Goal: Task Accomplishment & Management: Manage account settings

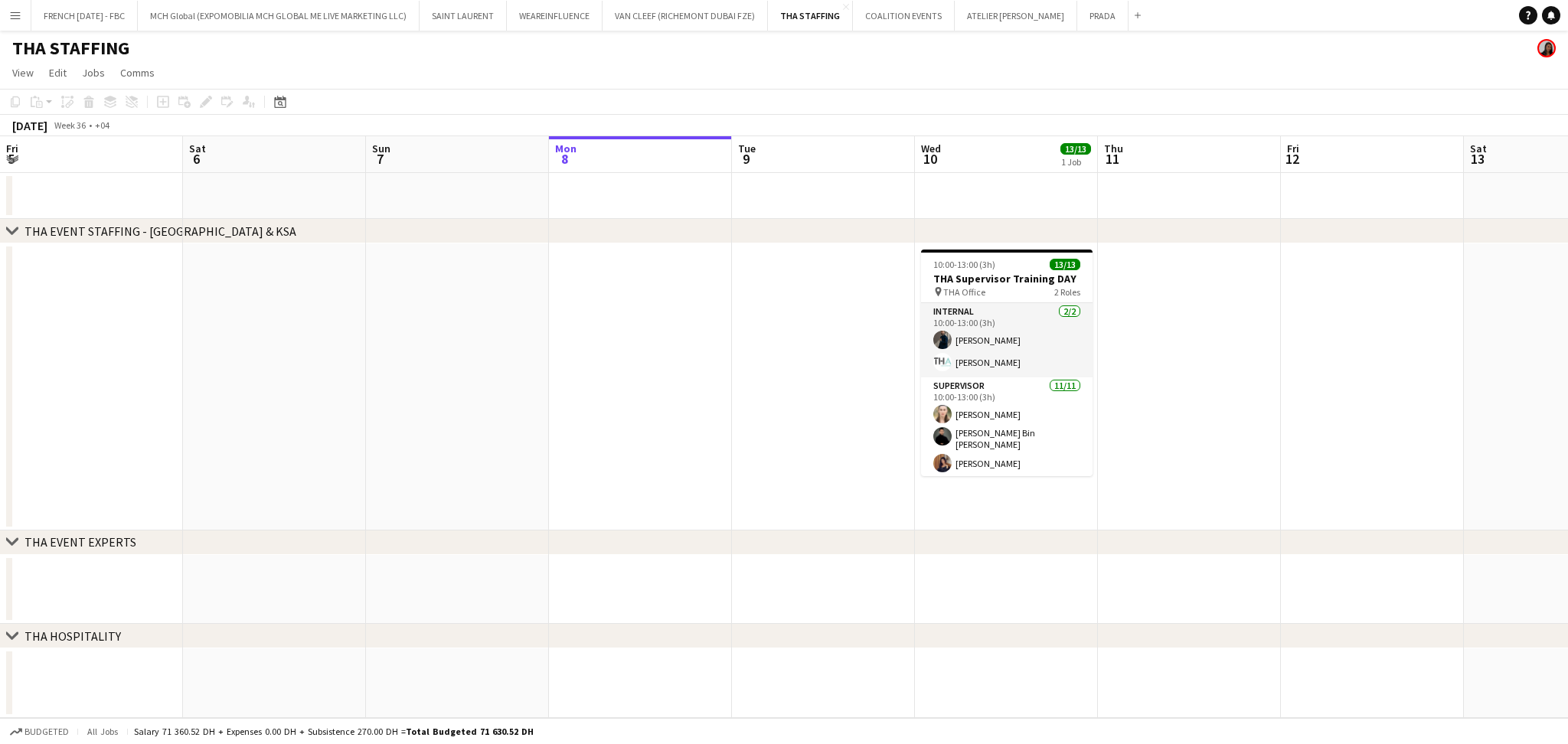
scroll to position [0, 365]
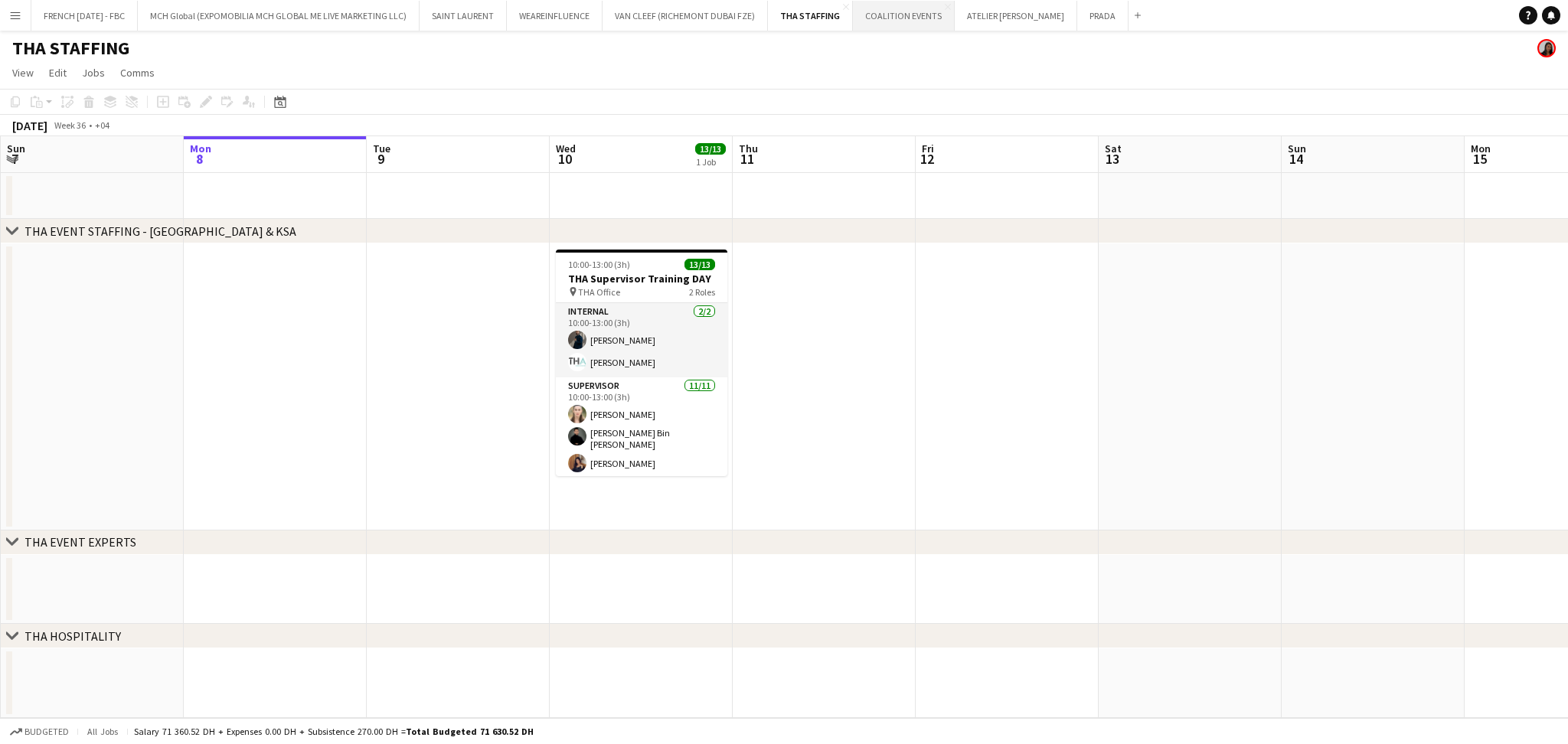
click at [862, 20] on button "COALITION EVENTS Close" at bounding box center [904, 16] width 102 height 30
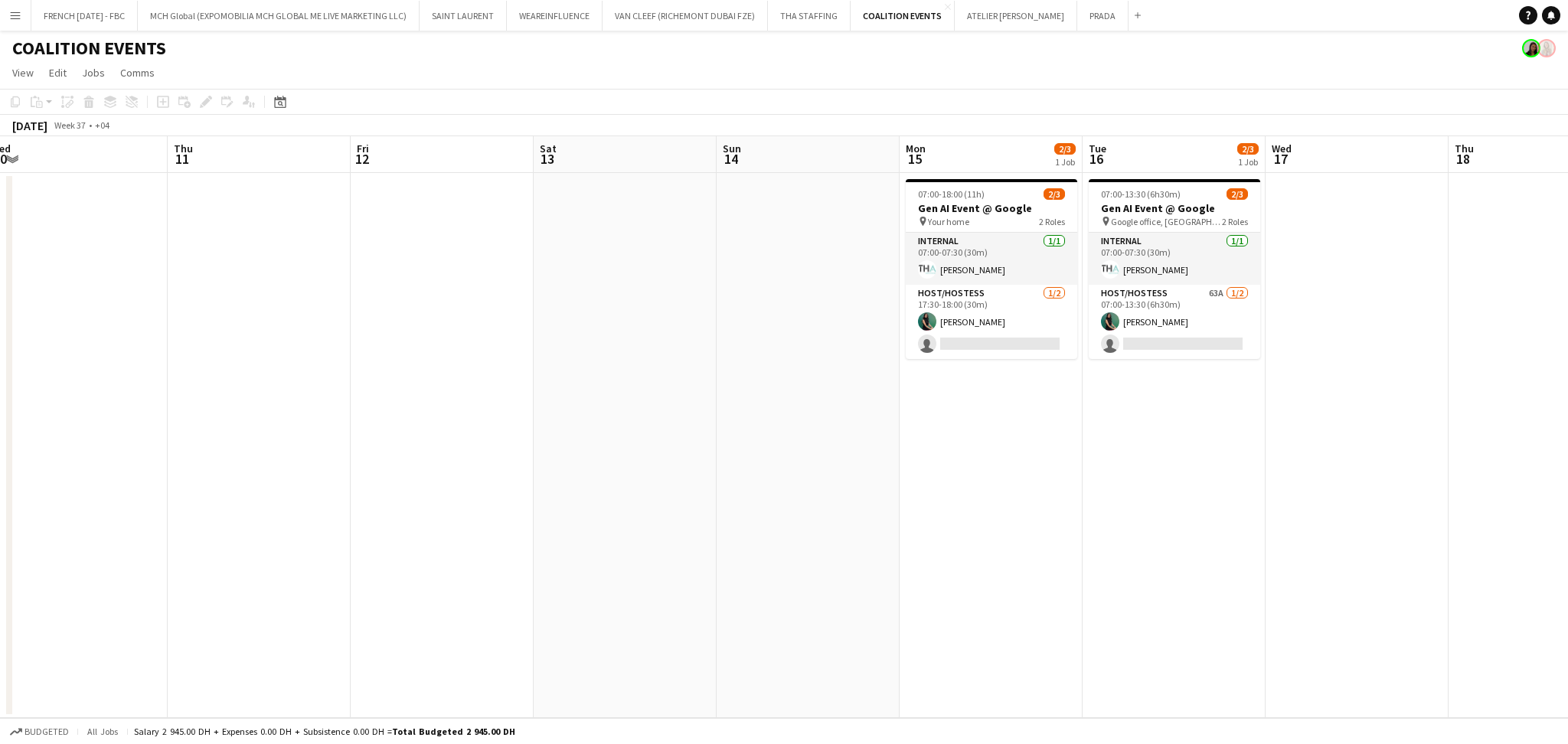
scroll to position [0, 570]
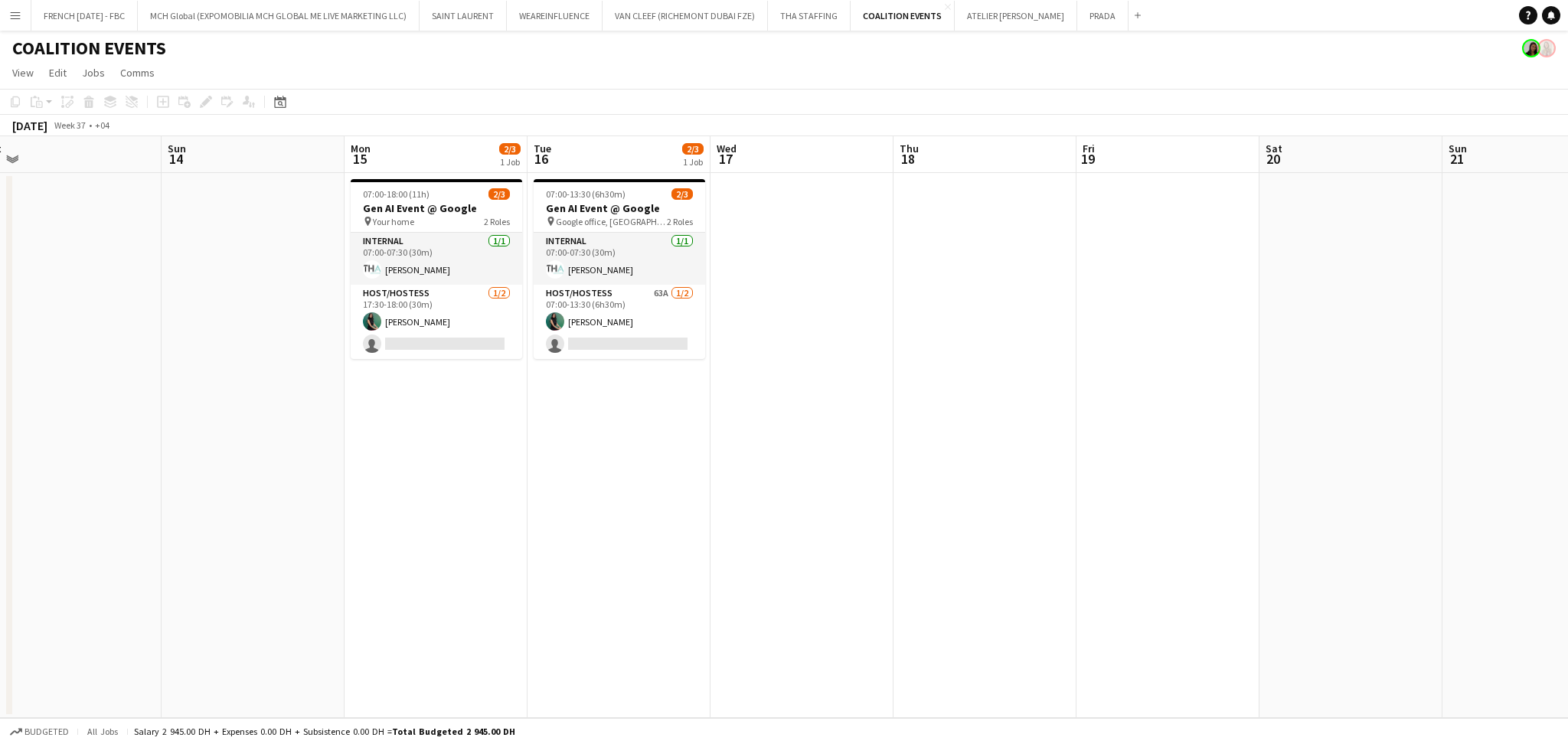
drag, startPoint x: 1120, startPoint y: 408, endPoint x: 280, endPoint y: 406, distance: 840.0
click at [280, 406] on app-calendar-viewport "Wed 10 Thu 11 Fri 12 Sat 13 Sun 14 Mon 15 2/3 1 Job Tue 16 2/3 1 Job Wed 17 Thu…" at bounding box center [784, 427] width 1568 height 582
click at [490, 333] on app-card-role "Host/Hostess [DATE] 17:30-18:00 (30m) [PERSON_NAME] single-neutral-actions" at bounding box center [436, 322] width 172 height 74
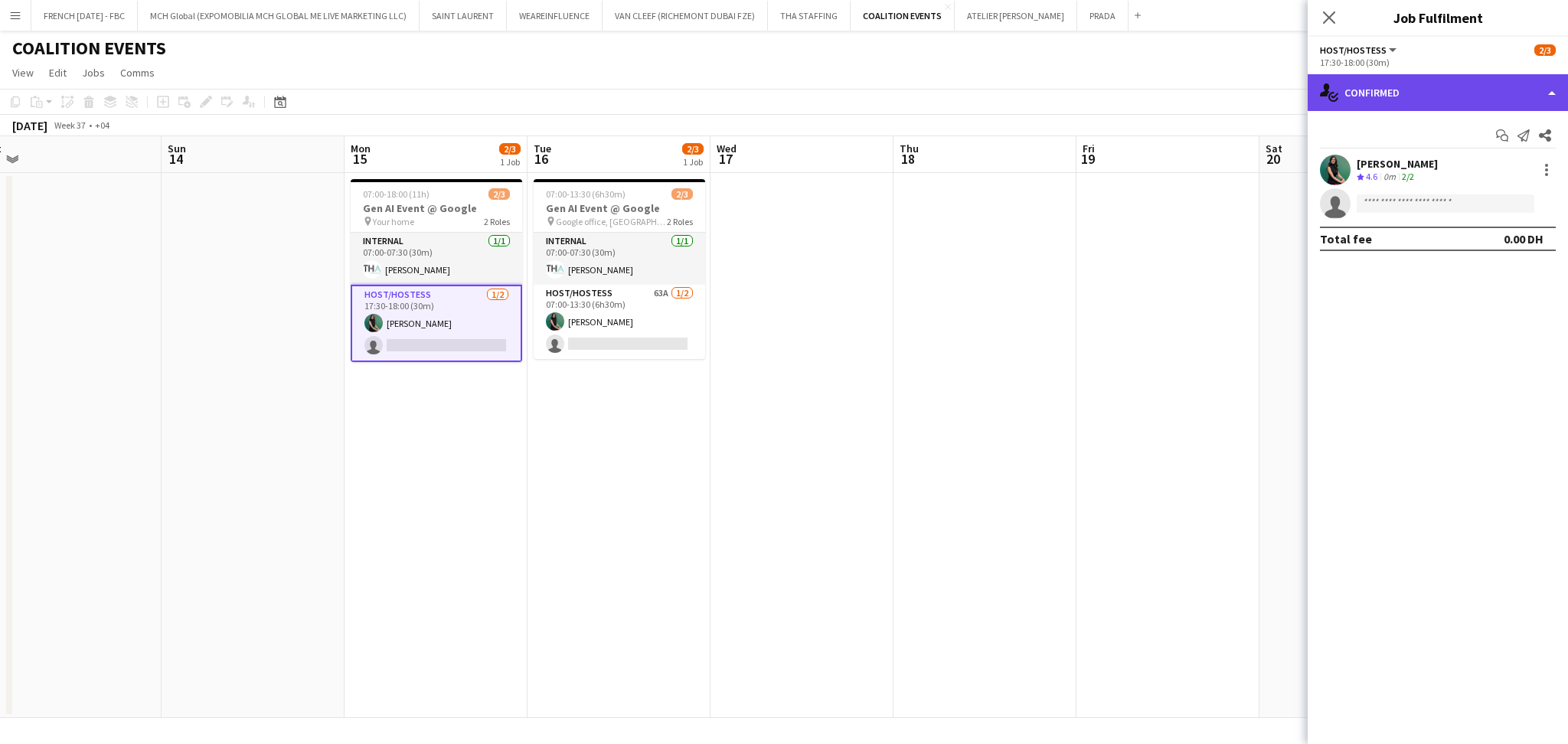
click at [1417, 91] on div "single-neutral-actions-check-2 Confirmed" at bounding box center [1438, 92] width 261 height 36
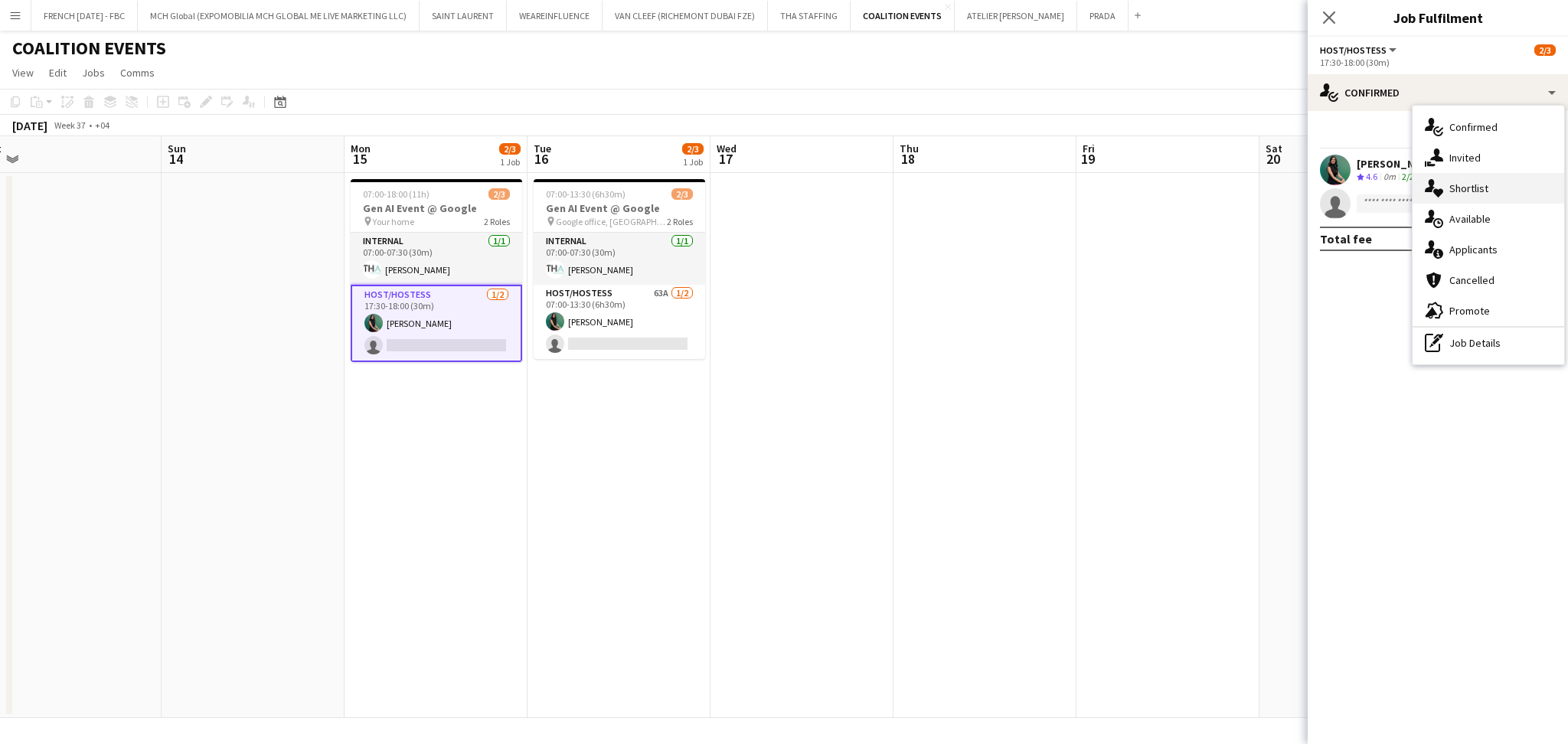
click at [1492, 189] on div "single-neutral-actions-heart Shortlist" at bounding box center [1489, 188] width 151 height 31
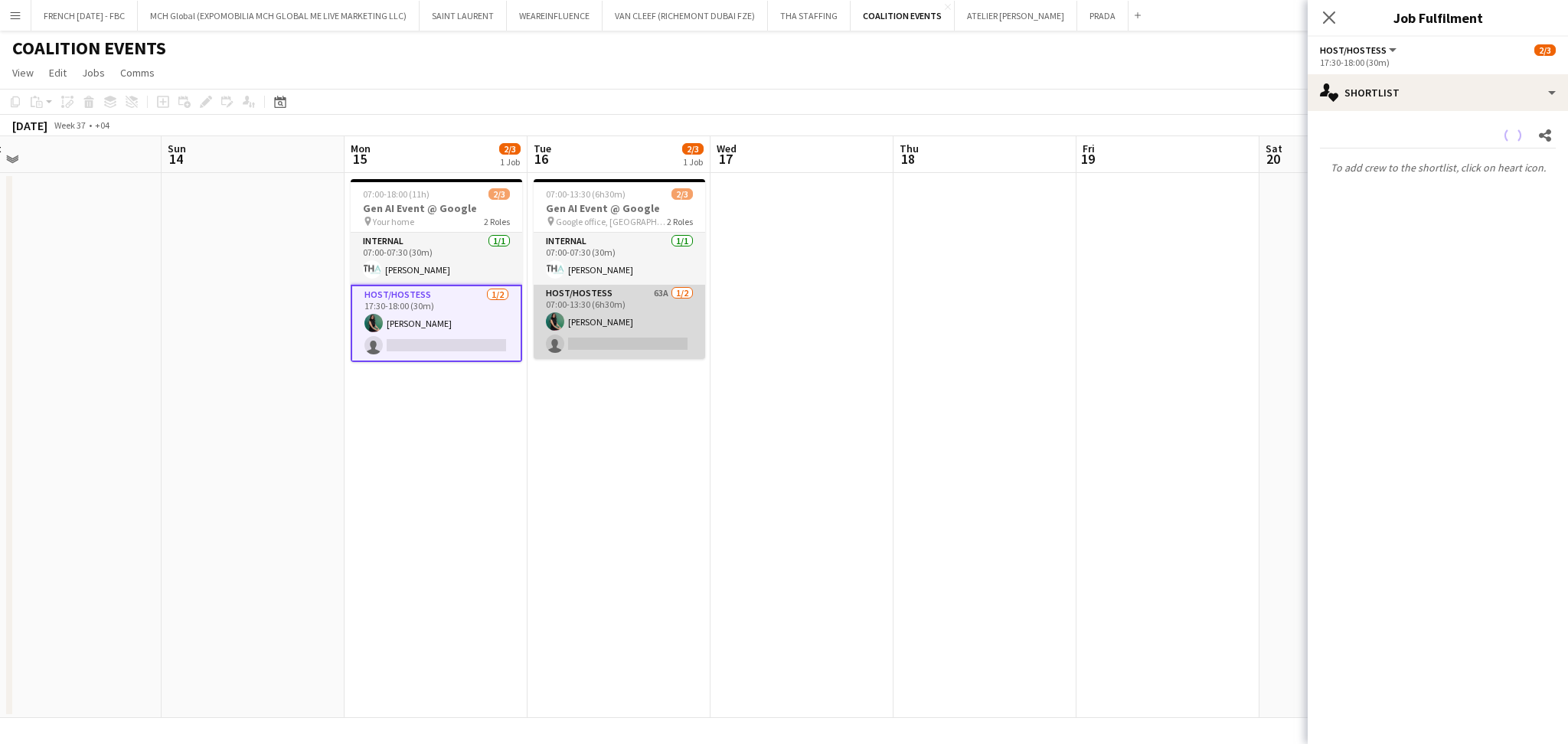
click at [600, 316] on app-card-role "Host/Hostess 63A [DATE] 07:00-13:30 (6h30m) [PERSON_NAME] single-neutral-actions" at bounding box center [620, 322] width 172 height 74
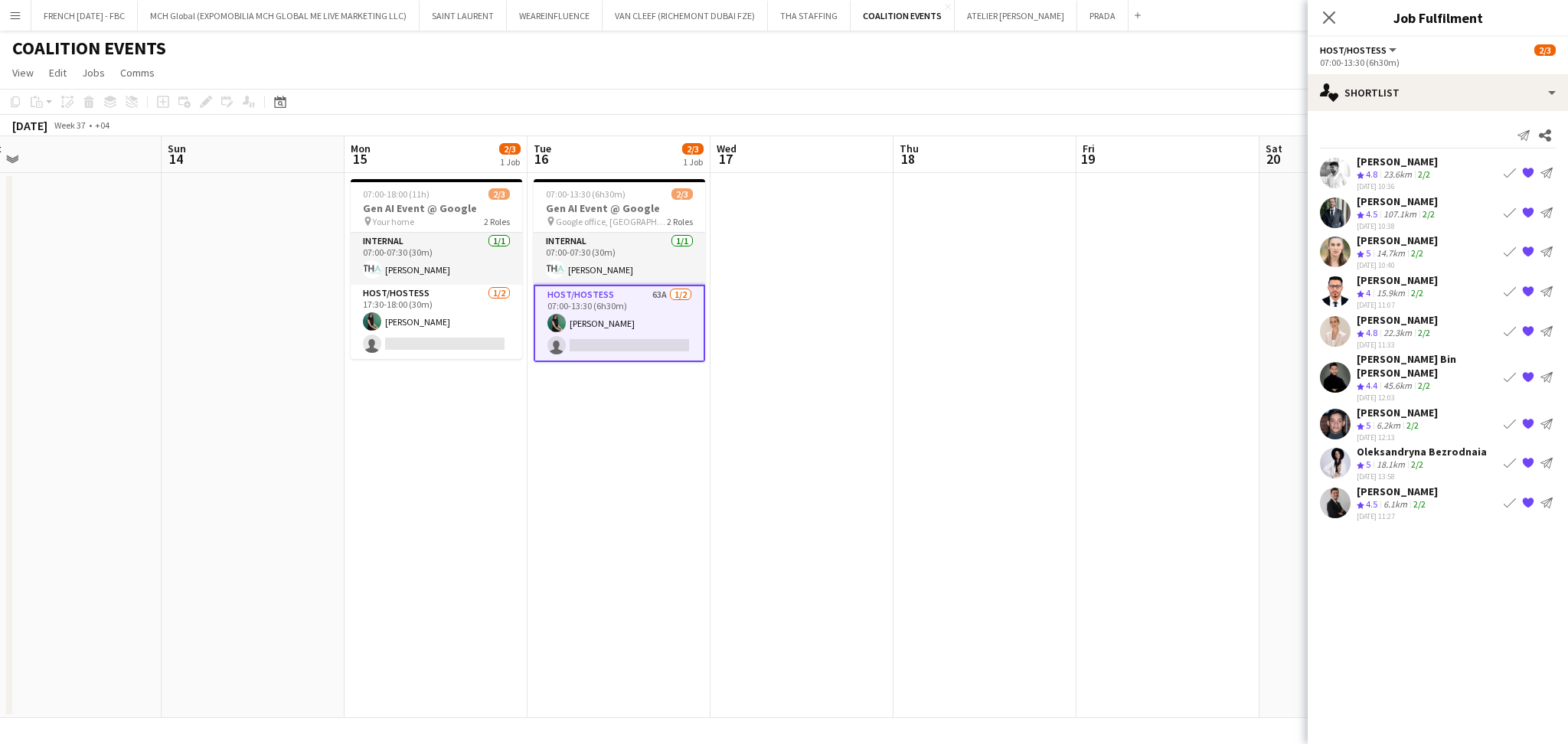
click at [1380, 420] on div "6.2km" at bounding box center [1389, 426] width 30 height 13
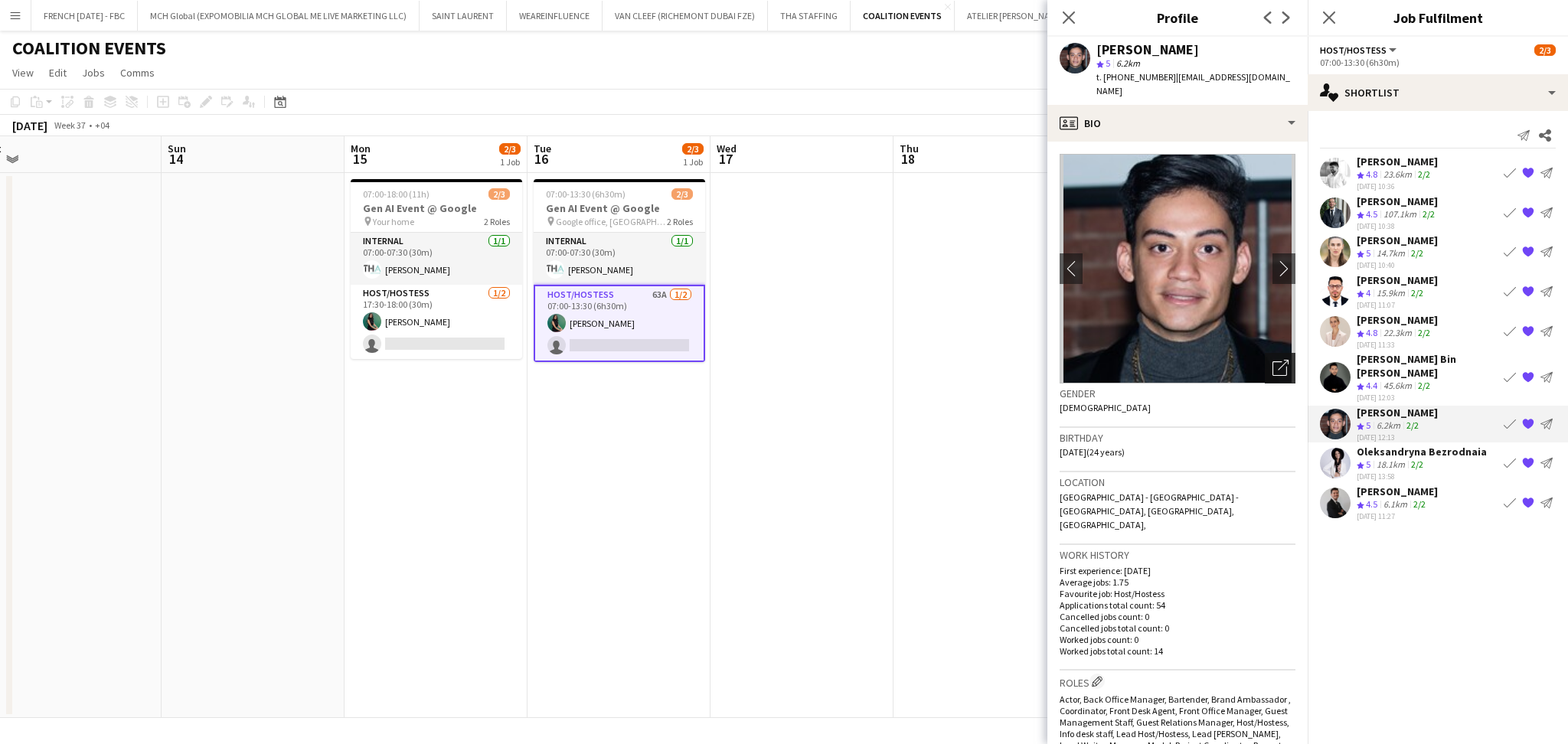
click at [1273, 360] on icon "Open photos pop-in" at bounding box center [1280, 367] width 16 height 16
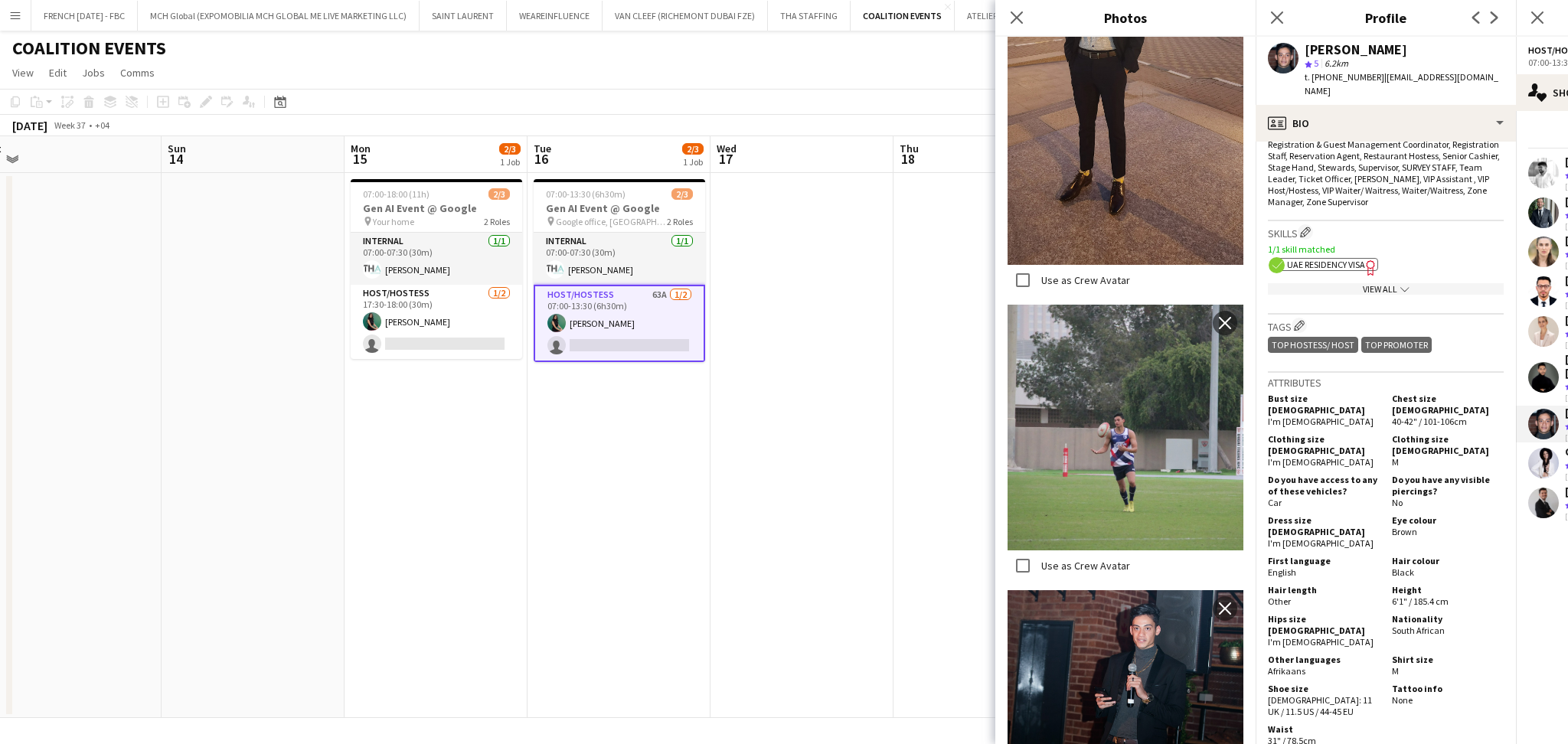
scroll to position [1736, 0]
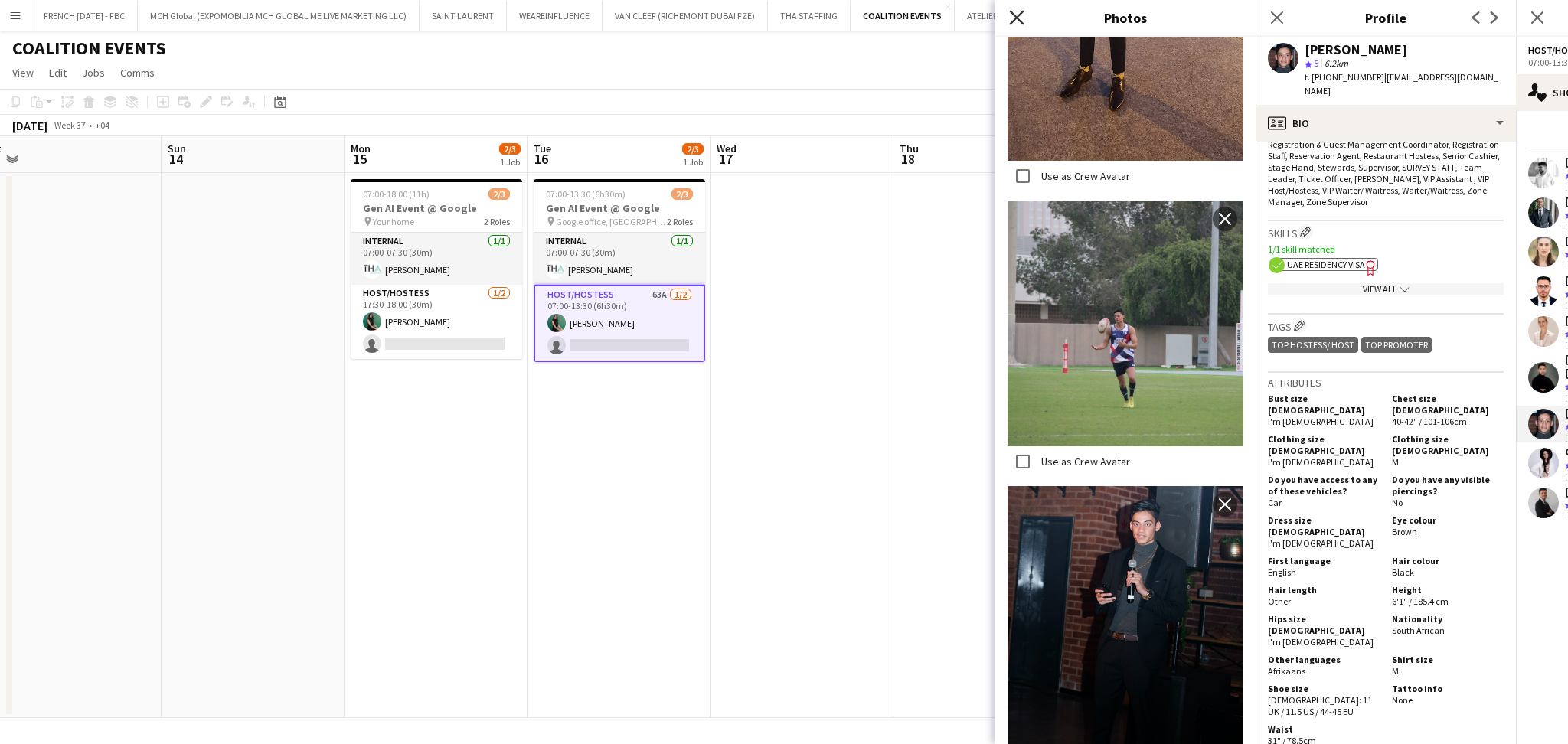
click at [1019, 21] on icon at bounding box center [1017, 18] width 15 height 15
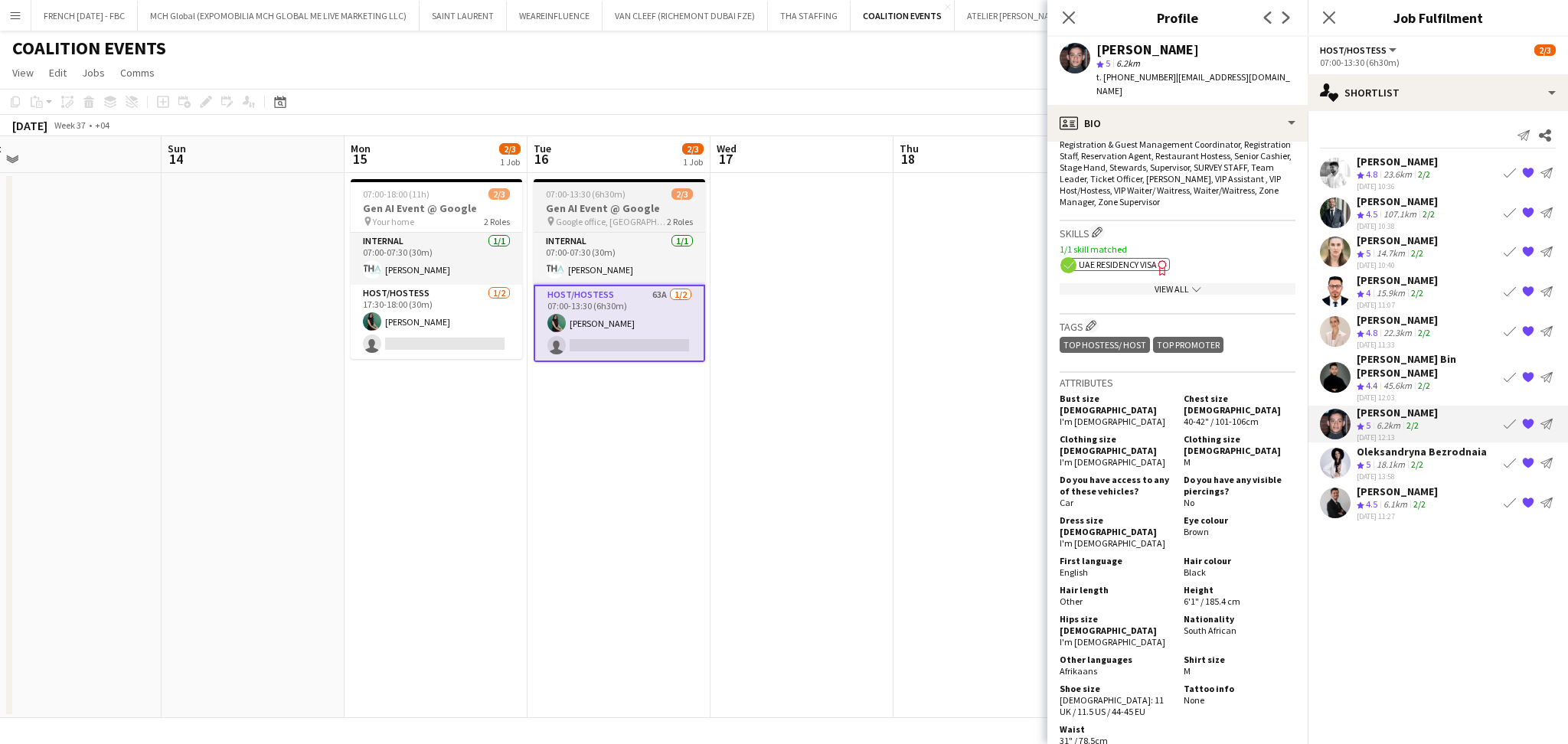
click at [608, 193] on span "07:00-13:30 (6h30m)" at bounding box center [585, 194] width 79 height 11
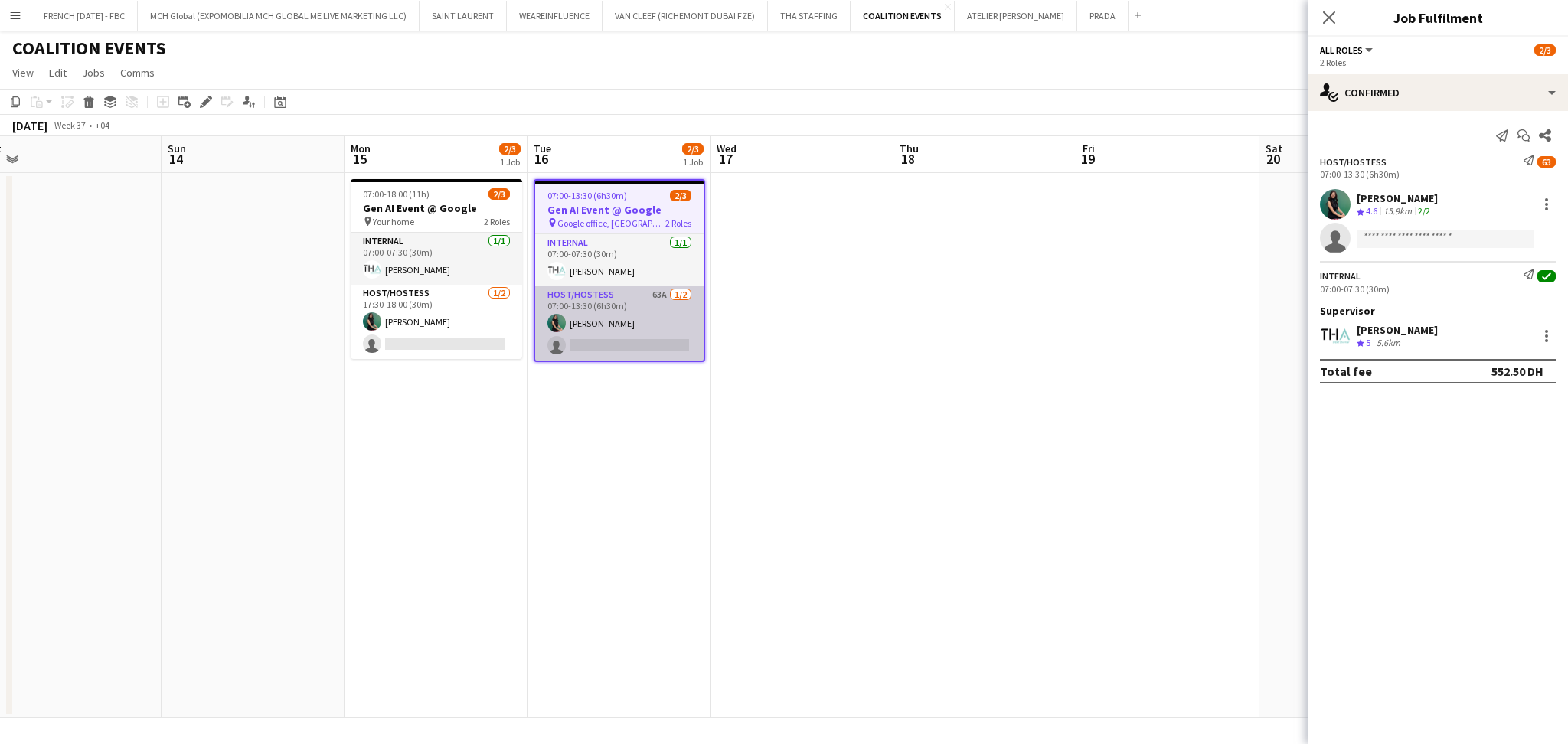
click at [619, 356] on app-card-role "Host/Hostess 63A [DATE] 07:00-13:30 (6h30m) [PERSON_NAME] single-neutral-actions" at bounding box center [620, 322] width 168 height 74
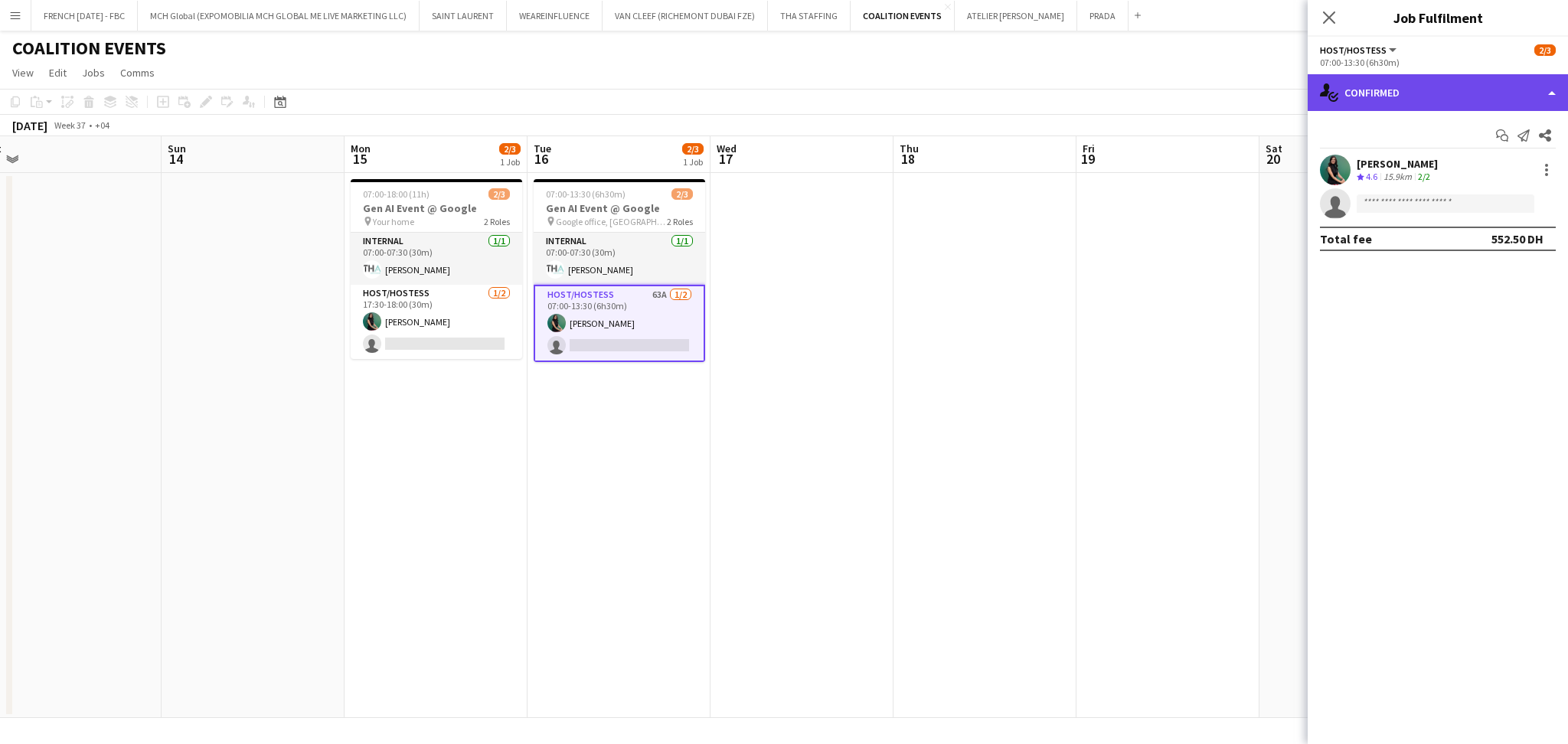
click at [1527, 85] on div "single-neutral-actions-check-2 Confirmed" at bounding box center [1438, 92] width 261 height 36
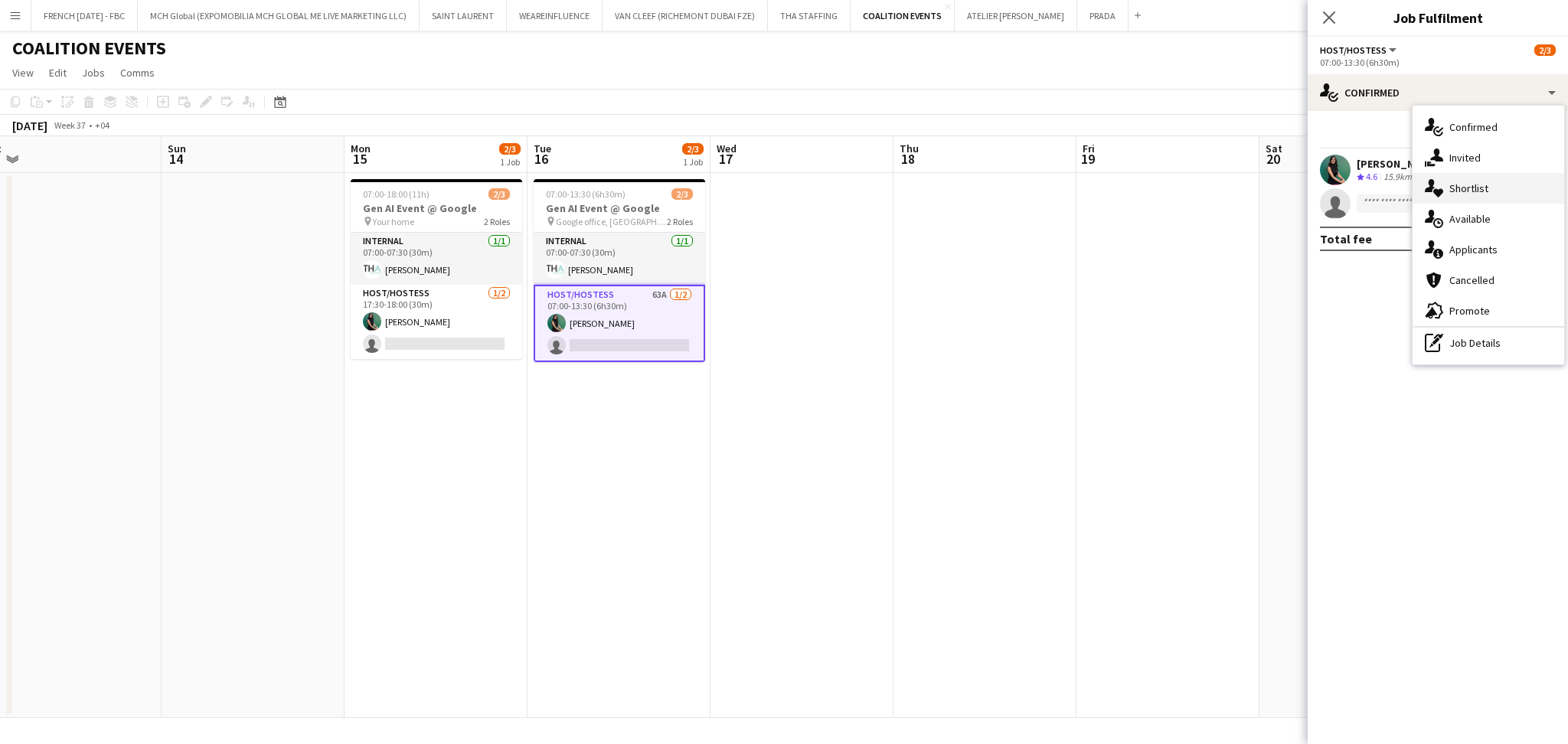
click at [1466, 193] on span "Shortlist" at bounding box center [1469, 188] width 39 height 14
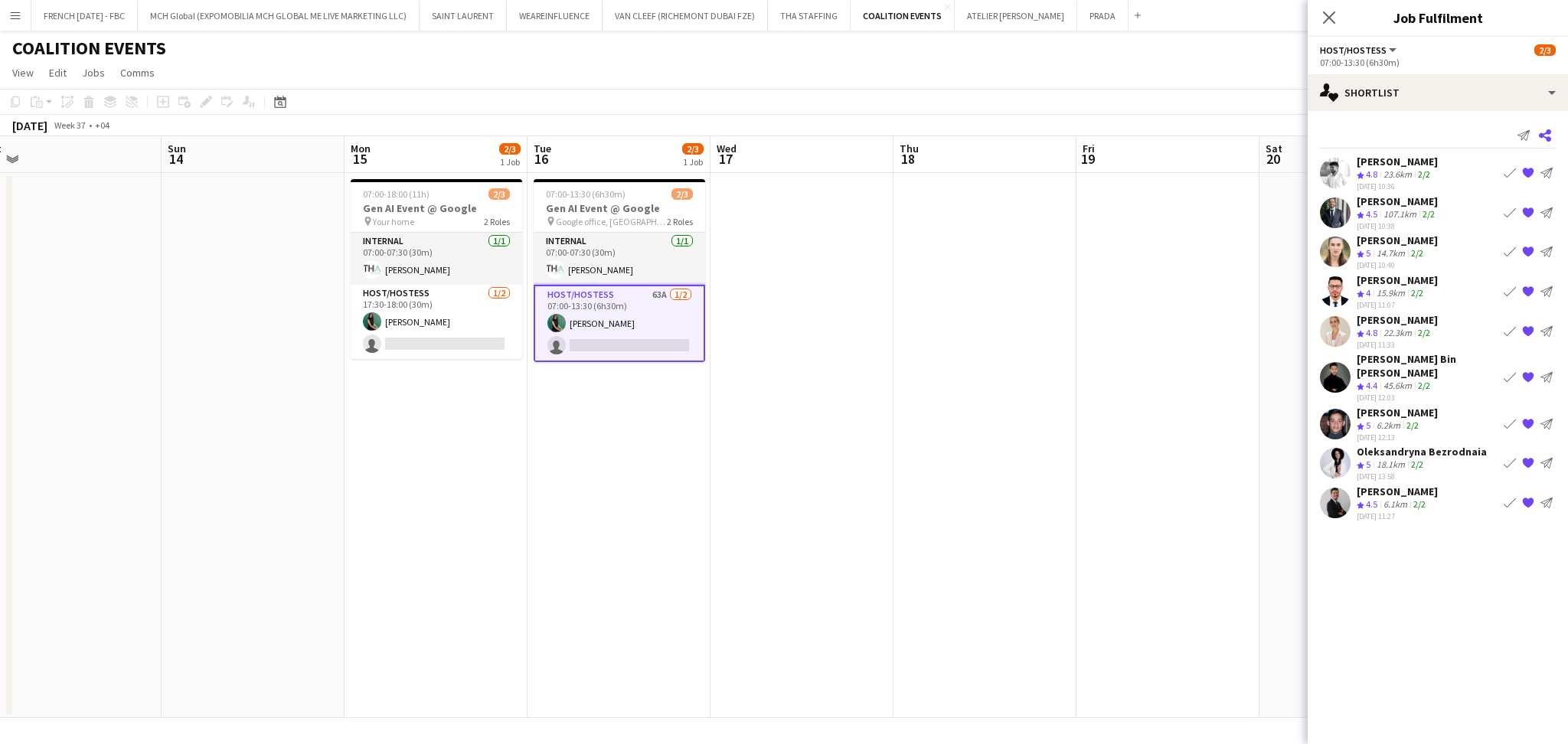
click at [1547, 129] on icon at bounding box center [1545, 135] width 12 height 12
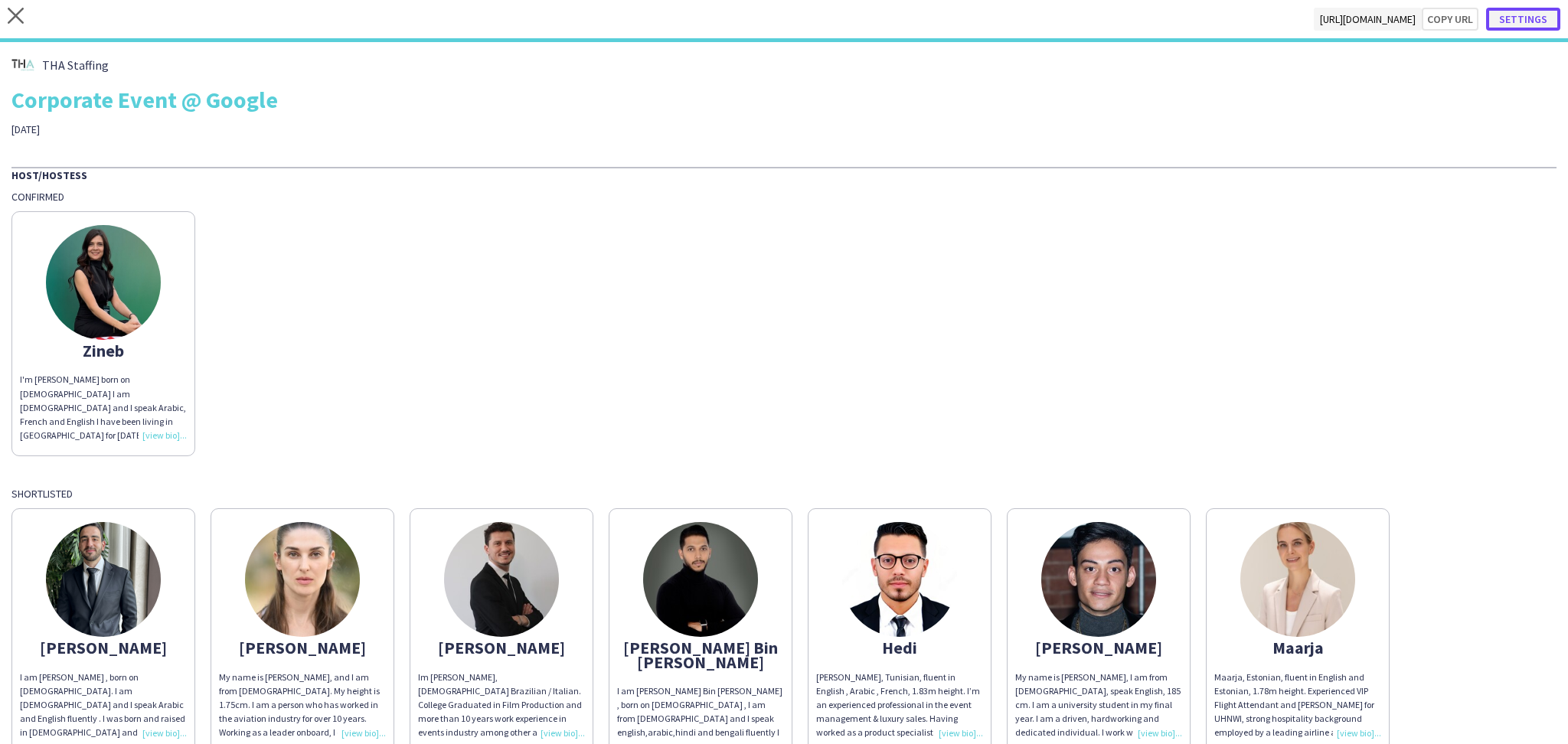
click at [1511, 30] on button "Settings" at bounding box center [1523, 19] width 74 height 23
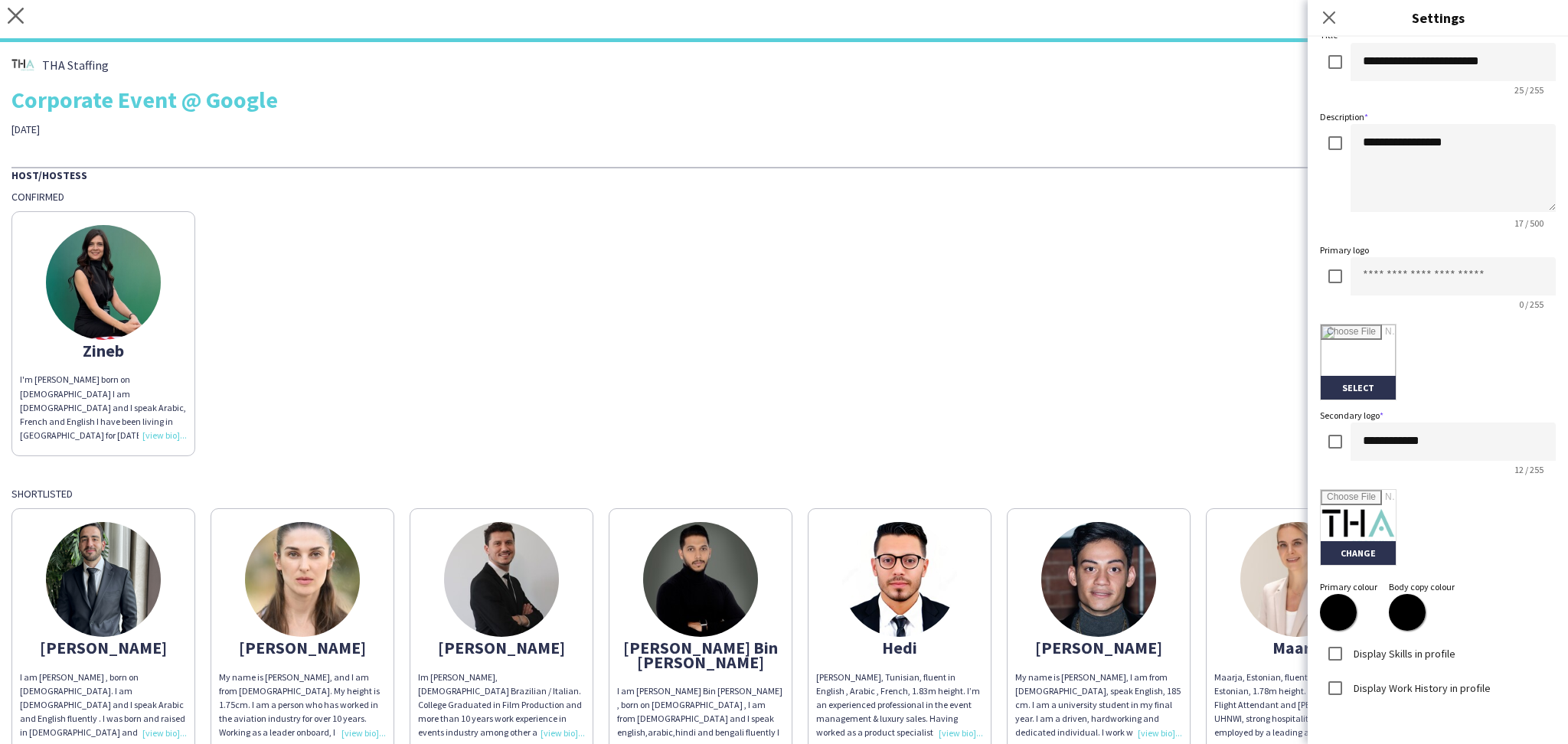
scroll to position [166, 0]
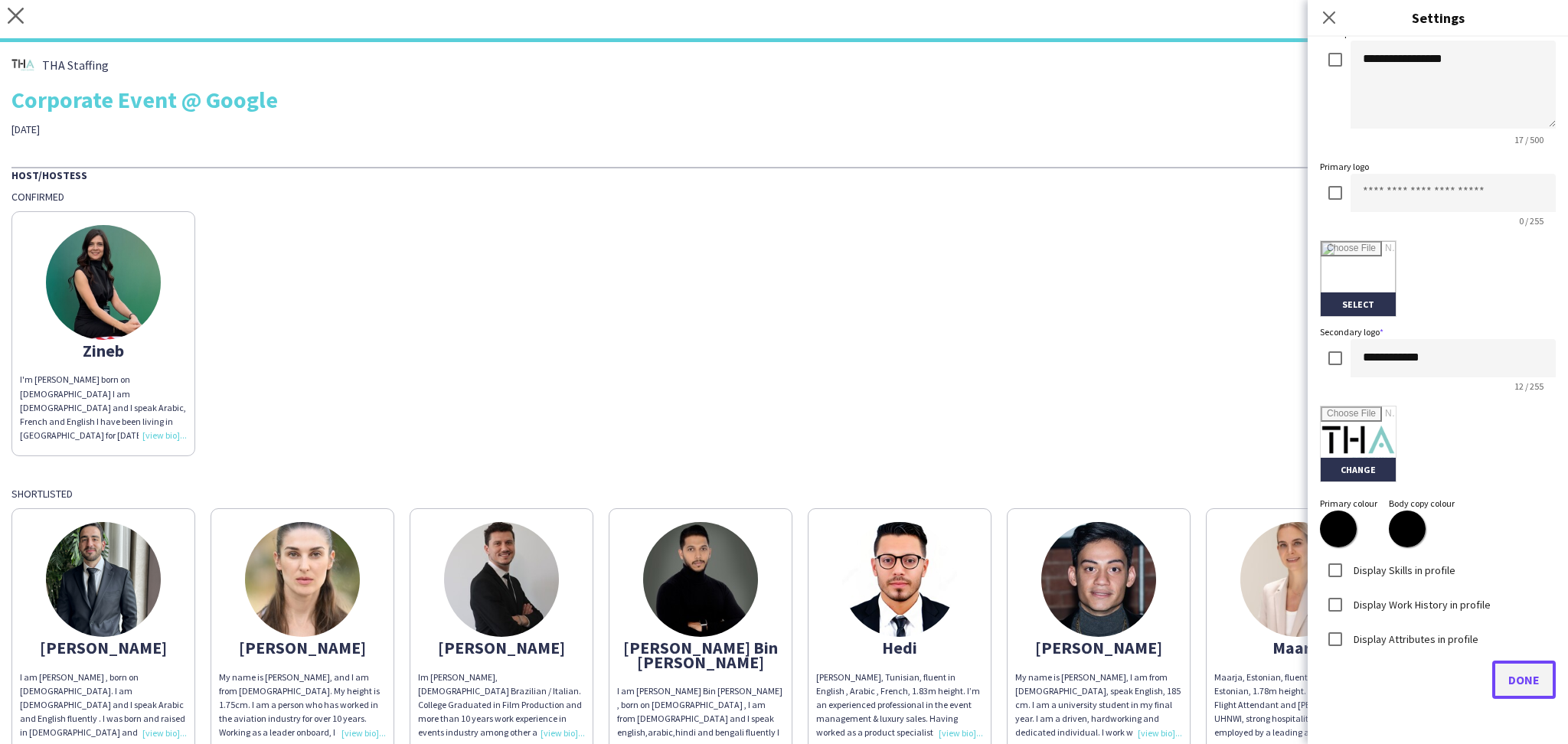
click at [1514, 678] on span "Done" at bounding box center [1524, 680] width 32 height 15
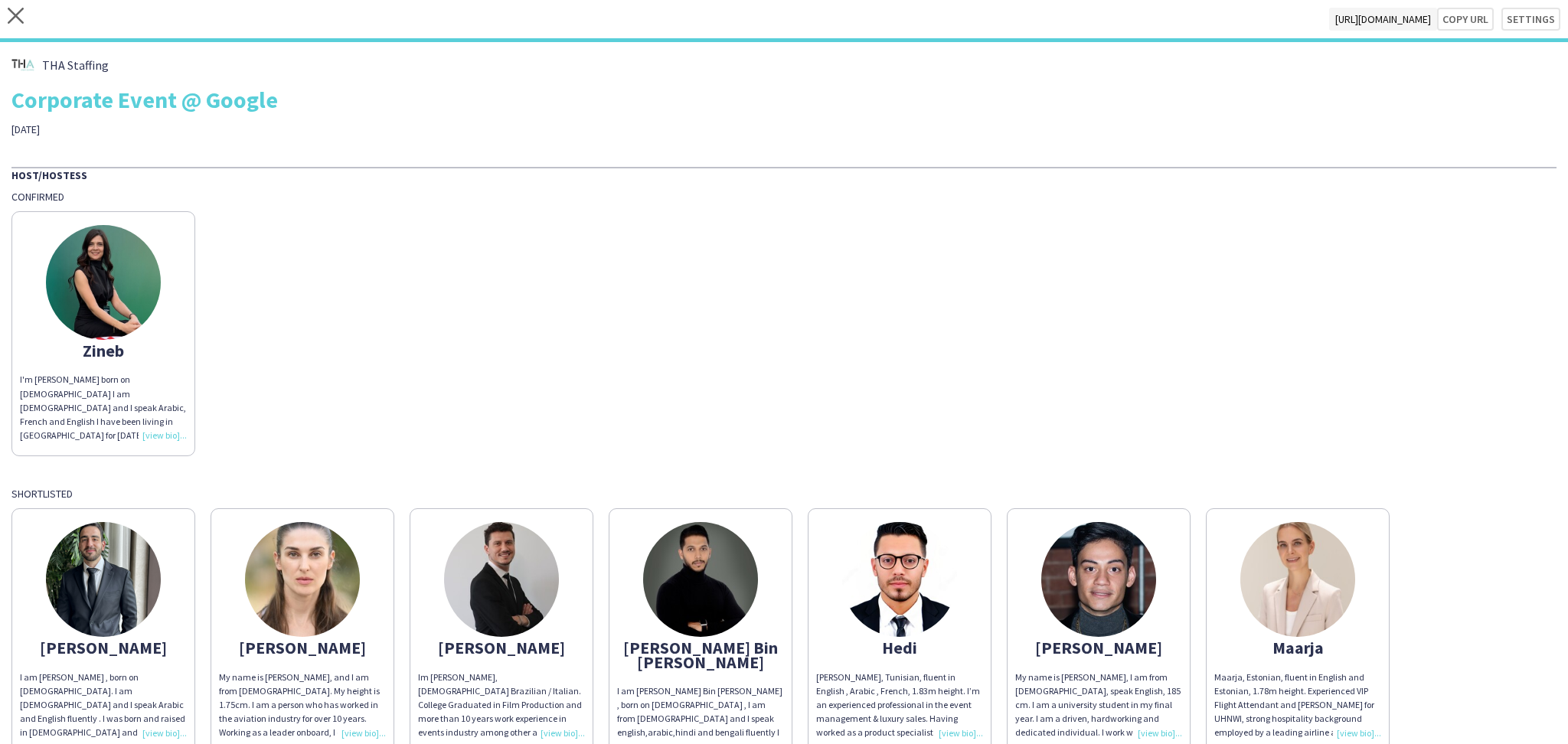
click at [1269, 285] on div "Zineb I'm [PERSON_NAME] born on [DEMOGRAPHIC_DATA] I am [DEMOGRAPHIC_DATA] and …" at bounding box center [784, 330] width 1546 height 252
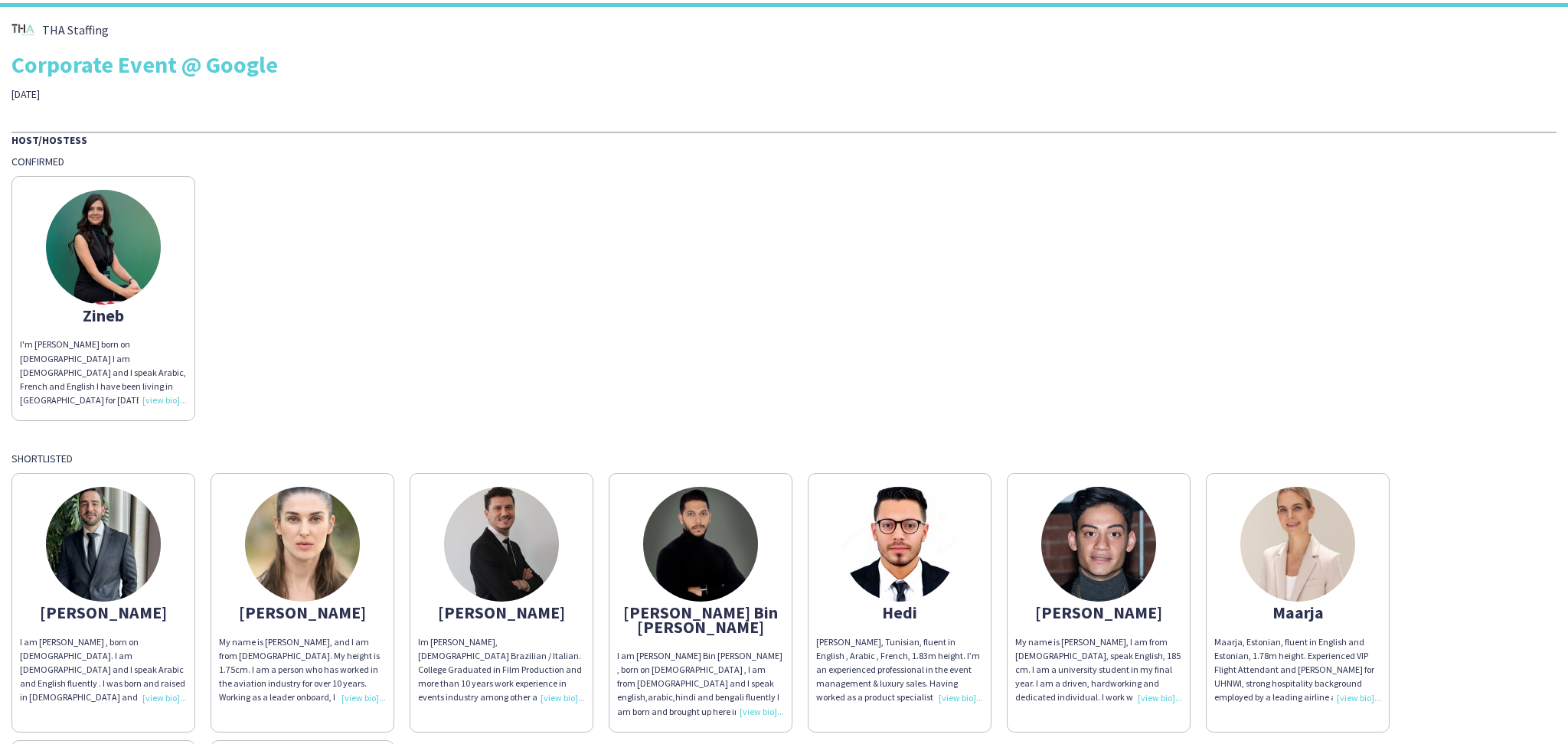
scroll to position [0, 0]
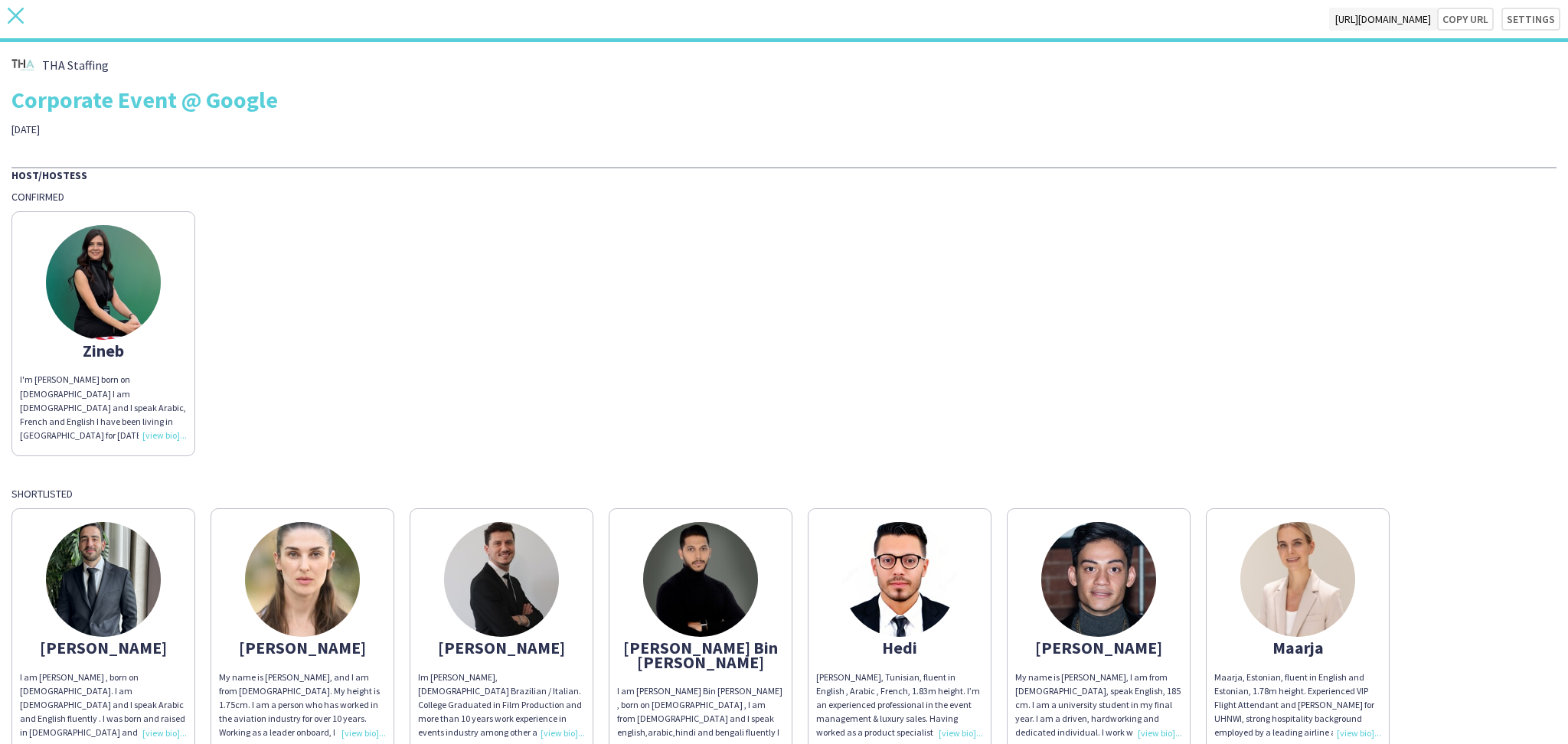
click at [22, 10] on icon "close" at bounding box center [15, 15] width 16 height 16
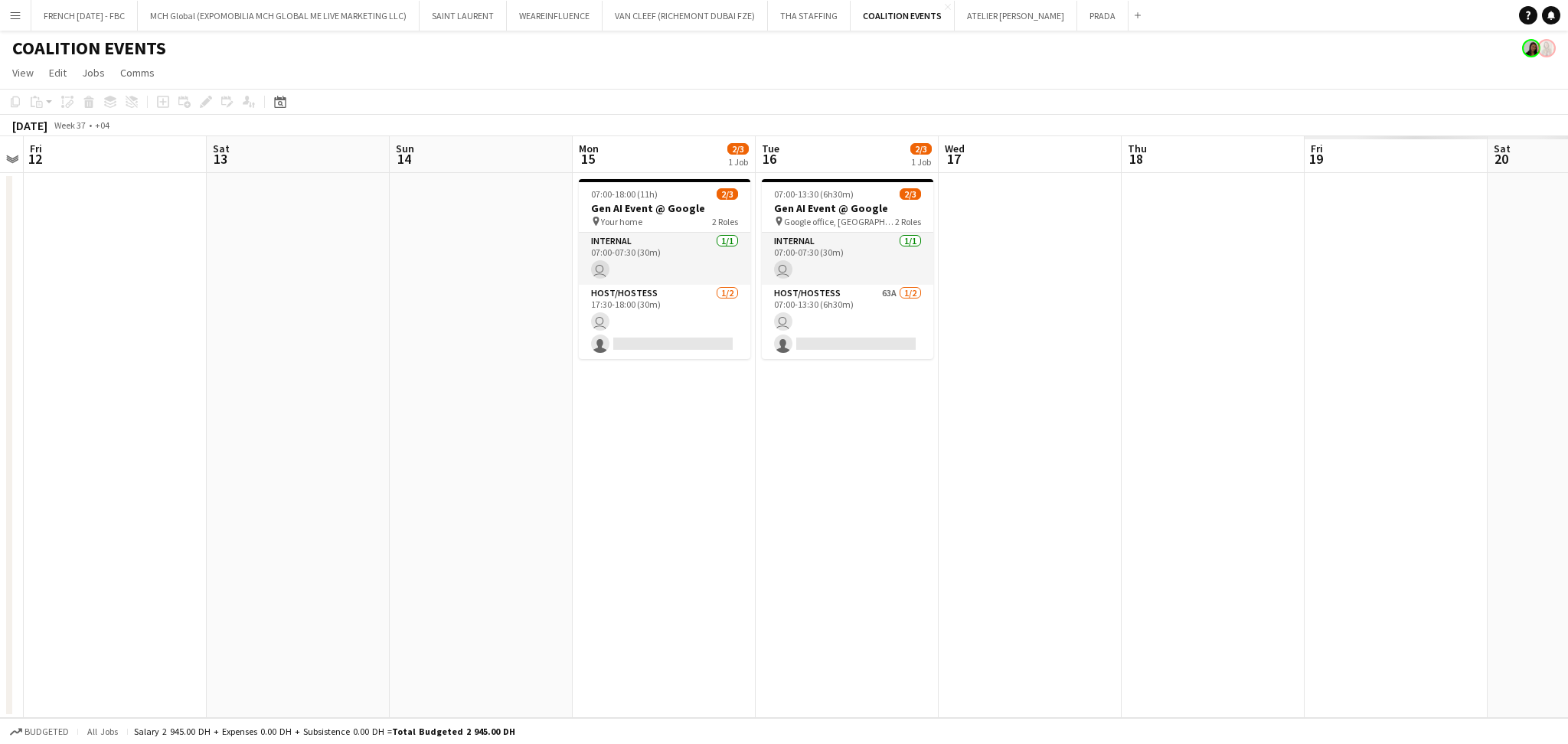
scroll to position [0, 623]
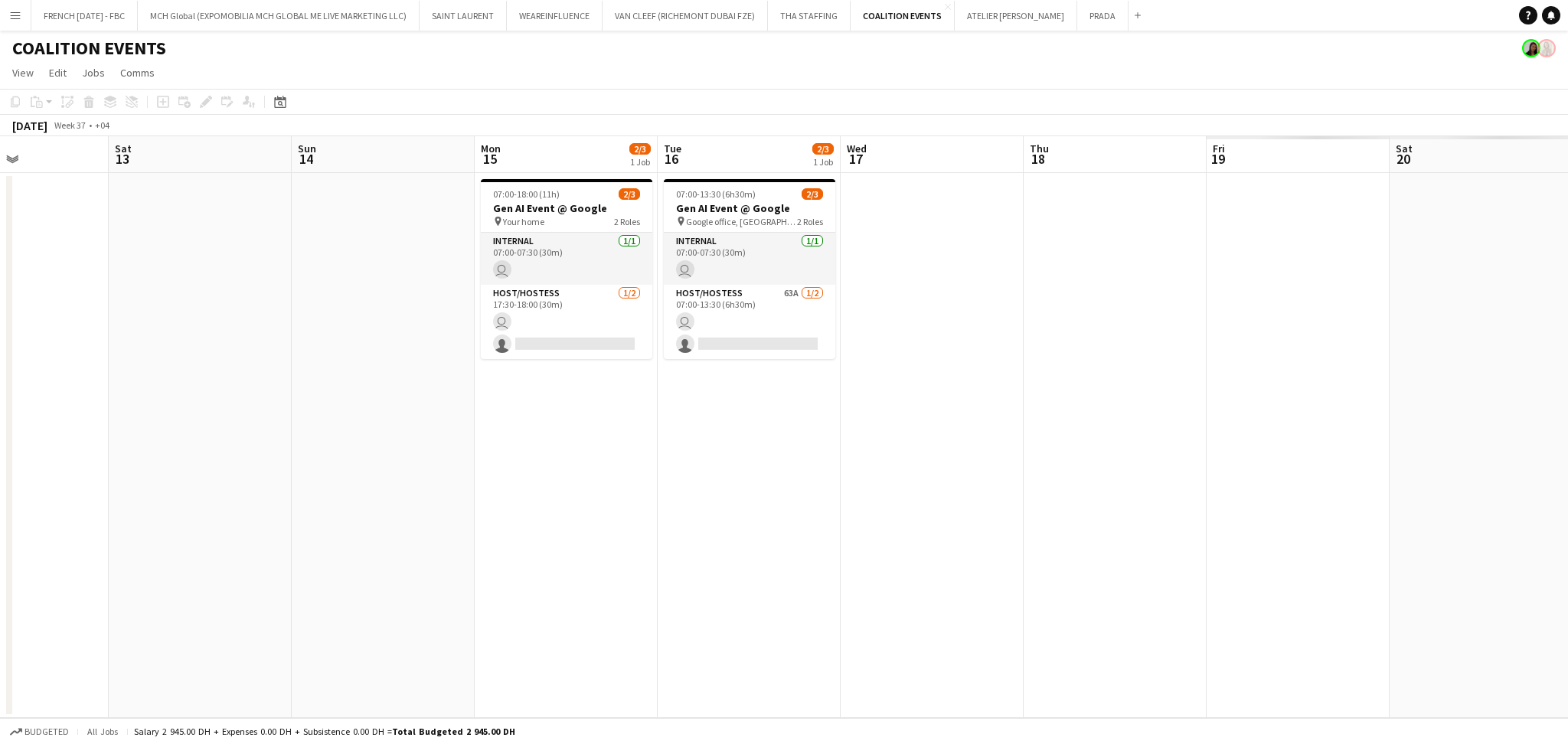
drag, startPoint x: 821, startPoint y: 505, endPoint x: 358, endPoint y: 545, distance: 464.7
click at [358, 545] on app-calendar-viewport "Tue 9 Wed 10 Thu 11 Fri 12 Sat 13 Sun 14 Mon 15 2/3 1 Job Tue 16 2/3 1 Job Wed …" at bounding box center [784, 427] width 1568 height 582
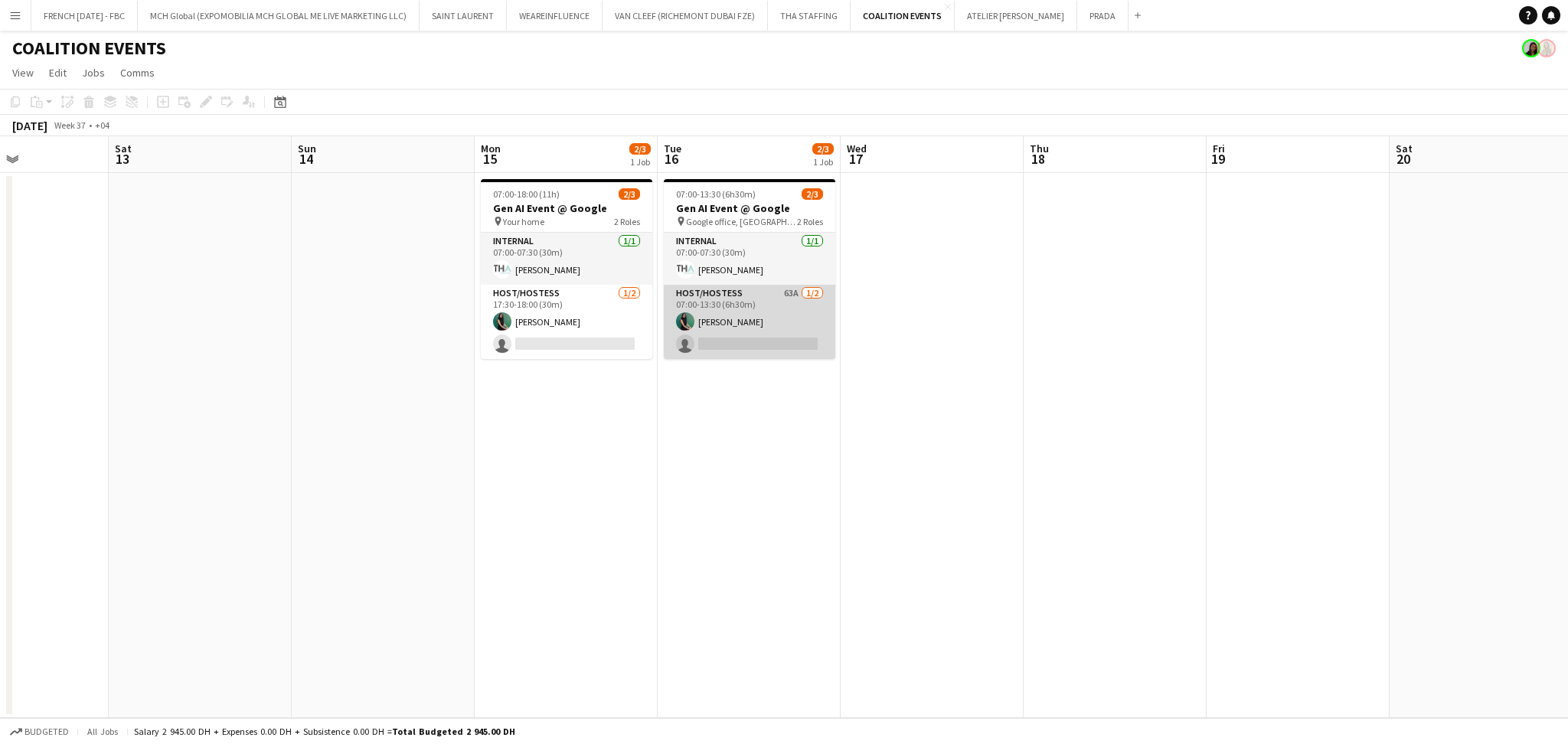
click at [729, 334] on app-card-role "Host/Hostess 63A [DATE] 07:00-13:30 (6h30m) [PERSON_NAME] single-neutral-actions" at bounding box center [749, 322] width 172 height 74
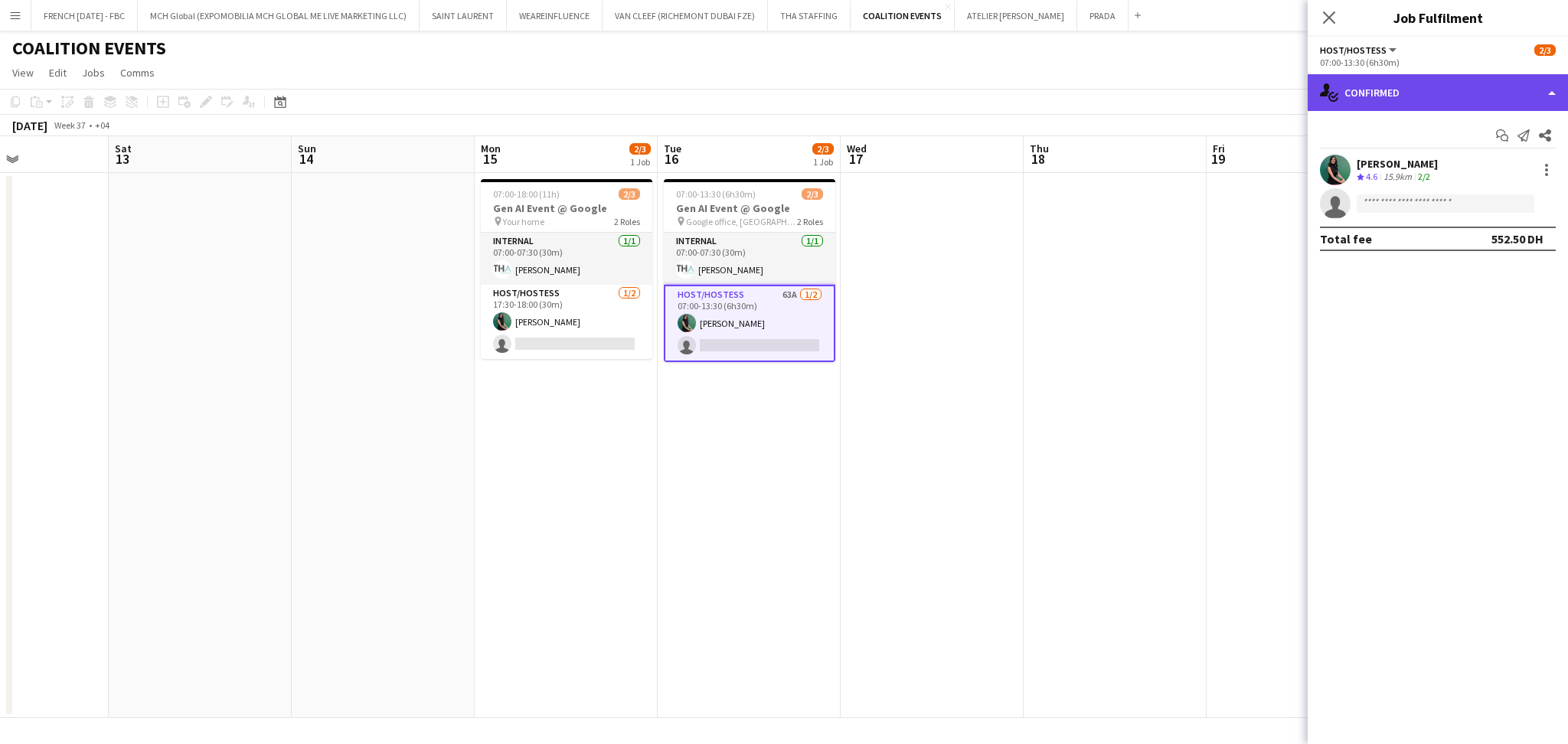
click at [1461, 95] on div "single-neutral-actions-check-2 Confirmed" at bounding box center [1438, 92] width 261 height 36
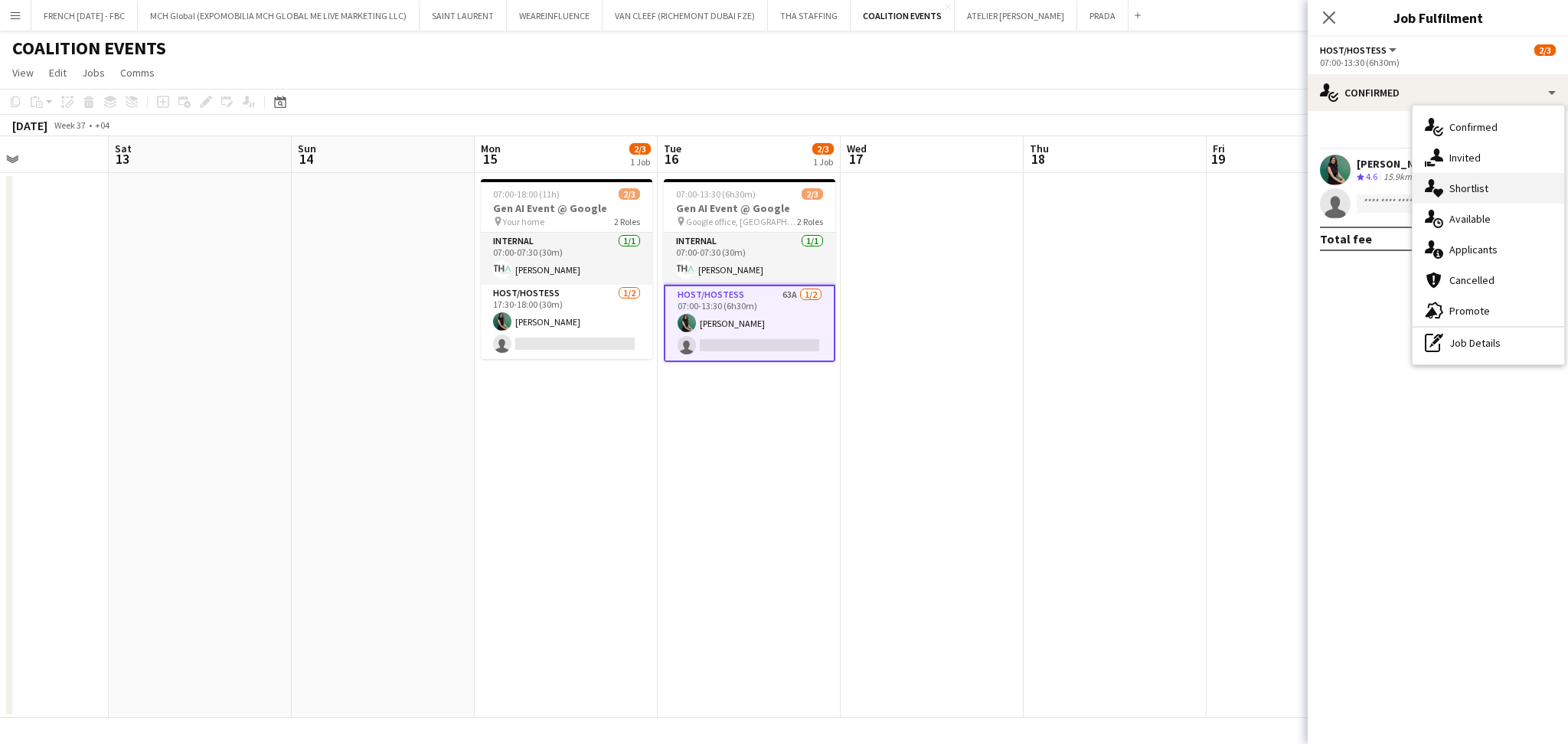
click at [1485, 188] on span "Shortlist" at bounding box center [1469, 188] width 39 height 14
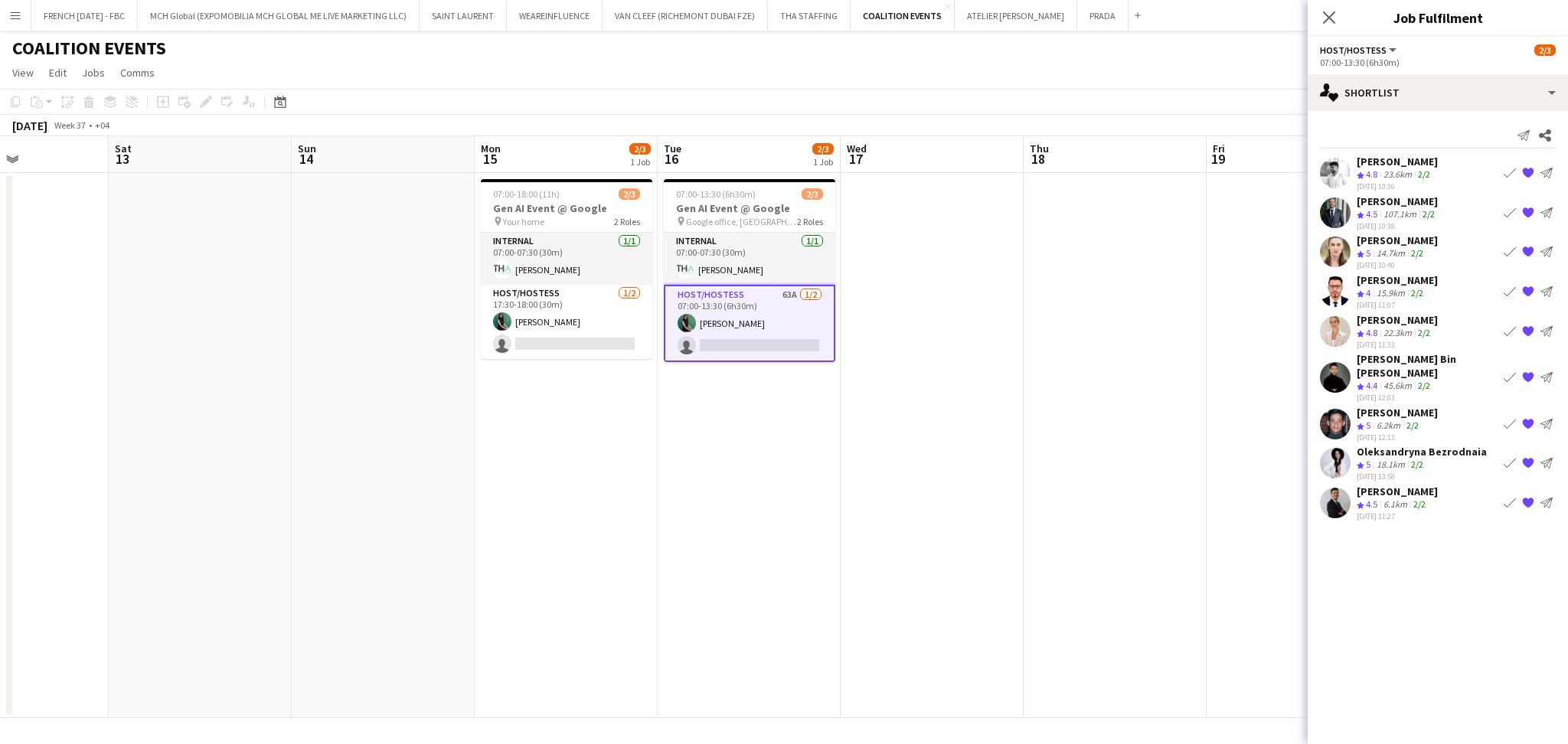
click at [1527, 251] on app-icon "{{ spriteTitle }}" at bounding box center [1528, 251] width 12 height 12
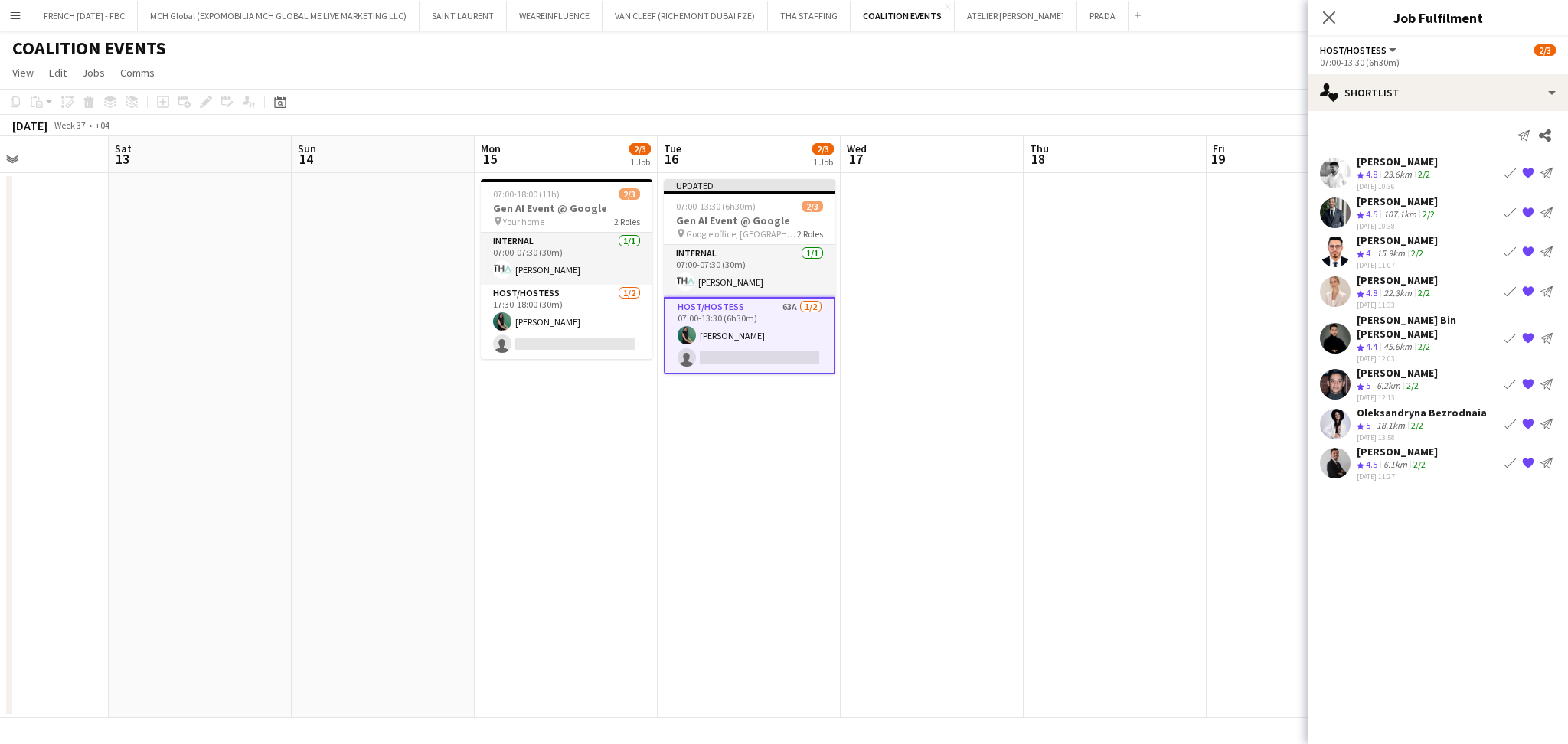
click at [1170, 287] on app-date-cell at bounding box center [1116, 445] width 183 height 545
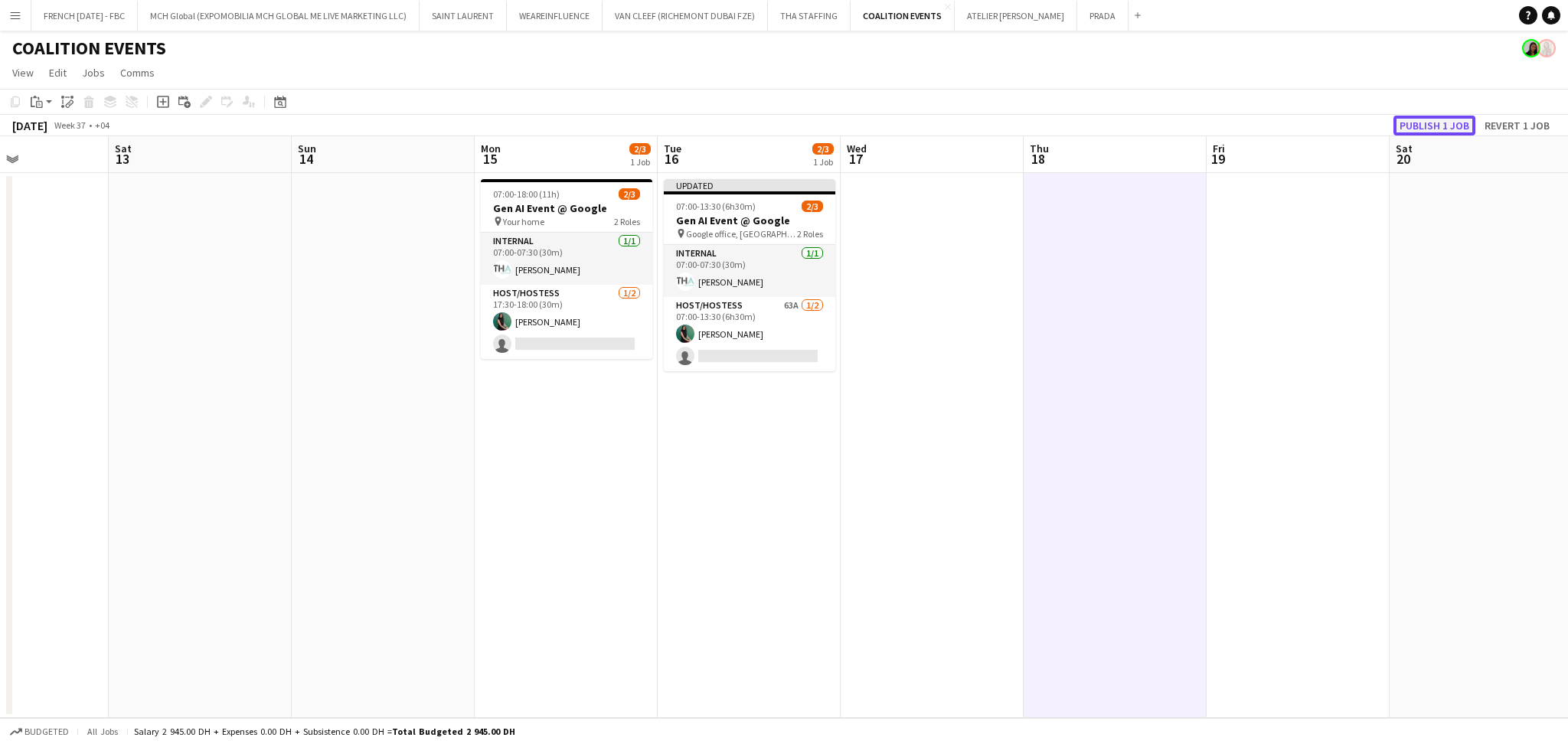
click at [1439, 121] on button "Publish 1 job" at bounding box center [1434, 125] width 82 height 20
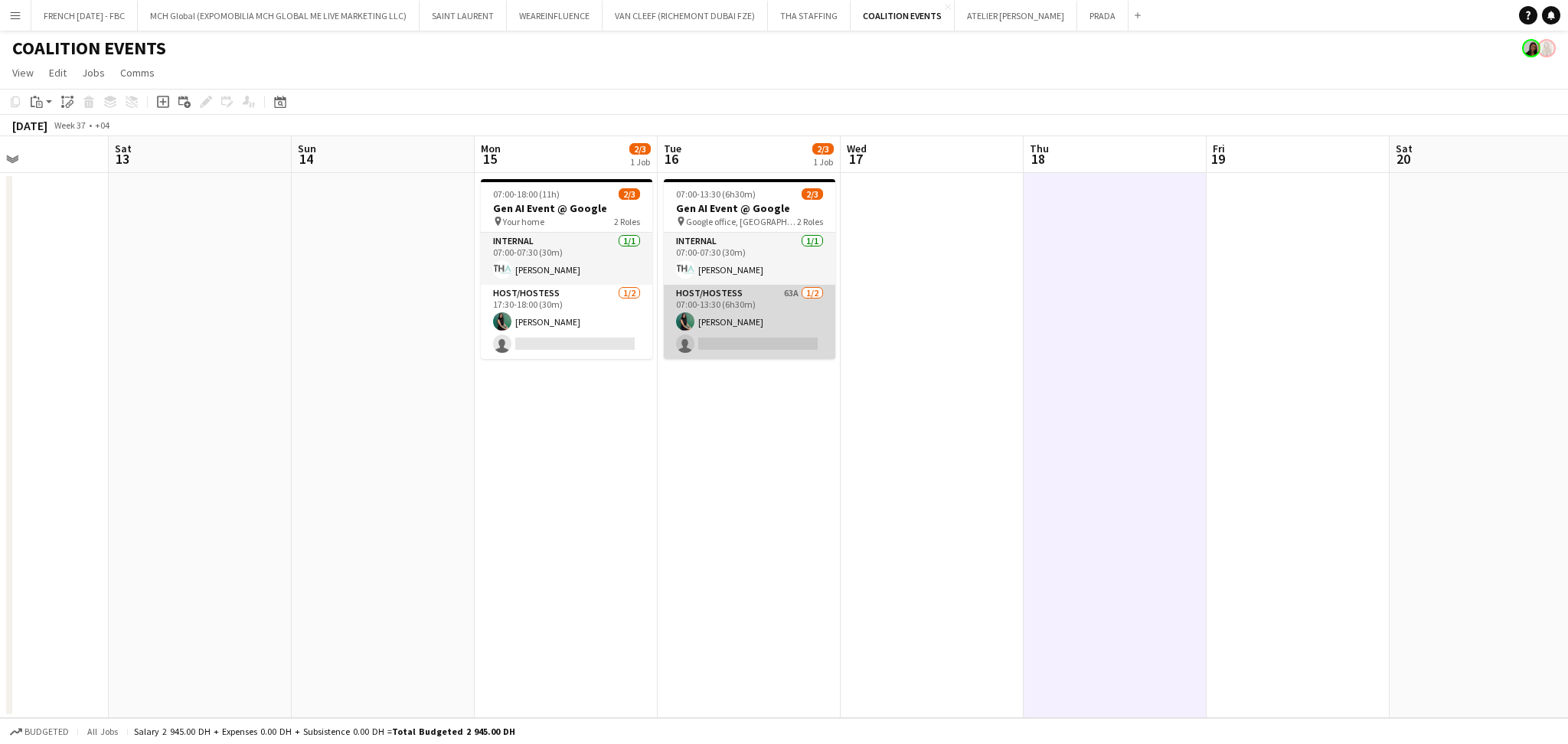
click at [787, 328] on app-card-role "Host/Hostess 63A [DATE] 07:00-13:30 (6h30m) [PERSON_NAME] single-neutral-actions" at bounding box center [749, 322] width 172 height 74
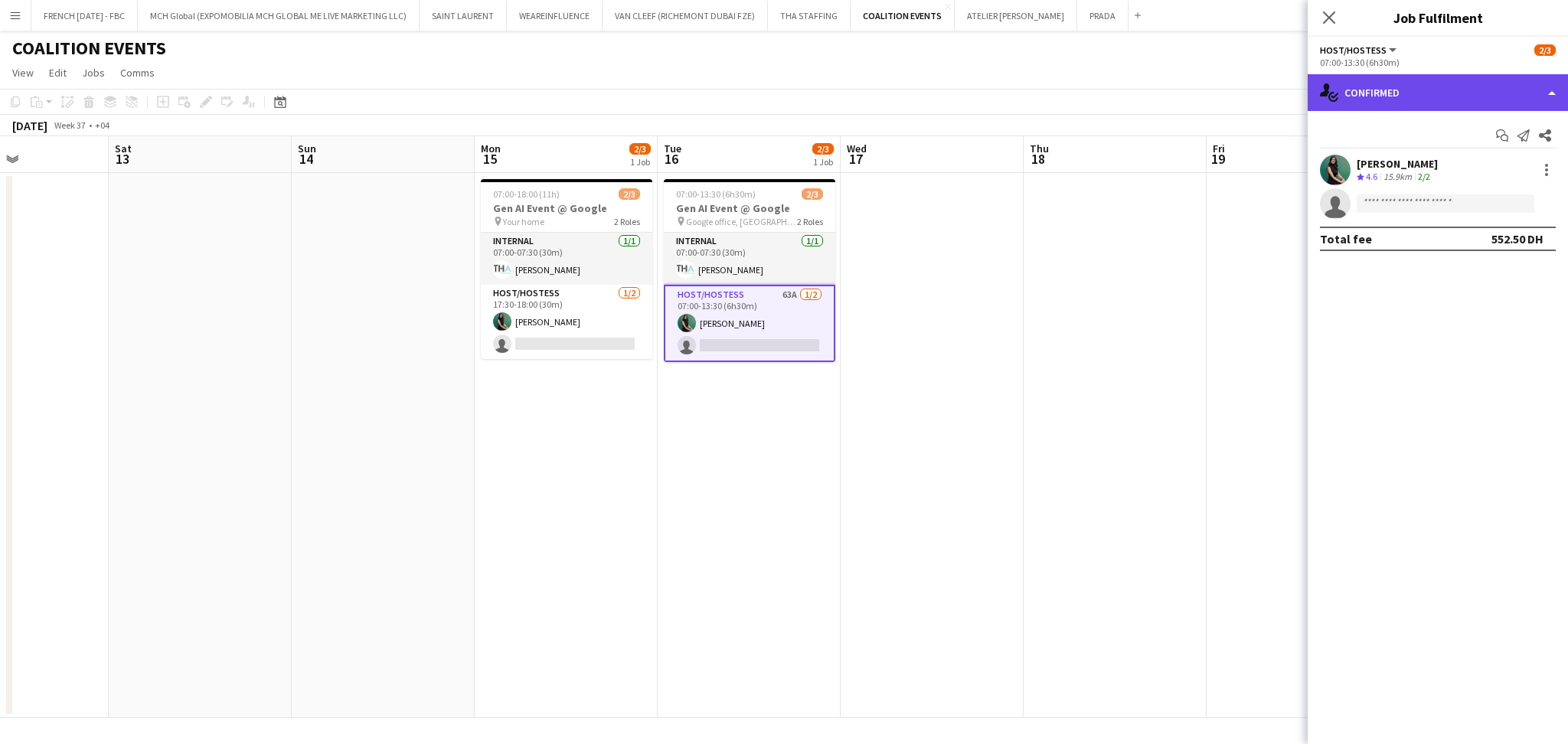
click at [1451, 78] on div "single-neutral-actions-check-2 Confirmed" at bounding box center [1438, 92] width 261 height 36
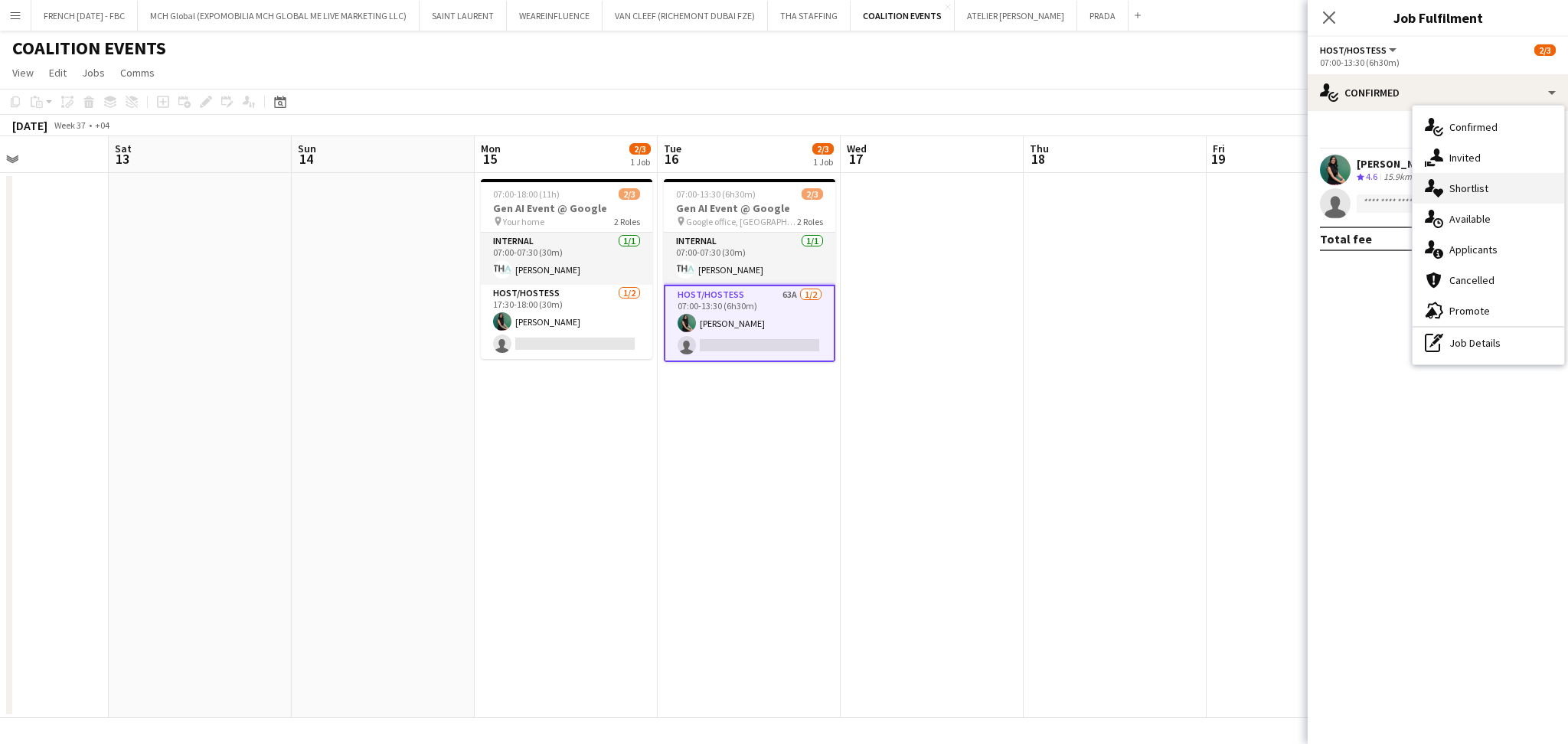
click at [1502, 191] on div "single-neutral-actions-heart Shortlist" at bounding box center [1489, 188] width 151 height 31
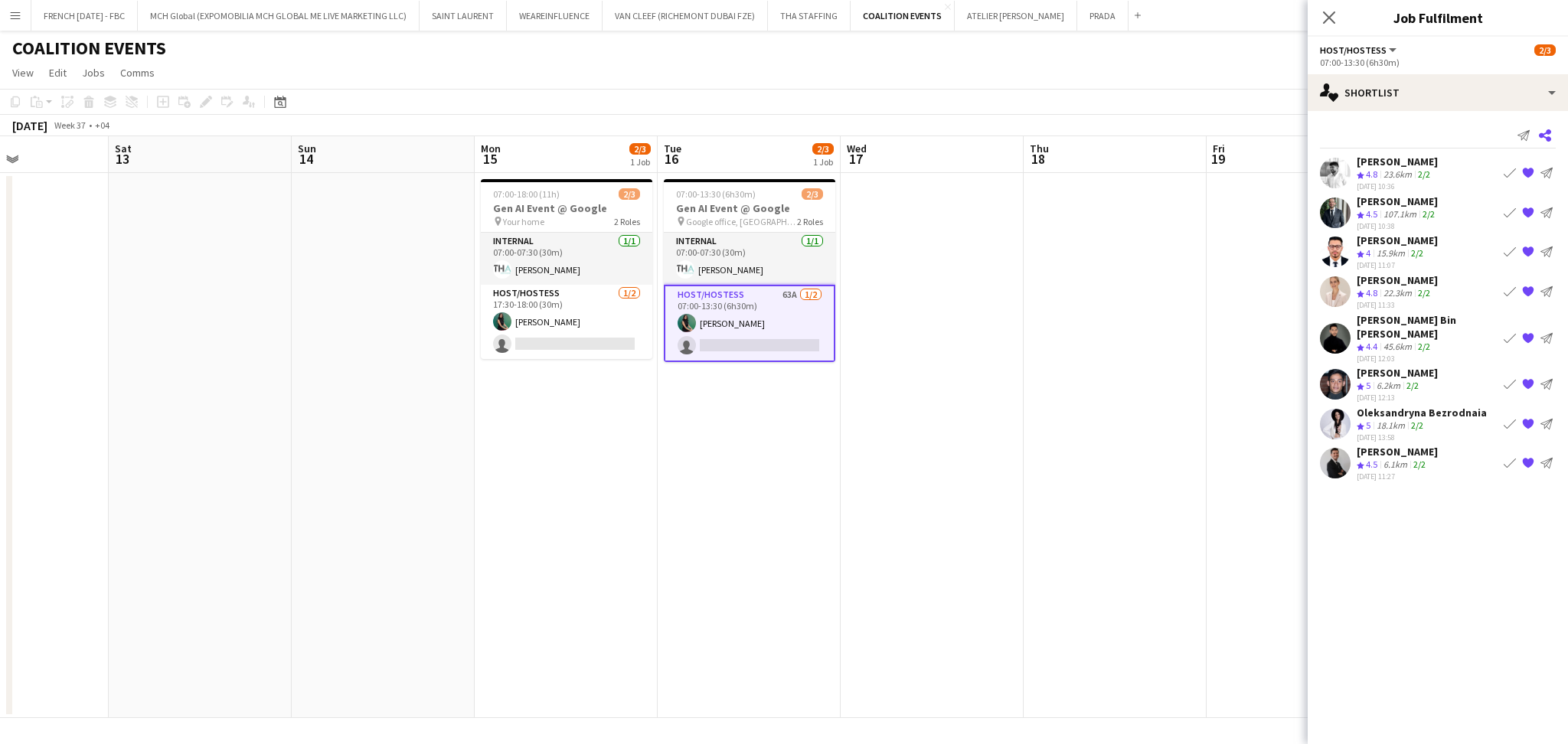
click at [1545, 133] on icon "Share" at bounding box center [1545, 135] width 12 height 12
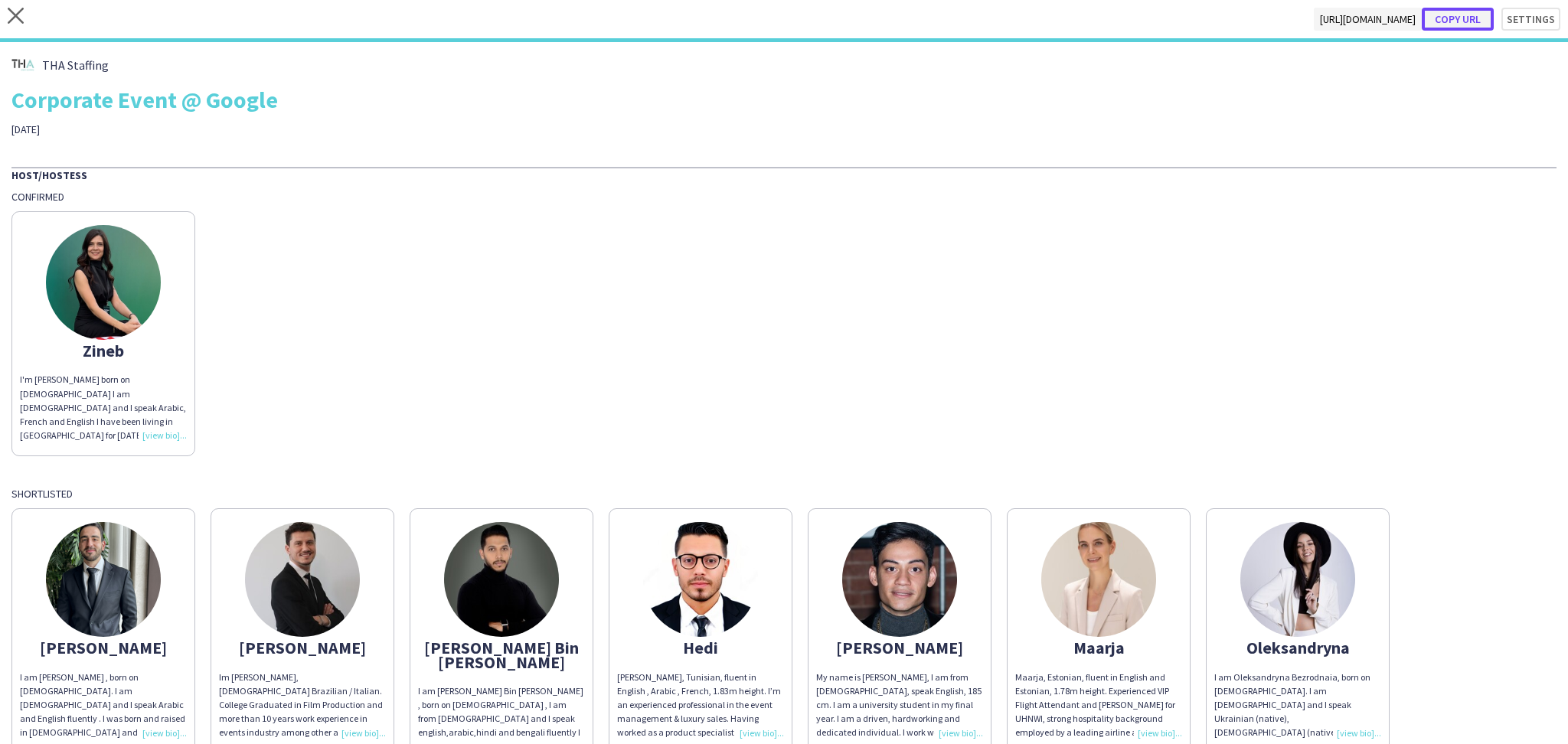
click at [1437, 23] on button "Copy url" at bounding box center [1458, 19] width 72 height 23
click at [7, 15] on icon "close" at bounding box center [15, 15] width 16 height 16
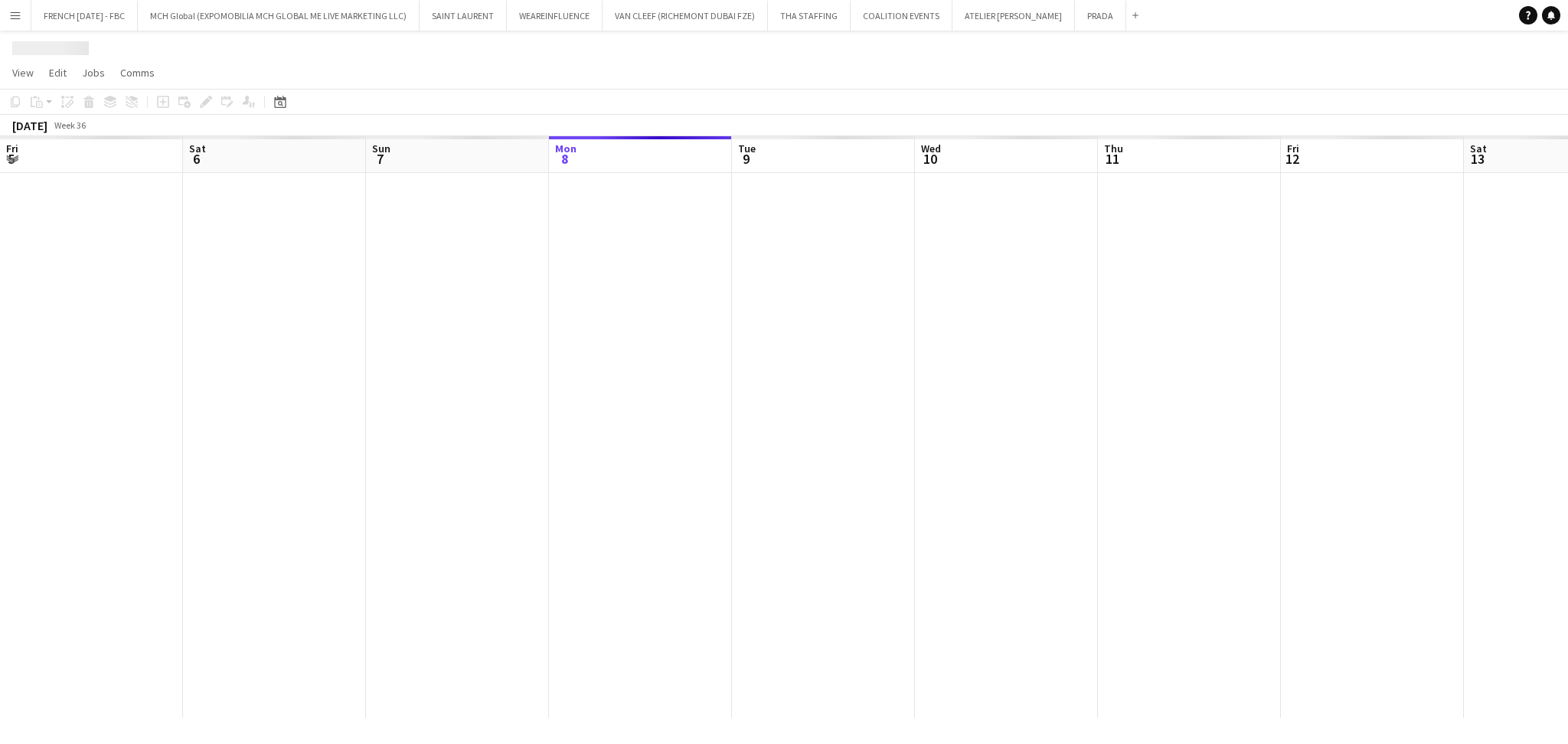
scroll to position [0, 365]
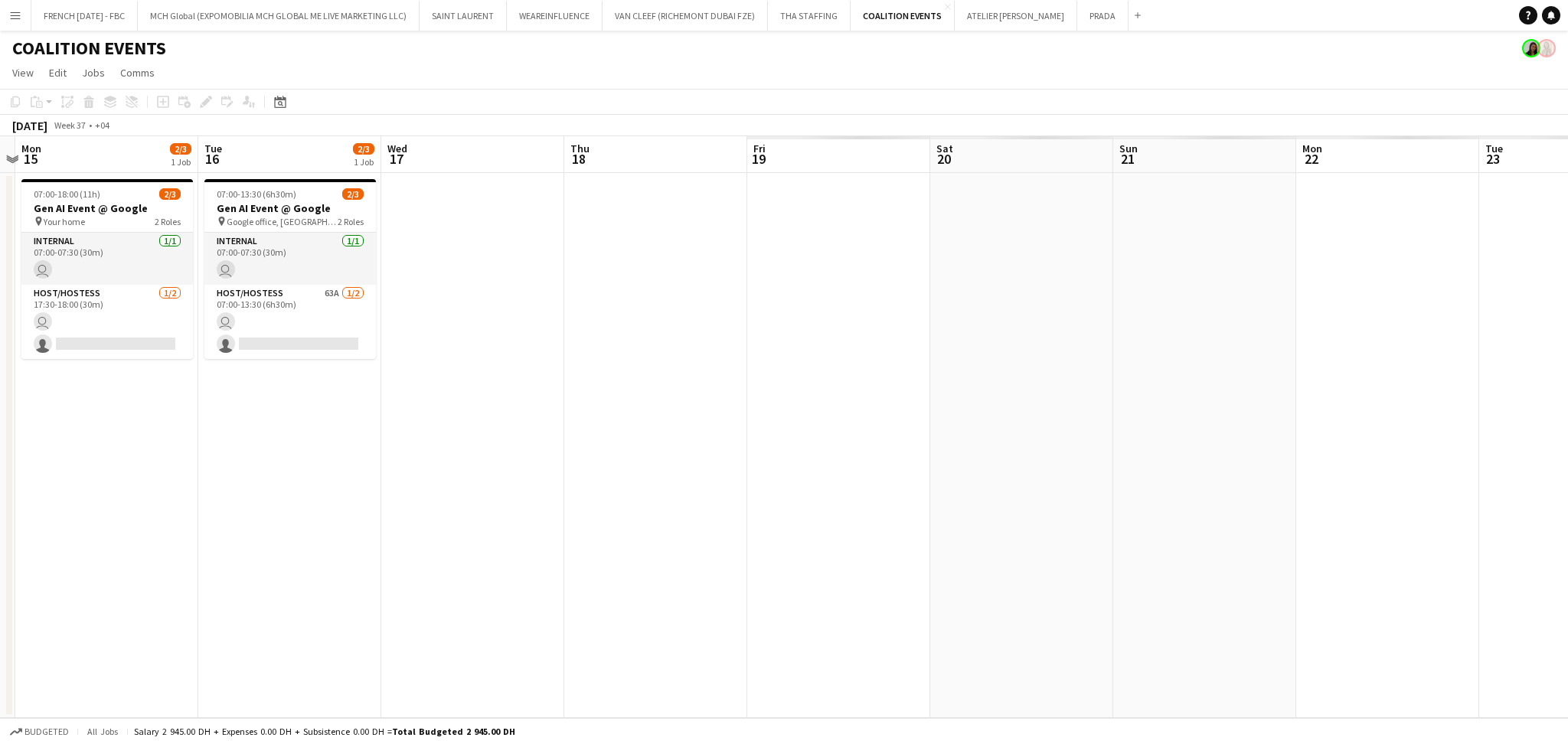
drag, startPoint x: 1390, startPoint y: 508, endPoint x: 151, endPoint y: 562, distance: 1240.2
click at [151, 562] on app-calendar-viewport "Thu 11 Fri 12 Sat 13 Sun 14 Mon 15 2/3 1 Job Tue 16 2/3 1 Job Wed 17 Thu 18 Fri…" at bounding box center [784, 427] width 1568 height 582
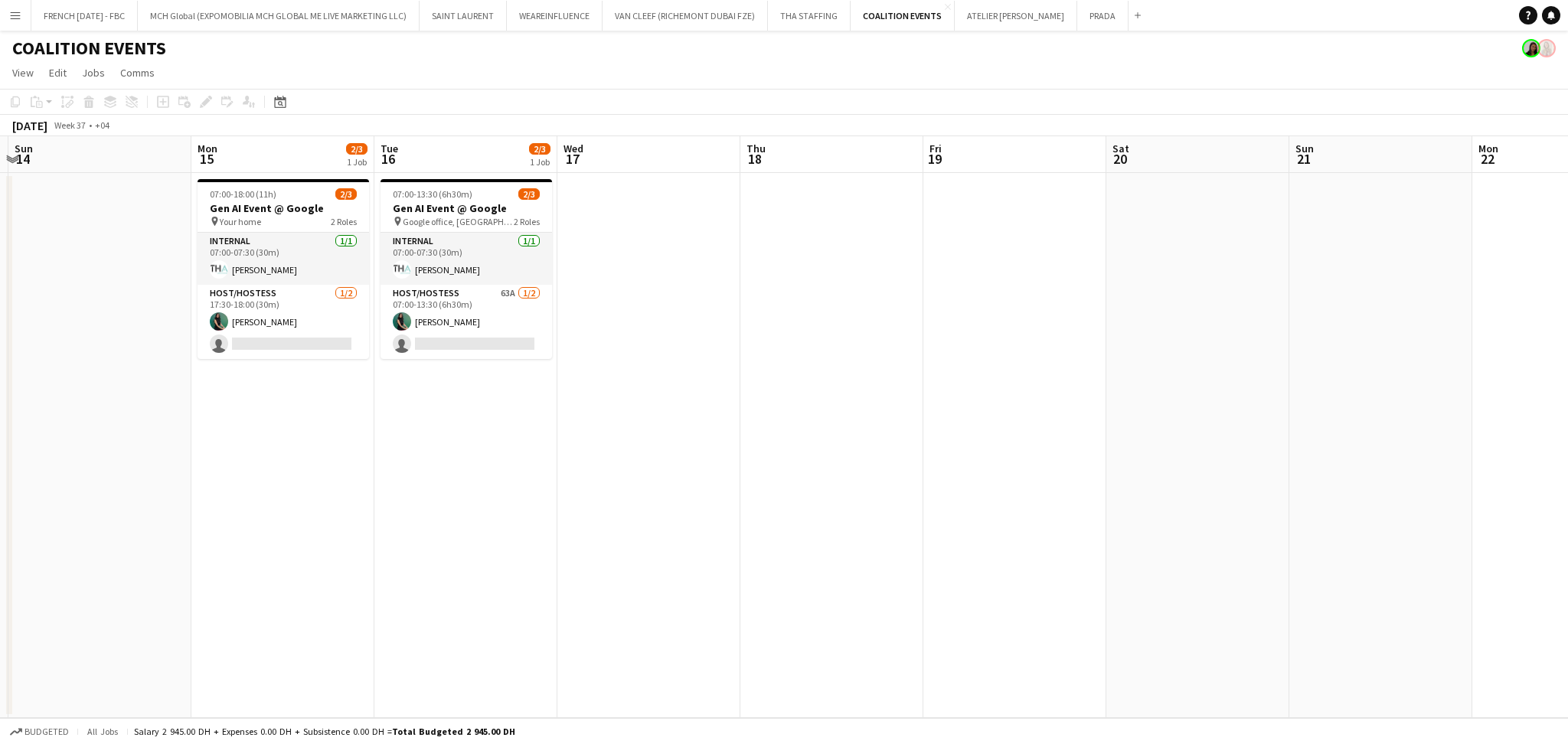
click at [449, 322] on app-card-role "Host/Hostess 63A [DATE] 07:00-13:30 (6h30m) [PERSON_NAME] single-neutral-actions" at bounding box center [466, 322] width 172 height 74
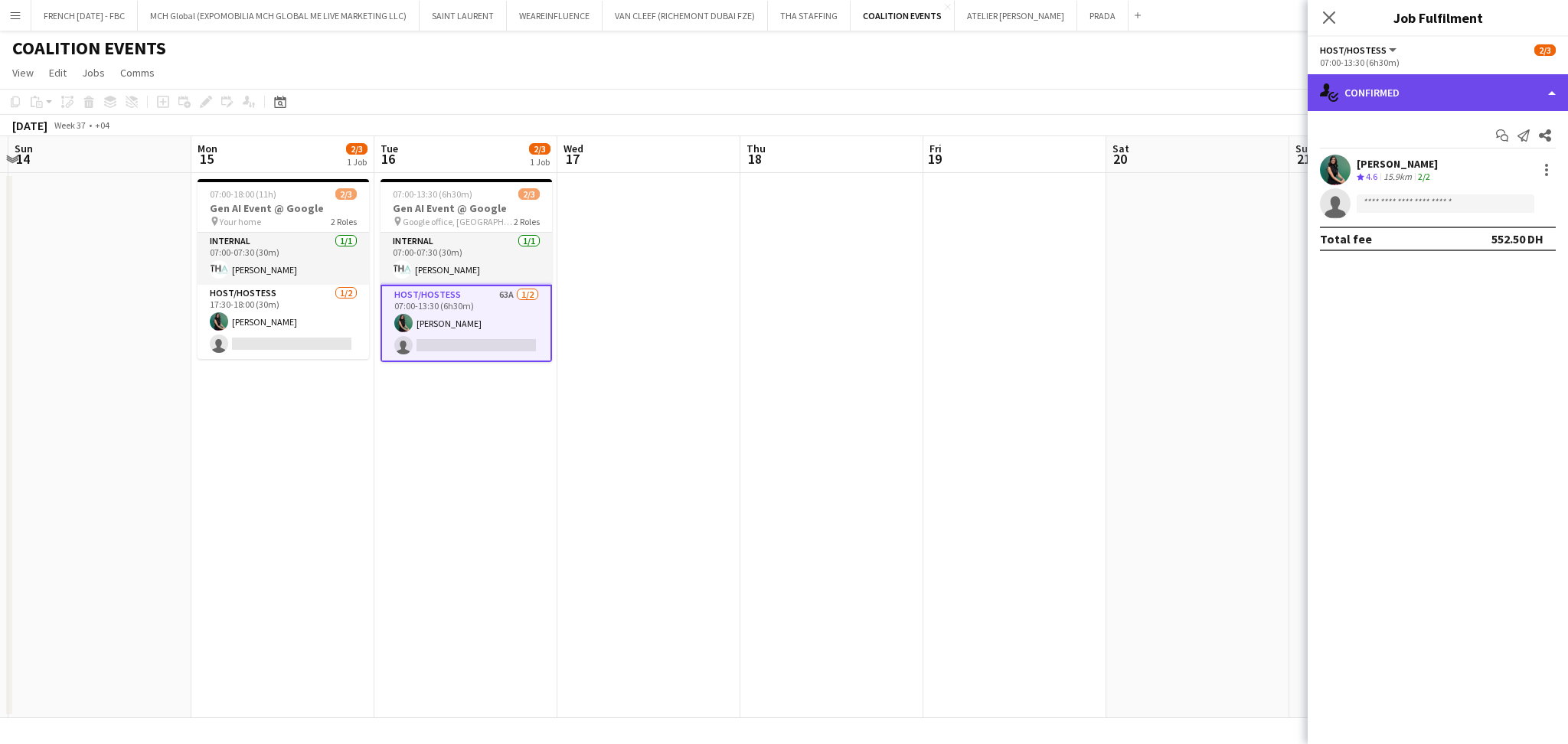
click at [1440, 89] on div "single-neutral-actions-check-2 Confirmed" at bounding box center [1438, 92] width 261 height 36
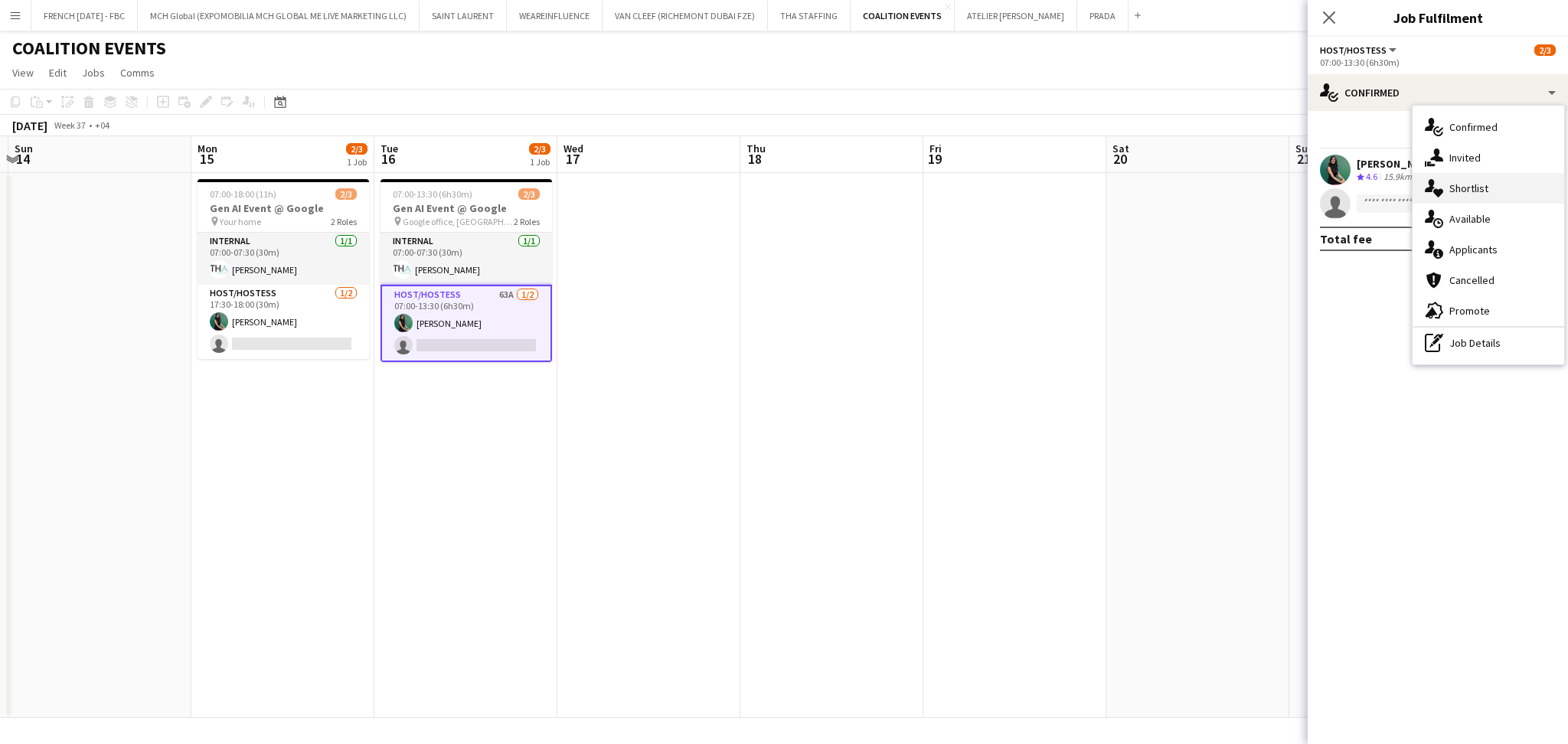
click at [1455, 180] on div "single-neutral-actions-heart Shortlist" at bounding box center [1489, 188] width 151 height 31
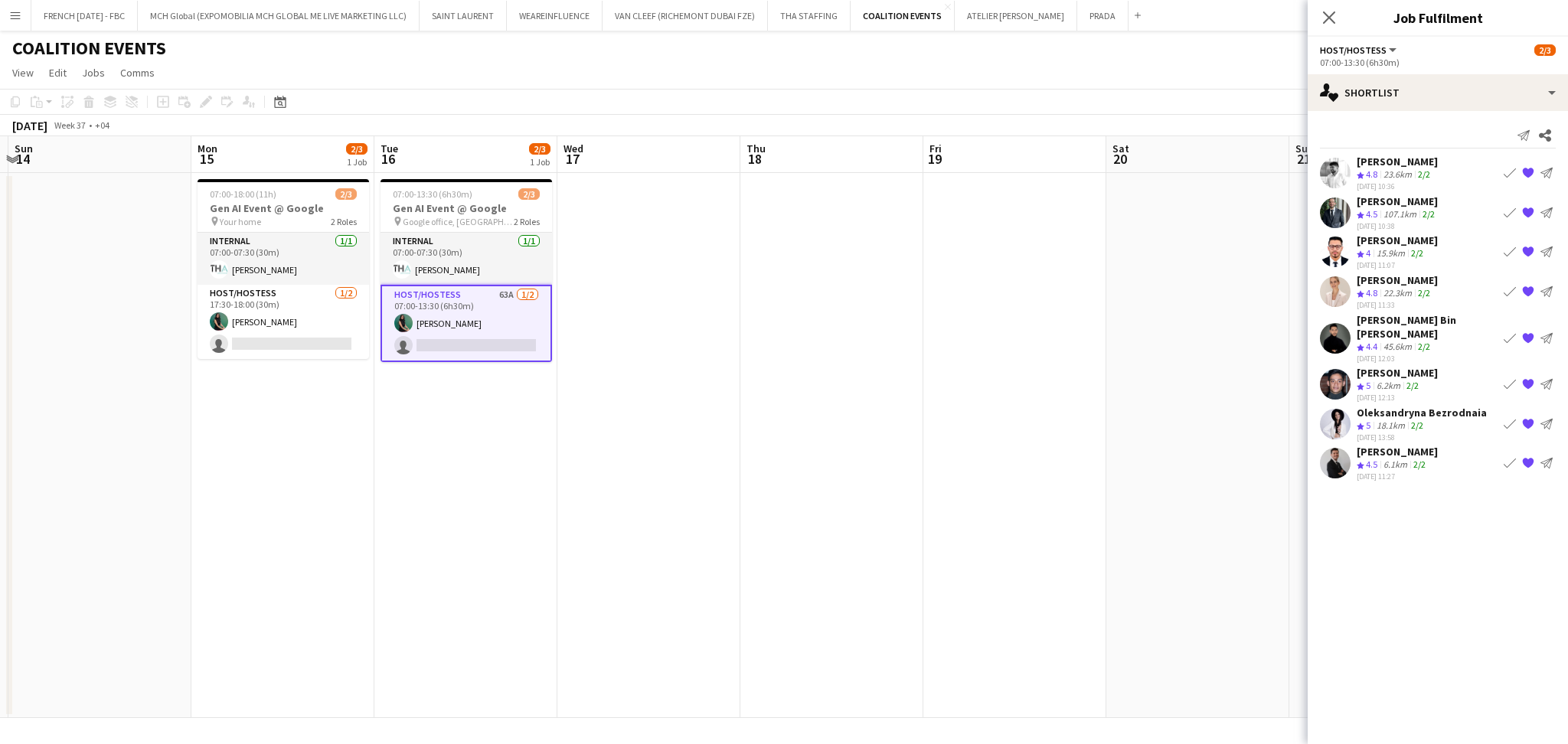
click at [1431, 207] on div "[PERSON_NAME]" at bounding box center [1397, 201] width 81 height 14
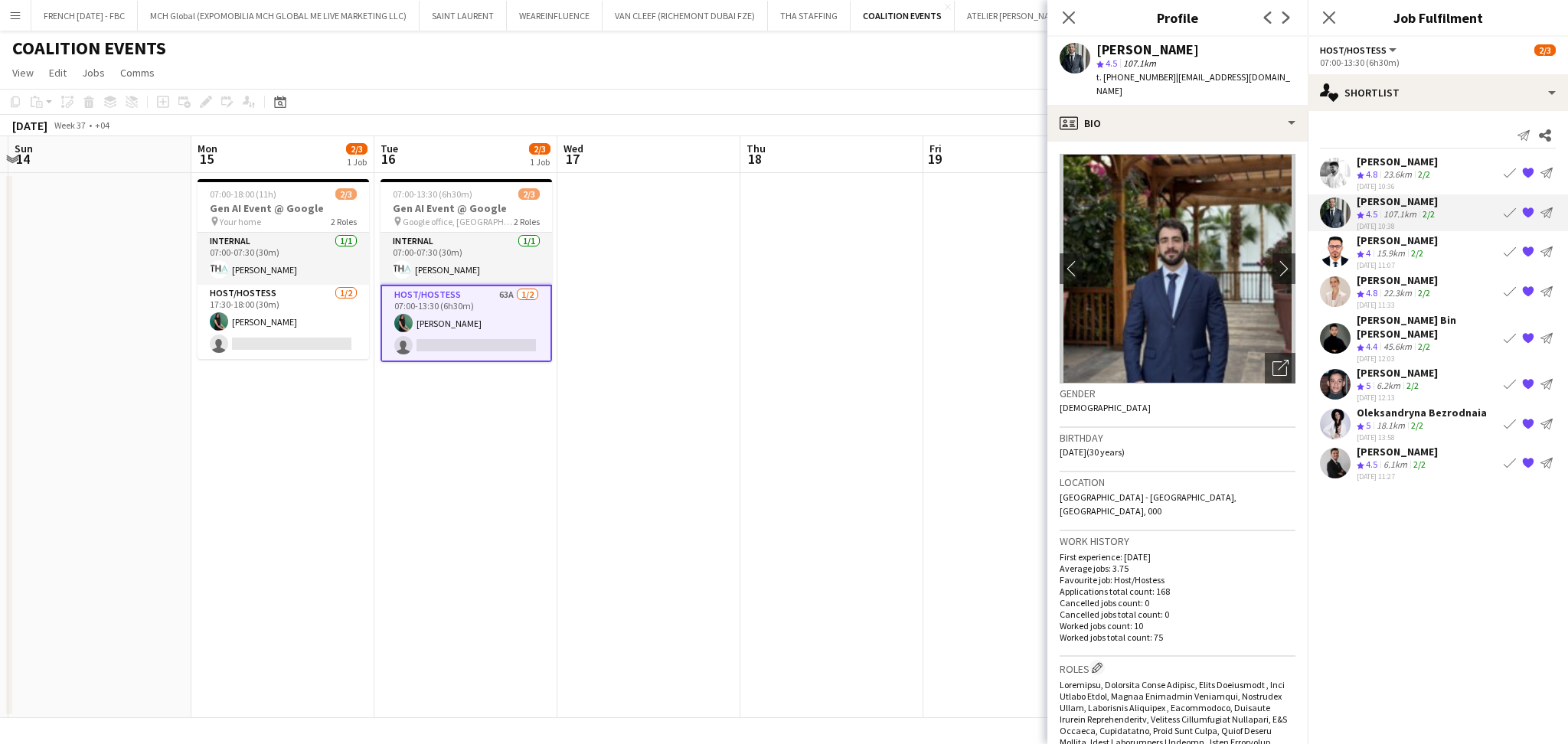
click at [1507, 214] on app-icon "Book crew" at bounding box center [1509, 211] width 12 height 12
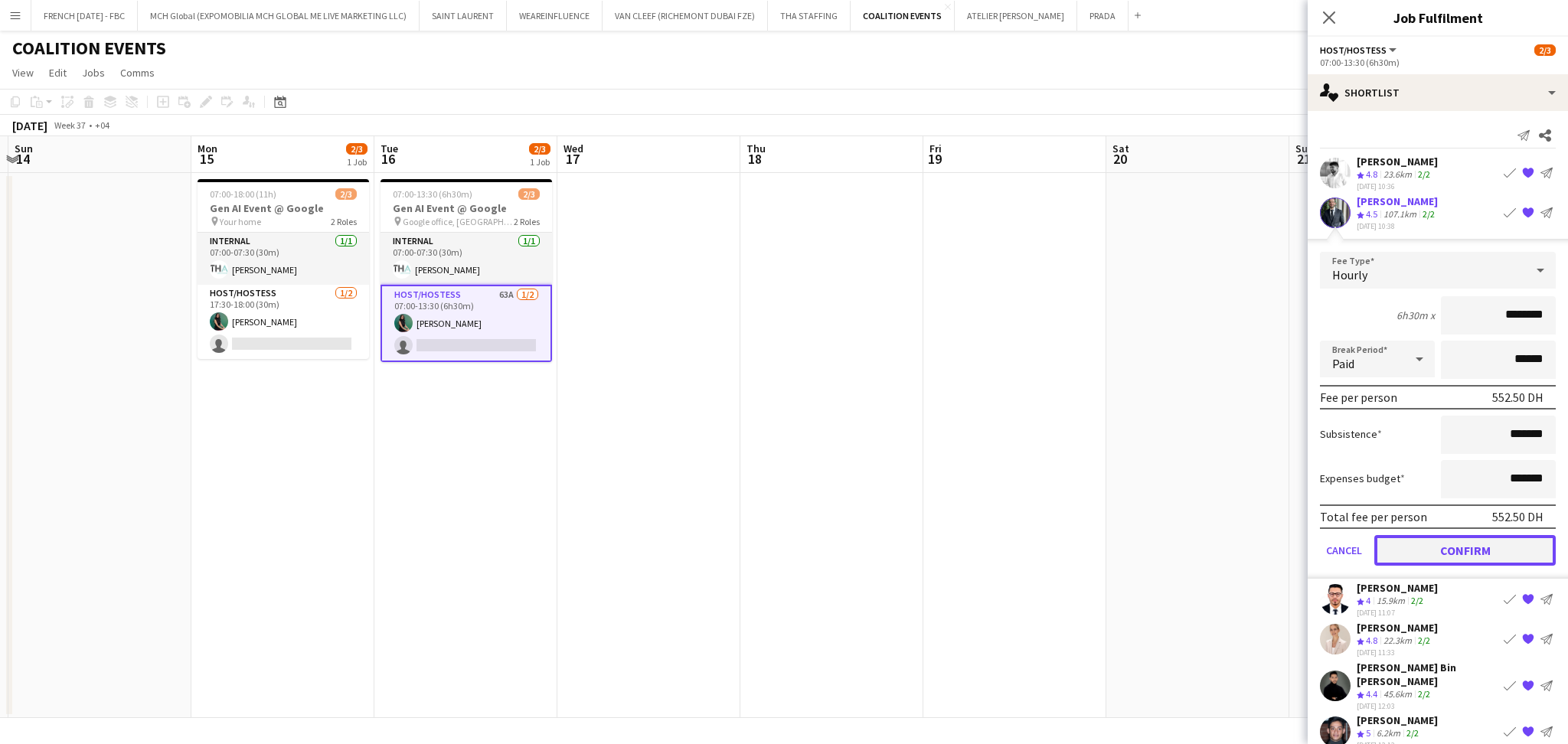
click at [1492, 542] on button "Confirm" at bounding box center [1465, 550] width 181 height 31
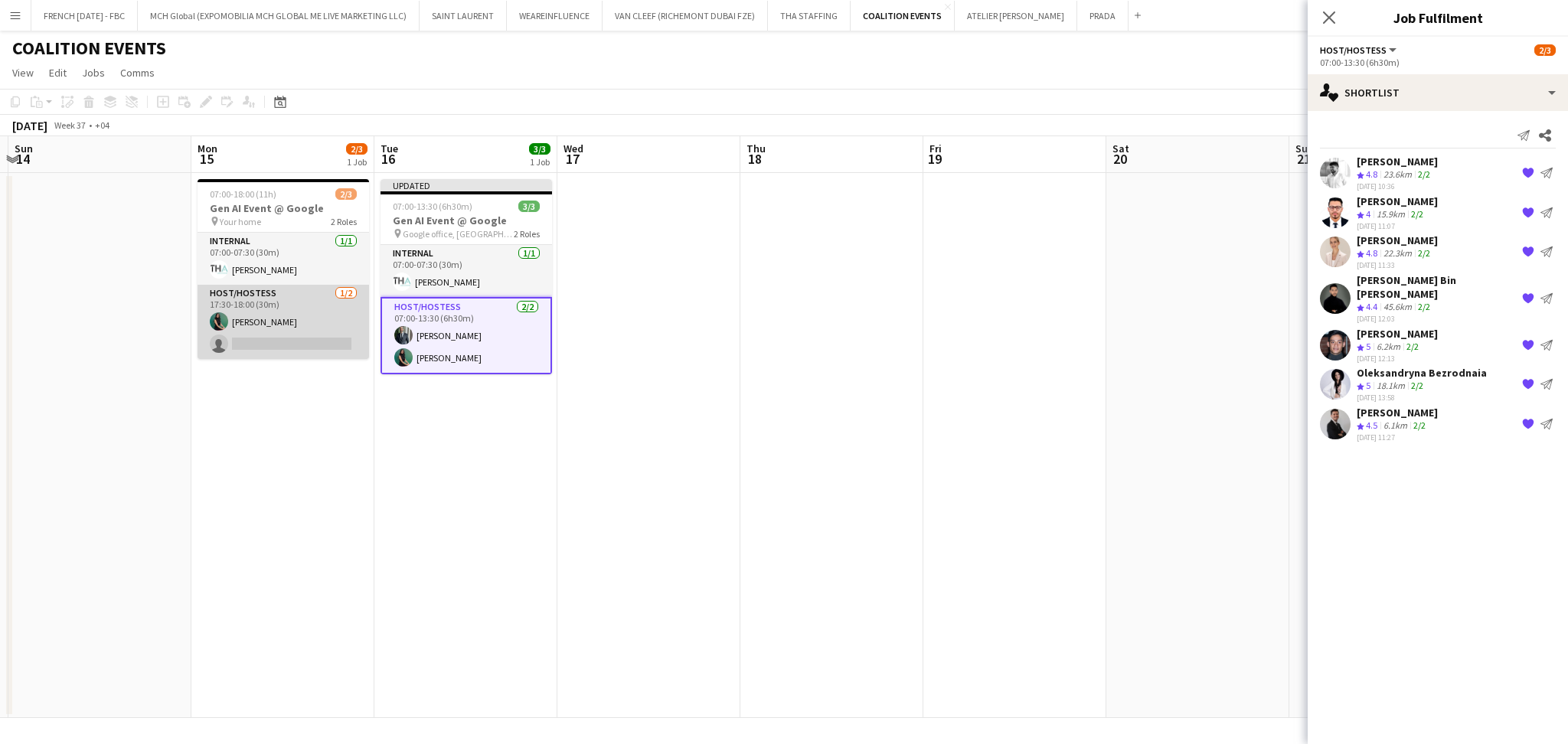
click at [282, 336] on app-card-role "Host/Hostess [DATE] 17:30-18:00 (30m) [PERSON_NAME] single-neutral-actions" at bounding box center [283, 322] width 172 height 74
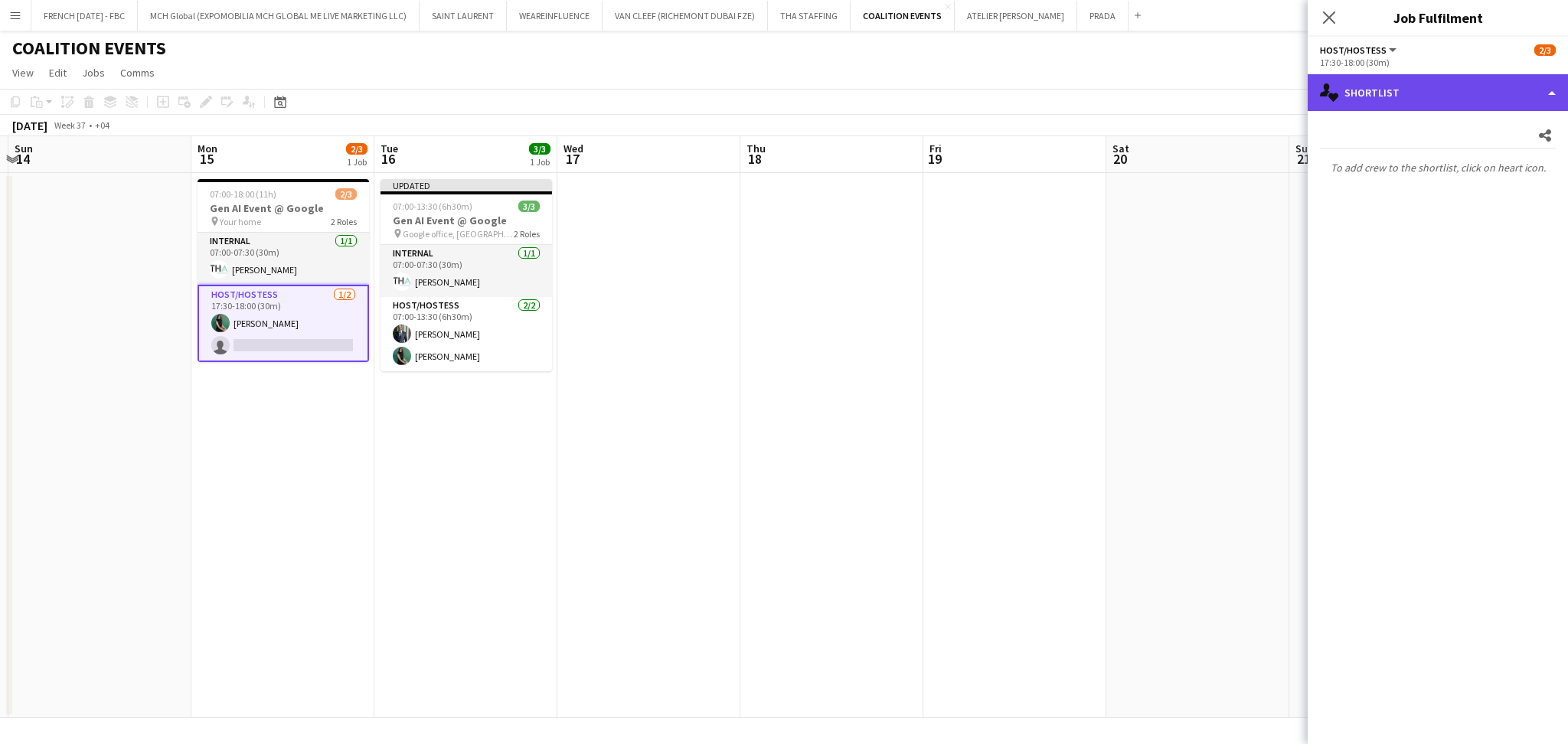
click at [1377, 103] on div "single-neutral-actions-heart Shortlist" at bounding box center [1438, 92] width 261 height 36
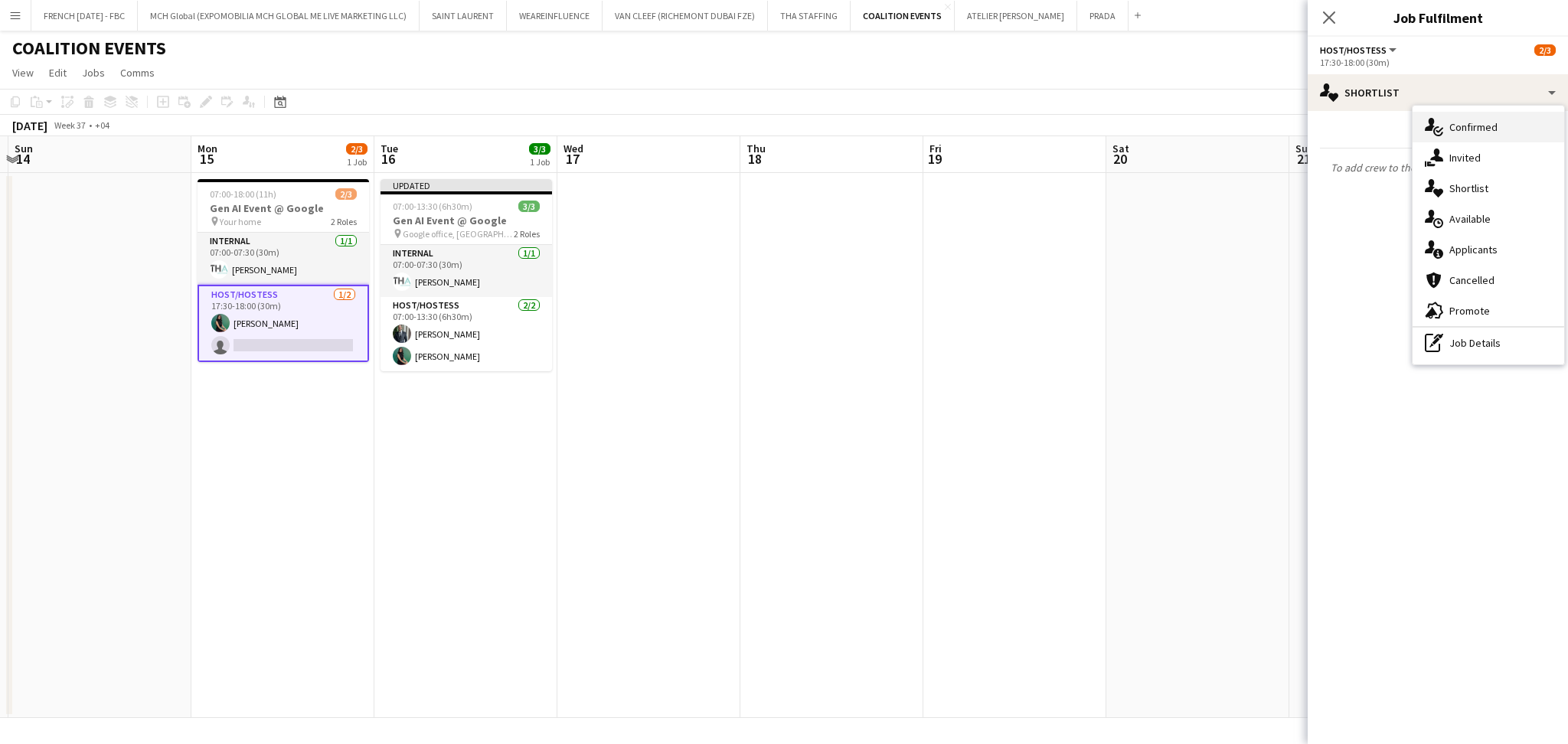
click at [1451, 121] on span "Confirmed" at bounding box center [1474, 127] width 49 height 14
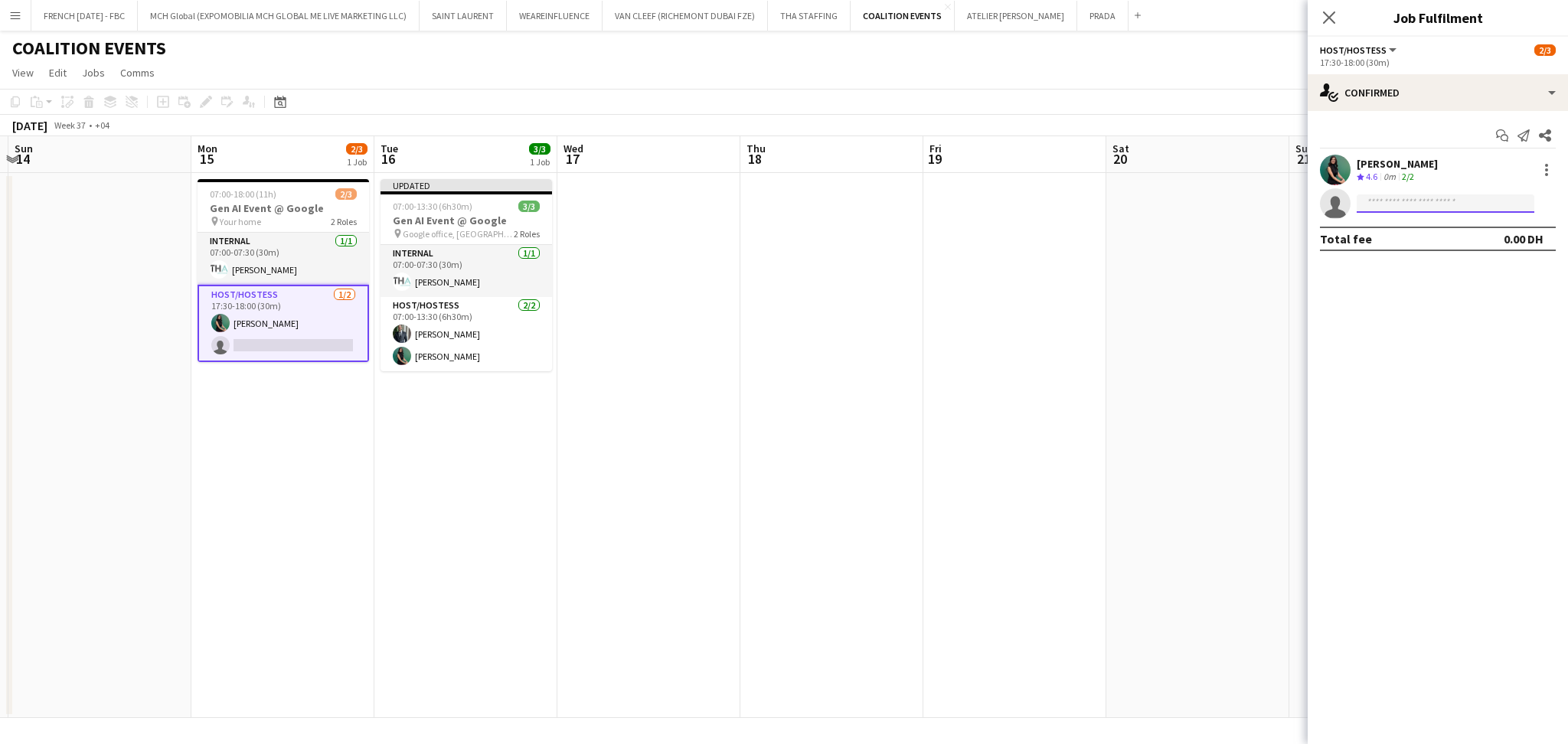
click at [1449, 202] on input at bounding box center [1446, 204] width 178 height 19
type input "********"
click at [1434, 224] on span "[PERSON_NAME]" at bounding box center [1413, 225] width 88 height 13
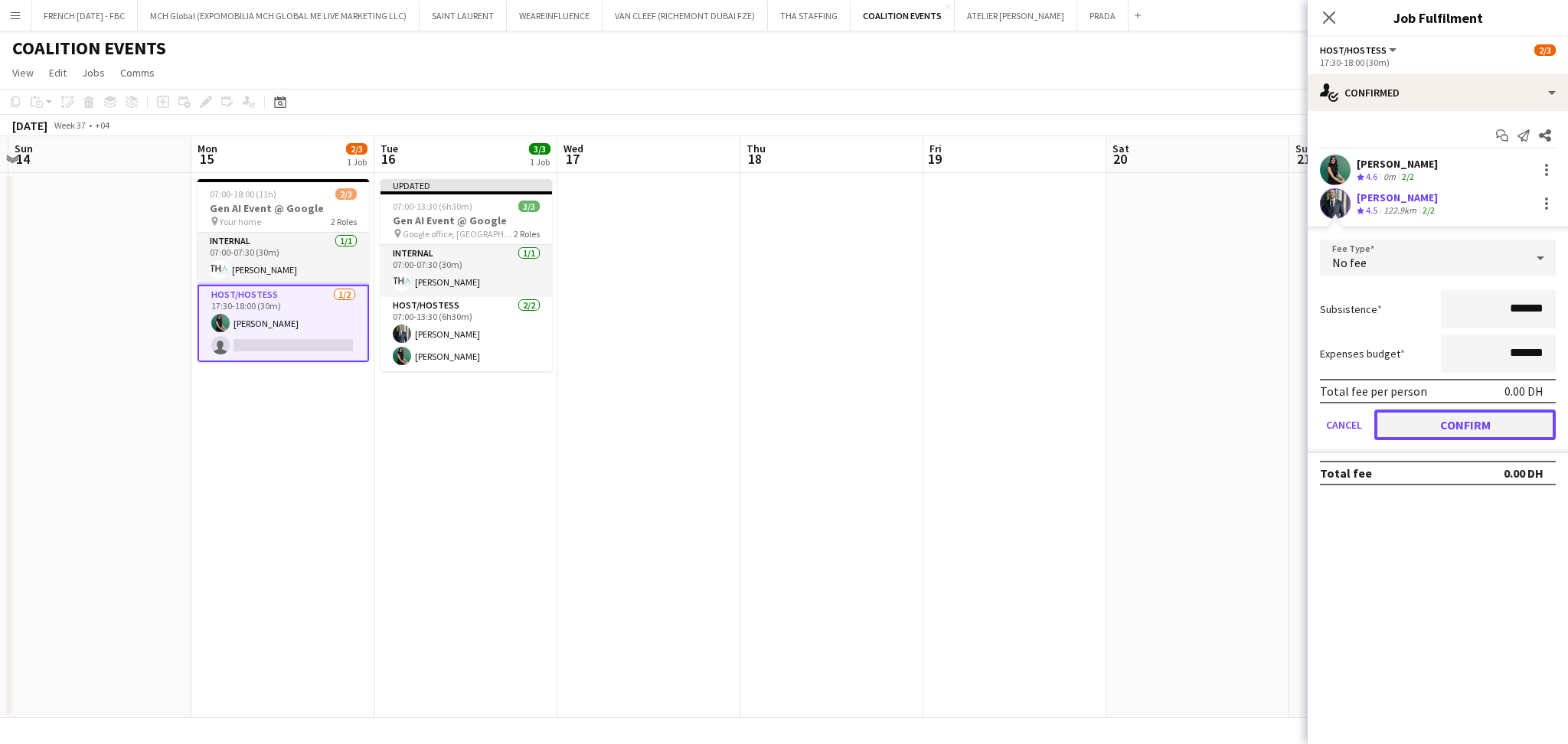
click at [1507, 431] on button "Confirm" at bounding box center [1465, 424] width 181 height 31
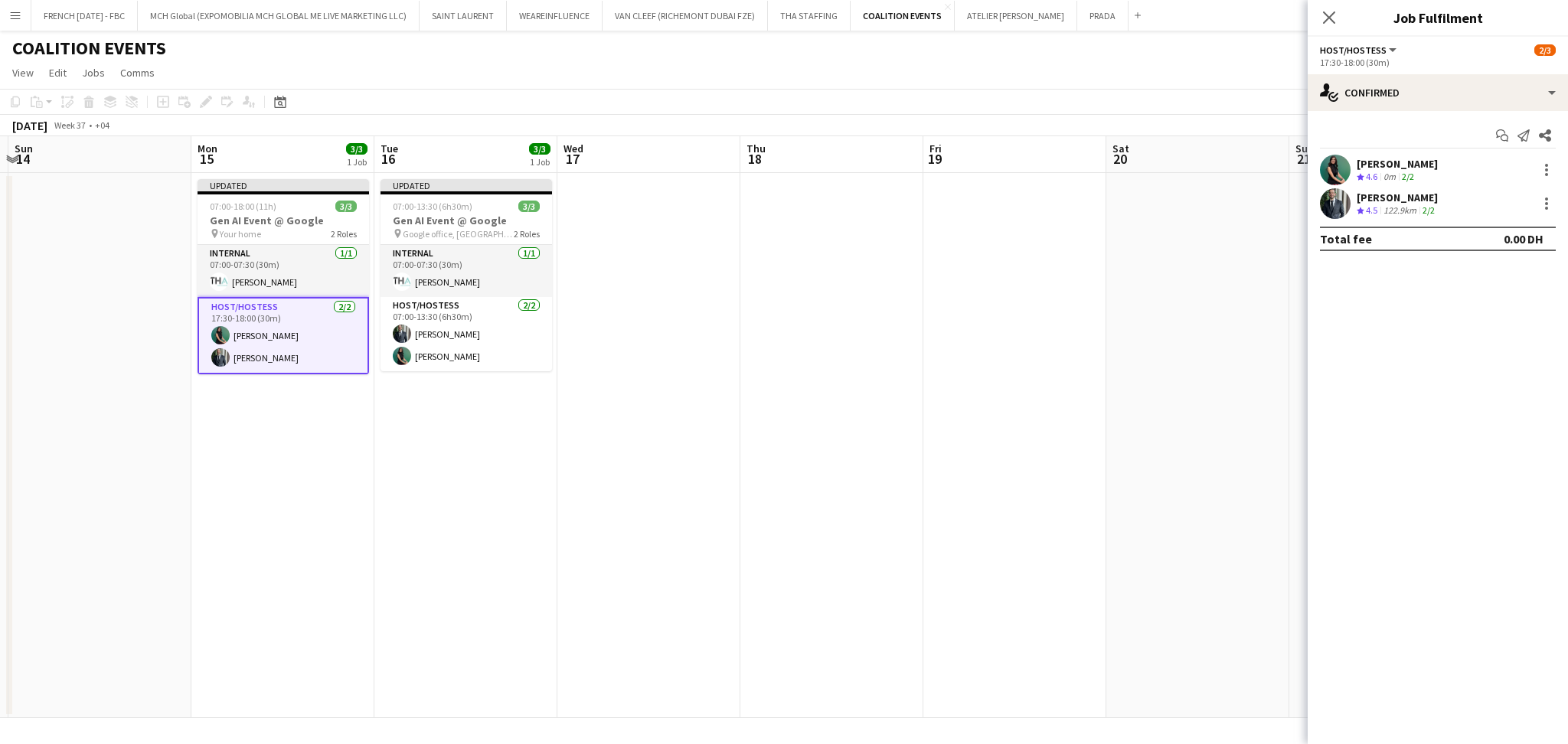
click at [1266, 197] on app-date-cell at bounding box center [1198, 445] width 183 height 545
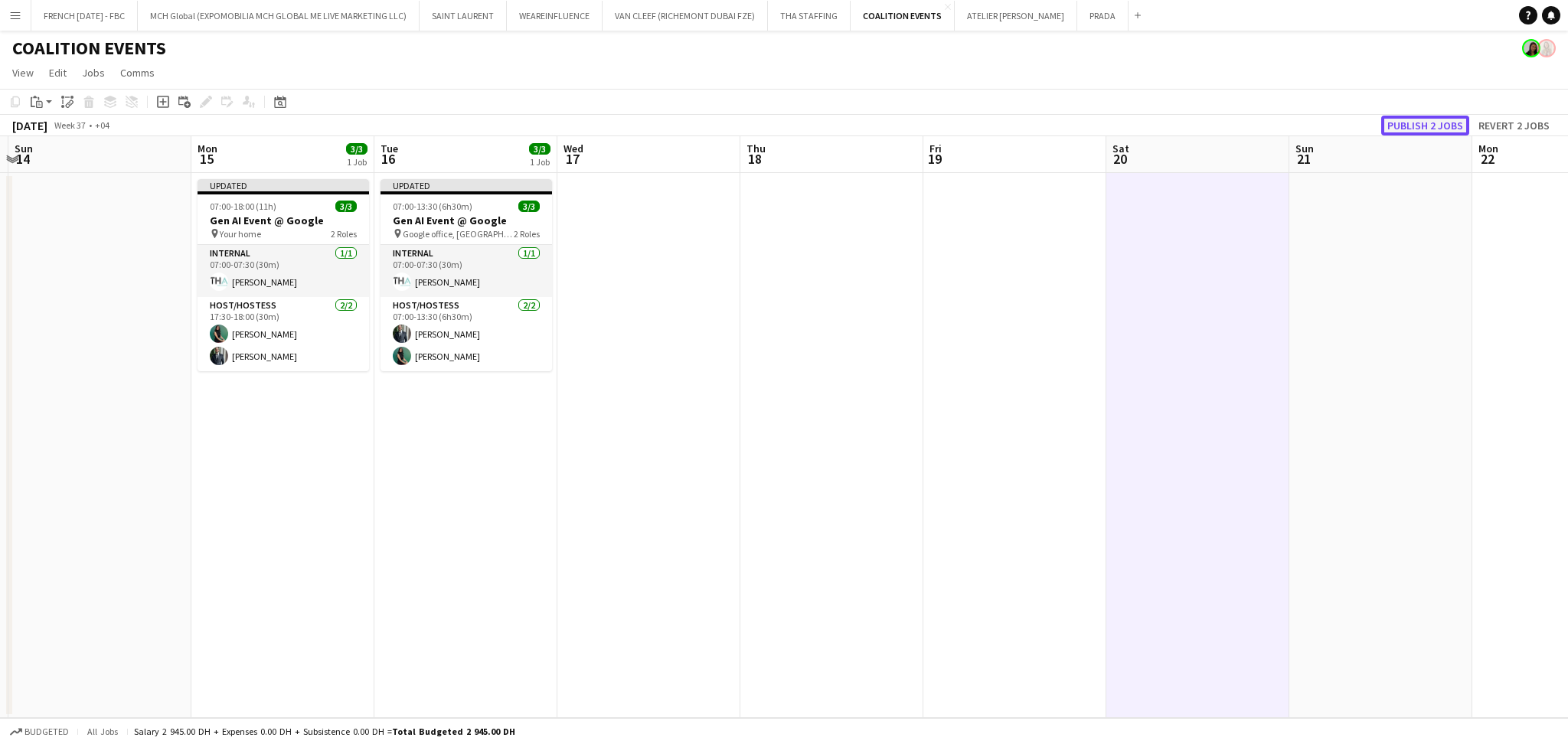
click at [1426, 122] on button "Publish 2 jobs" at bounding box center [1425, 125] width 88 height 20
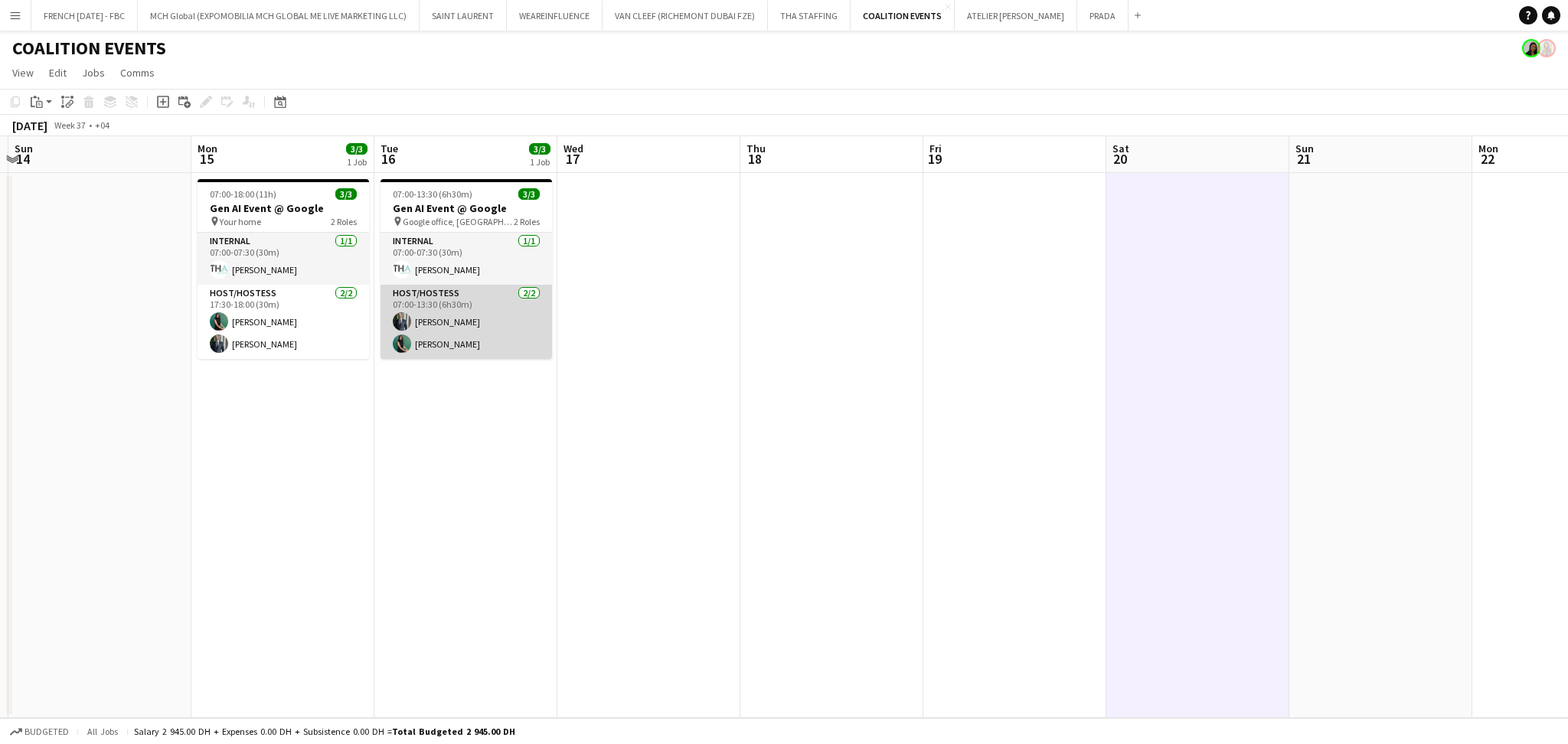
click at [456, 317] on app-card-role "Host/Hostess [DATE] 07:00-13:30 (6h30m) [PERSON_NAME] [PERSON_NAME]" at bounding box center [466, 322] width 172 height 74
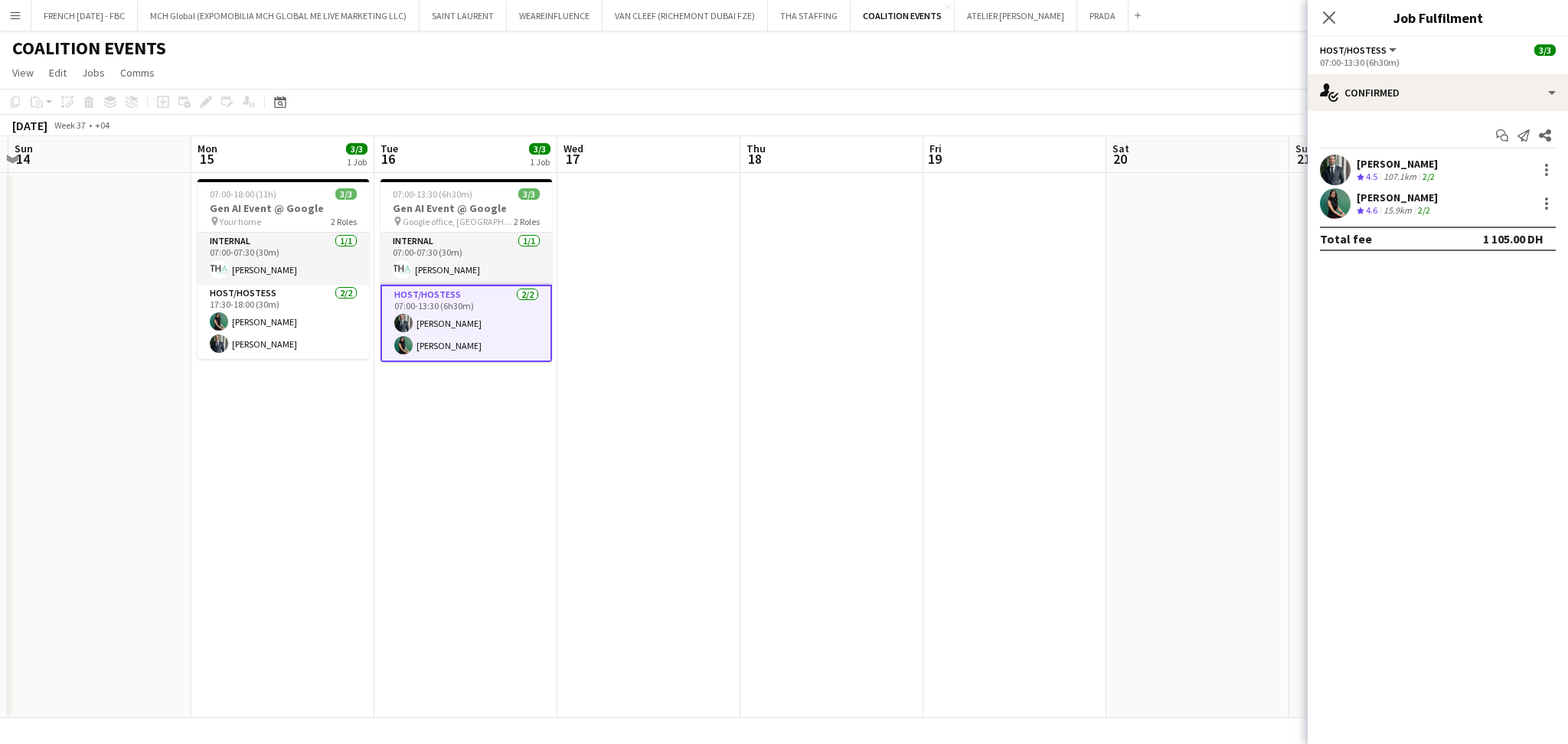
click at [1398, 165] on div "[PERSON_NAME]" at bounding box center [1397, 164] width 81 height 14
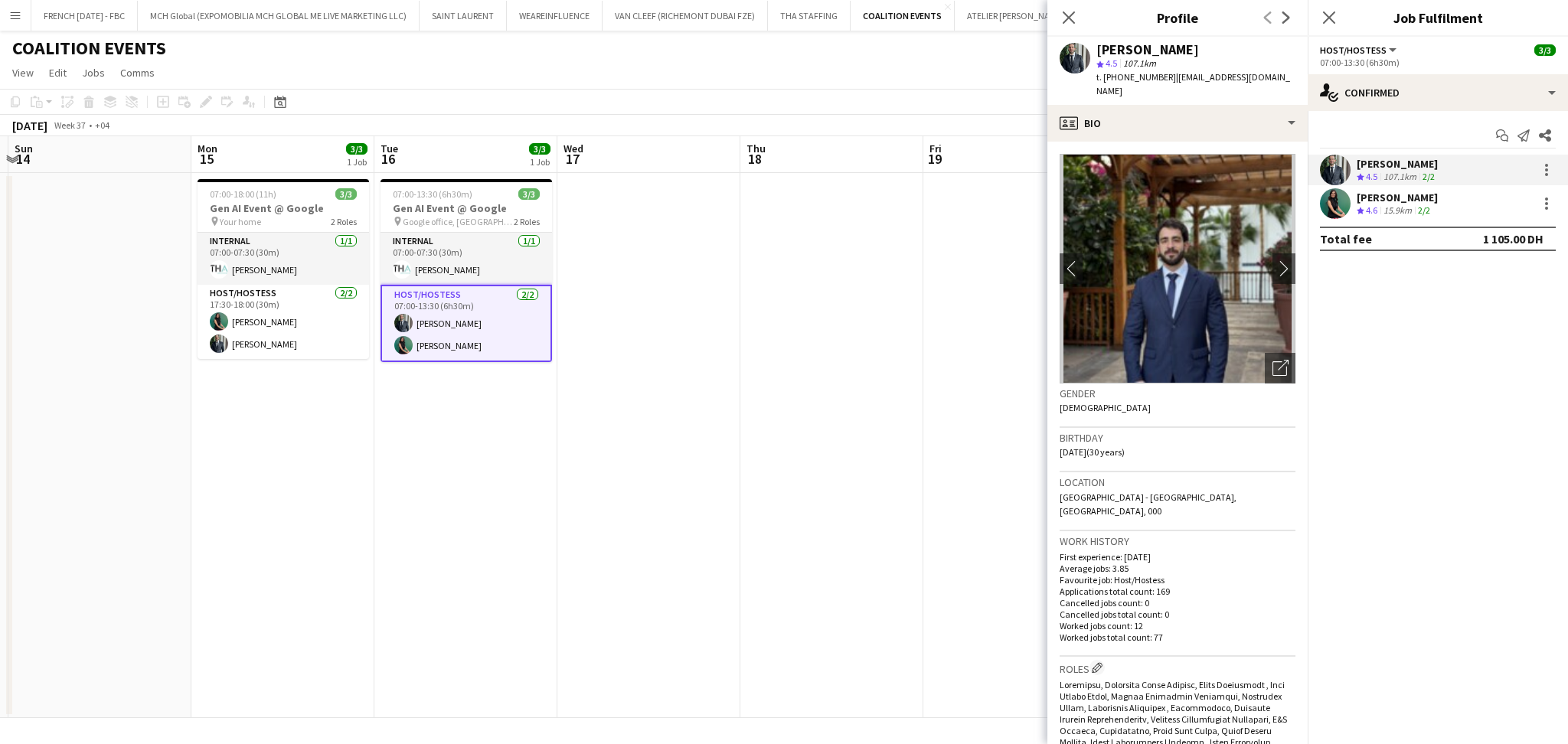
drag, startPoint x: 1142, startPoint y: 89, endPoint x: 1098, endPoint y: 51, distance: 58.1
click at [1098, 51] on div "[PERSON_NAME] star 4.5 107.1km t. [PHONE_NUMBER] | [EMAIL_ADDRESS][DOMAIN_NAME]" at bounding box center [1195, 71] width 199 height 56
copy div "[PERSON_NAME] star 4.5 107.1km t. [PHONE_NUMBER] | [EMAIL_ADDRESS][DOMAIN_NAME]"
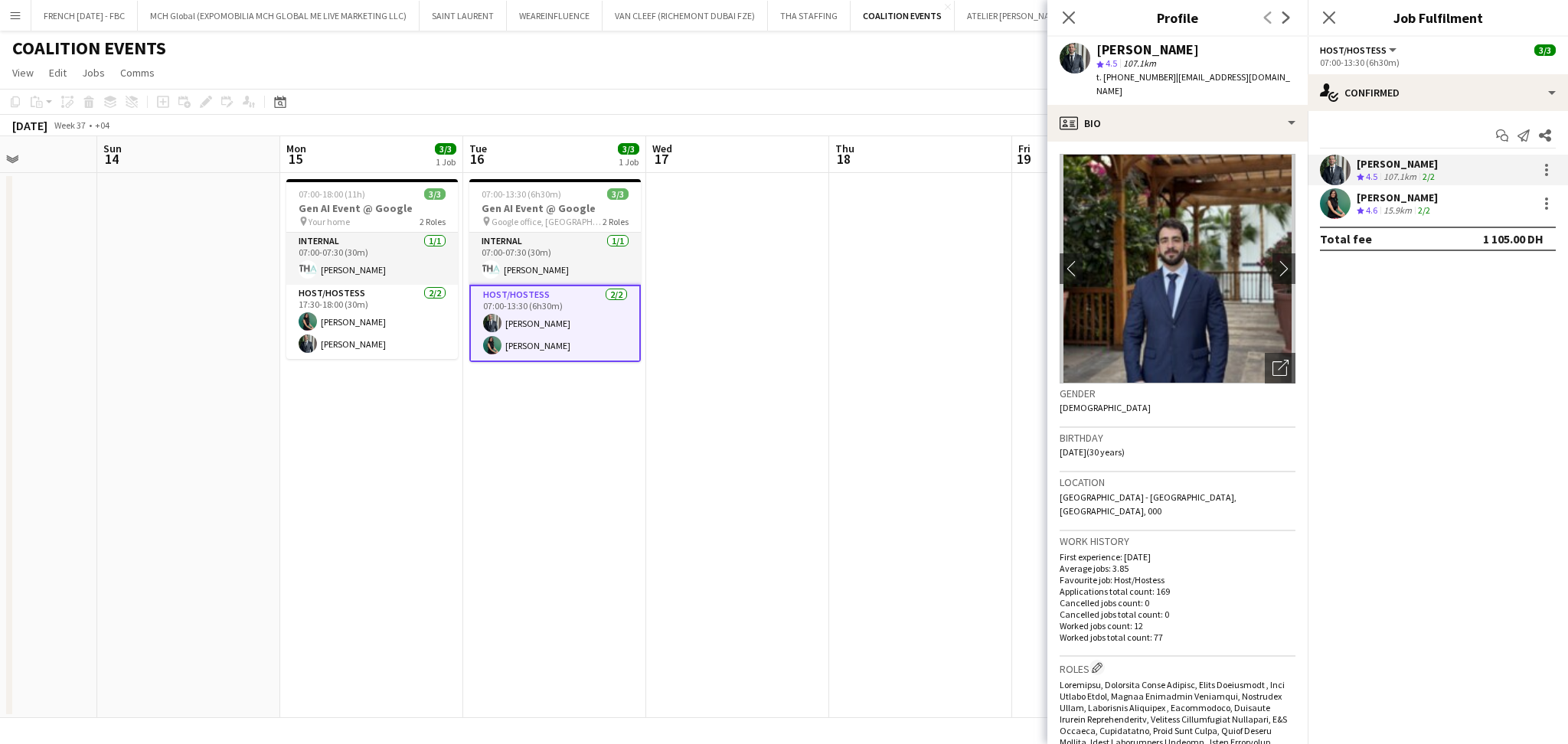
scroll to position [0, 437]
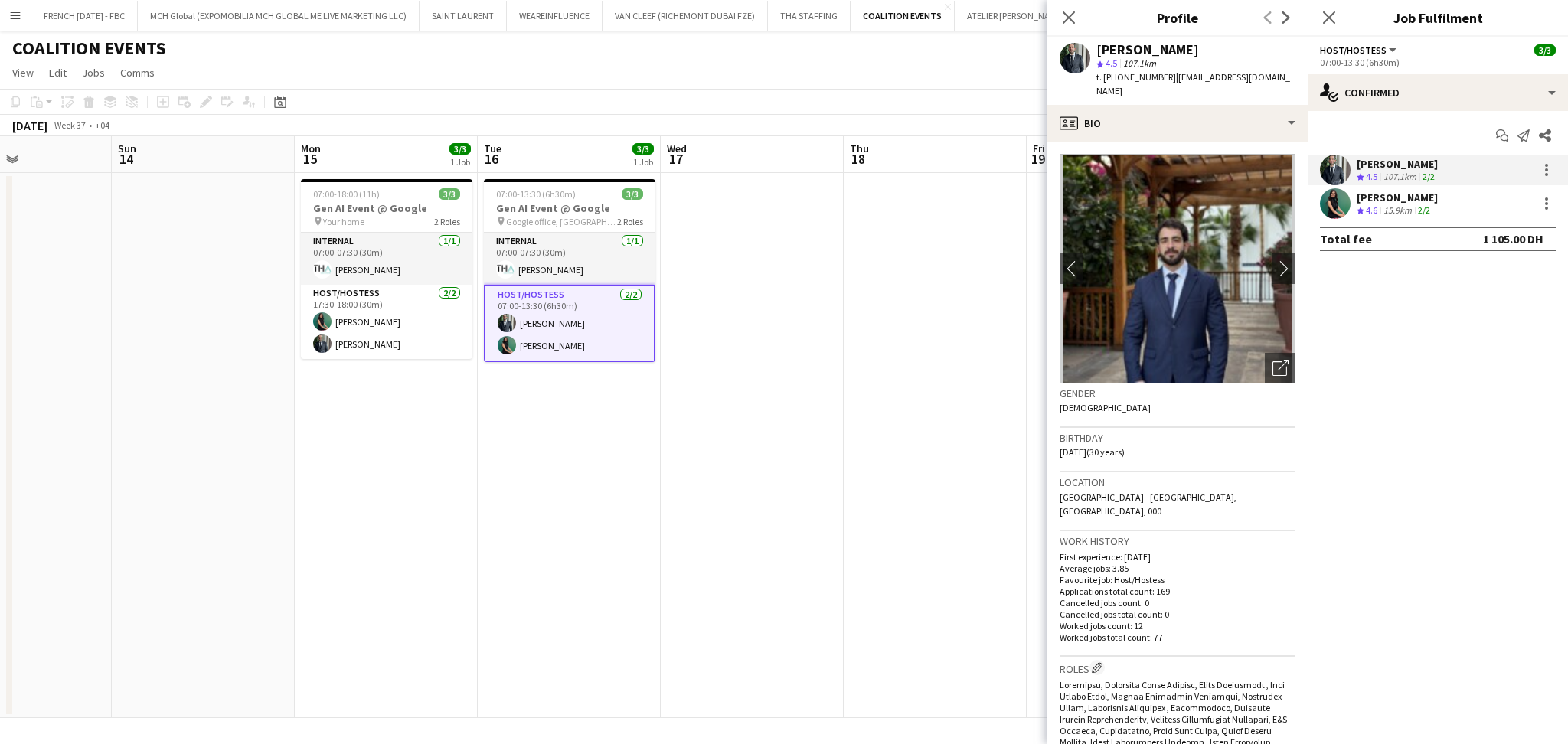
drag, startPoint x: 628, startPoint y: 337, endPoint x: 731, endPoint y: 360, distance: 105.5
click at [731, 360] on app-calendar-viewport "Thu 11 Fri 12 Sat 13 Sun 14 Mon 15 3/3 1 Job Tue 16 3/3 1 Job Wed 17 Thu 18 Fri…" at bounding box center [784, 427] width 1568 height 582
click at [559, 325] on app-card-role "Host/Hostess [DATE] 07:00-13:30 (6h30m) [PERSON_NAME] [PERSON_NAME]" at bounding box center [570, 323] width 172 height 78
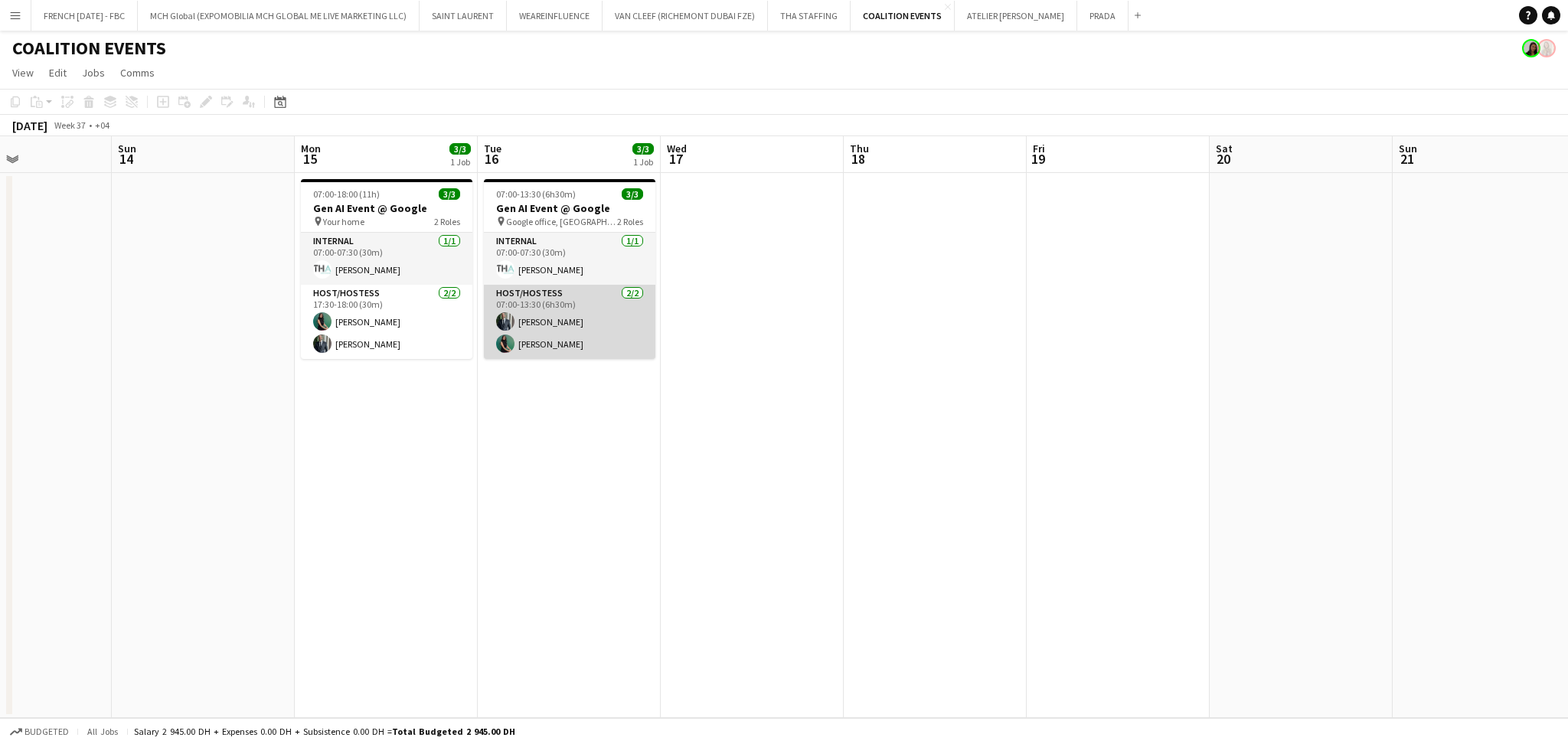
click at [592, 325] on app-card-role "Host/Hostess [DATE] 07:00-13:30 (6h30m) [PERSON_NAME] [PERSON_NAME]" at bounding box center [570, 322] width 172 height 74
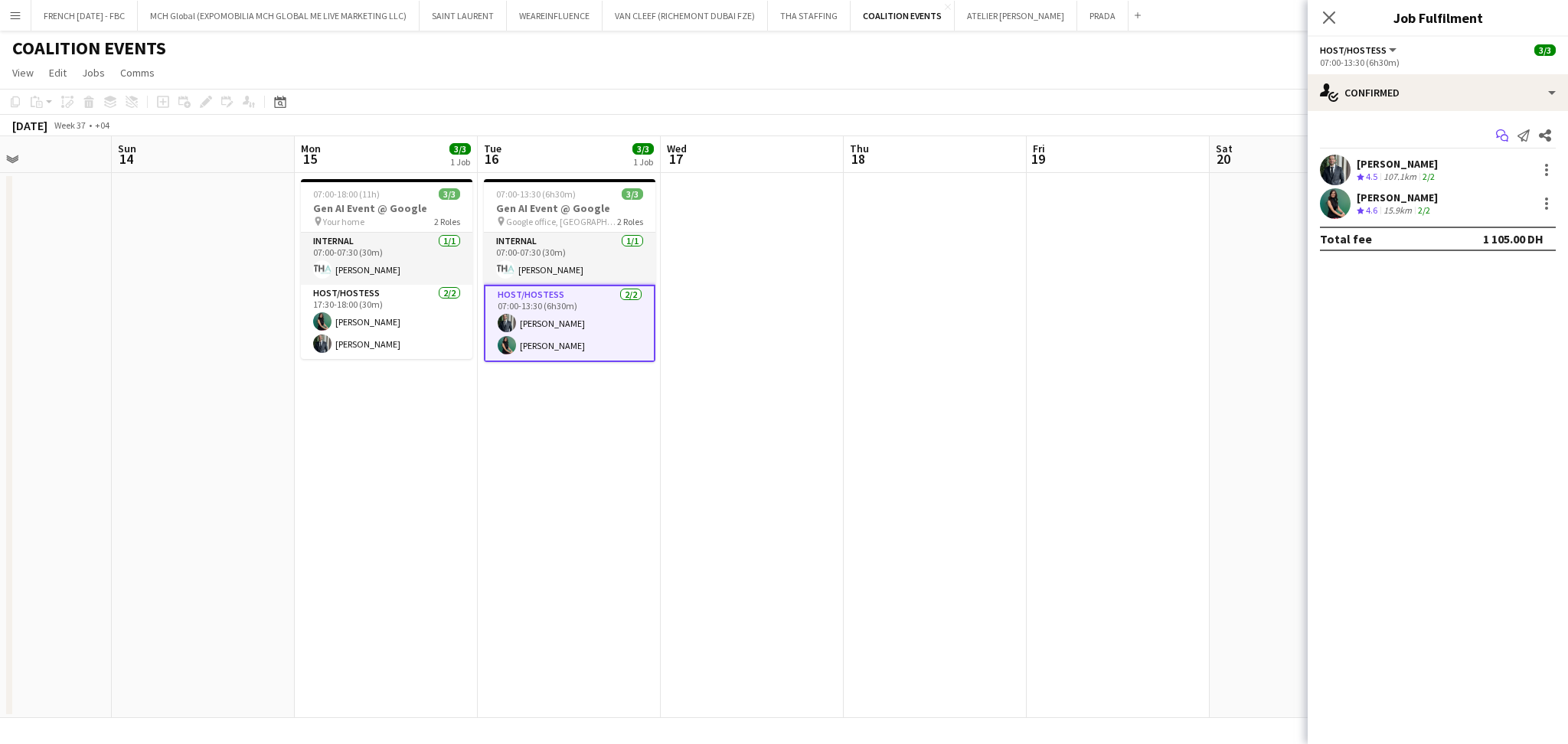
click at [1504, 140] on icon at bounding box center [1504, 138] width 7 height 7
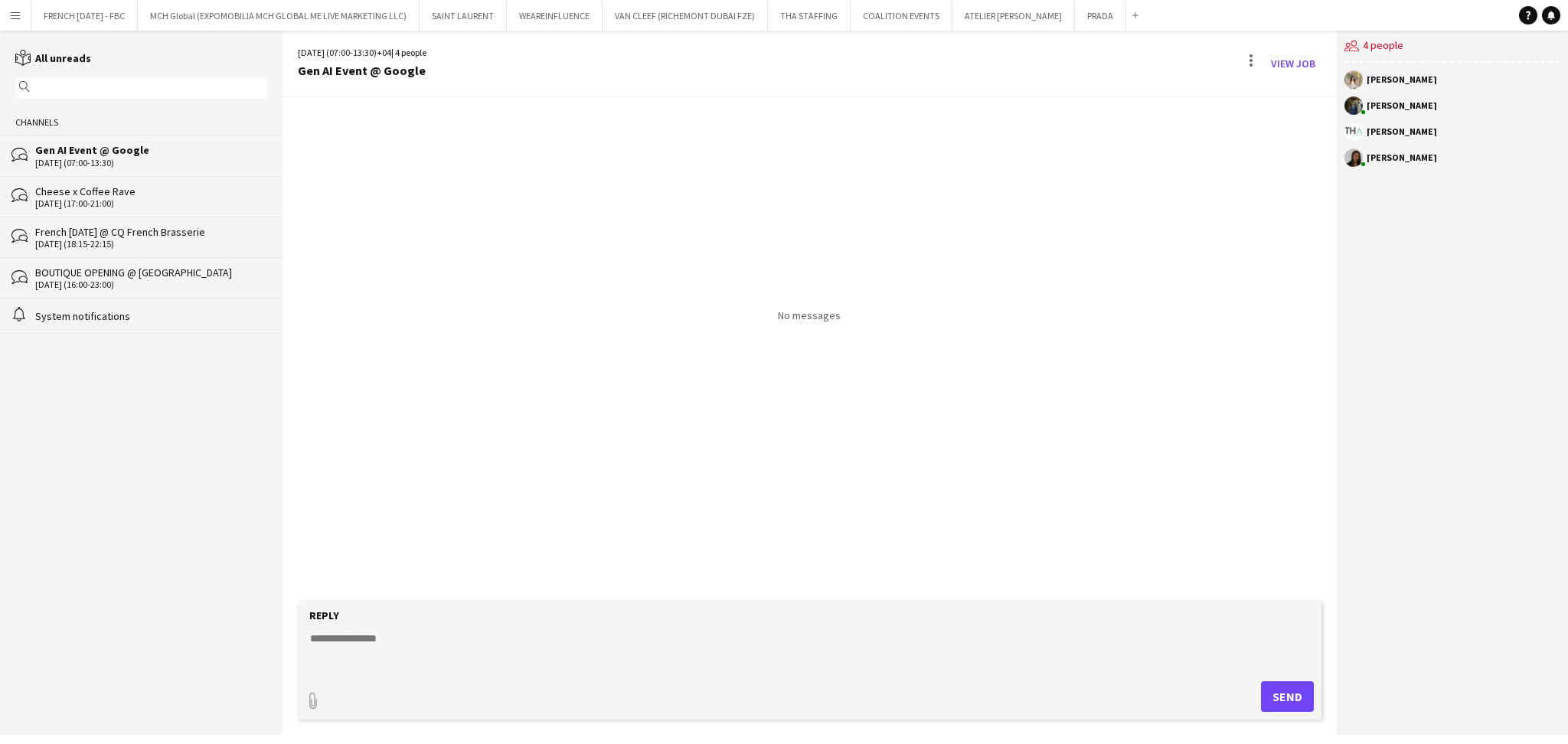
click at [459, 637] on textarea at bounding box center [812, 651] width 1008 height 40
paste textarea "**********"
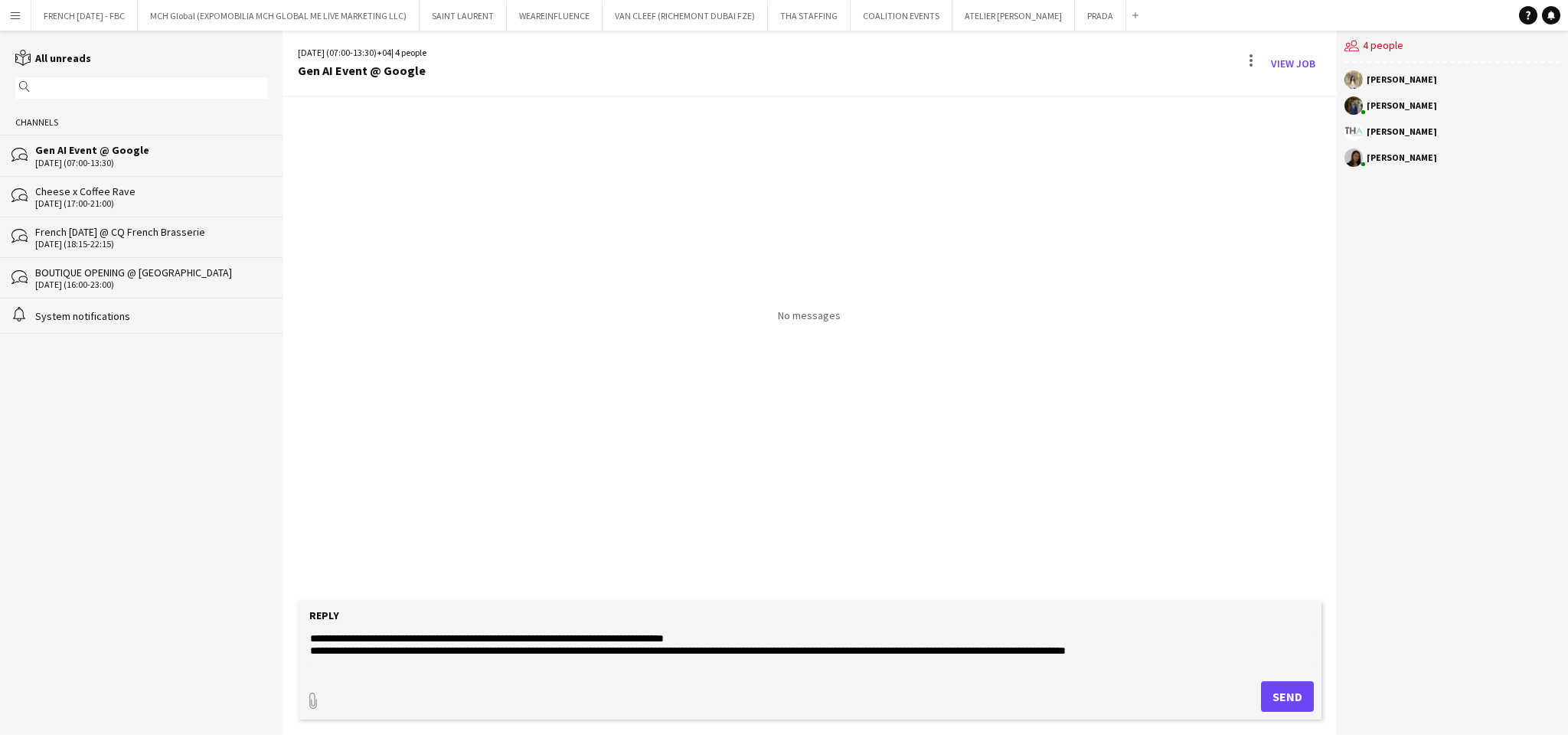
click at [353, 644] on textarea "**********" at bounding box center [812, 651] width 1008 height 40
paste textarea "**"
click at [917, 655] on textarea "**********" at bounding box center [812, 651] width 1008 height 40
click at [448, 667] on textarea "**********" at bounding box center [812, 651] width 1008 height 40
click at [447, 667] on textarea "**********" at bounding box center [812, 651] width 1008 height 40
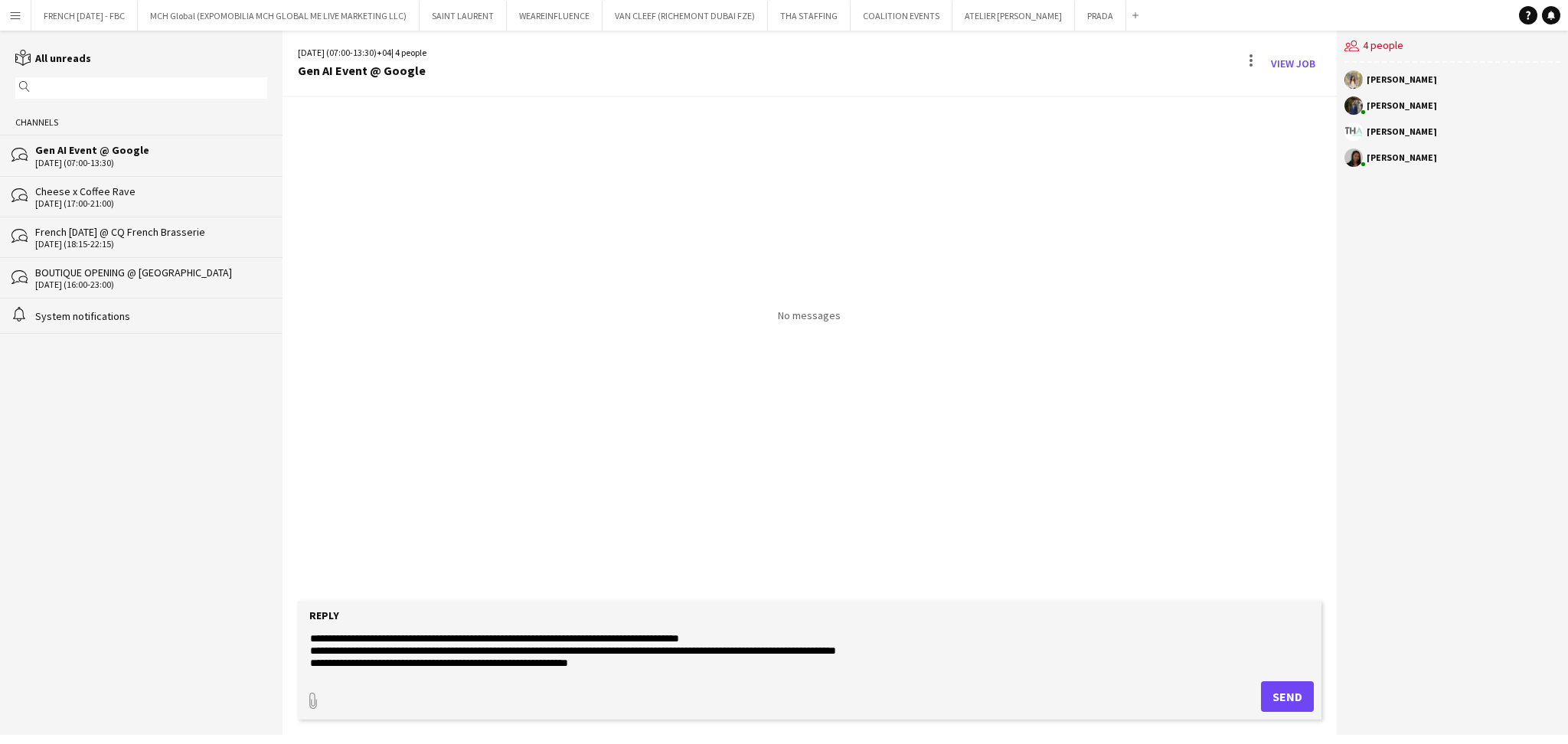
click at [706, 651] on textarea "**********" at bounding box center [812, 651] width 1008 height 40
type textarea "**********"
click at [1300, 696] on button "Send" at bounding box center [1288, 696] width 53 height 31
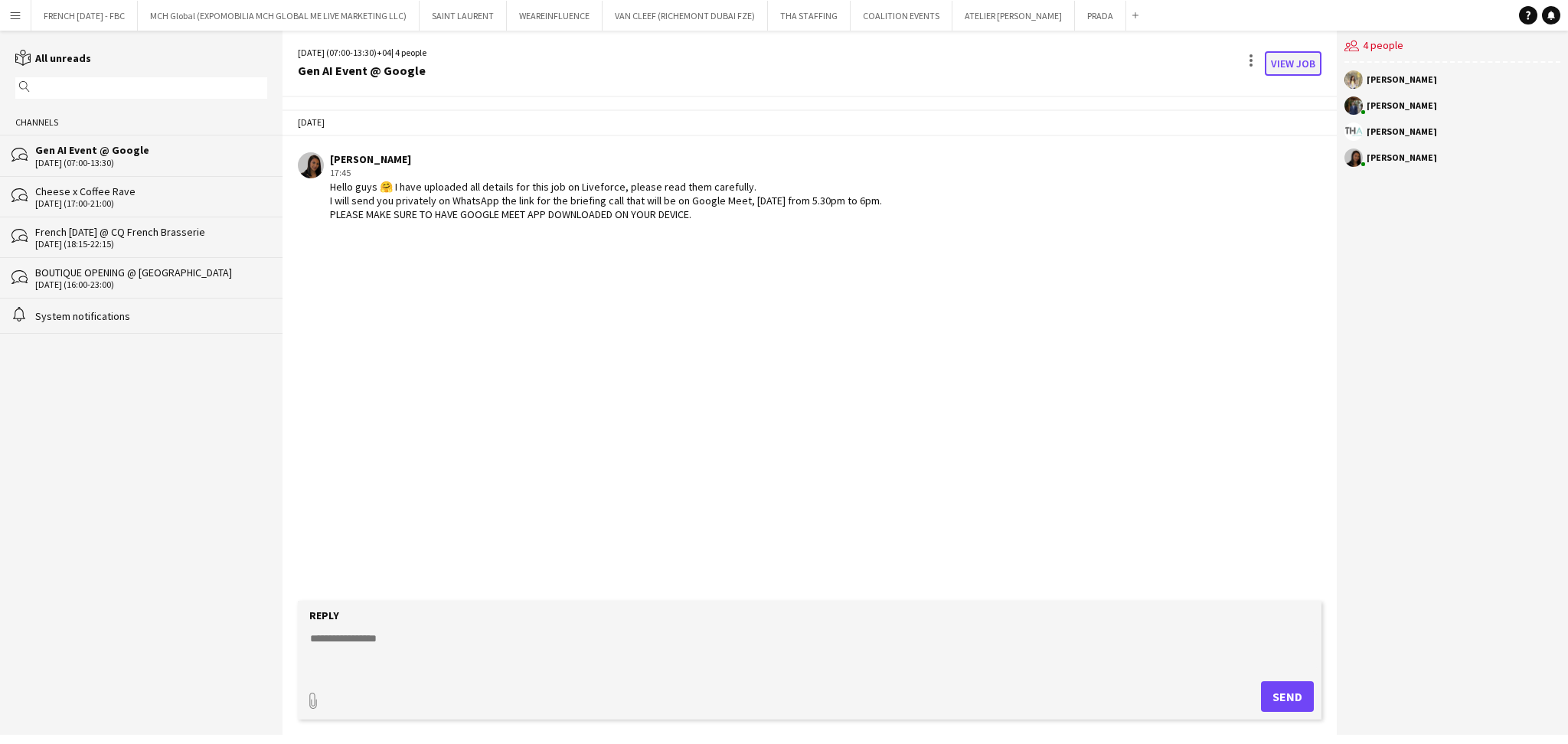
click at [1290, 62] on link "View Job" at bounding box center [1293, 64] width 57 height 24
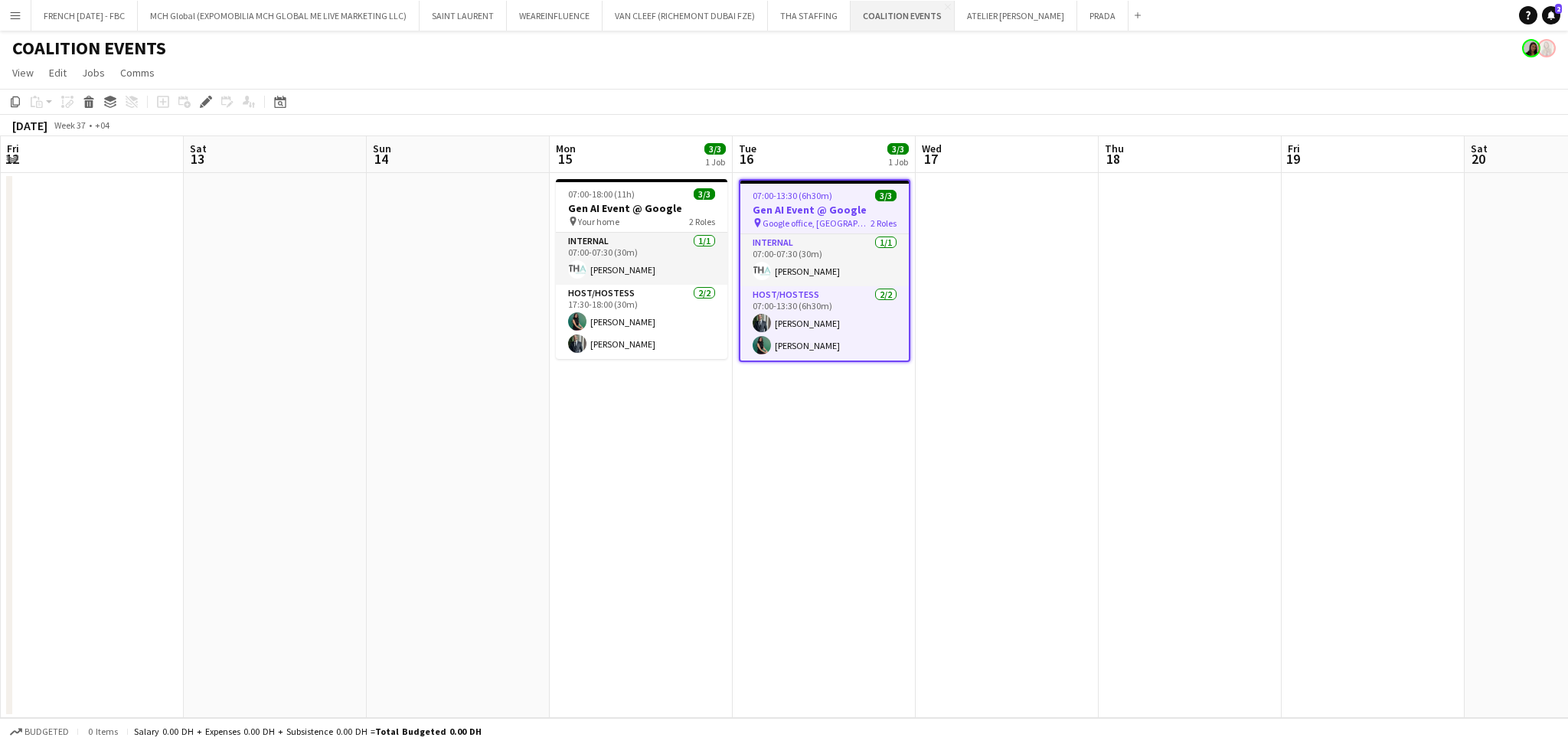
scroll to position [0, 527]
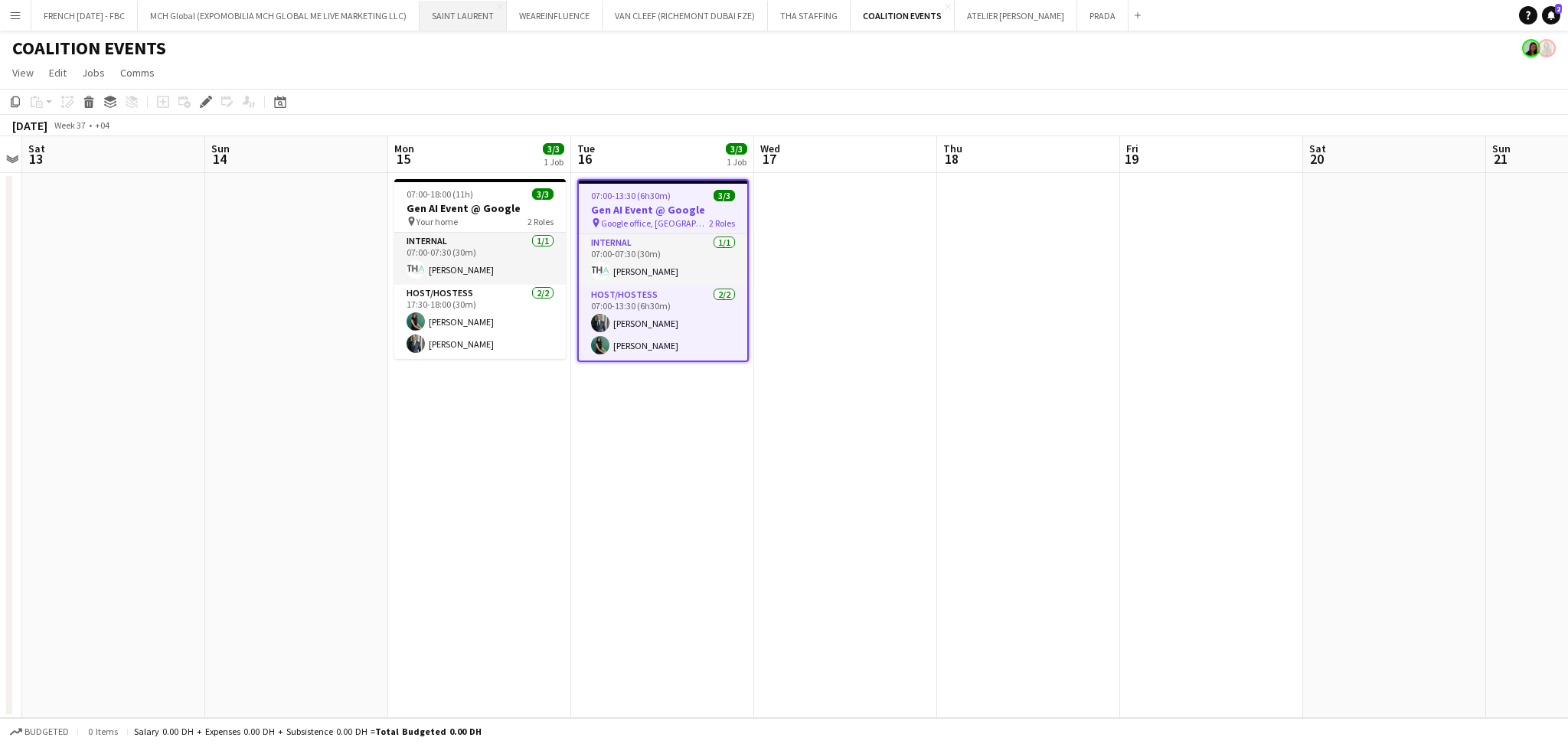
click at [500, 23] on button "[GEOGRAPHIC_DATA]" at bounding box center [463, 16] width 87 height 30
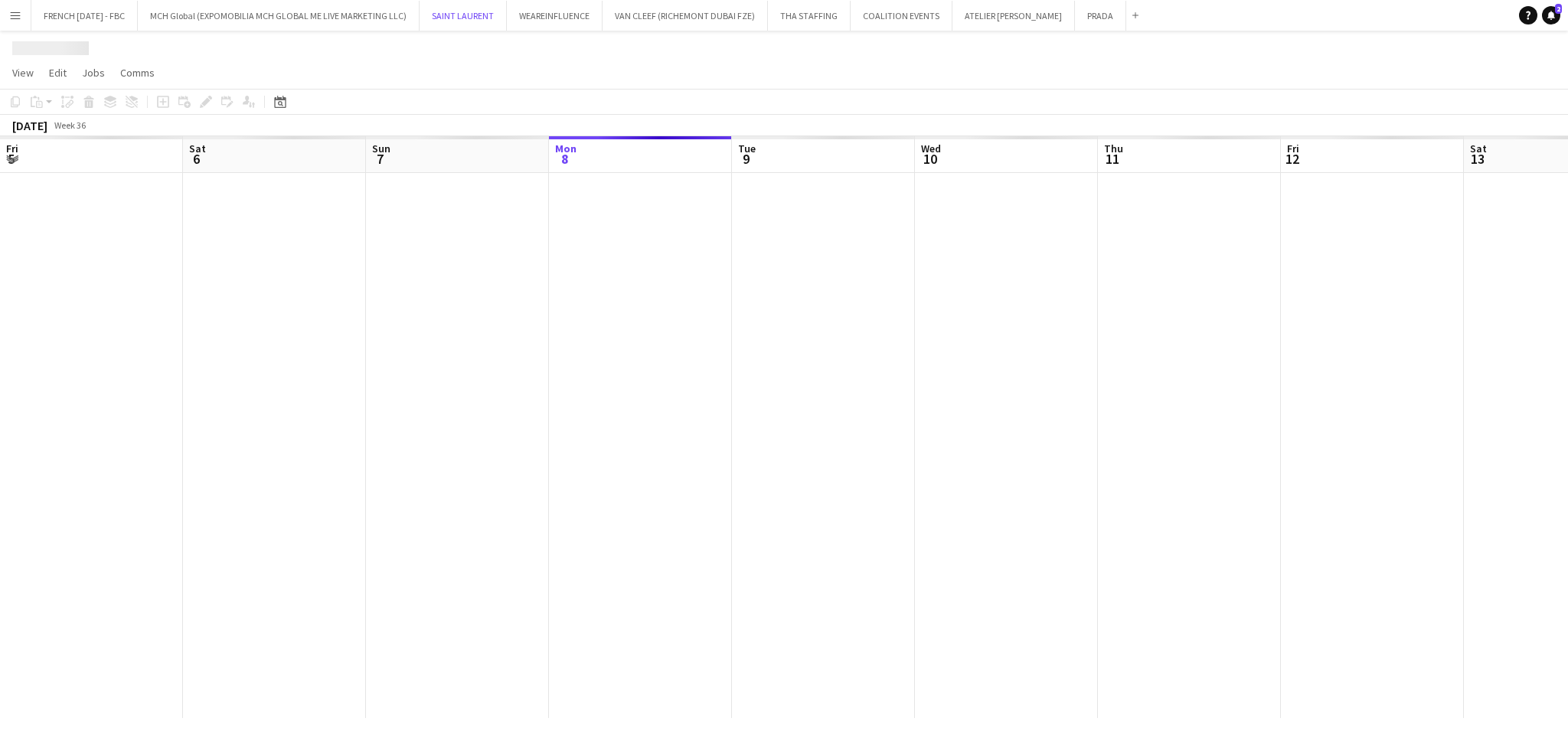
scroll to position [0, 365]
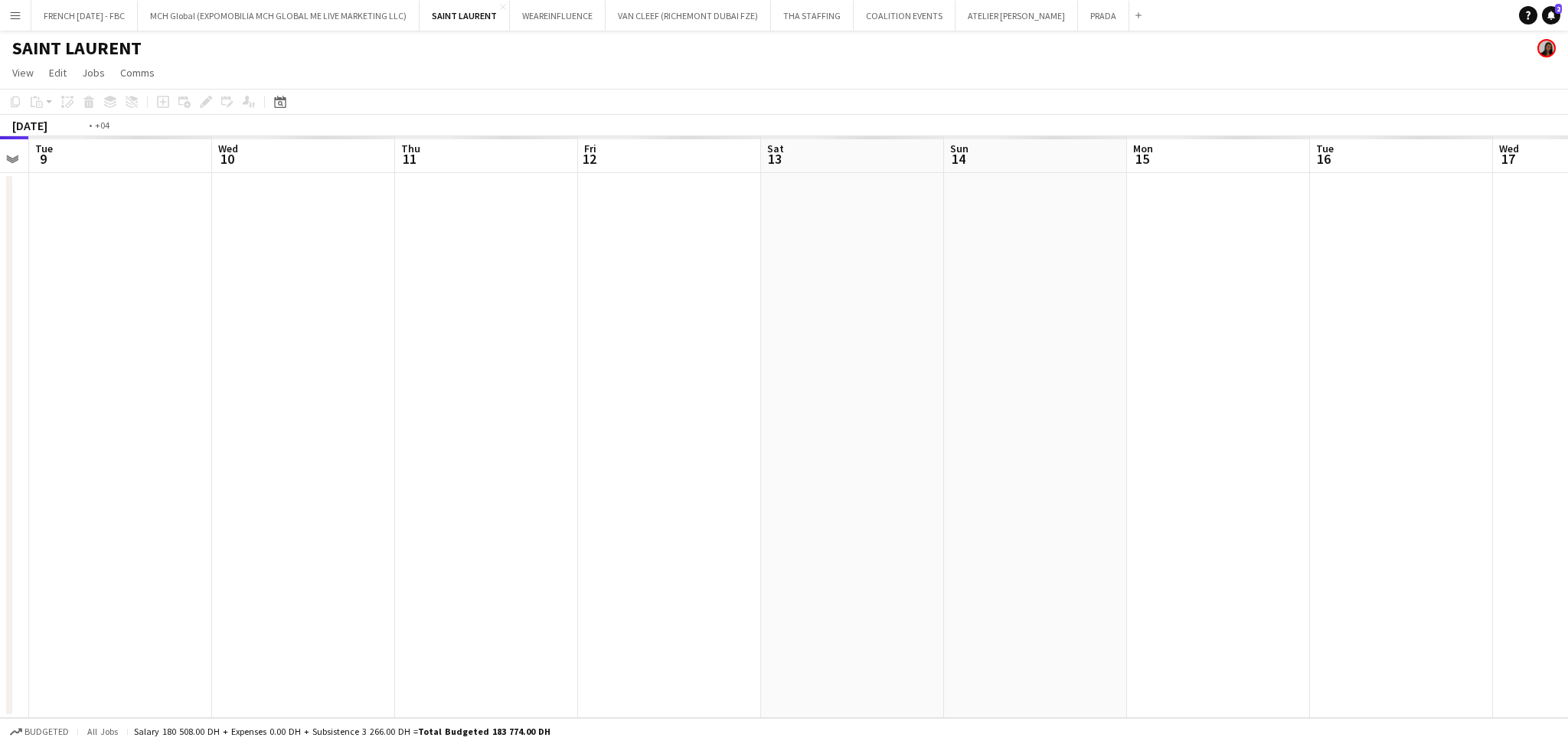
drag, startPoint x: 913, startPoint y: 500, endPoint x: 141, endPoint y: 497, distance: 772.0
click at [141, 497] on app-calendar-viewport "Fri 5 Sat 6 Sun 7 Mon 8 Tue 9 Wed 10 Thu 11 Fri 12 Sat 13 Sun 14 Mon 15 Tue 16 …" at bounding box center [784, 427] width 1568 height 582
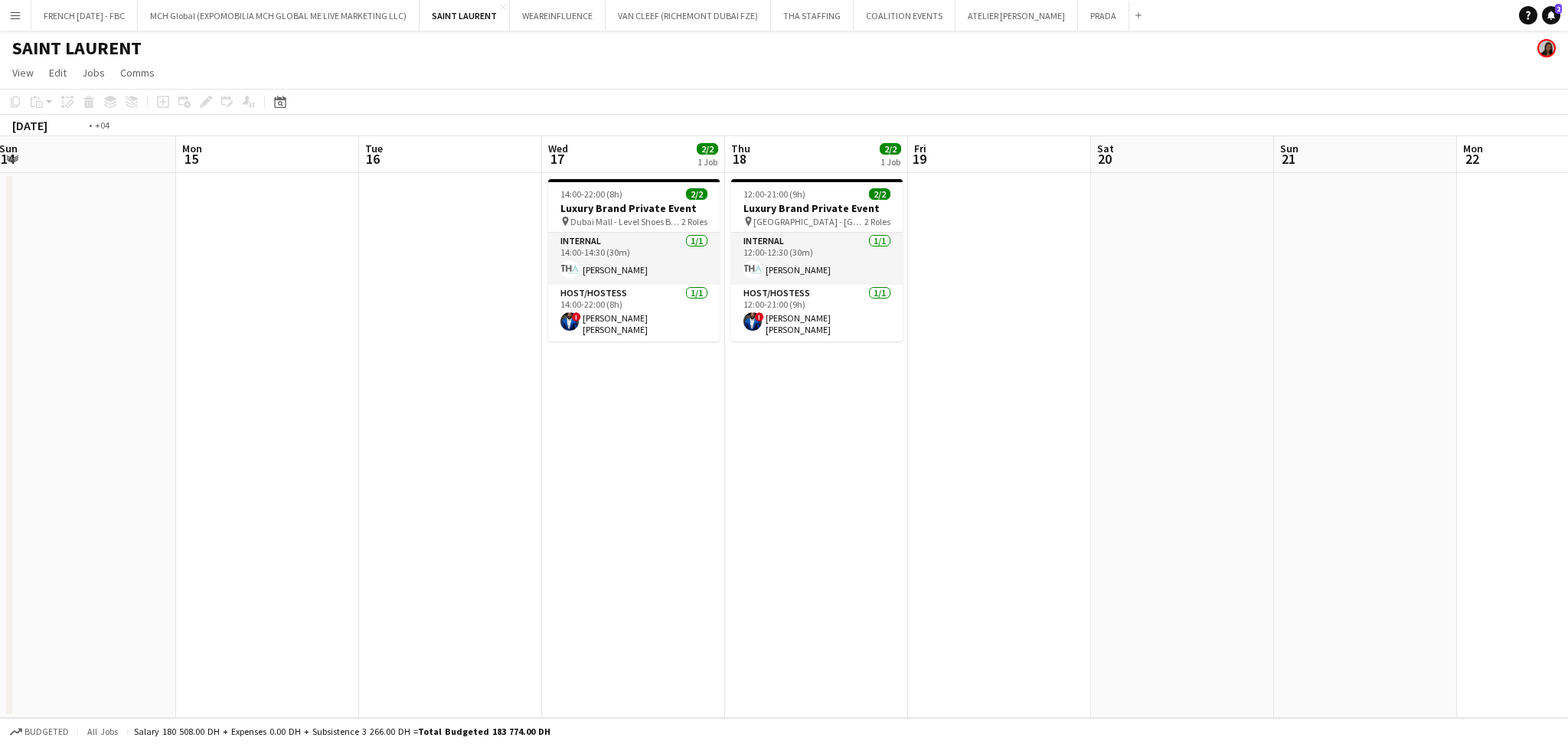
drag, startPoint x: 910, startPoint y: 507, endPoint x: 653, endPoint y: 508, distance: 257.0
click at [653, 508] on app-calendar-viewport "Thu 11 Fri 12 Sat 13 Sun 14 Mon 15 Tue 16 Wed 17 2/2 1 Job Thu 18 2/2 1 Job Fri…" at bounding box center [784, 427] width 1568 height 582
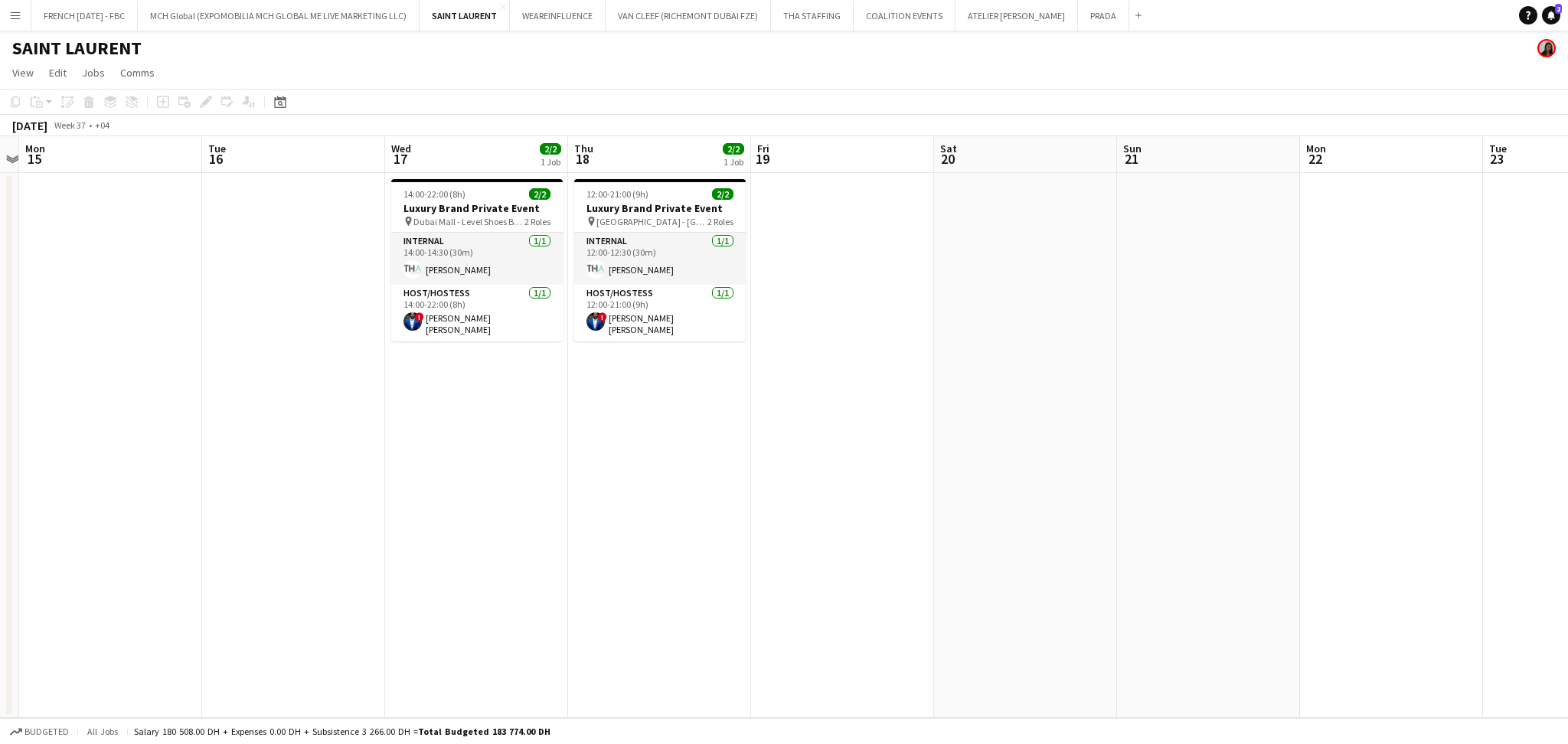
drag, startPoint x: 1270, startPoint y: 605, endPoint x: 1037, endPoint y: 565, distance: 236.4
click at [1300, 600] on app-calendar-viewport "Sat 13 Sun 14 Mon 15 Tue 16 Wed 17 2/2 1 Job Thu 18 2/2 1 Job Fri 19 Sat 20 Sun…" at bounding box center [784, 427] width 1568 height 582
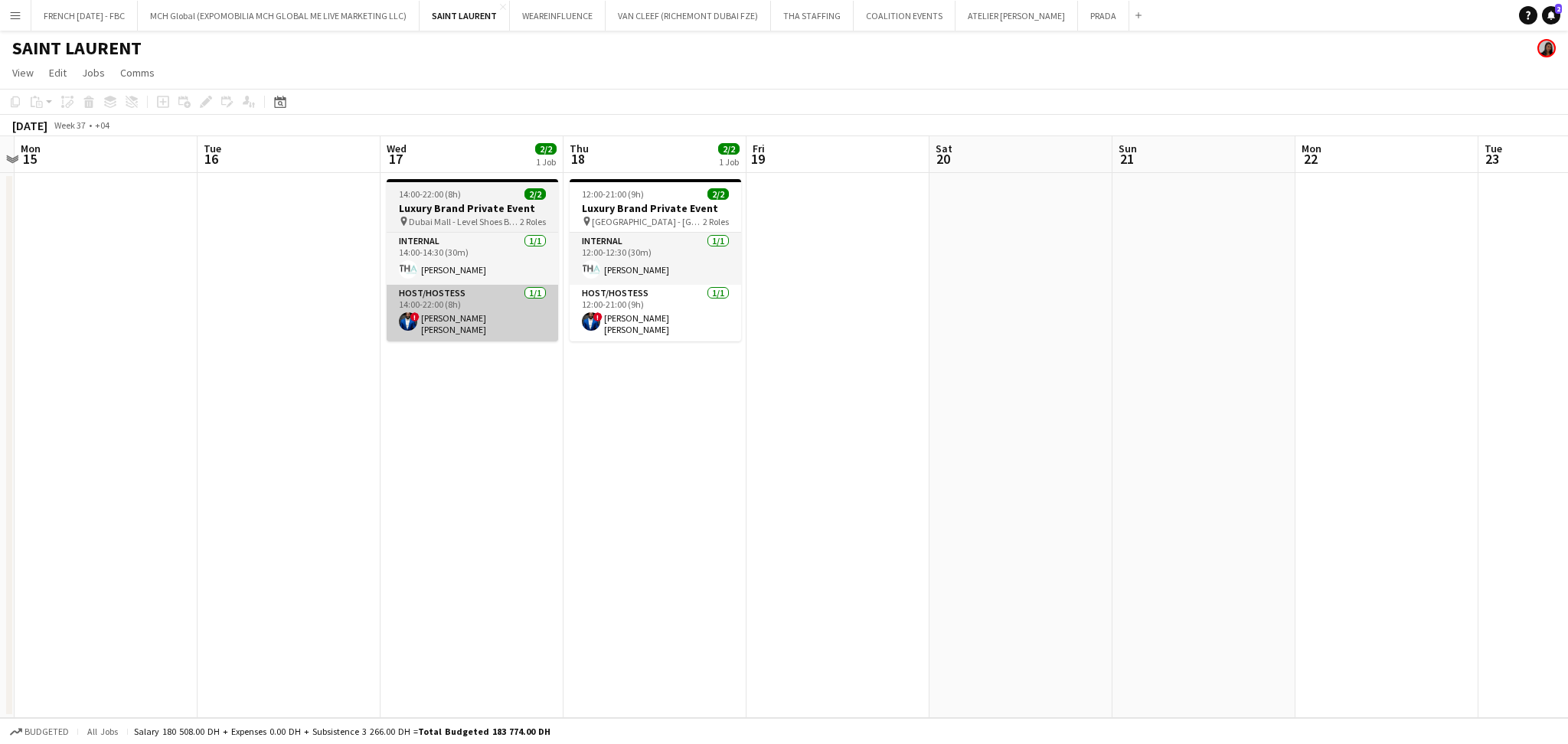
click at [421, 322] on app-card-role "Host/Hostess [DATE] 14:00-22:00 (8h) ! [PERSON_NAME] [PERSON_NAME]" at bounding box center [473, 313] width 172 height 57
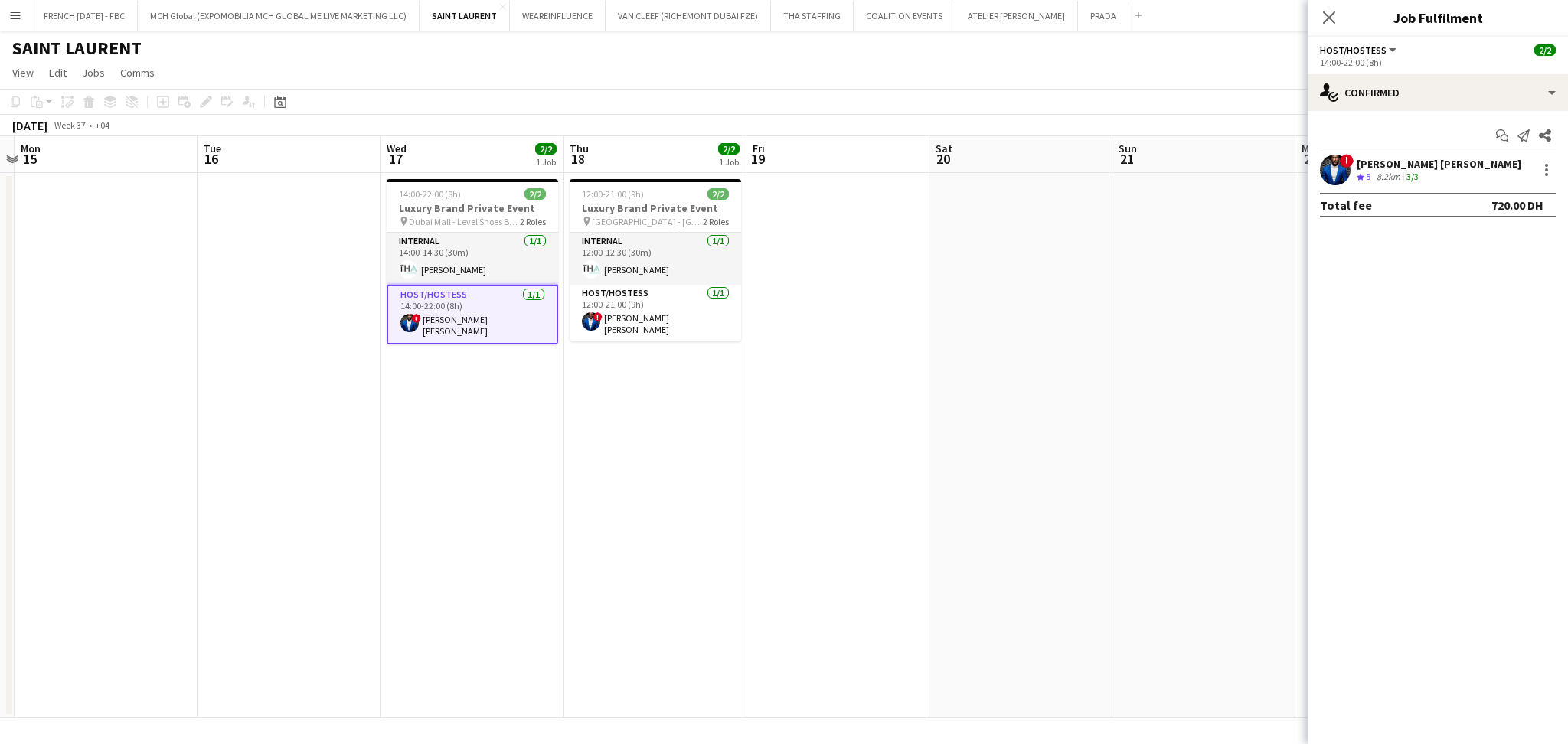
click at [1421, 179] on div "3/3" at bounding box center [1413, 178] width 19 height 13
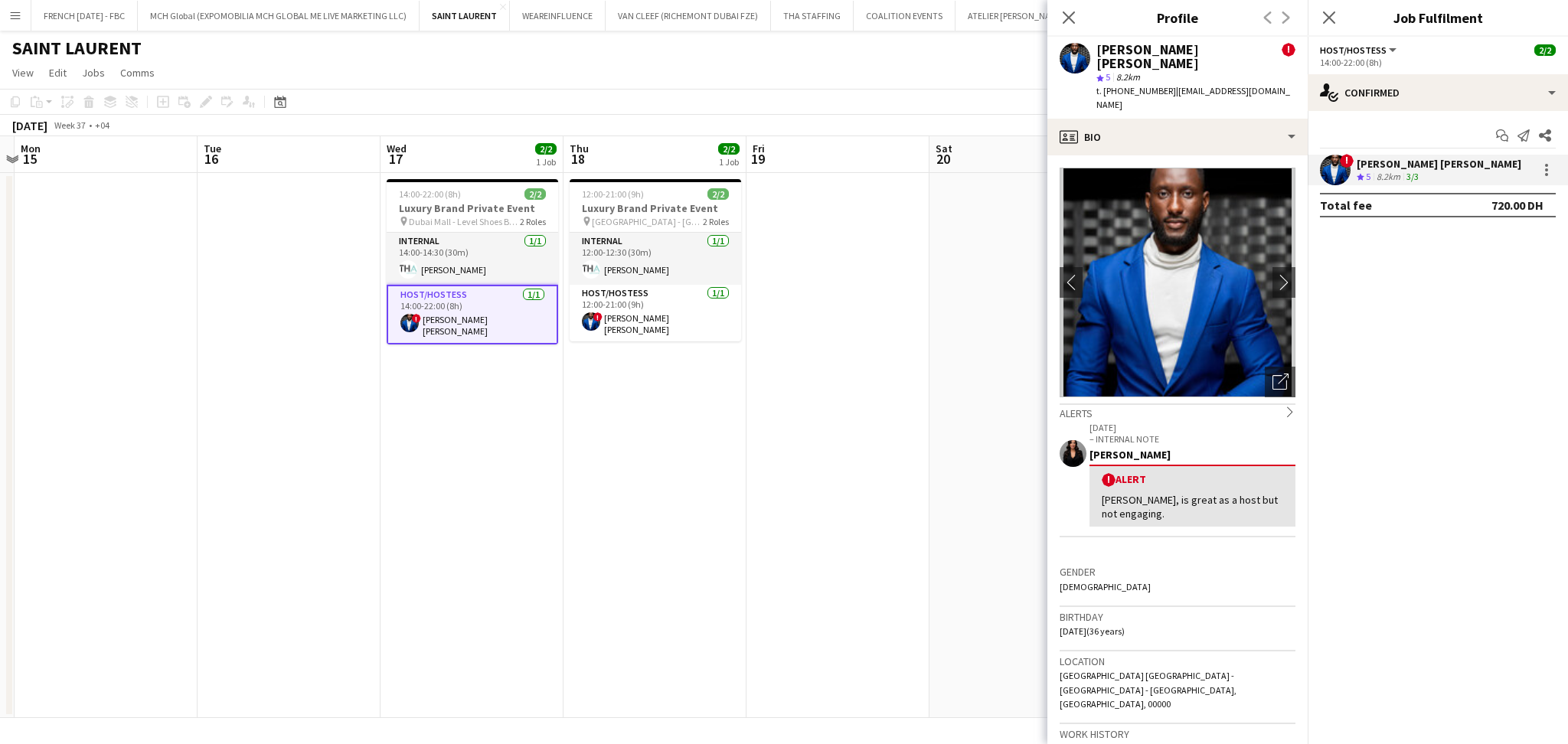
click at [1058, 23] on div "Close pop-in" at bounding box center [1069, 18] width 43 height 36
click at [1064, 19] on icon "Close pop-in" at bounding box center [1069, 18] width 15 height 15
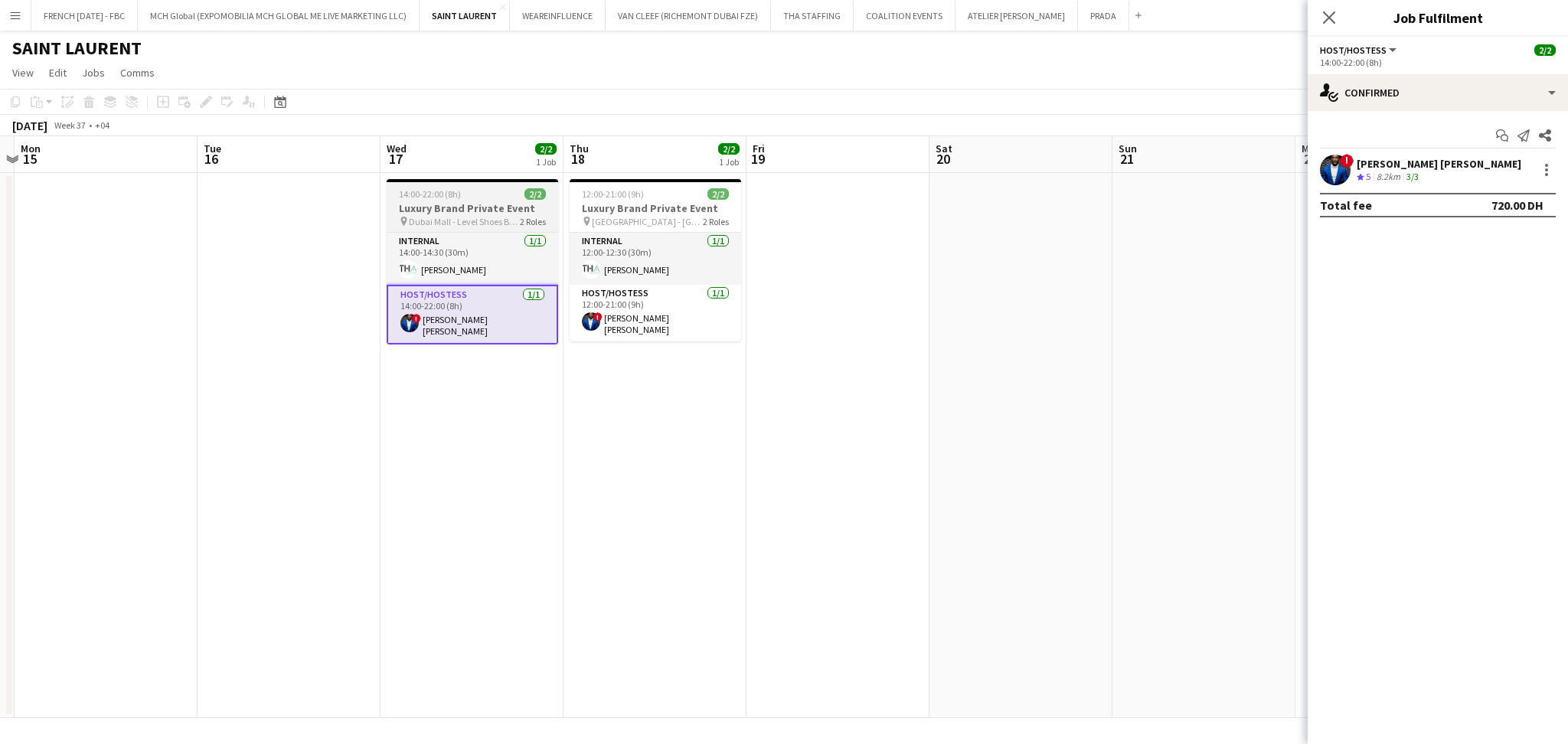
click at [515, 202] on h3 "Luxury Brand Private Event" at bounding box center [473, 208] width 172 height 14
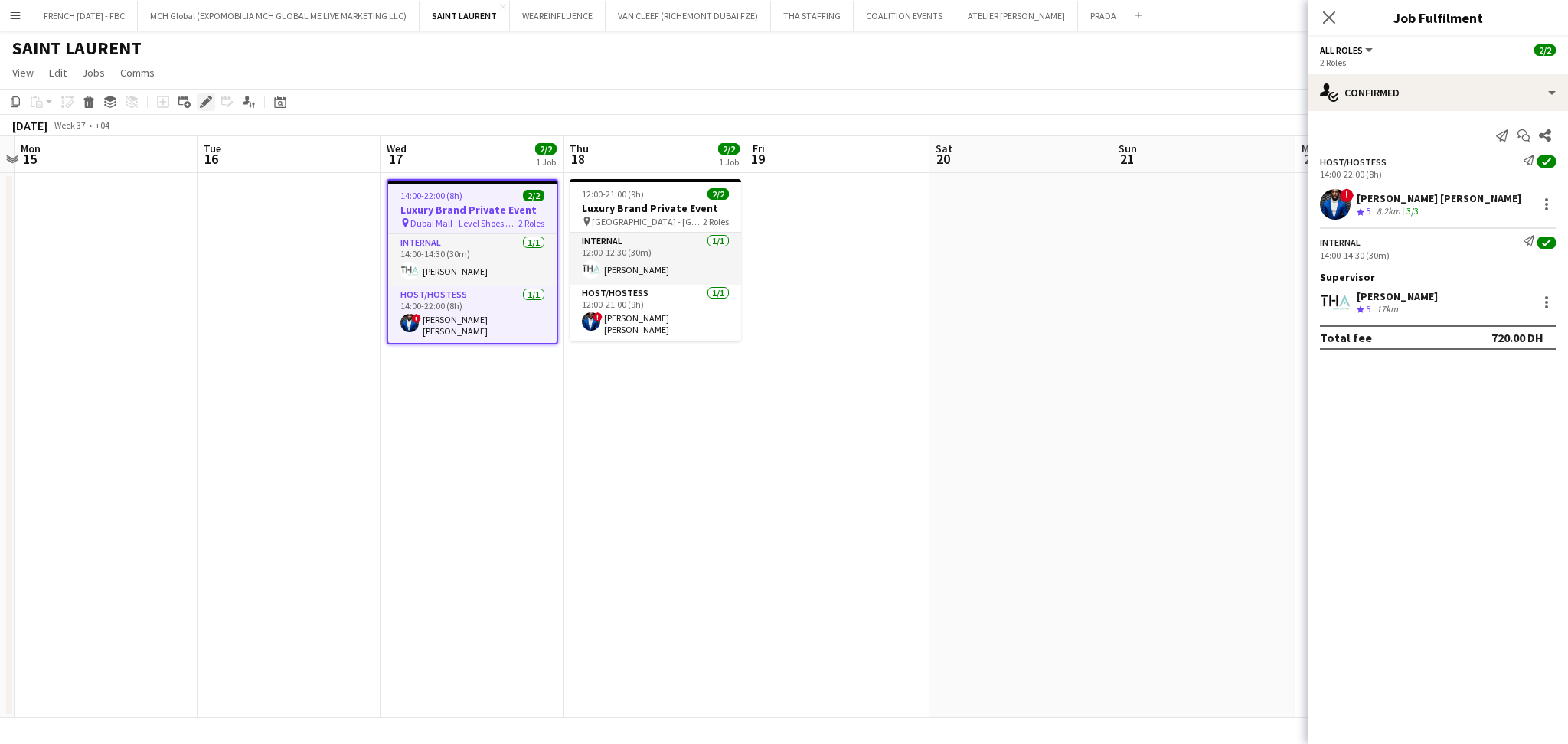
click at [200, 99] on icon "Edit" at bounding box center [206, 101] width 12 height 12
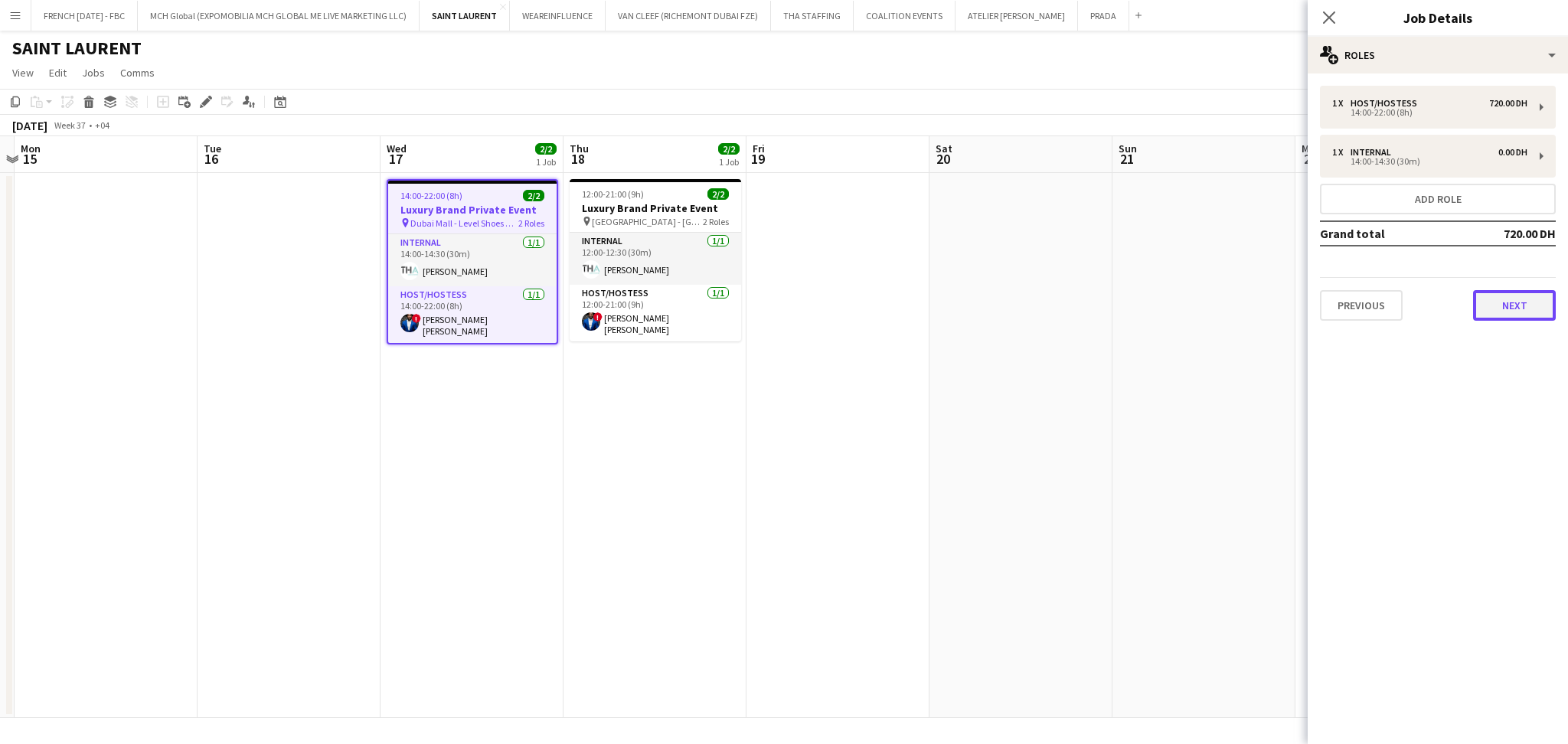
click at [1512, 305] on button "Next" at bounding box center [1515, 306] width 82 height 31
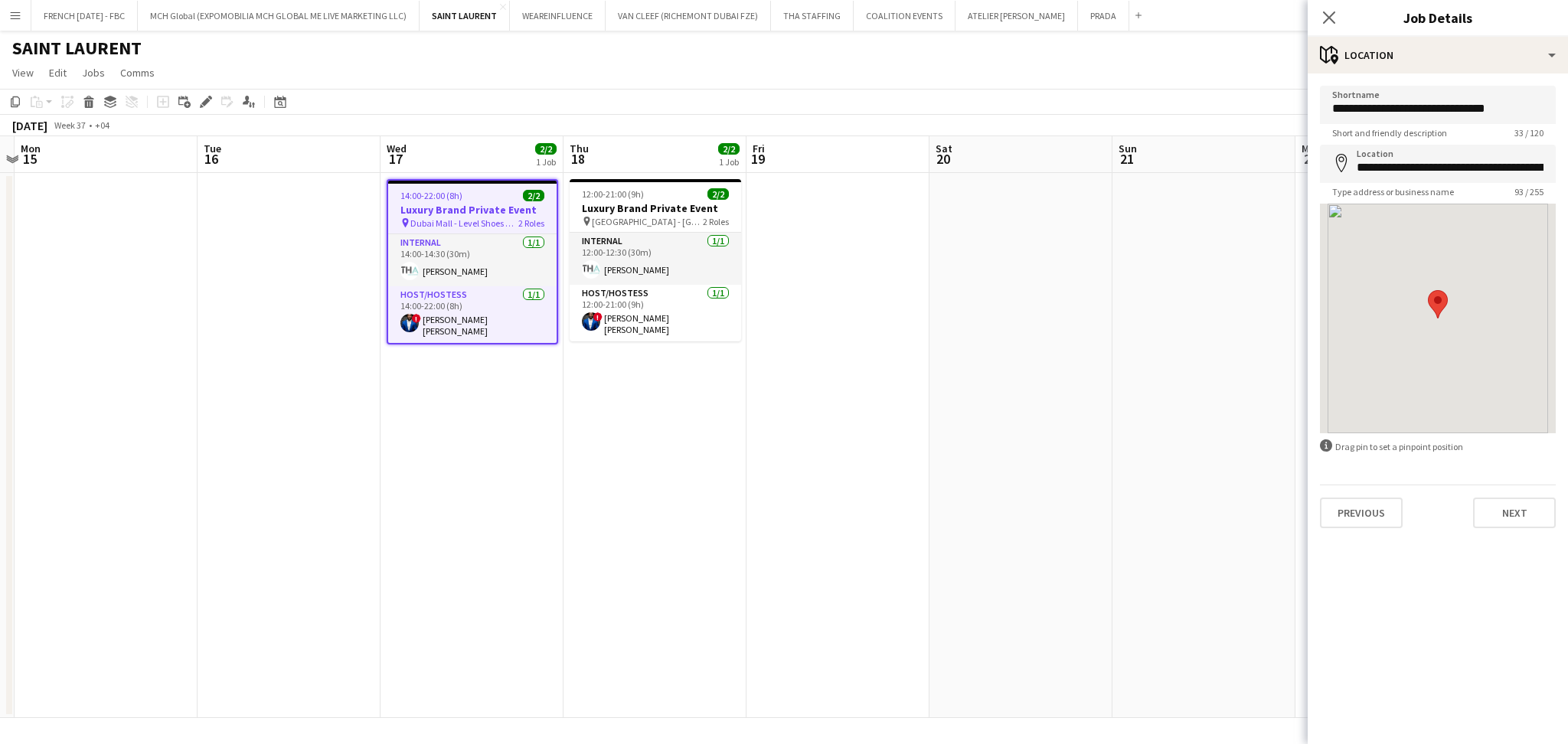
click at [1533, 528] on div "**********" at bounding box center [1438, 308] width 261 height 467
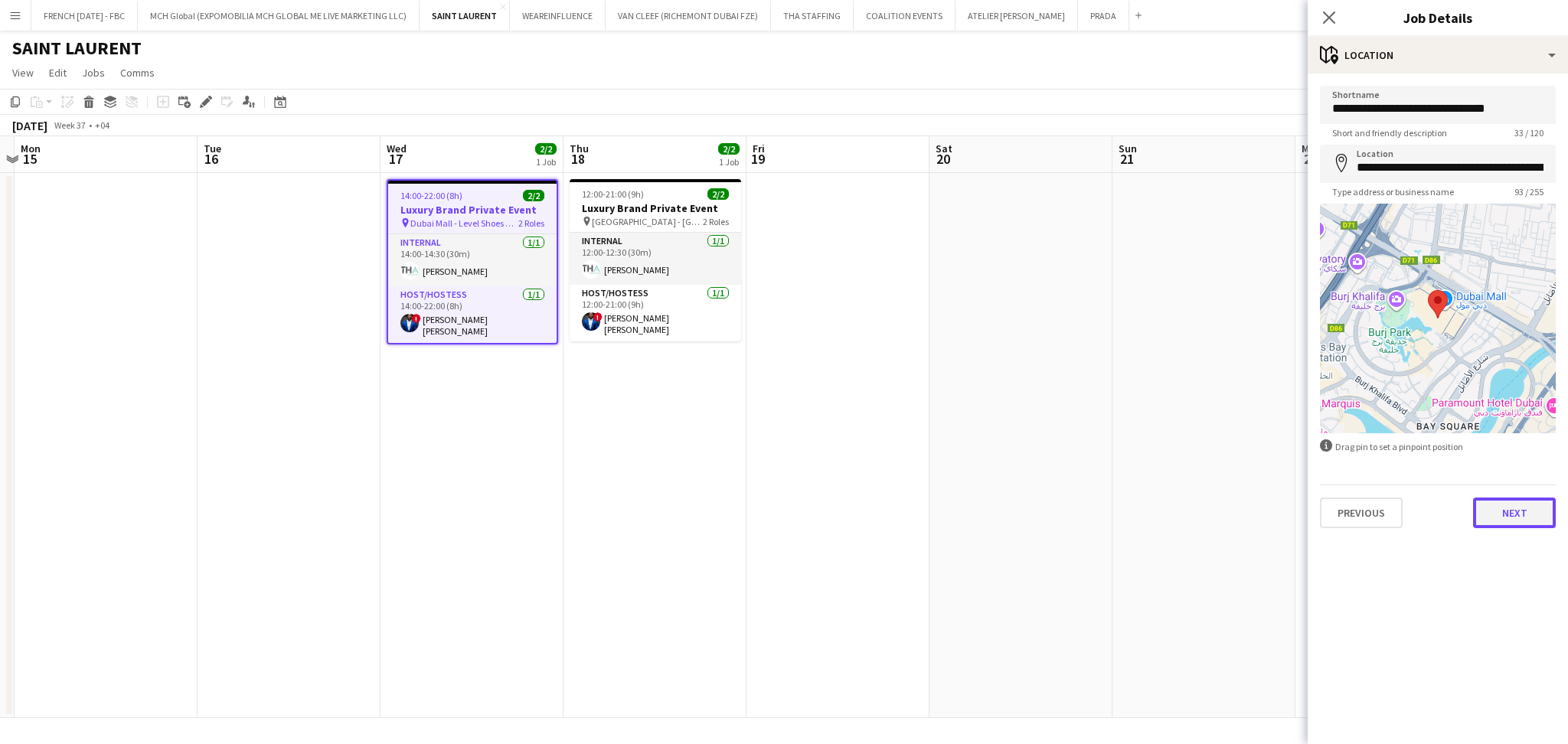
click at [1532, 506] on button "Next" at bounding box center [1515, 513] width 82 height 31
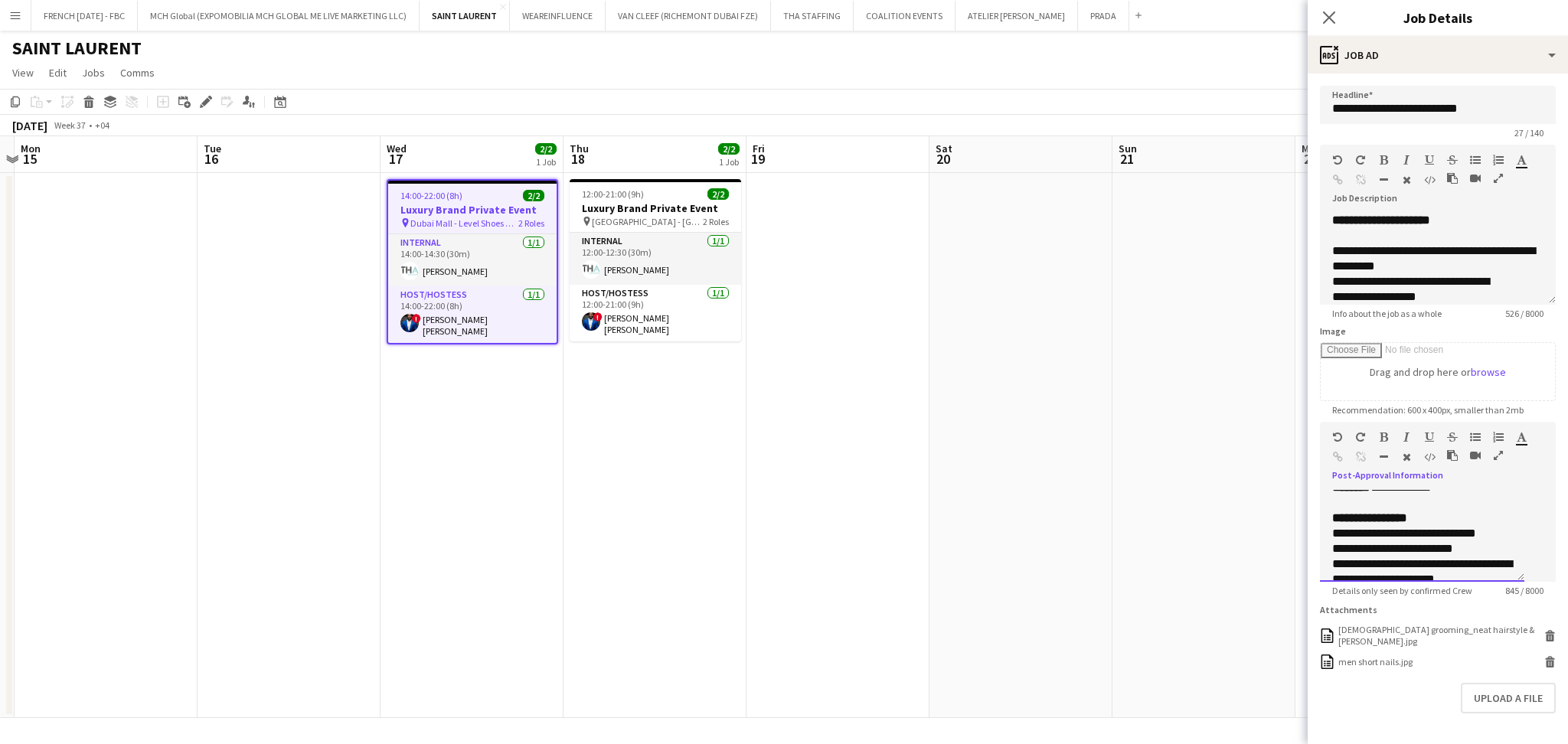
scroll to position [204, 0]
click at [1490, 547] on div "**********" at bounding box center [1422, 531] width 180 height 31
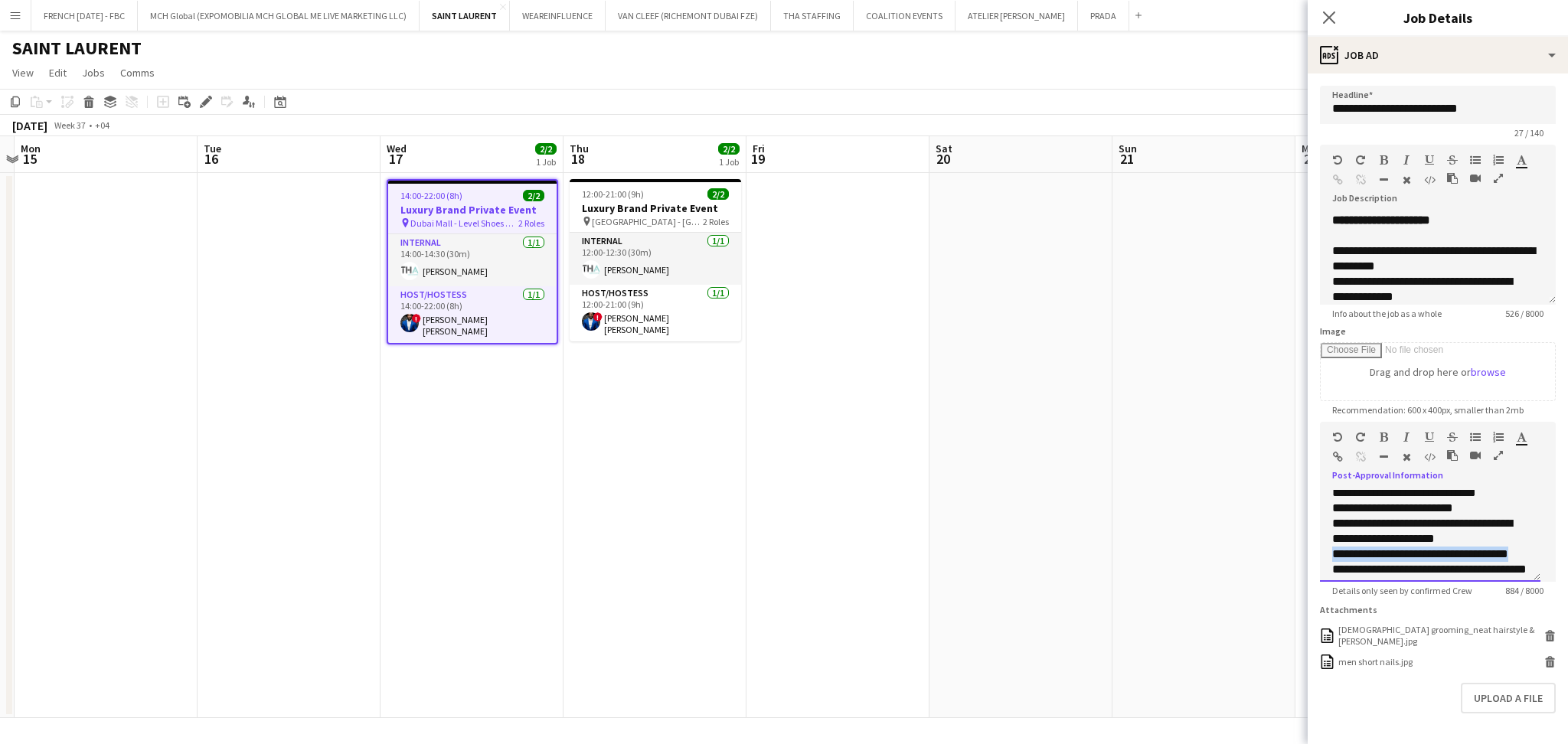
drag, startPoint x: 1367, startPoint y: 566, endPoint x: 1321, endPoint y: 554, distance: 47.5
click at [1321, 554] on div "**********" at bounding box center [1431, 536] width 221 height 92
copy span "**********"
click at [692, 211] on h3 "Luxury Brand Private Event" at bounding box center [656, 208] width 172 height 14
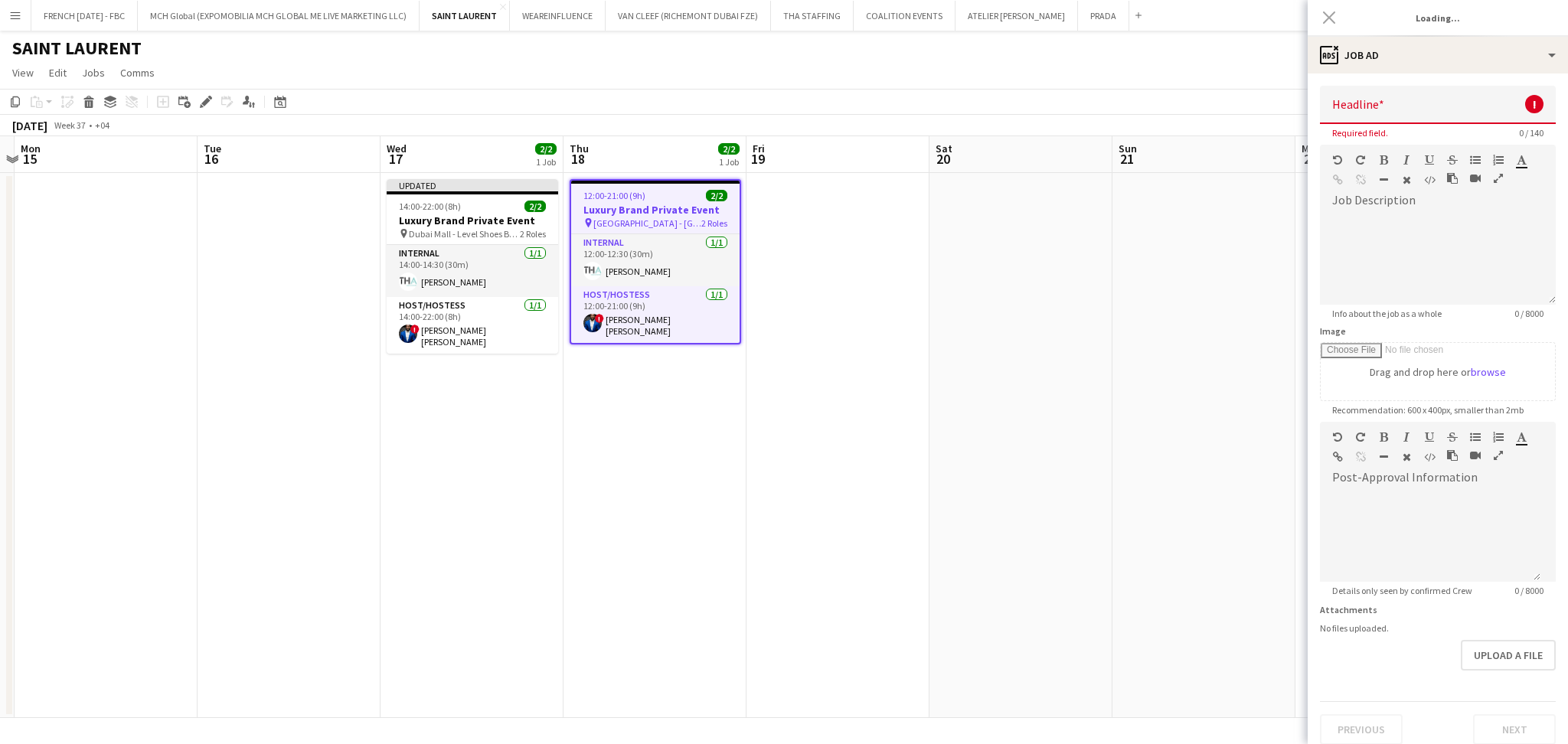
scroll to position [0, 0]
type input "**********"
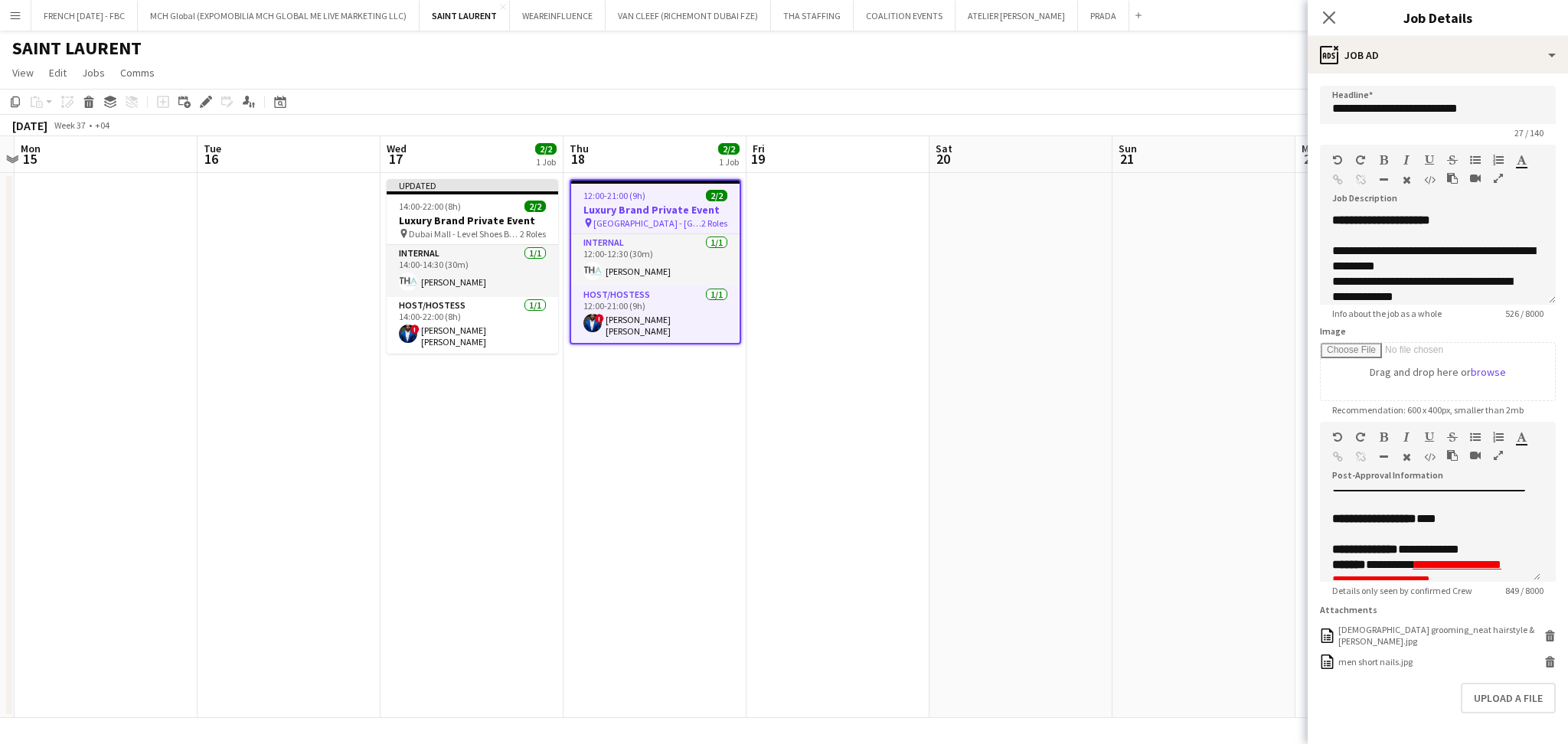
scroll to position [204, 0]
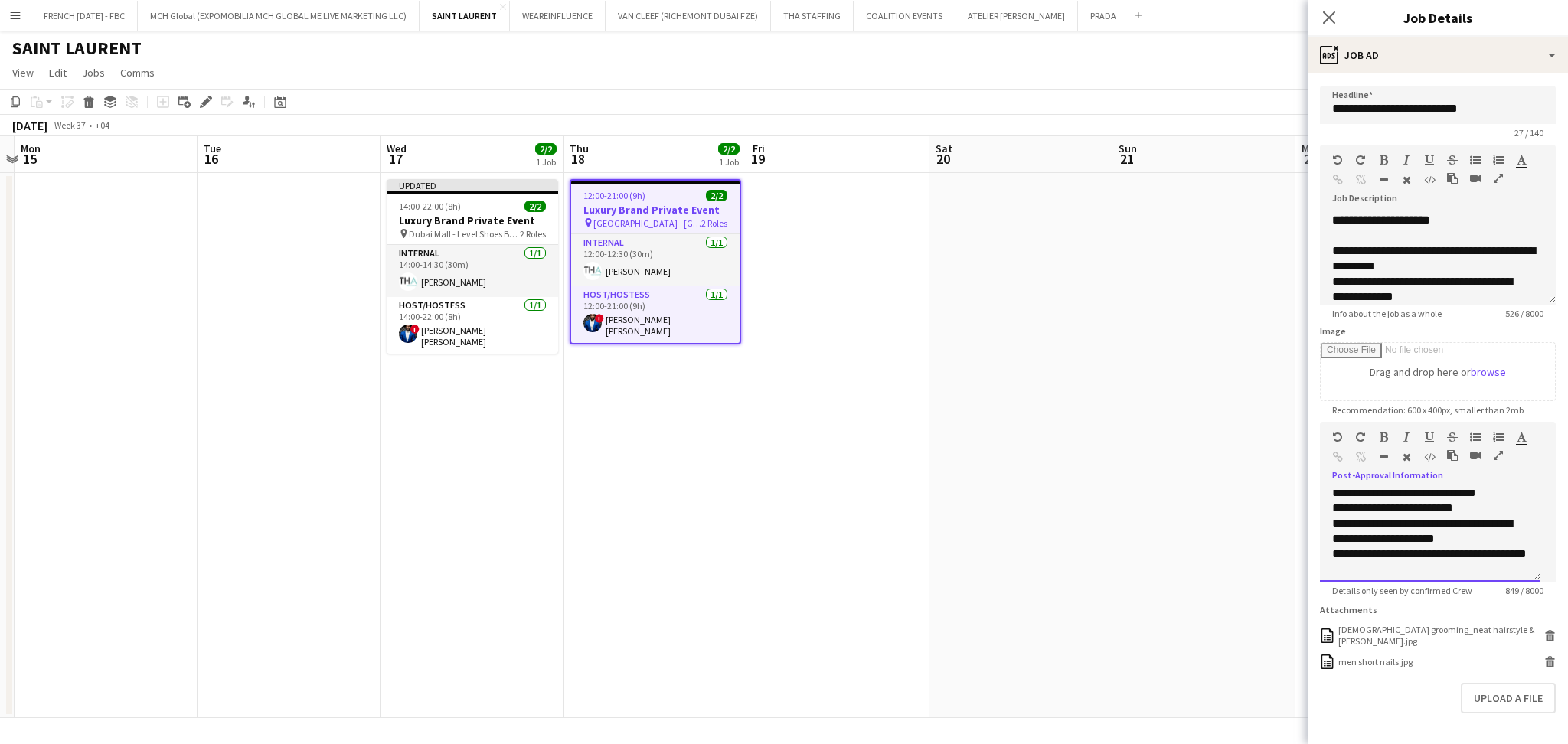
click at [1493, 538] on div "**********" at bounding box center [1431, 531] width 196 height 31
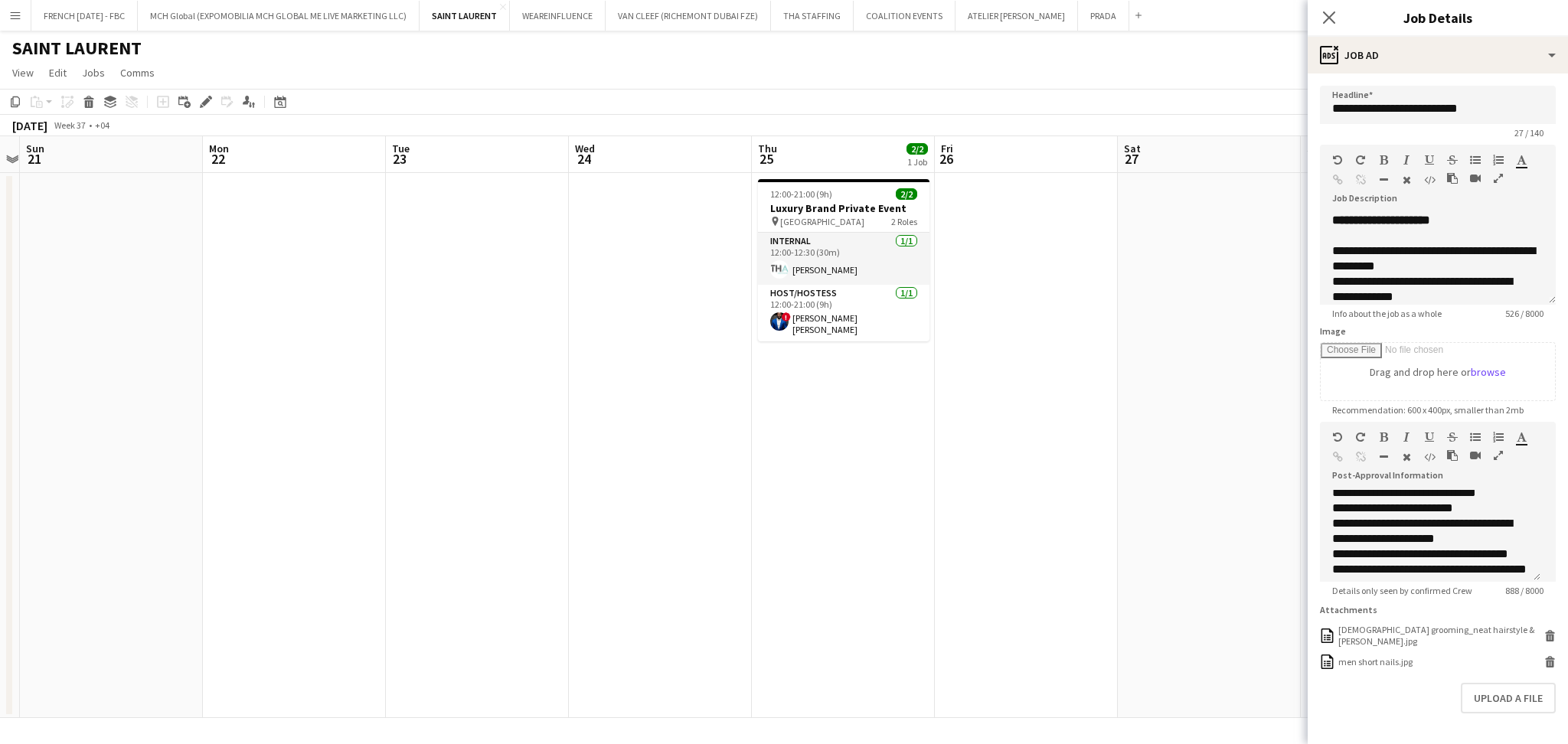
drag, startPoint x: 922, startPoint y: 380, endPoint x: 78, endPoint y: 375, distance: 844.0
click at [78, 376] on app-calendar-viewport "Wed 17 2/2 1 Job Thu 18 2/2 1 Job Fri 19 Sat 20 Sun 21 Mon 22 Tue 23 Wed 24 Thu…" at bounding box center [784, 427] width 1568 height 582
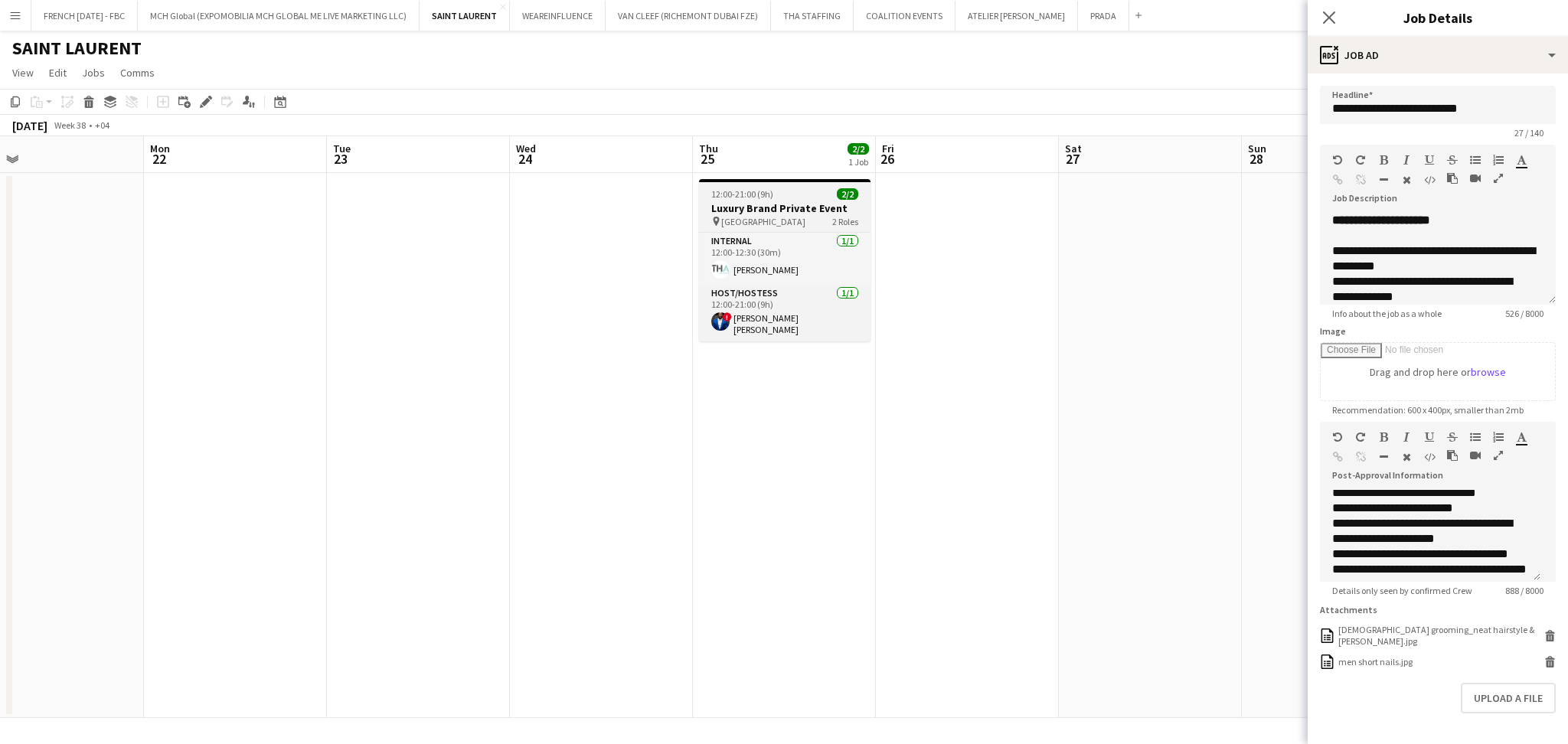
click at [781, 209] on h3 "Luxury Brand Private Event" at bounding box center [785, 208] width 172 height 14
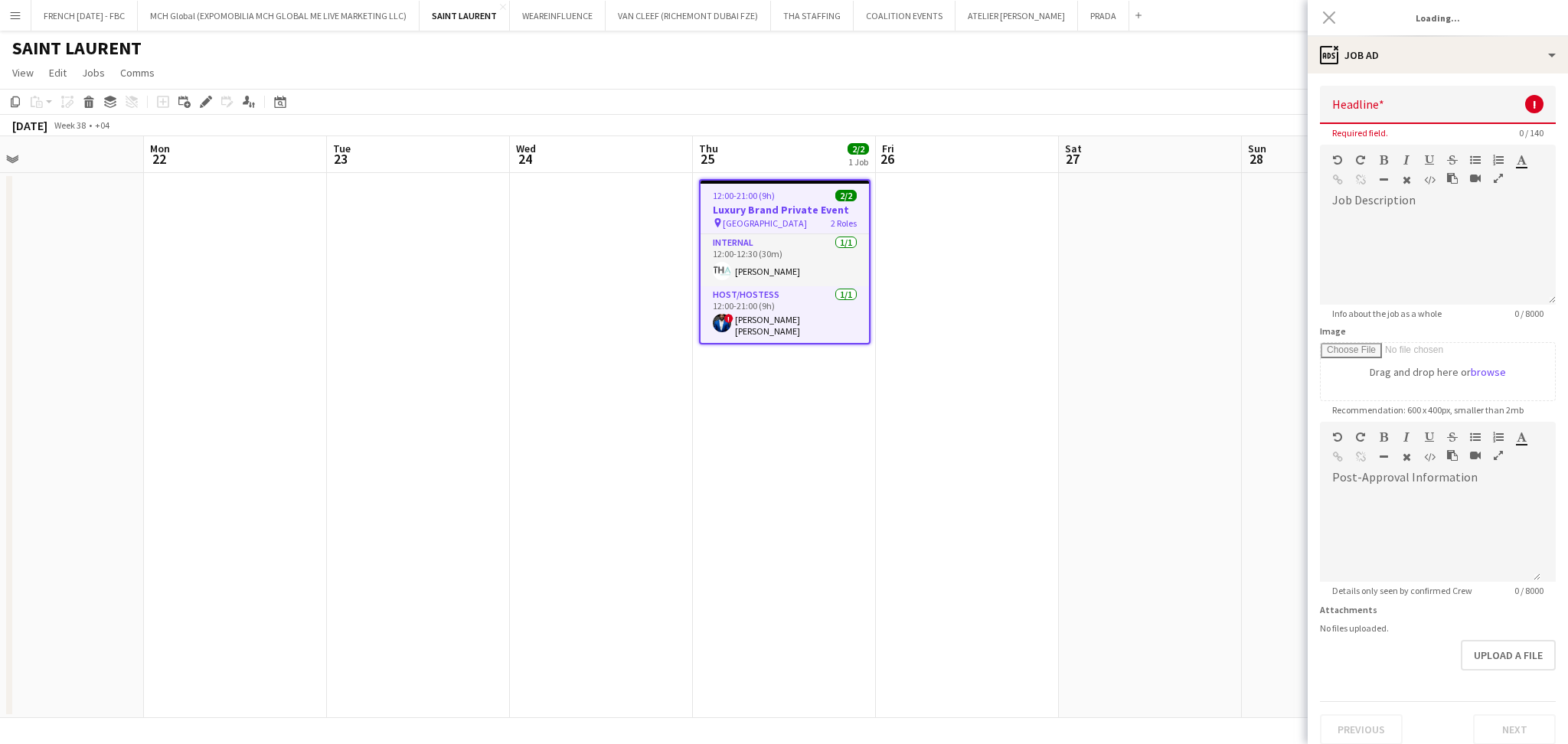
scroll to position [0, 0]
type input "**********"
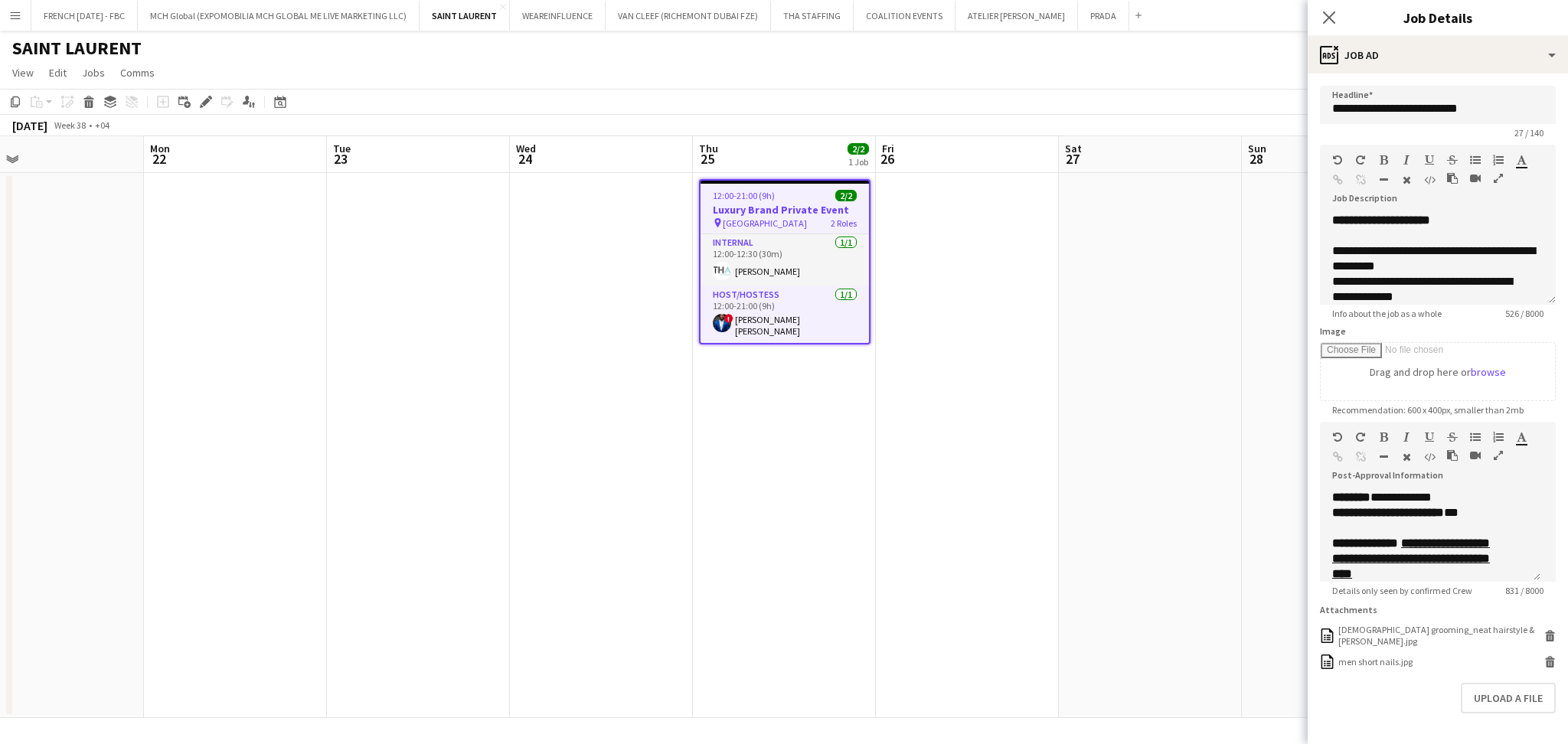
scroll to position [204, 0]
click at [1487, 522] on div "**********" at bounding box center [1431, 516] width 196 height 31
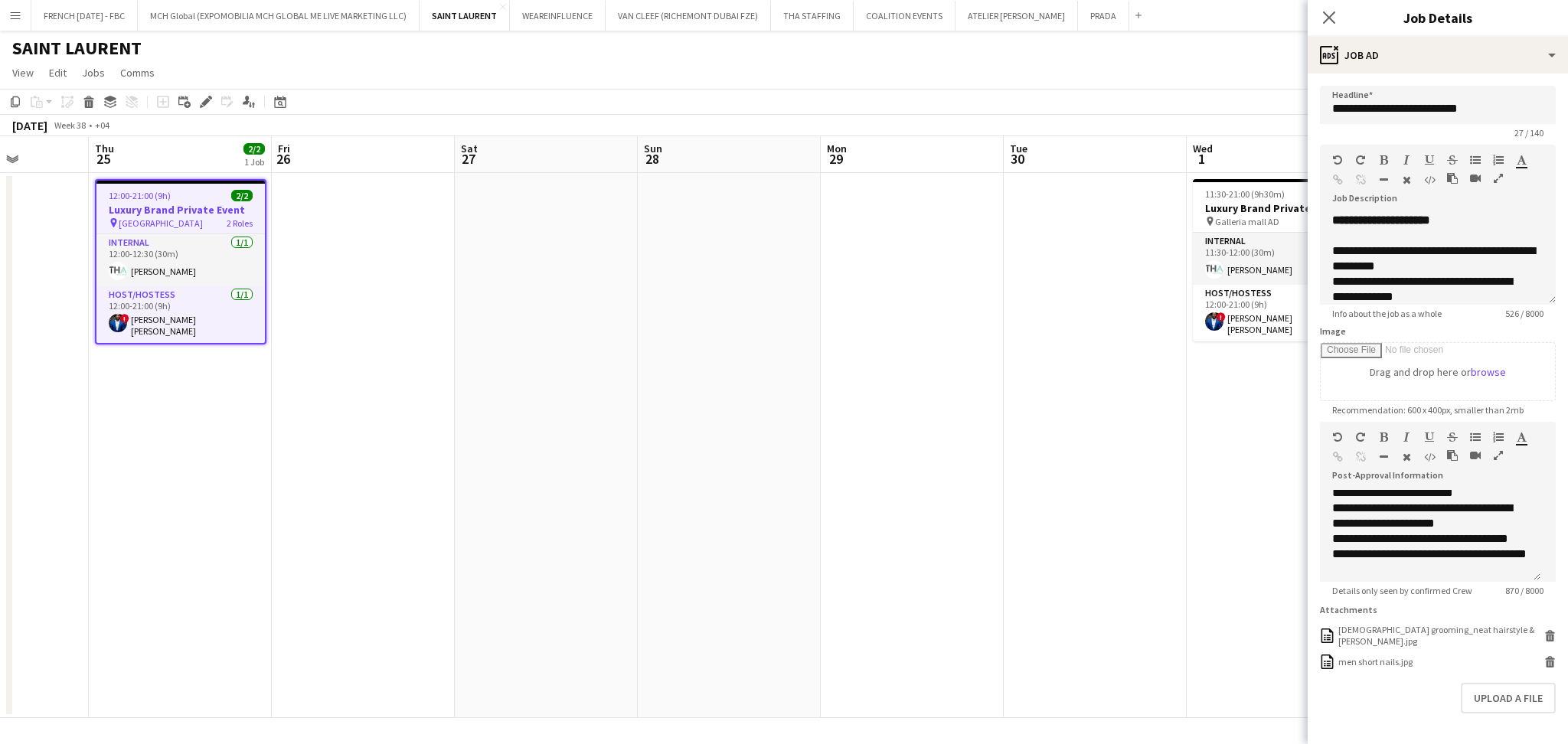
drag, startPoint x: 1115, startPoint y: 451, endPoint x: 454, endPoint y: 402, distance: 662.8
click at [454, 402] on app-calendar-viewport "Sun 21 Mon 22 Tue 23 Wed 24 Thu 25 2/2 1 Job Fri 26 Sat 27 Sun 28 Mon 29 Tue 30…" at bounding box center [784, 427] width 1568 height 582
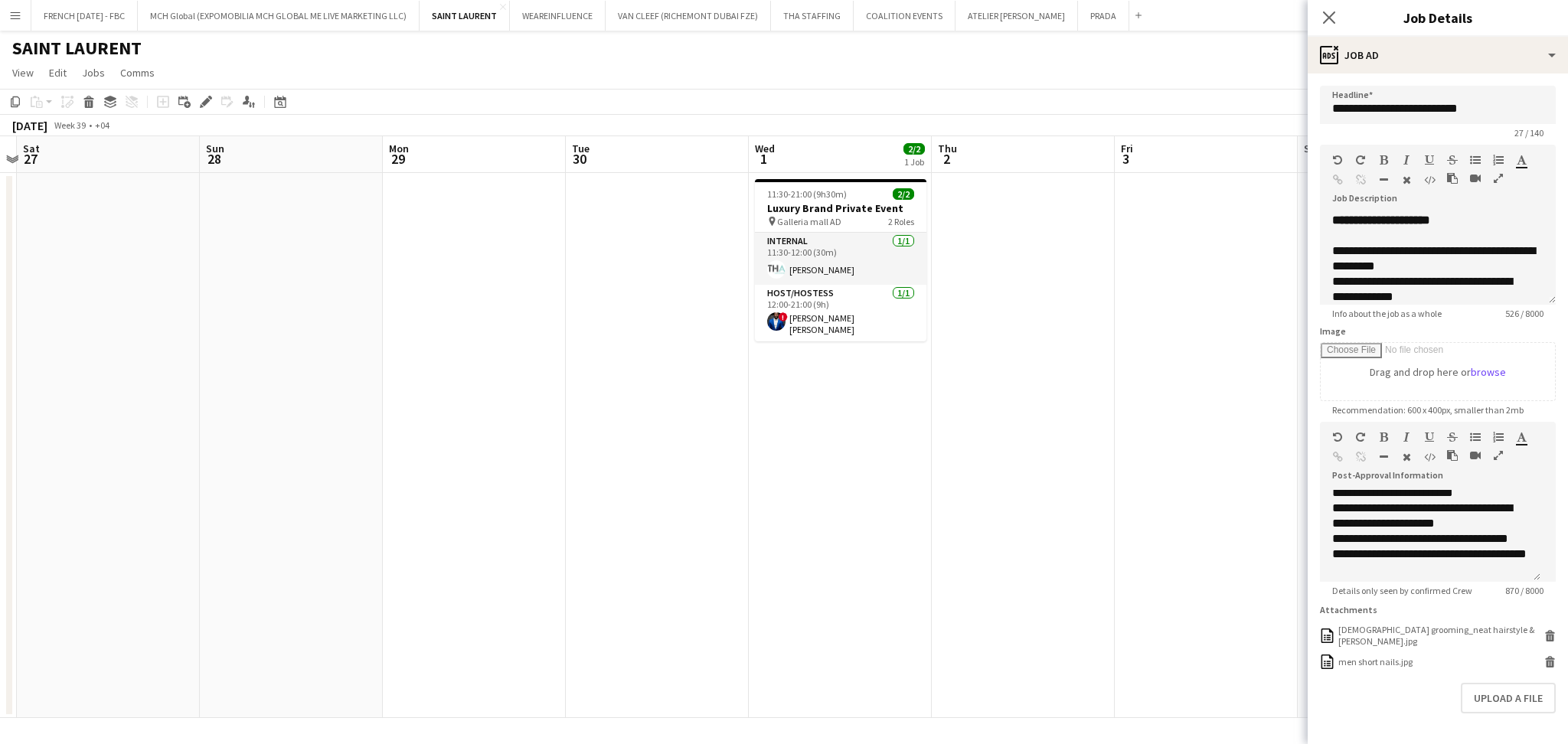
drag, startPoint x: 948, startPoint y: 402, endPoint x: 623, endPoint y: 396, distance: 325.1
click at [623, 396] on app-calendar-viewport "Wed 24 Thu 25 2/2 1 Job Fri 26 Sat 27 Sun 28 Mon 29 Tue 30 Wed 1 2/2 1 Job Thu …" at bounding box center [784, 427] width 1568 height 582
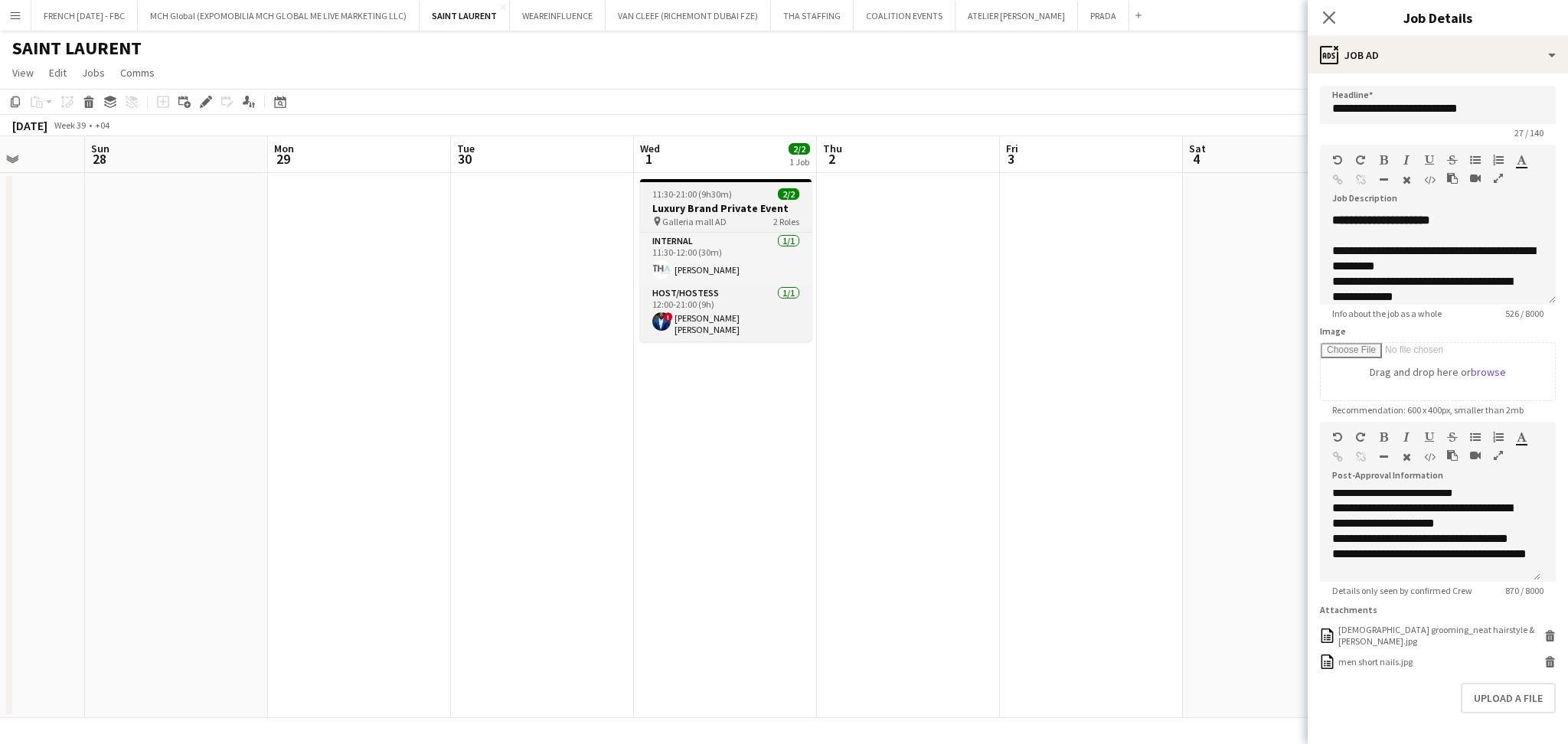
click at [716, 213] on h3 "Luxury Brand Private Event" at bounding box center [726, 208] width 172 height 14
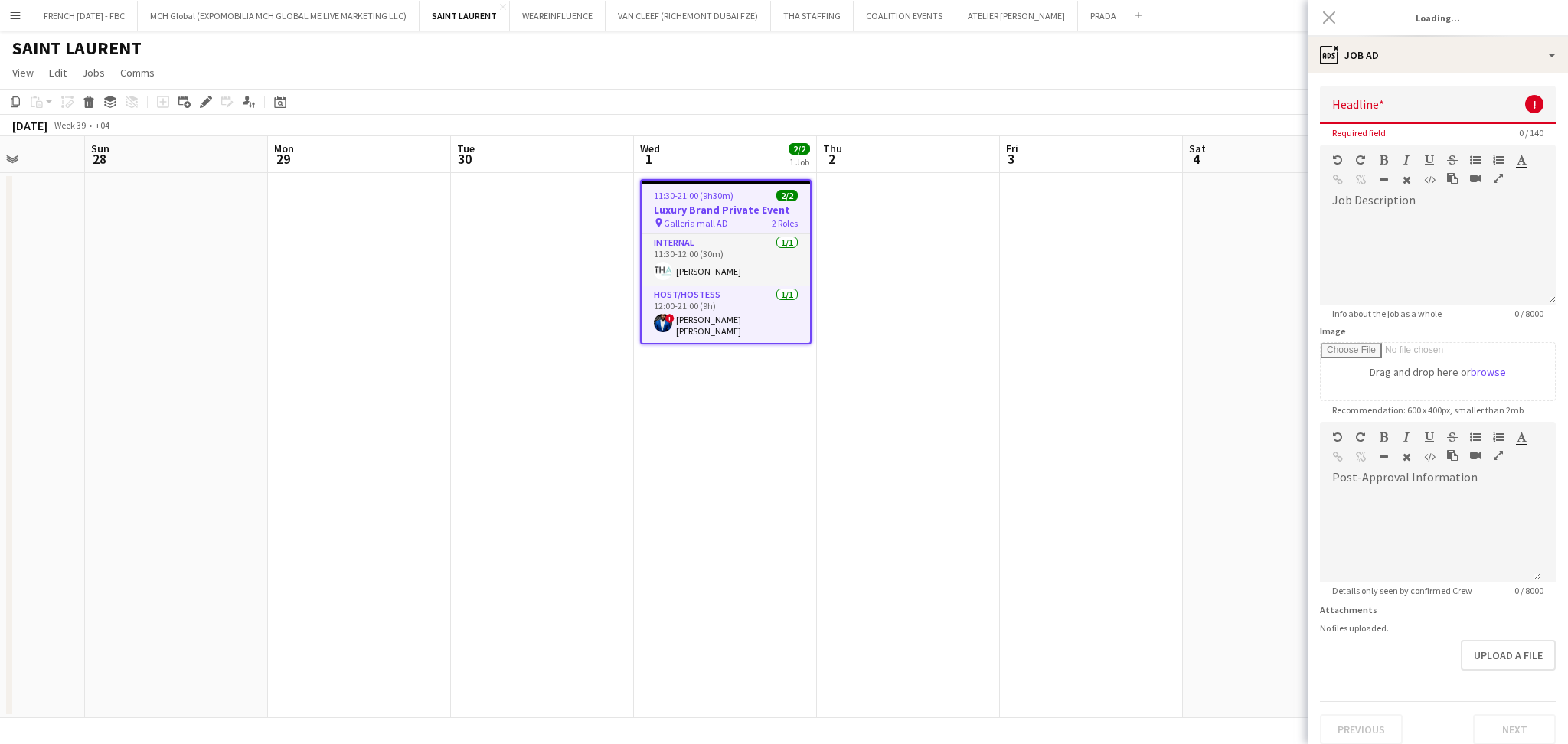
type input "**********"
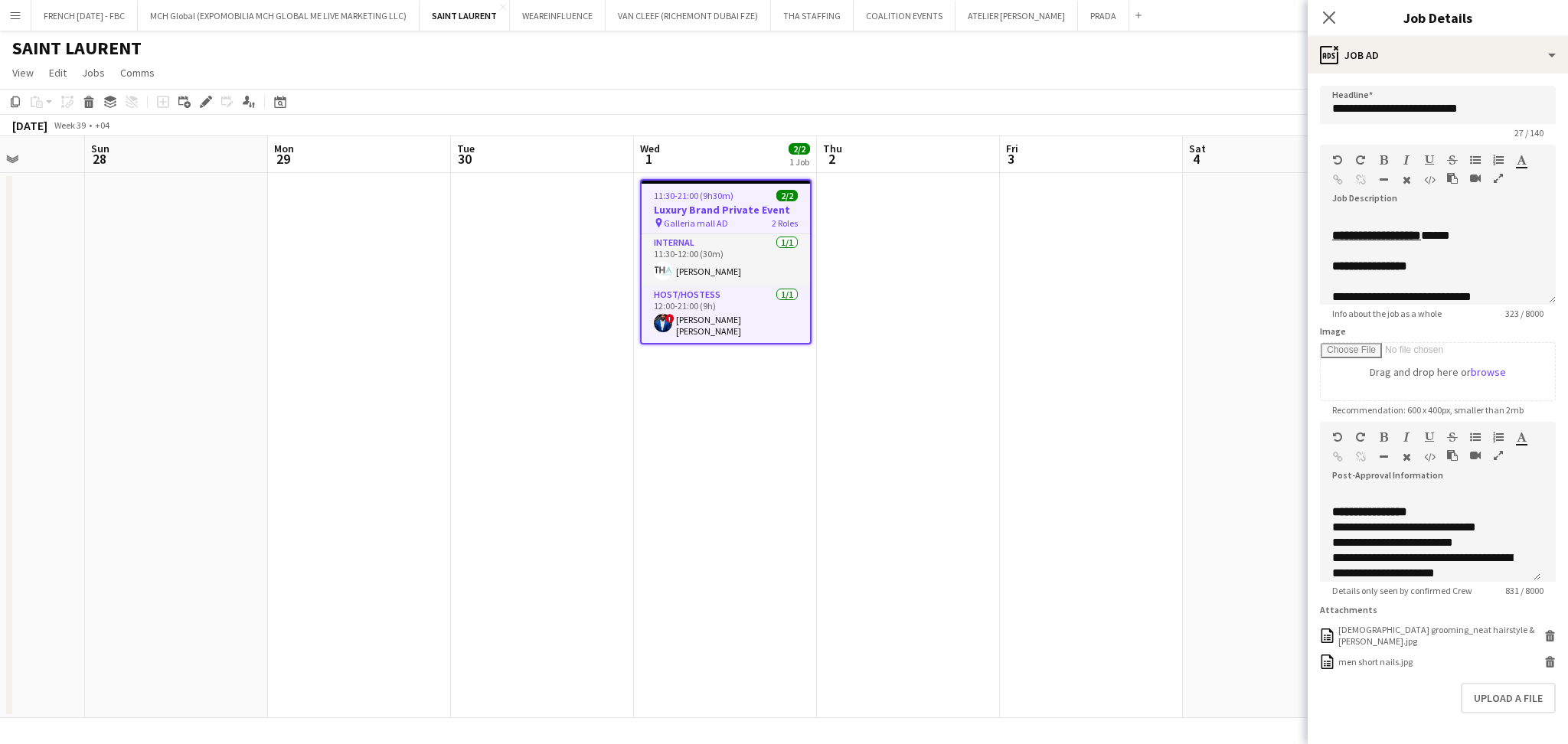
scroll to position [204, 0]
click at [1496, 528] on div "**********" at bounding box center [1431, 516] width 196 height 31
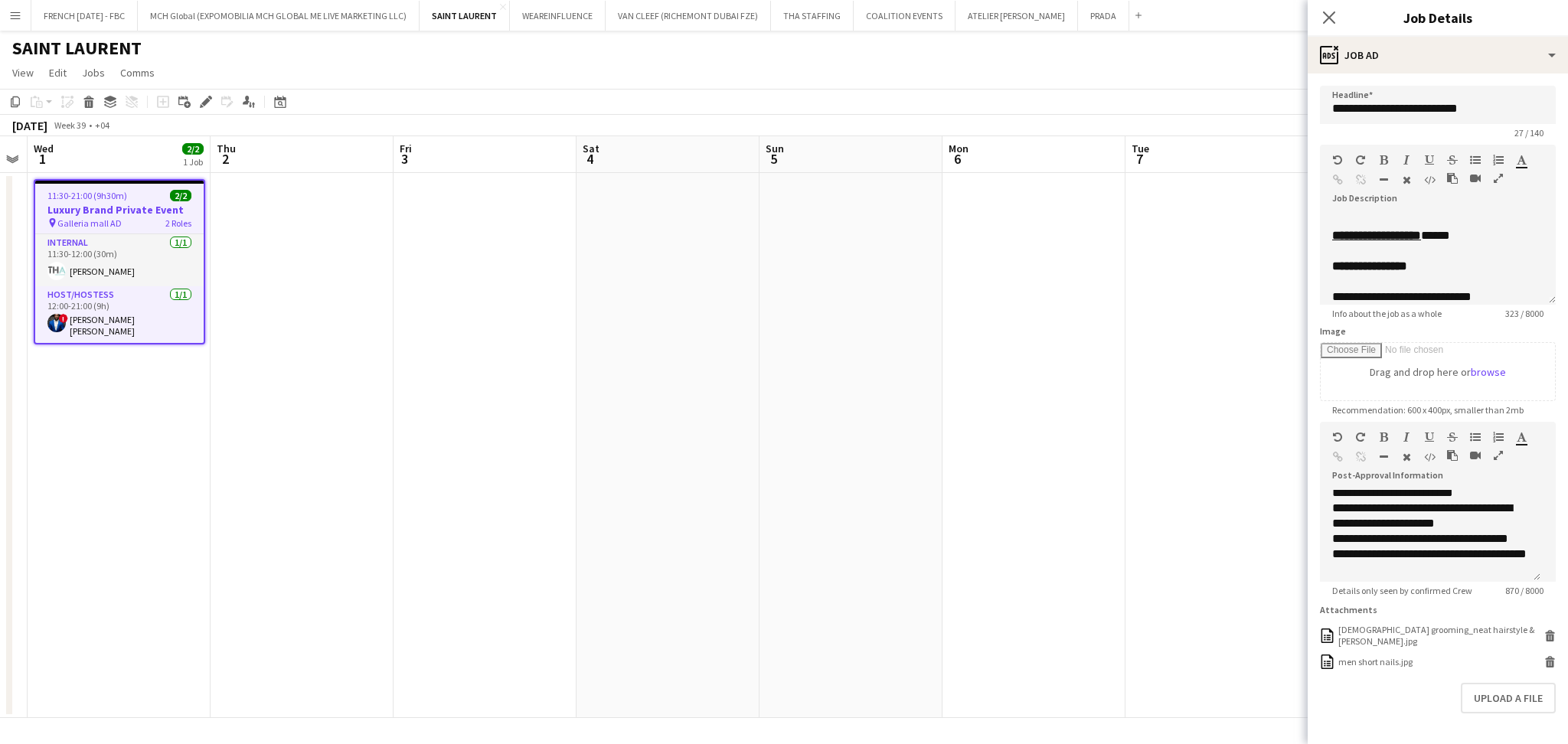
drag, startPoint x: 1094, startPoint y: 414, endPoint x: 1050, endPoint y: 429, distance: 46.5
click at [520, 402] on app-calendar-viewport "Sun 28 Mon 29 Tue 30 Wed 1 2/2 1 Job Thu 2 Fri 3 Sat 4 Sun 5 Mon 6 Tue 7 Wed 8 …" at bounding box center [784, 427] width 1568 height 582
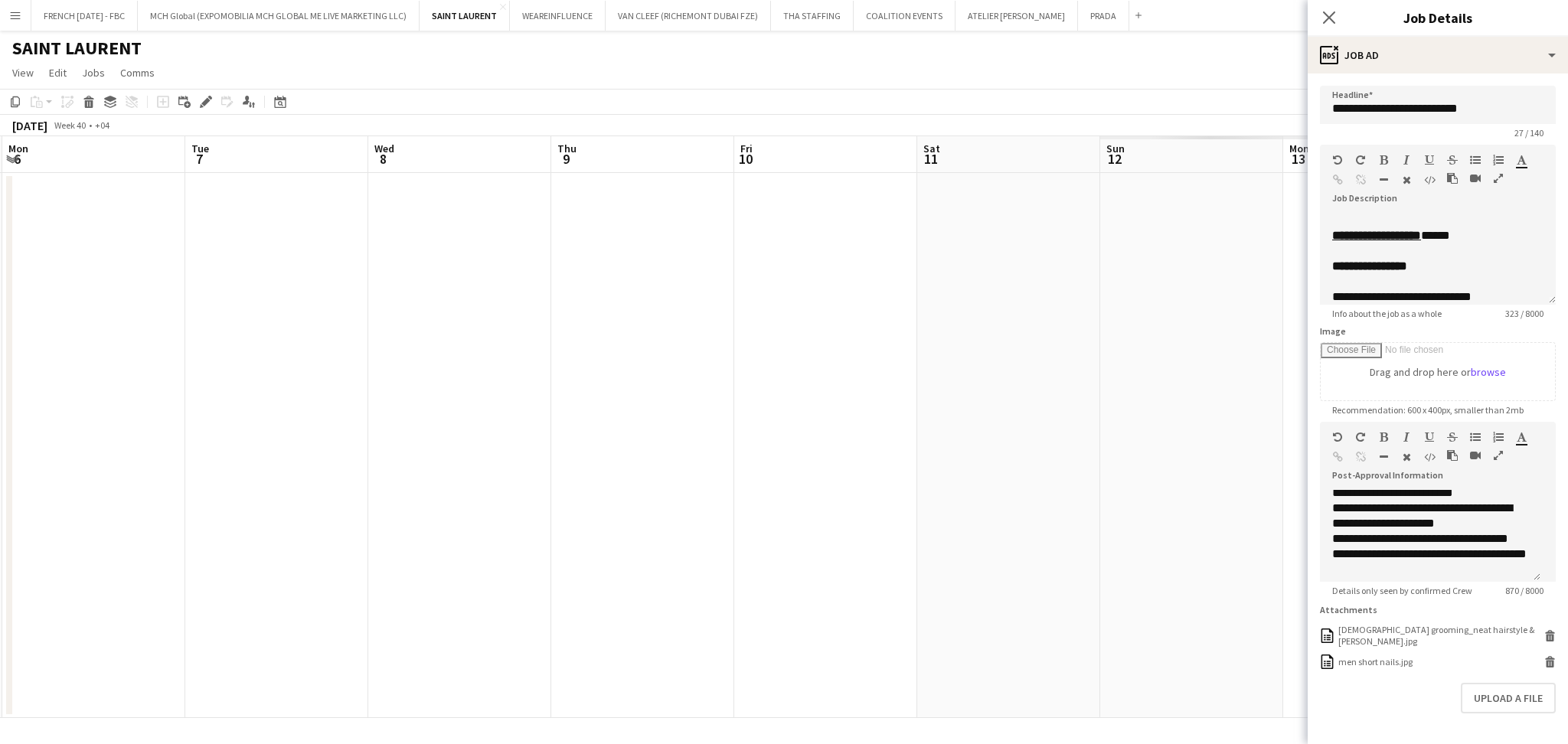
drag, startPoint x: 987, startPoint y: 422, endPoint x: 362, endPoint y: 387, distance: 626.0
click at [362, 387] on app-calendar-viewport "Fri 3 Sat 4 Sun 5 Mon 6 Tue 7 Wed 8 Thu 9 Fri 10 Sat 11 Sun 12 Mon 13 Tue 14 We…" at bounding box center [784, 427] width 1568 height 582
drag, startPoint x: 409, startPoint y: 426, endPoint x: 1550, endPoint y: 430, distance: 1141.0
click at [1559, 430] on body "Menu Boards Boards Boards All jobs Status Workforce Workforce My Workforce Recr…" at bounding box center [784, 372] width 1568 height 744
drag, startPoint x: 398, startPoint y: 401, endPoint x: 813, endPoint y: 412, distance: 415.1
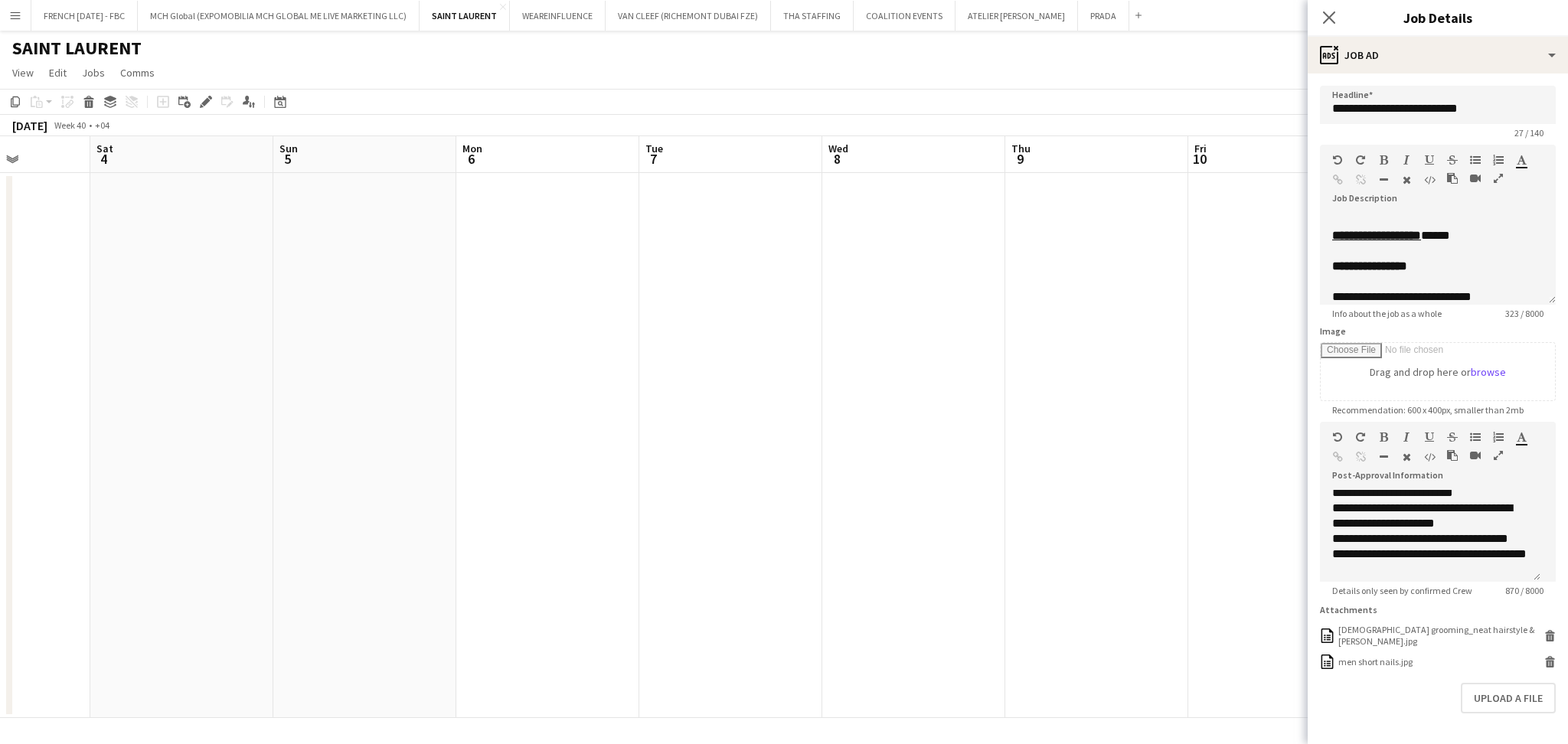
click at [1518, 413] on body "Menu Boards Boards Boards All jobs Status Workforce Workforce My Workforce Recr…" at bounding box center [784, 372] width 1568 height 744
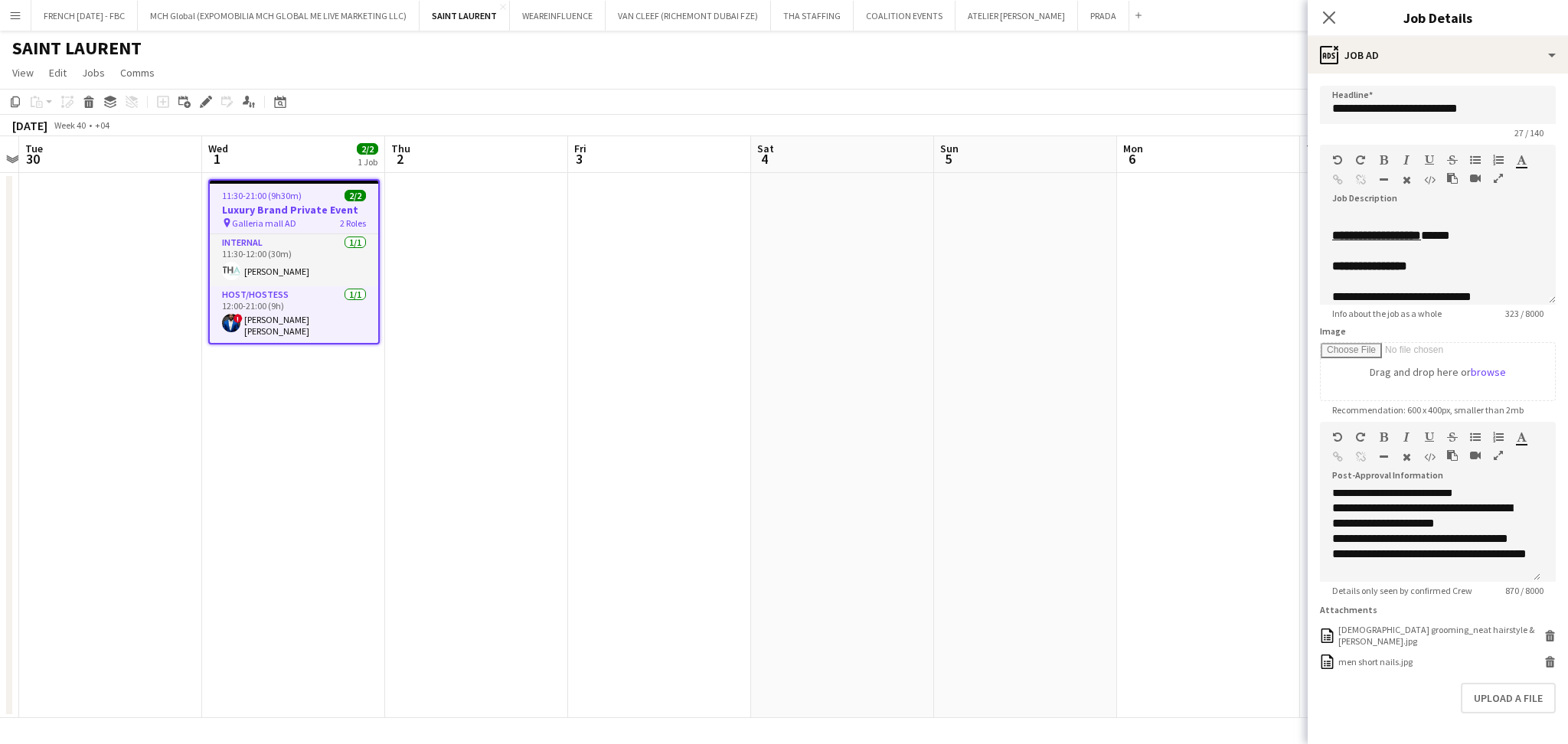
drag, startPoint x: 461, startPoint y: 397, endPoint x: 888, endPoint y: 397, distance: 427.0
click at [720, 397] on app-calendar-viewport "Sat 27 Sun 28 Mon 29 Tue 30 Wed 1 2/2 1 Job Thu 2 Fri 3 Sat 4 Sun 5 Mon 6 Tue 7…" at bounding box center [784, 427] width 1568 height 582
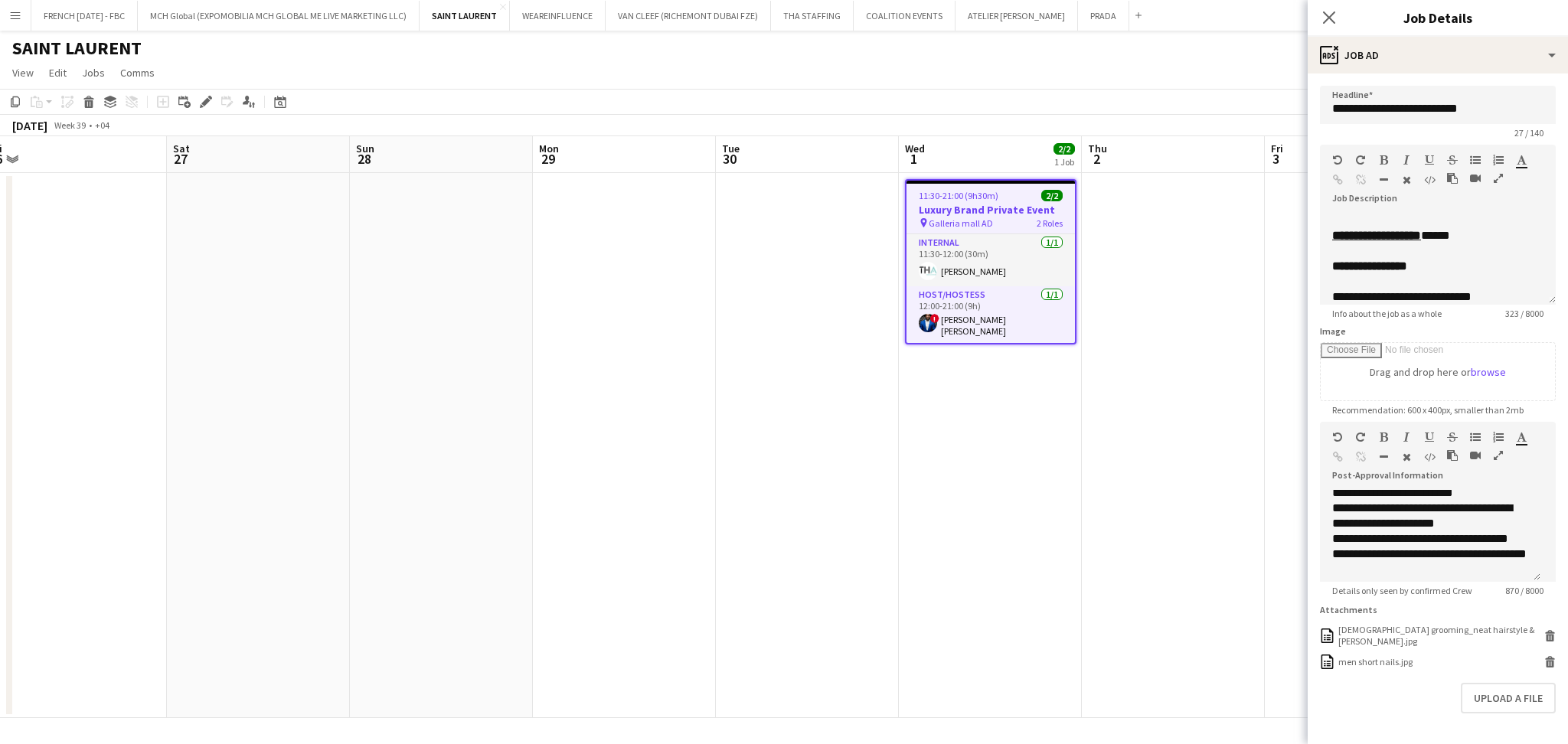
drag, startPoint x: 60, startPoint y: 369, endPoint x: 1207, endPoint y: 394, distance: 1147.3
click at [1203, 394] on app-calendar-viewport "Wed 24 Thu 25 2/2 1 Job Fri 26 Sat 27 Sun 28 Mon 29 Tue 30 Wed 1 2/2 1 Job Thu …" at bounding box center [784, 427] width 1568 height 582
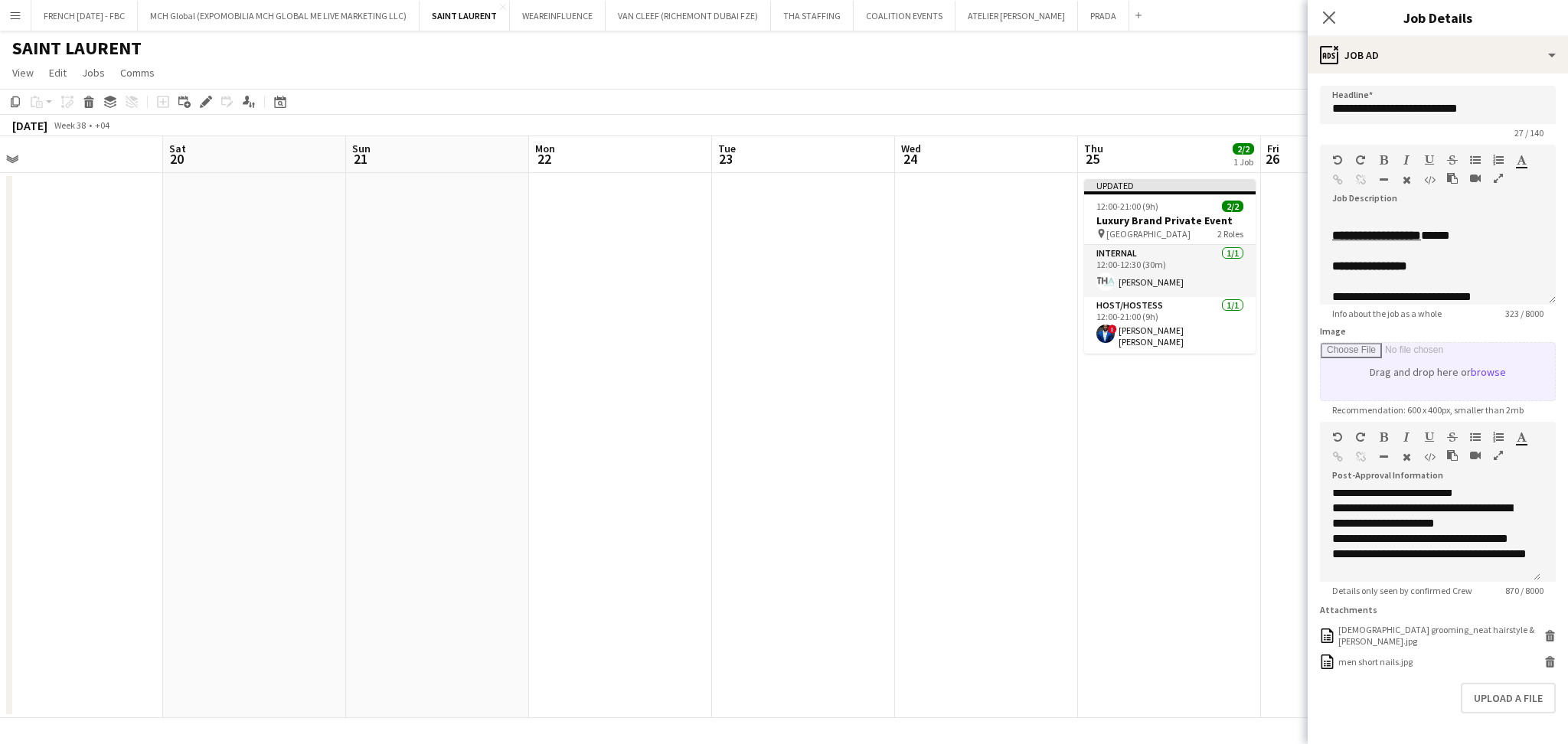
scroll to position [0, 424]
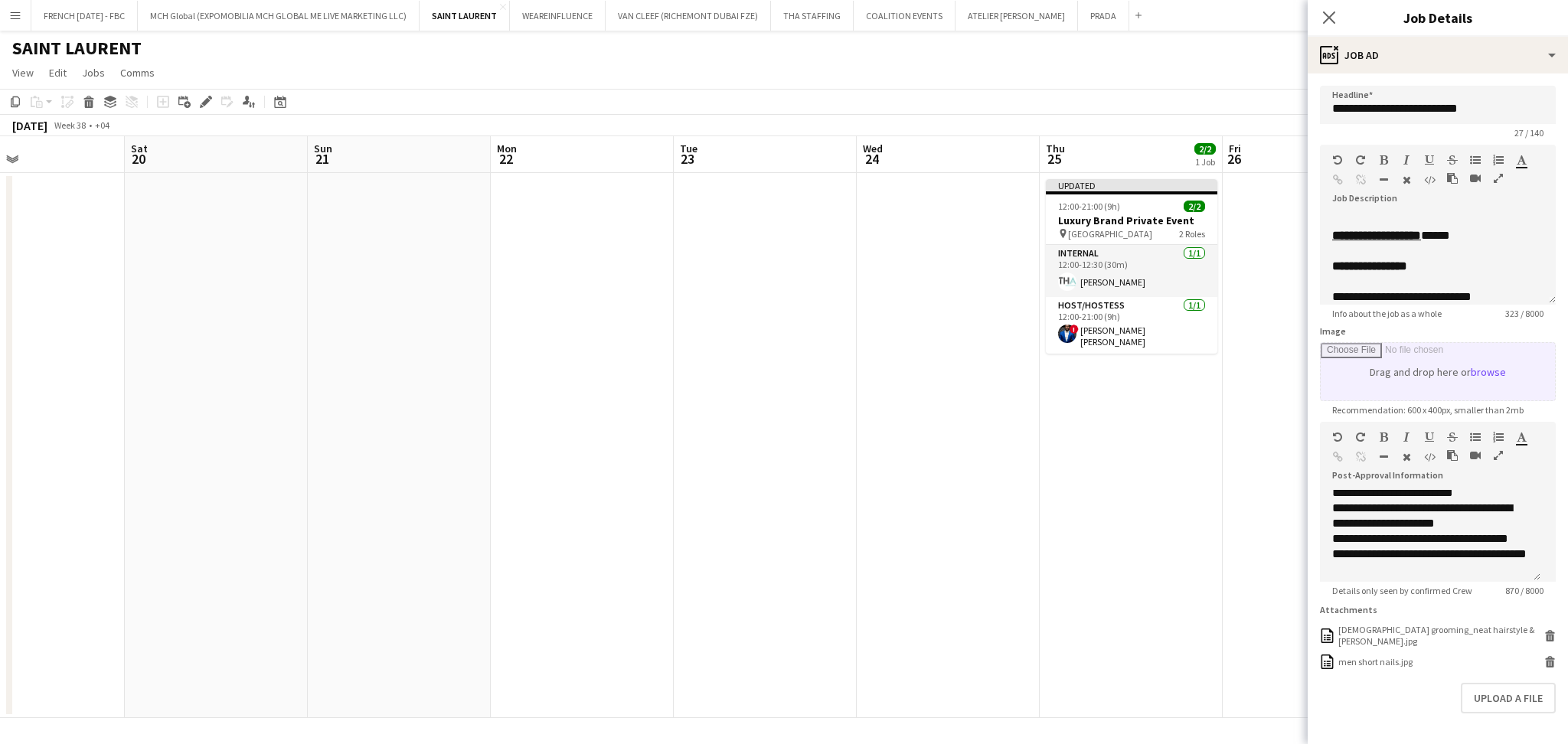
drag, startPoint x: 532, startPoint y: 355, endPoint x: 1496, endPoint y: 378, distance: 964.3
click at [1484, 378] on body "Menu Boards Boards Boards All jobs Status Workforce Workforce My Workforce Recr…" at bounding box center [784, 372] width 1568 height 744
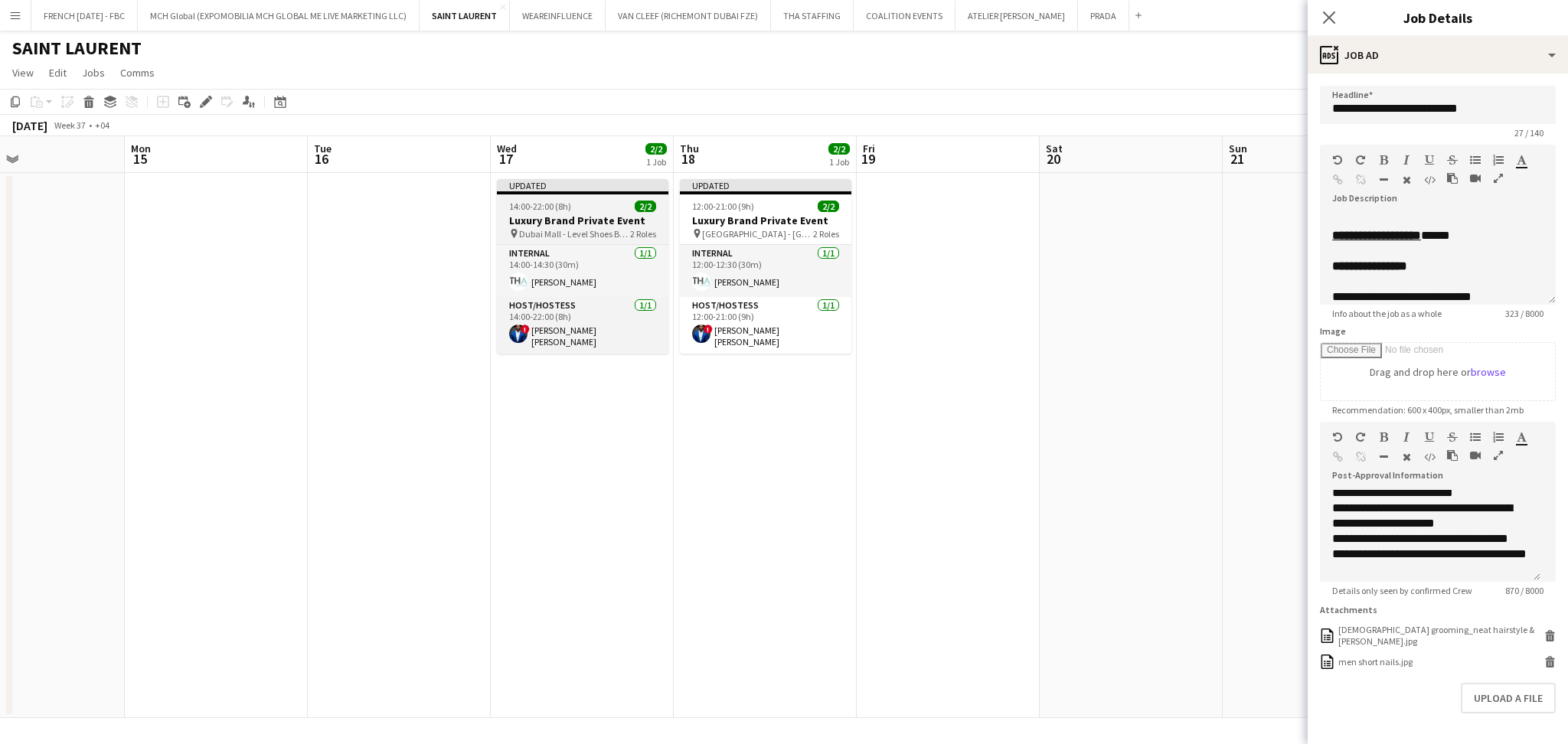
click at [617, 208] on div "14:00-22:00 (8h) 2/2" at bounding box center [583, 207] width 172 height 11
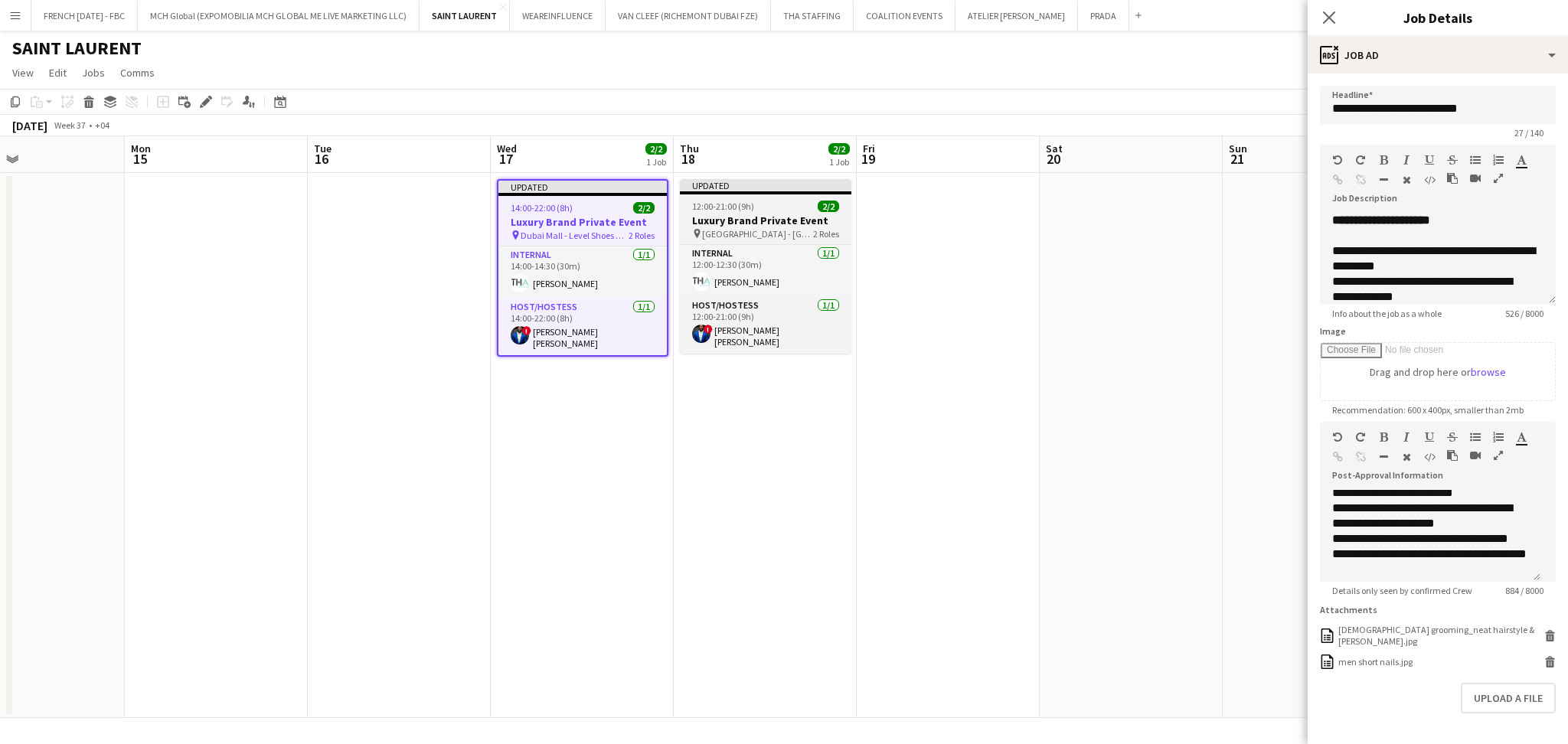
click at [812, 220] on h3 "Luxury Brand Private Event" at bounding box center [766, 221] width 172 height 14
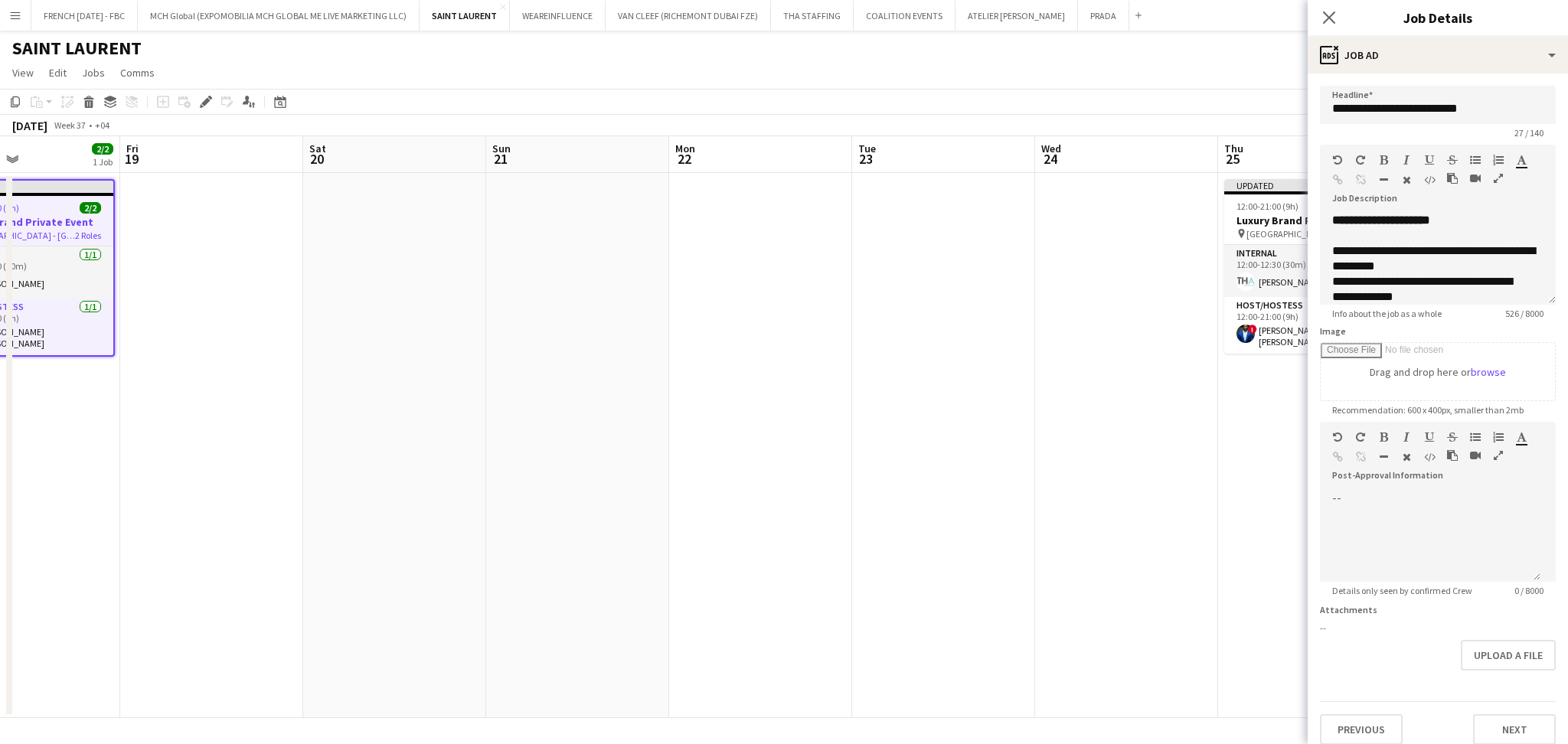
scroll to position [0, 650]
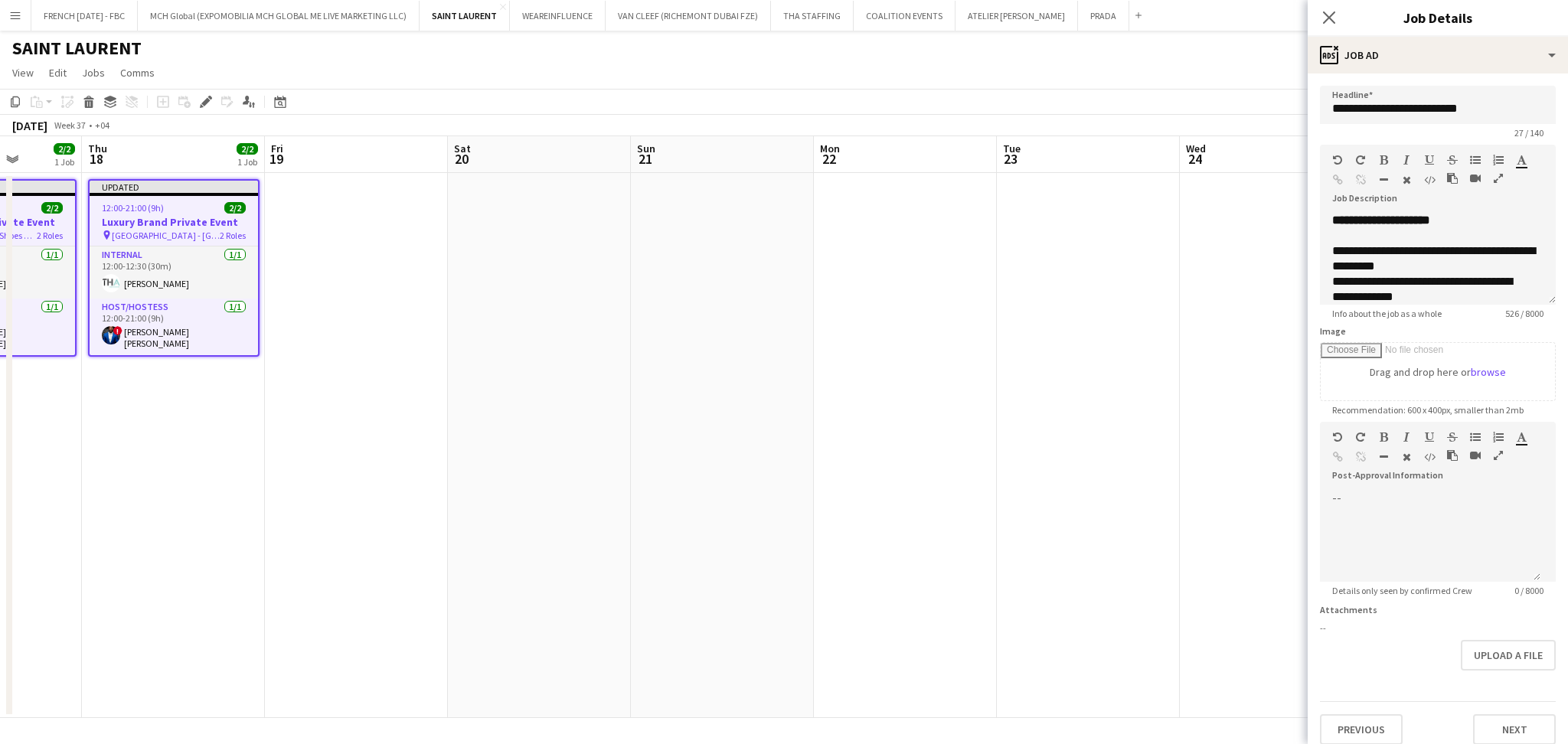
drag, startPoint x: 1081, startPoint y: 534, endPoint x: 125, endPoint y: 541, distance: 956.0
click at [125, 541] on app-calendar-viewport "Sun 14 Mon 15 Tue 16 Wed 17 2/2 1 Job Thu 18 2/2 1 Job Fri 19 Sat 20 Sun 21 Mon…" at bounding box center [784, 427] width 1568 height 582
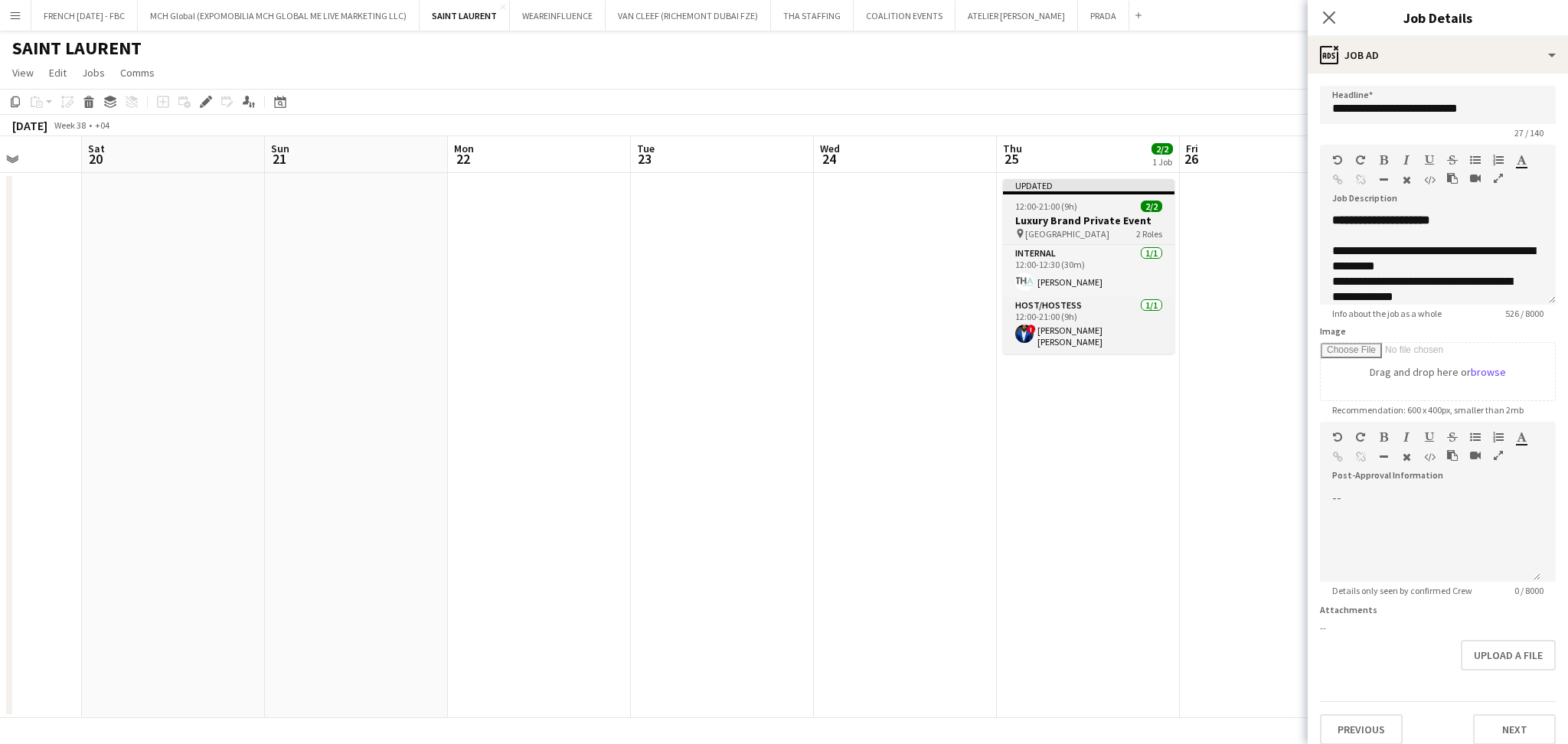
click at [1093, 221] on h3 "Luxury Brand Private Event" at bounding box center [1089, 221] width 172 height 14
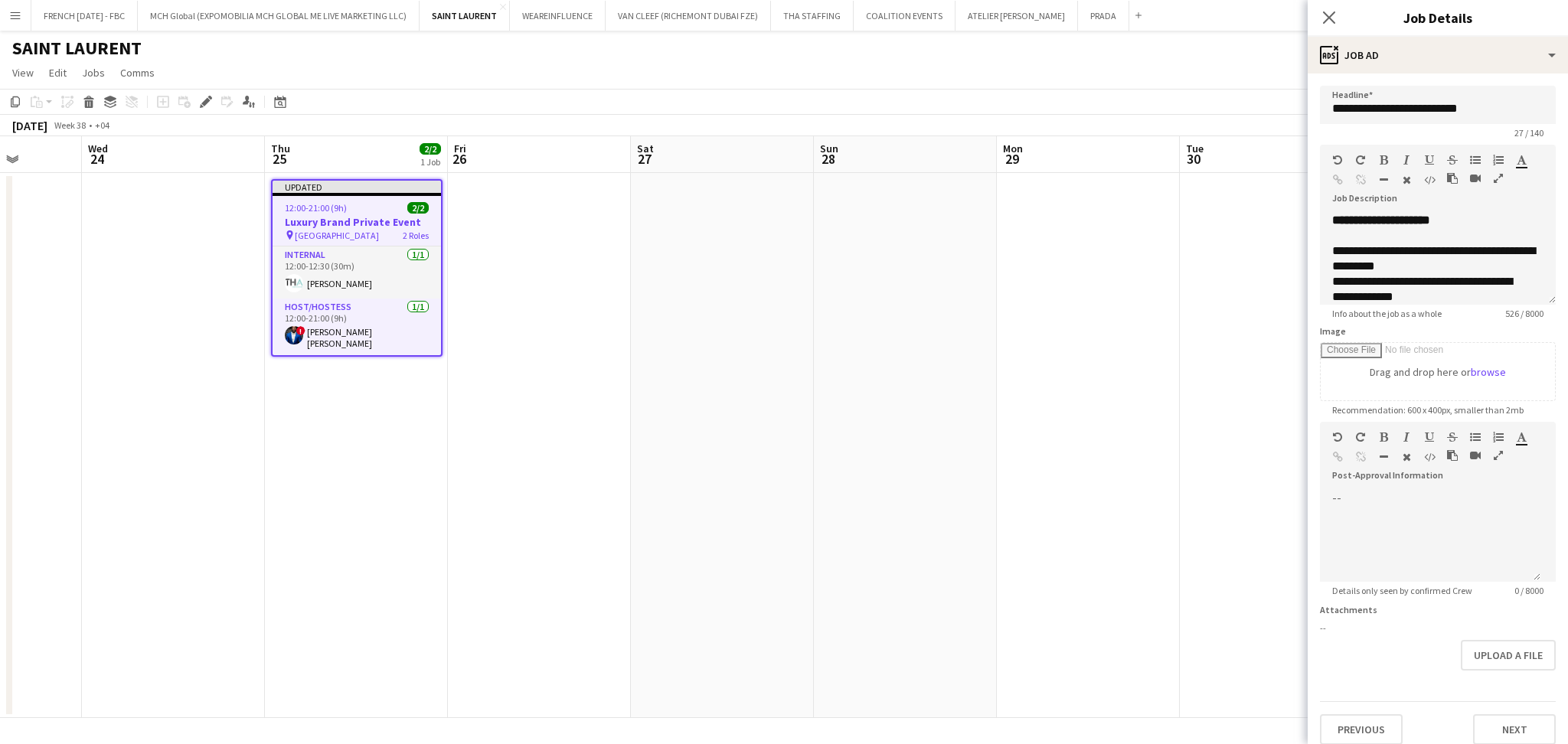
scroll to position [0, 684]
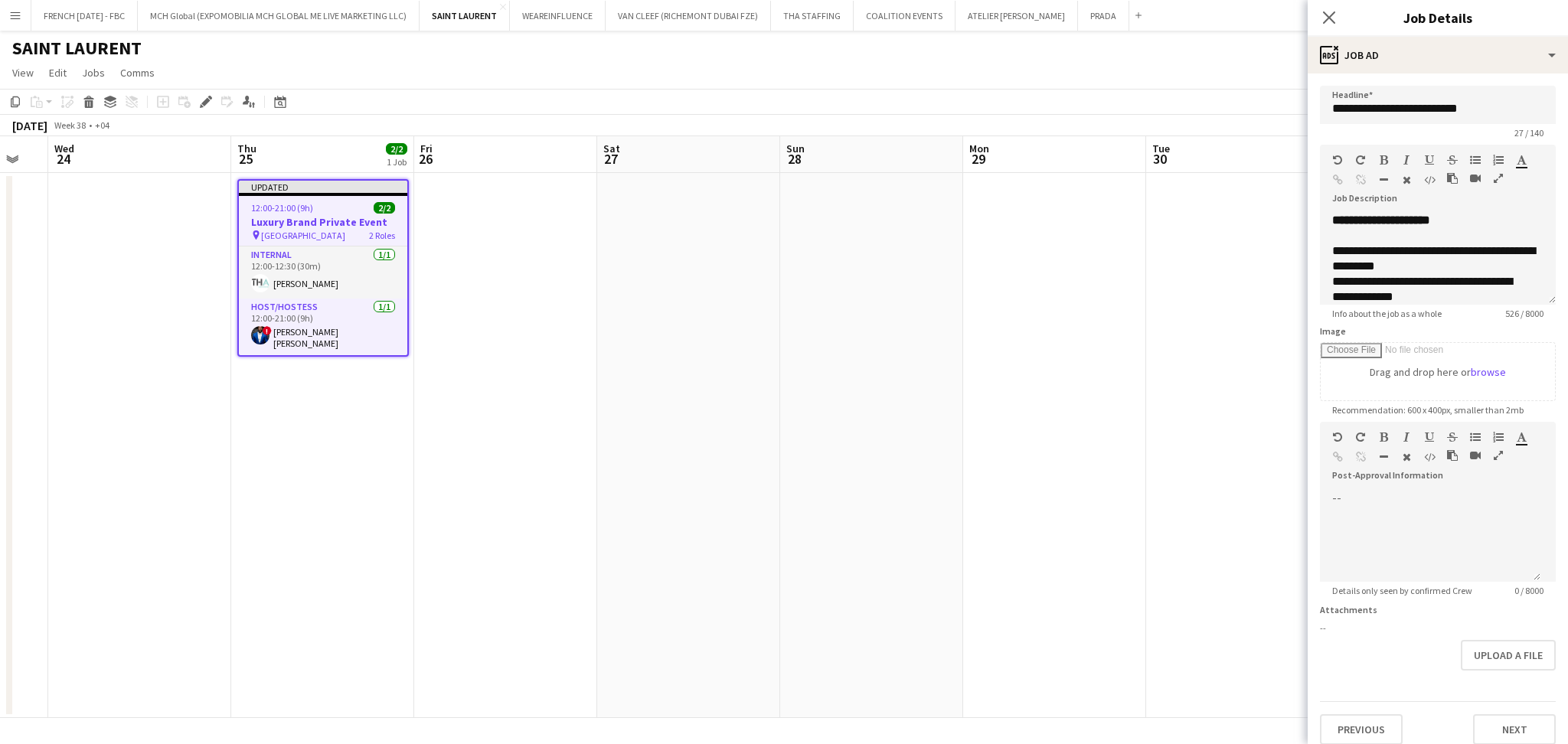
drag, startPoint x: 1091, startPoint y: 393, endPoint x: 135, endPoint y: 468, distance: 958.9
click at [135, 468] on app-calendar-viewport "Sat 20 Sun 21 Mon 22 Tue 23 Wed 24 Thu 25 2/2 1 Job Fri 26 Sat 27 Sun 28 Mon 29…" at bounding box center [784, 427] width 1568 height 582
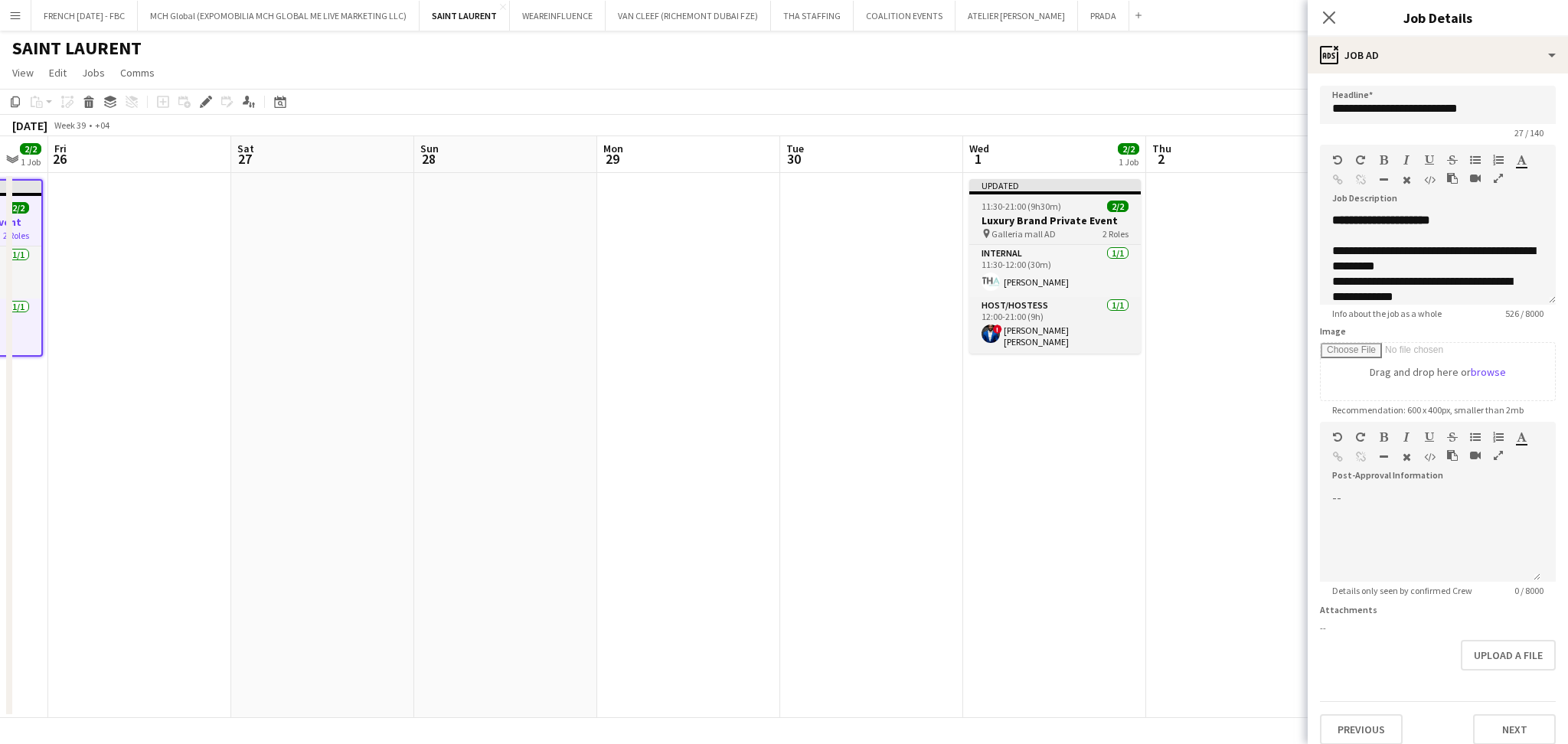
click at [1048, 215] on h3 "Luxury Brand Private Event" at bounding box center [1055, 221] width 172 height 14
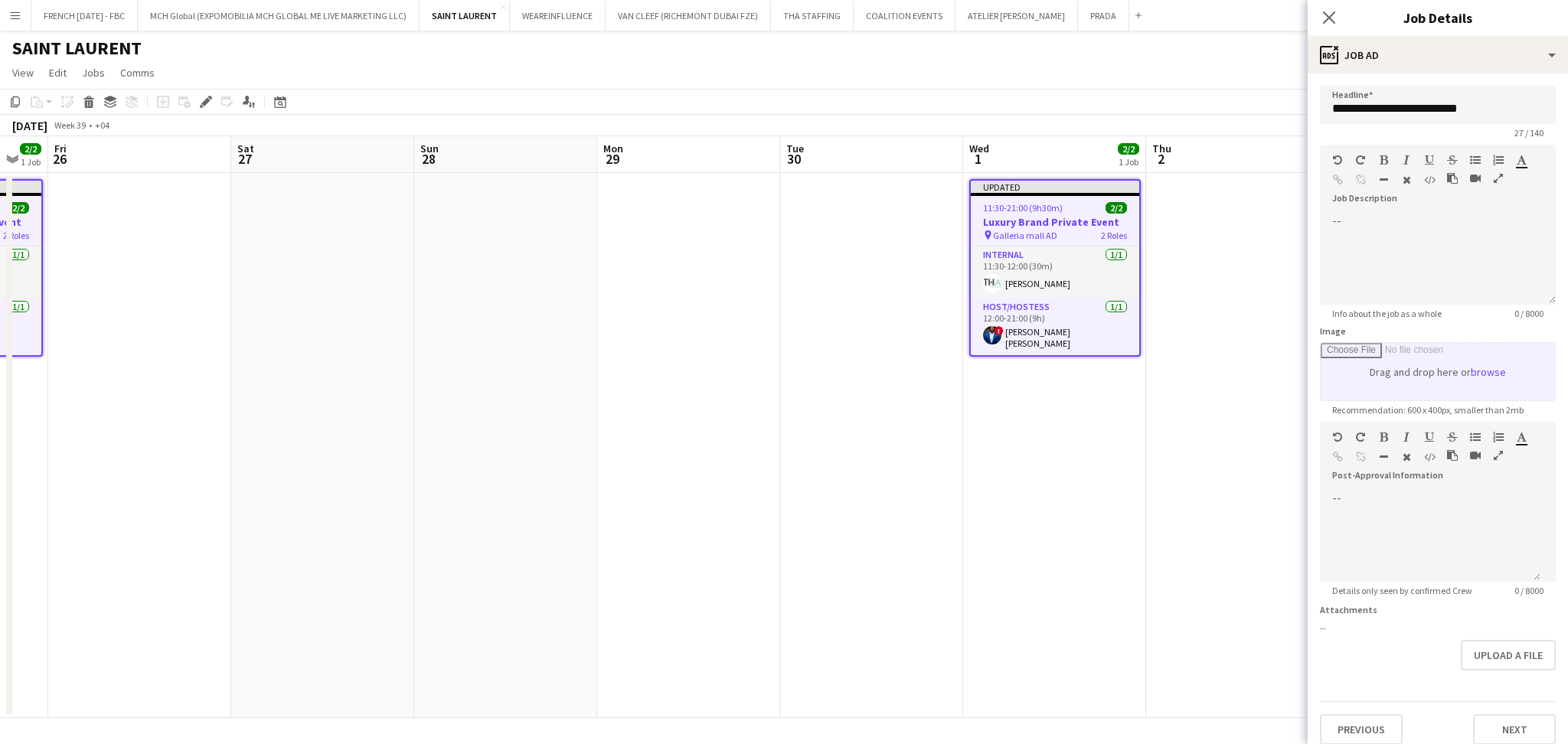
click at [1483, 371] on input "Image" at bounding box center [1438, 371] width 235 height 57
type input "**********"
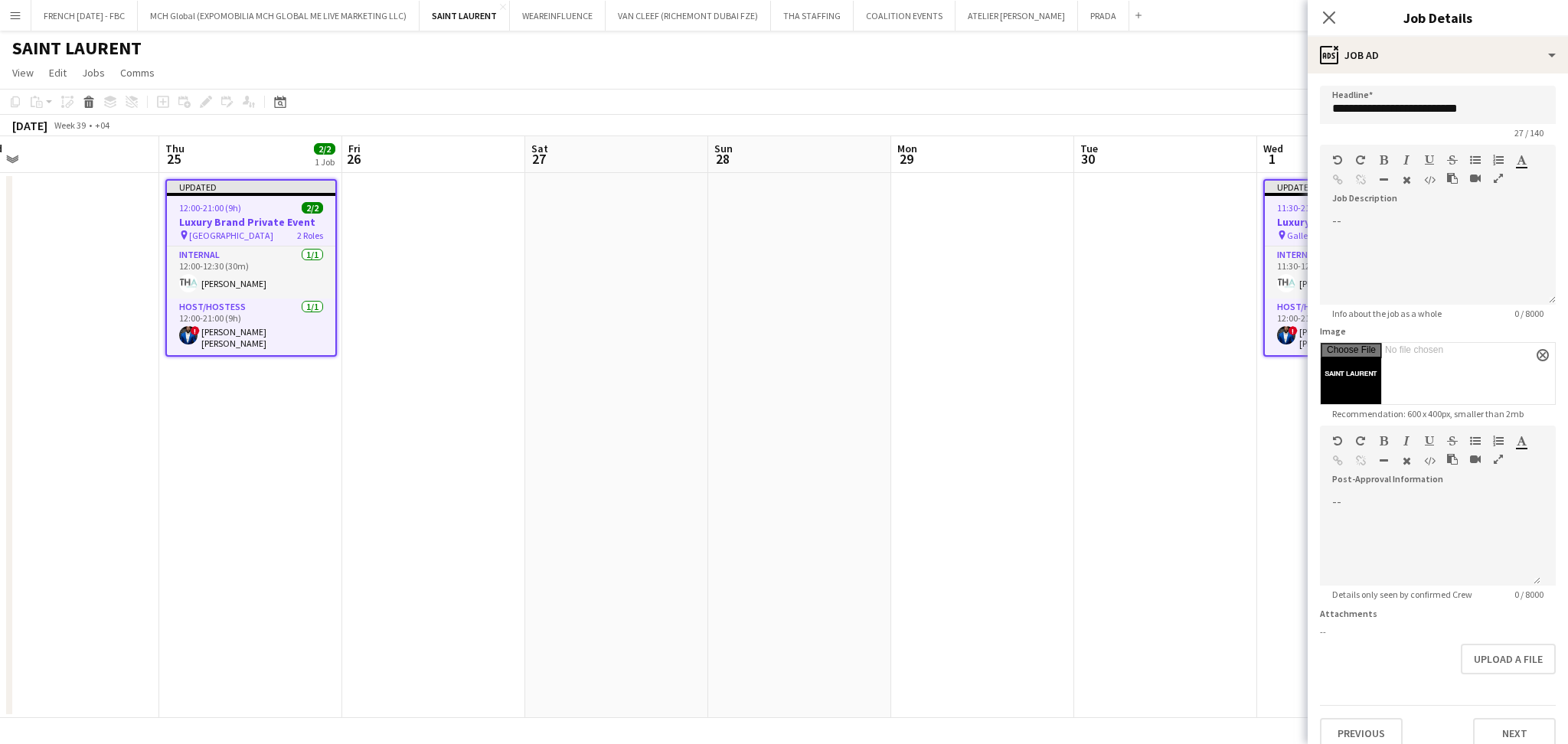
drag, startPoint x: 450, startPoint y: 597, endPoint x: 1447, endPoint y: 579, distance: 997.2
click at [1447, 579] on body "Menu Boards Boards Boards All jobs Status Workforce Workforce My Workforce Recr…" at bounding box center [784, 372] width 1568 height 744
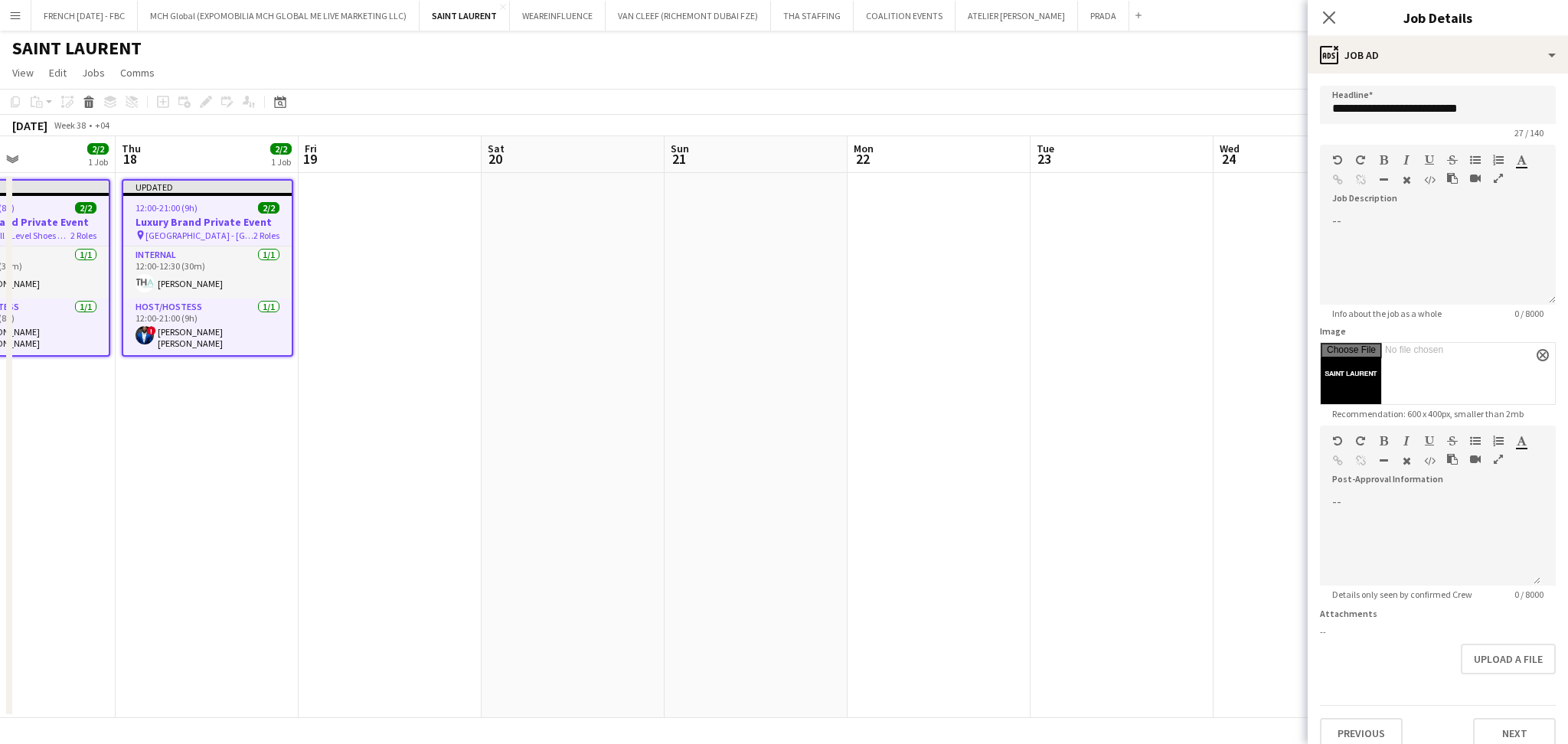
drag, startPoint x: 1222, startPoint y: 574, endPoint x: 1023, endPoint y: 574, distance: 199.0
click at [1365, 574] on body "Menu Boards Boards Boards All jobs Status Workforce Workforce My Workforce Recr…" at bounding box center [784, 372] width 1568 height 744
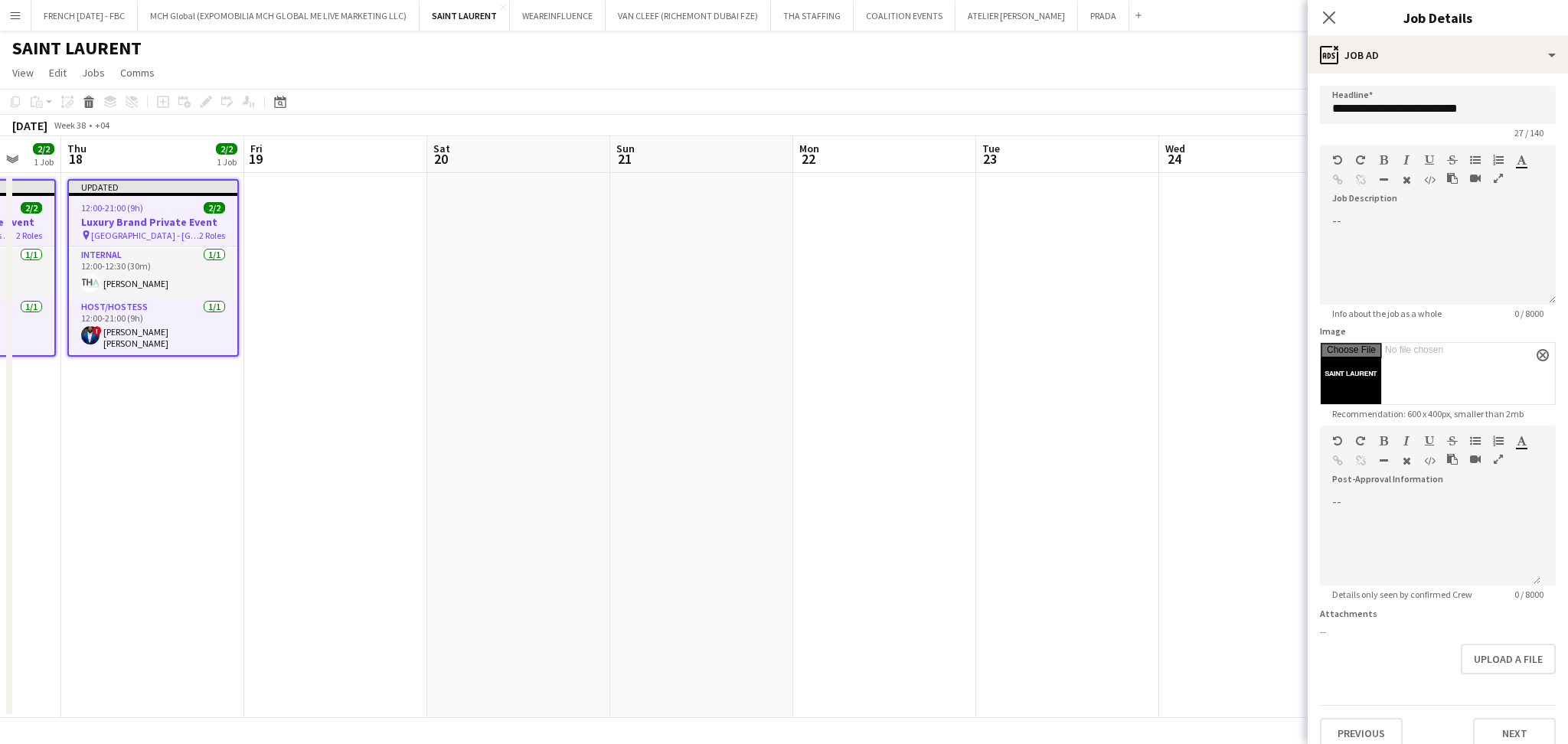
drag, startPoint x: 621, startPoint y: 574, endPoint x: 1317, endPoint y: 553, distance: 696.3
click at [1317, 554] on body "Menu Boards Boards Boards All jobs Status Workforce Workforce My Workforce Recr…" at bounding box center [784, 372] width 1568 height 744
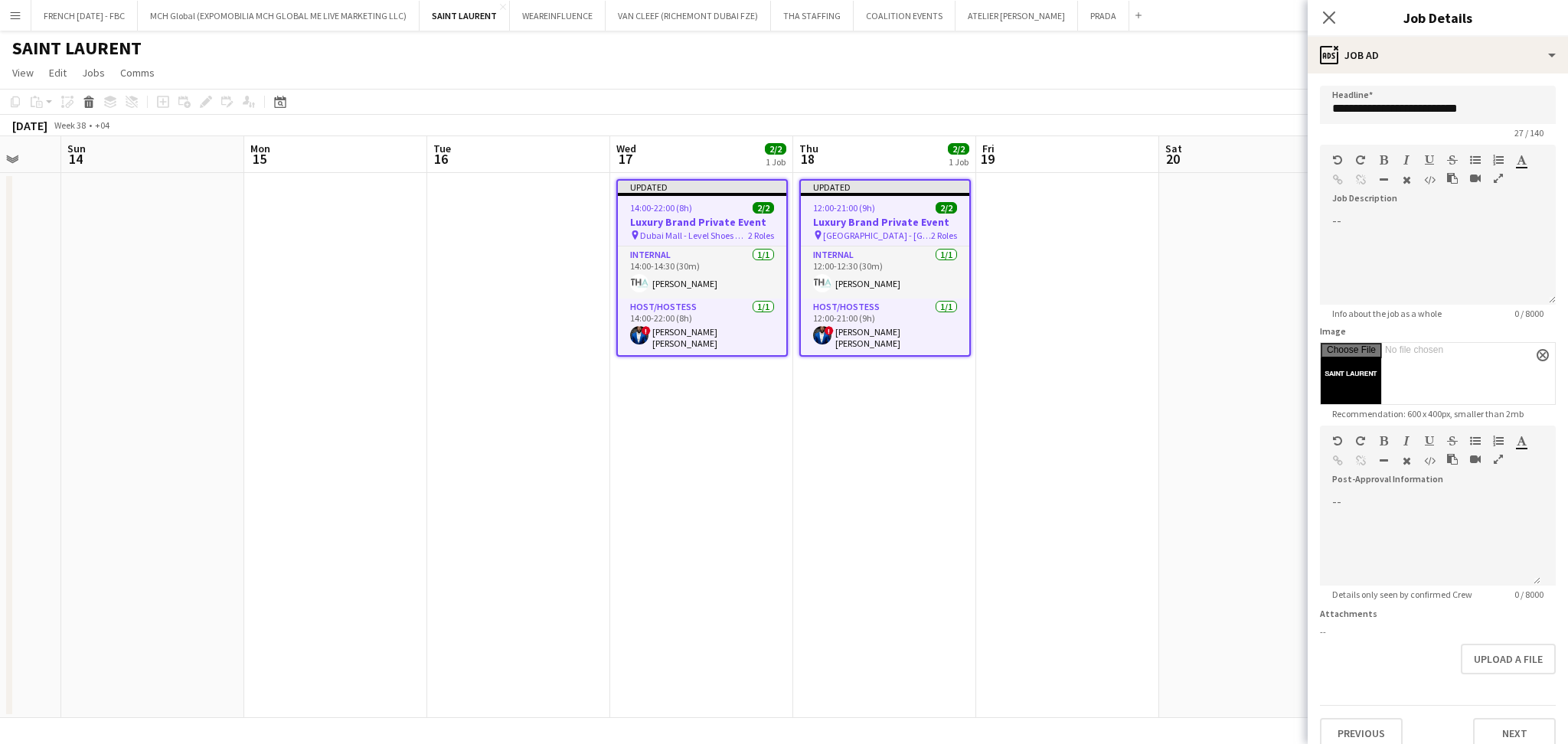
scroll to position [0, 422]
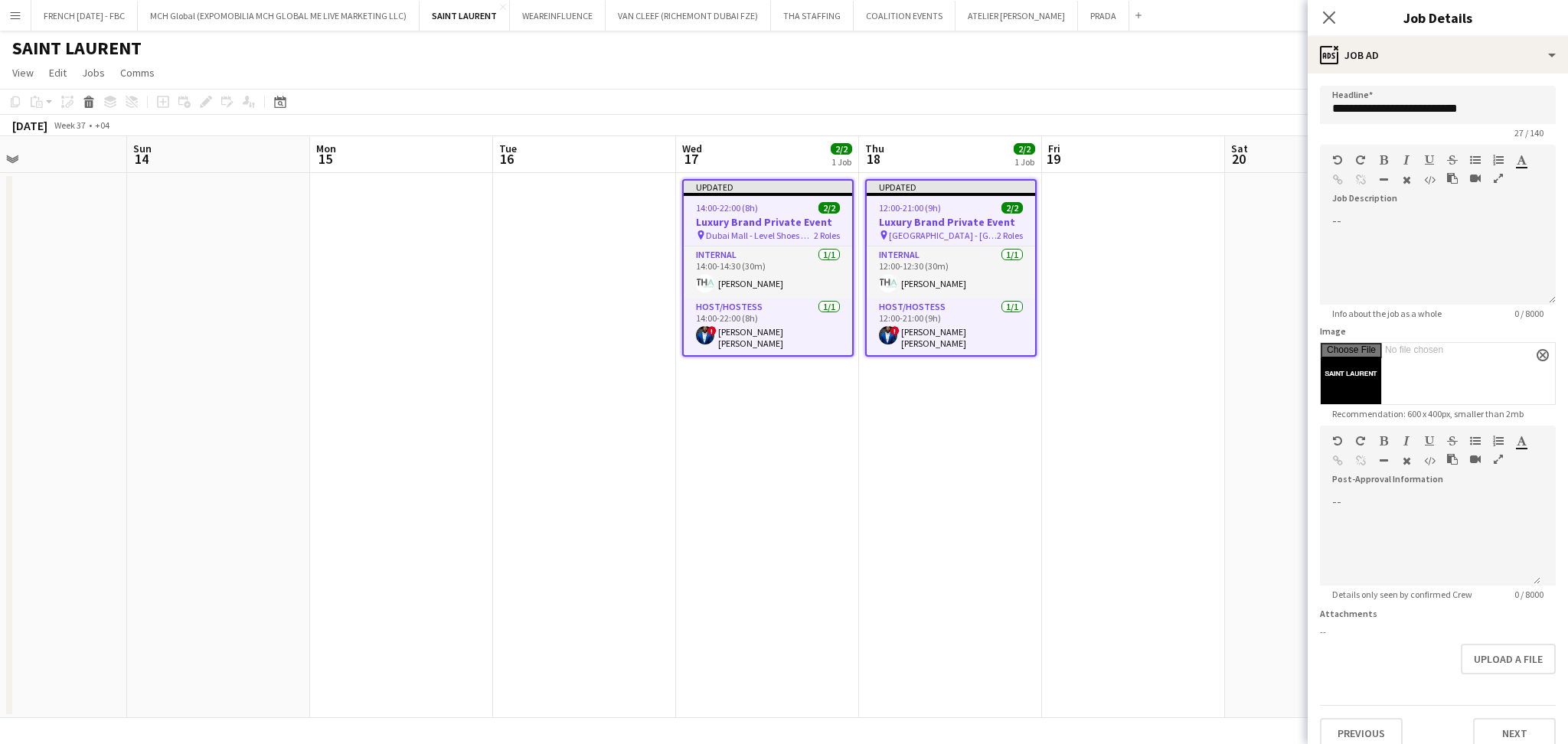
click at [782, 191] on div "Updated" at bounding box center [768, 186] width 168 height 12
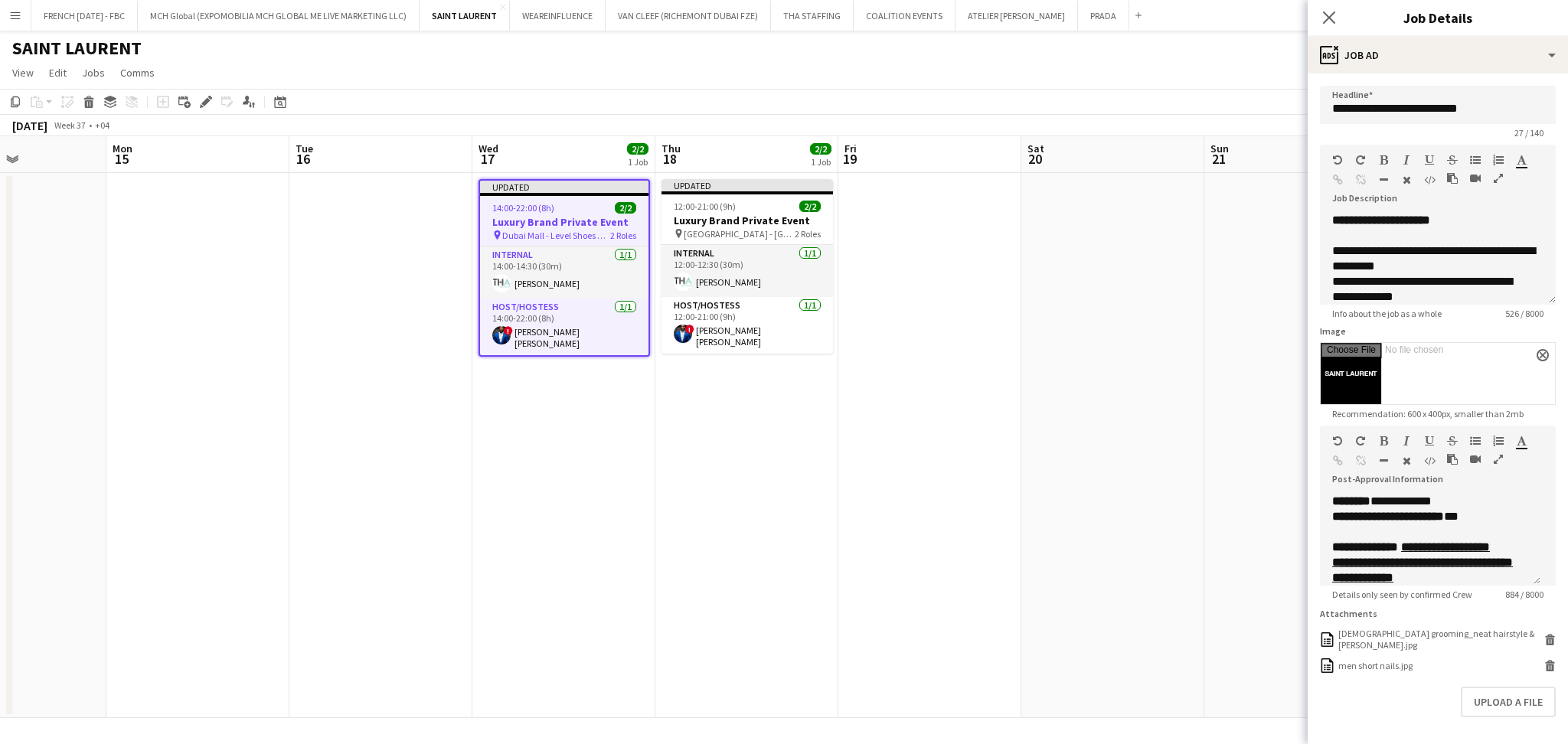
scroll to position [0, 425]
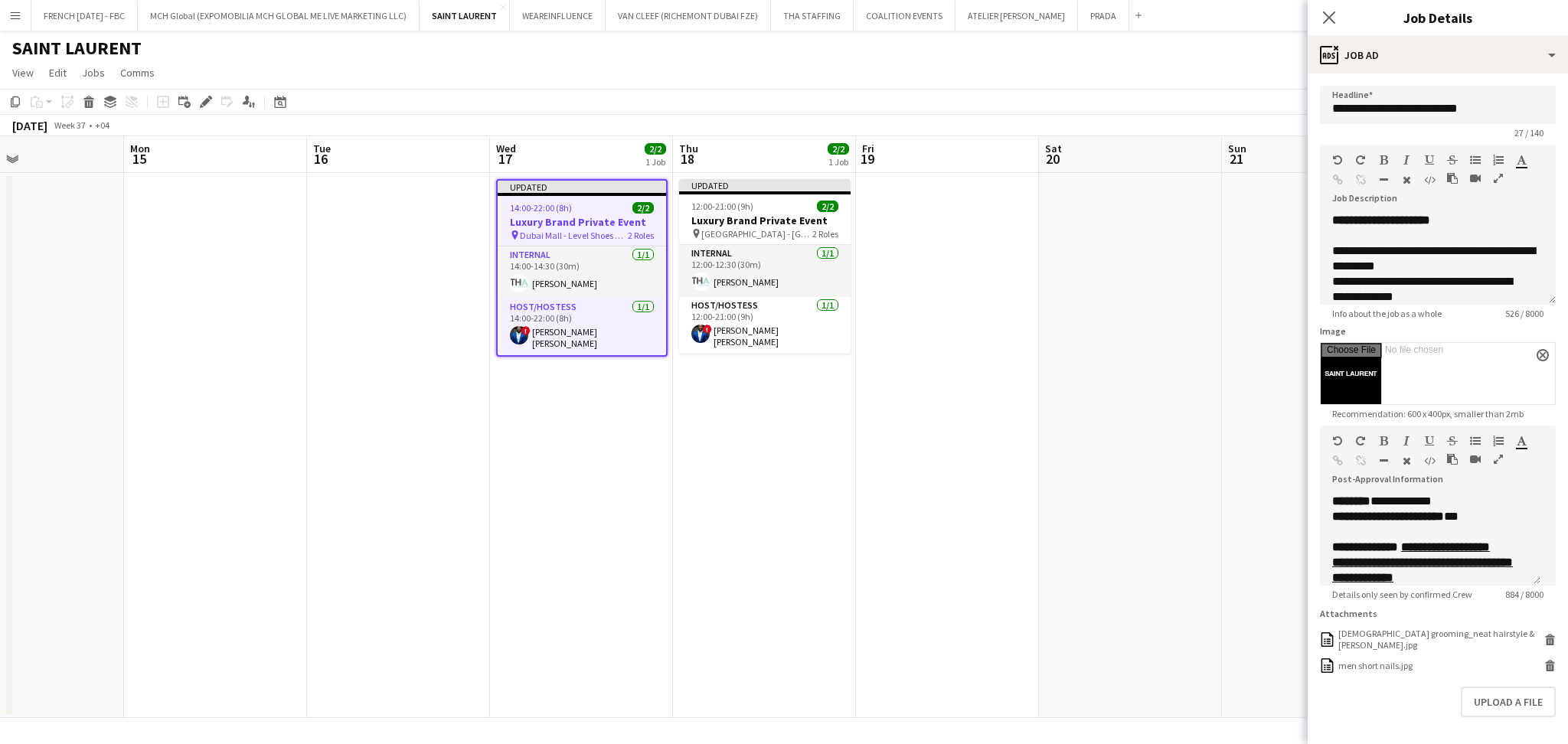
drag, startPoint x: 1158, startPoint y: 537, endPoint x: 972, endPoint y: 556, distance: 187.0
click at [972, 556] on app-calendar-viewport "Fri 12 Sat 13 Sun 14 Mon 15 Tue 16 Wed 17 2/2 1 Job Thu 18 2/2 1 Job Fri 19 Sat…" at bounding box center [784, 427] width 1568 height 582
click at [1463, 517] on p "**********" at bounding box center [1422, 517] width 180 height 15
click at [1461, 565] on u "**********" at bounding box center [1422, 578] width 180 height 42
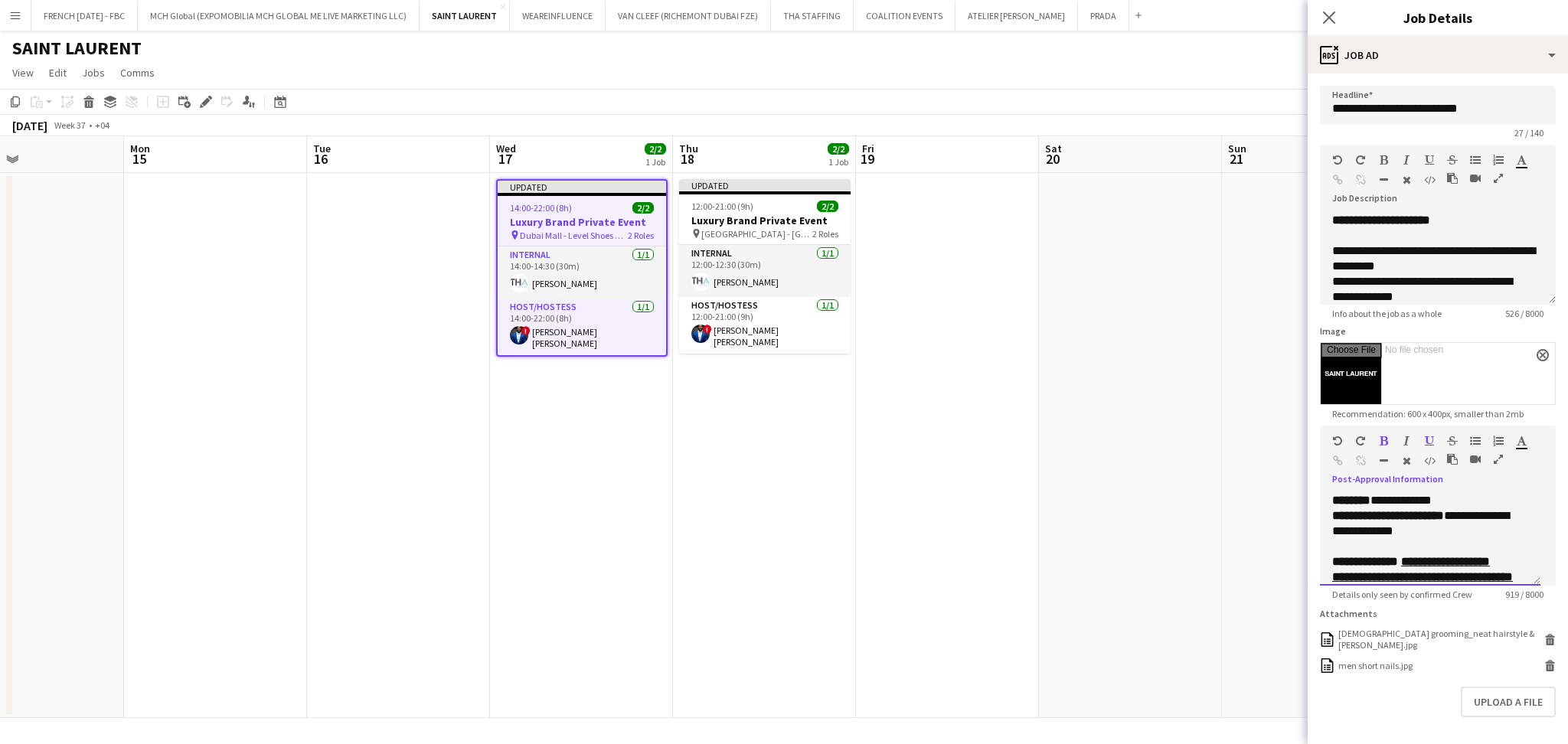
scroll to position [41, 0]
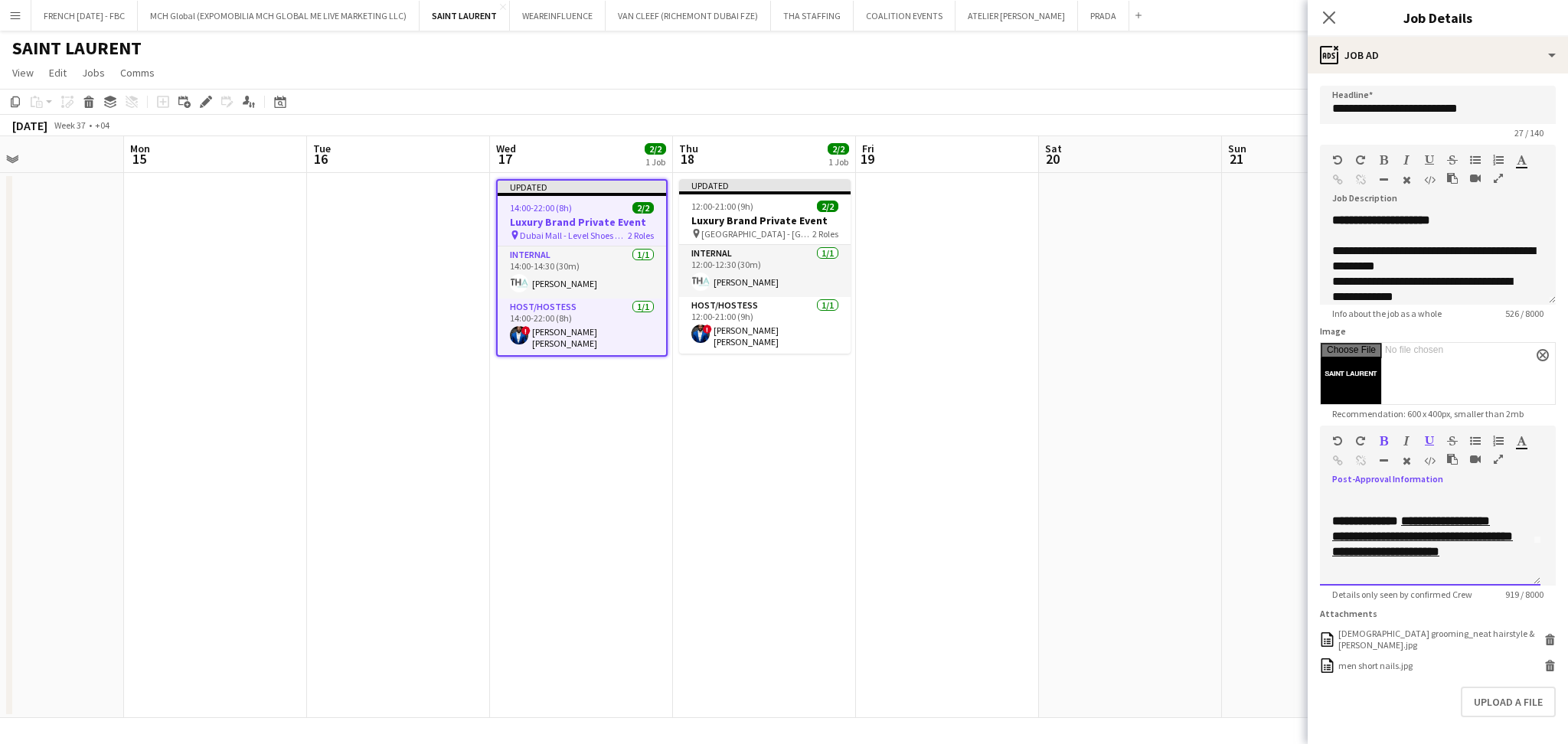
click at [1434, 534] on u "**********" at bounding box center [1422, 536] width 180 height 42
click at [1461, 534] on u "**********" at bounding box center [1422, 536] width 180 height 42
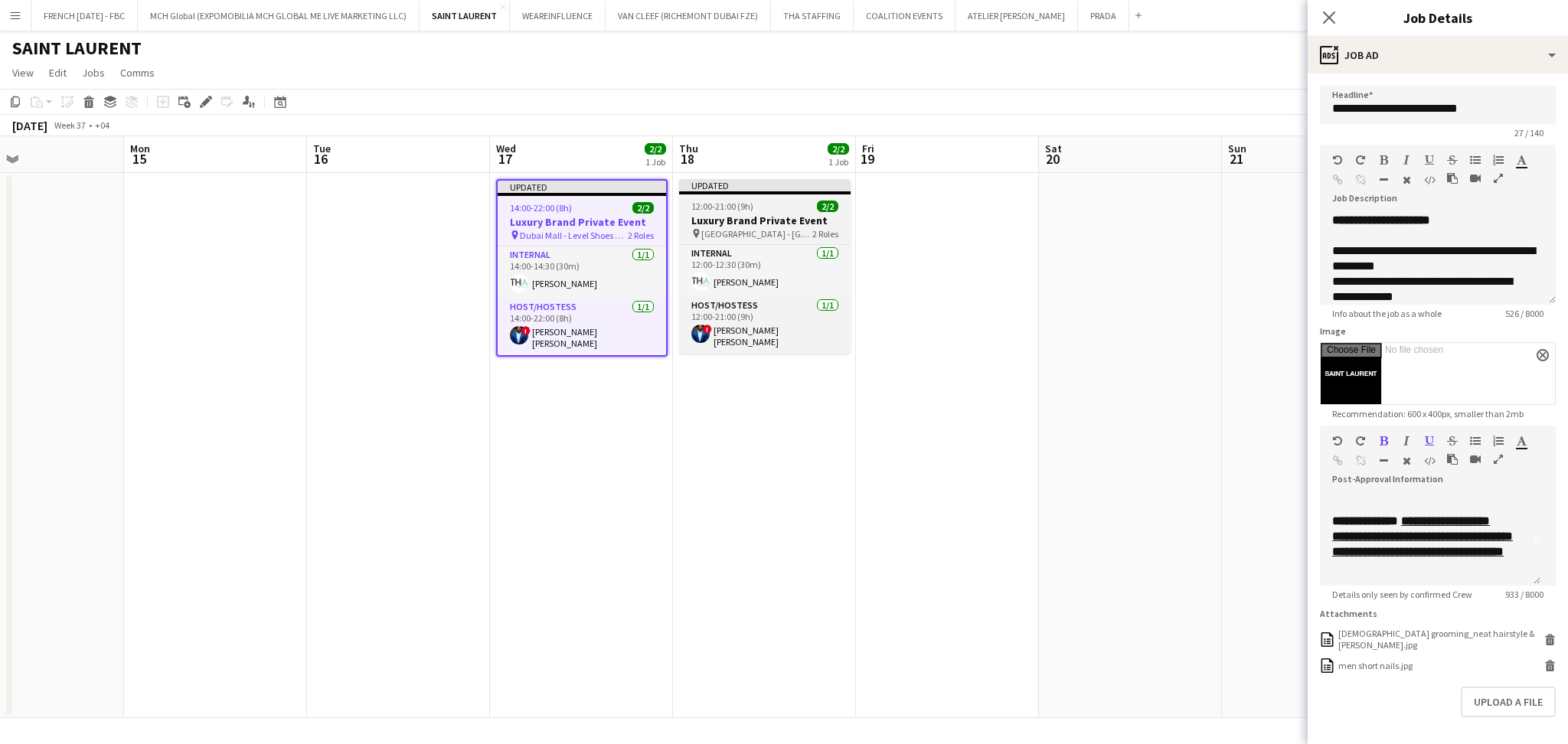
click at [782, 209] on div "12:00-21:00 (9h) 2/2" at bounding box center [765, 207] width 172 height 11
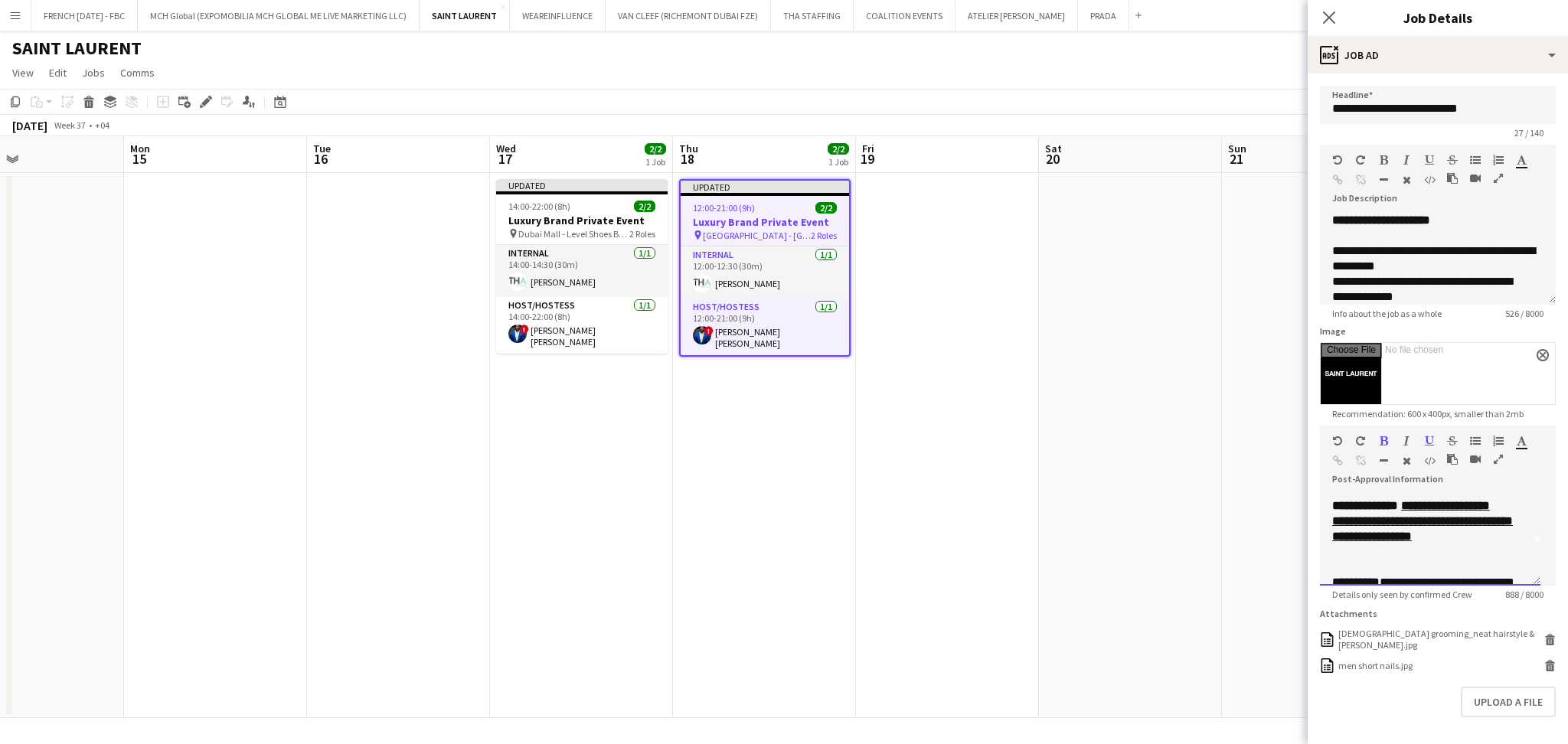
click at [1333, 515] on u "**********" at bounding box center [1422, 521] width 180 height 42
click at [1452, 506] on u "**********" at bounding box center [1422, 521] width 180 height 42
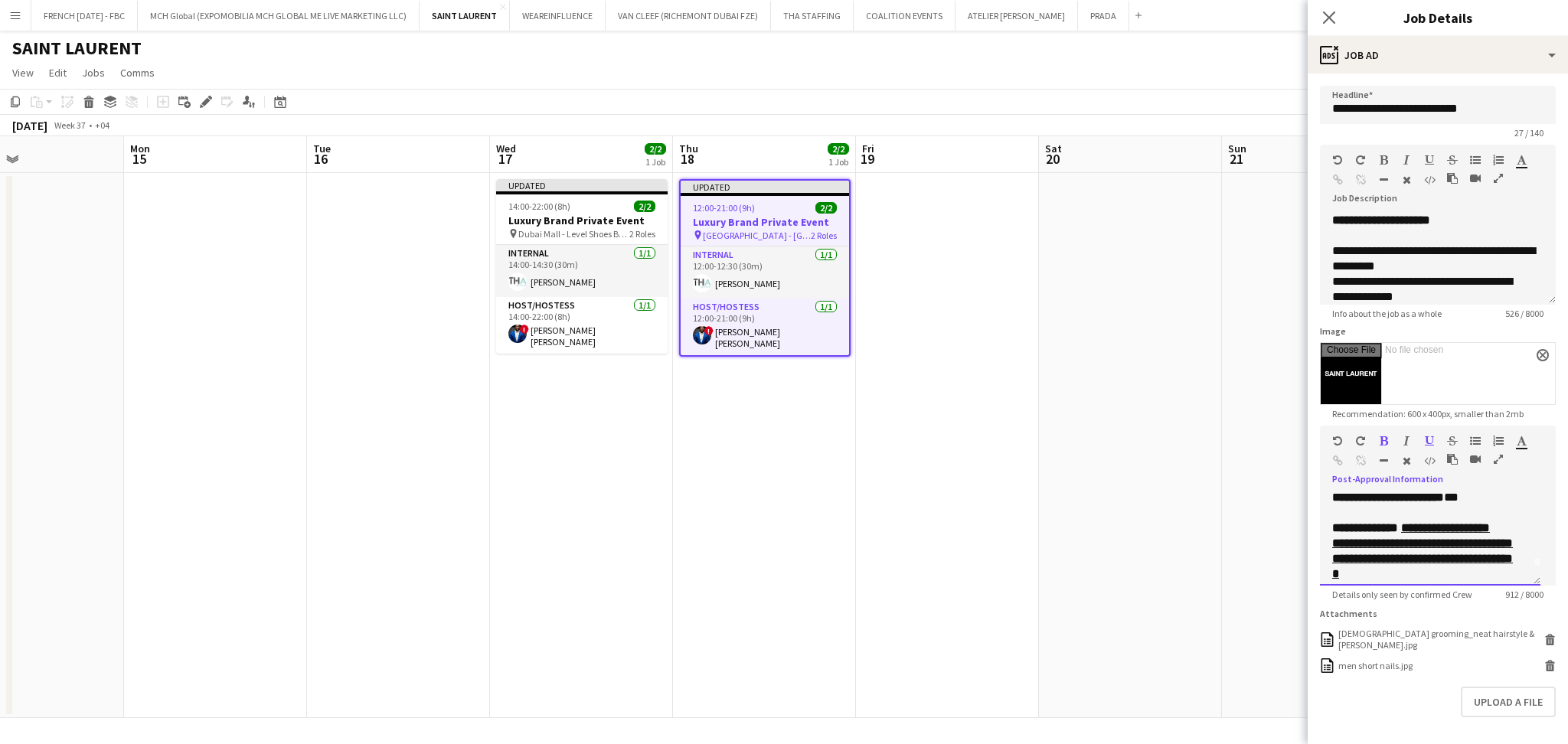
scroll to position [1, 0]
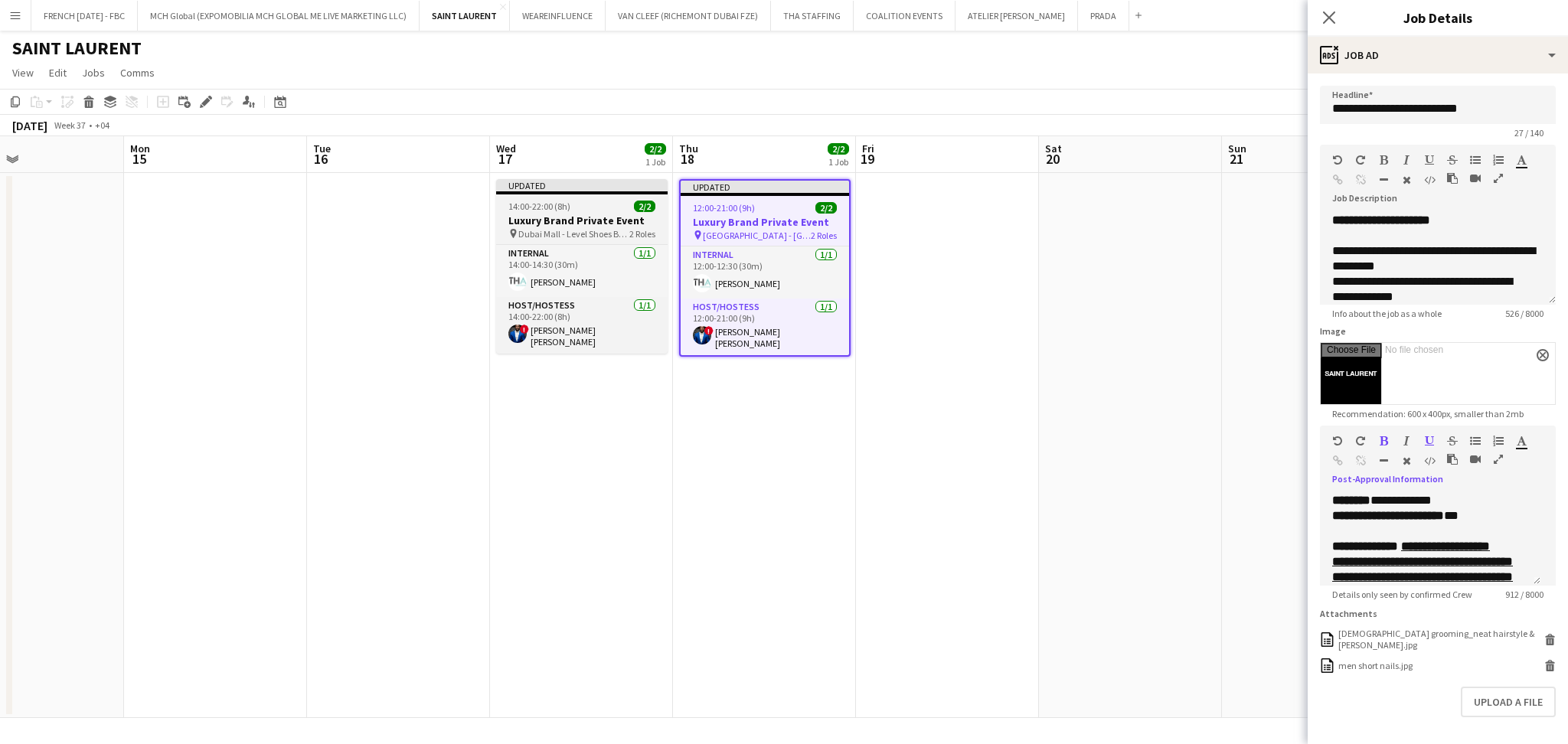
click at [646, 210] on span "2/2" at bounding box center [644, 207] width 21 height 11
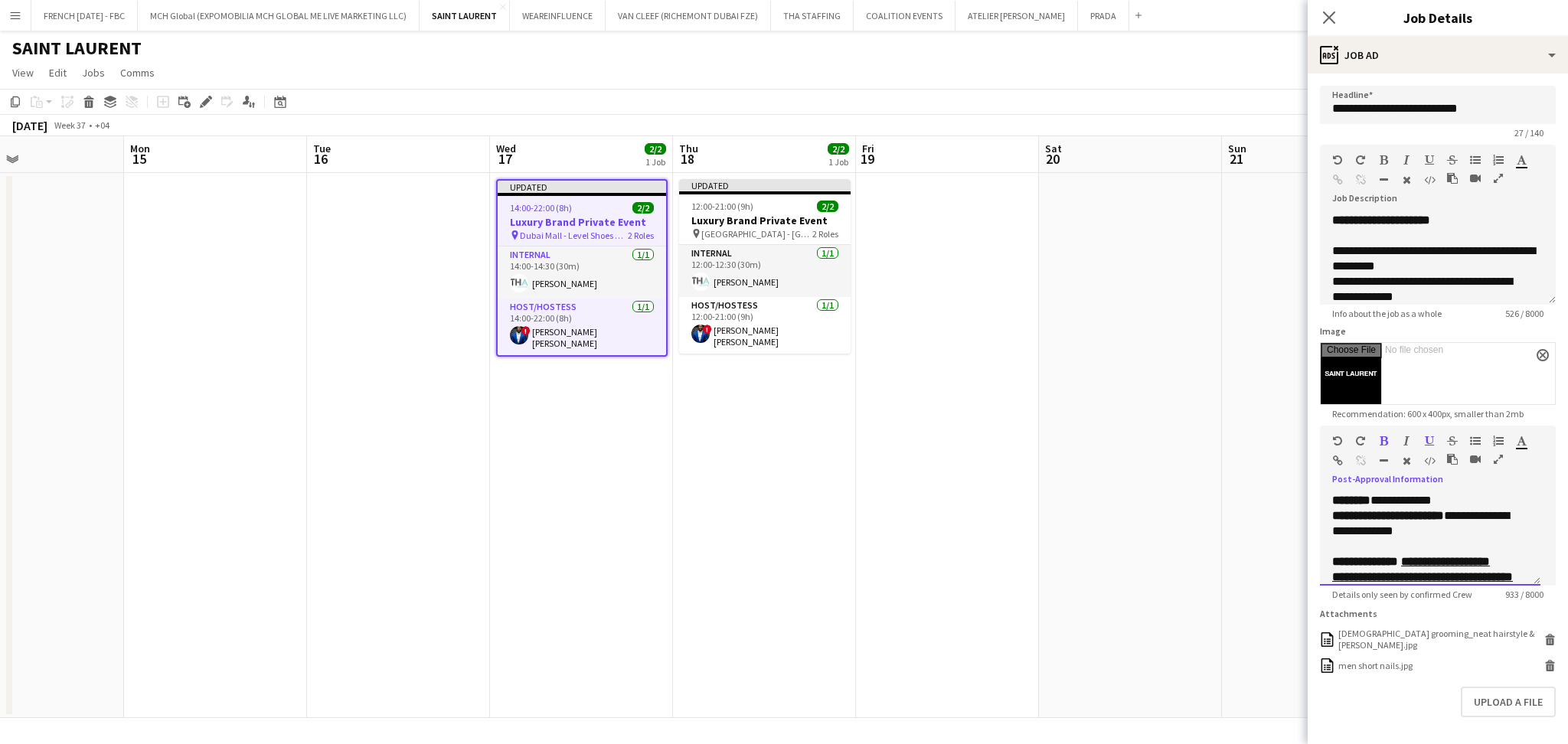
drag, startPoint x: 1451, startPoint y: 529, endPoint x: 1452, endPoint y: 520, distance: 9.1
click at [1452, 520] on p "**********" at bounding box center [1422, 523] width 180 height 31
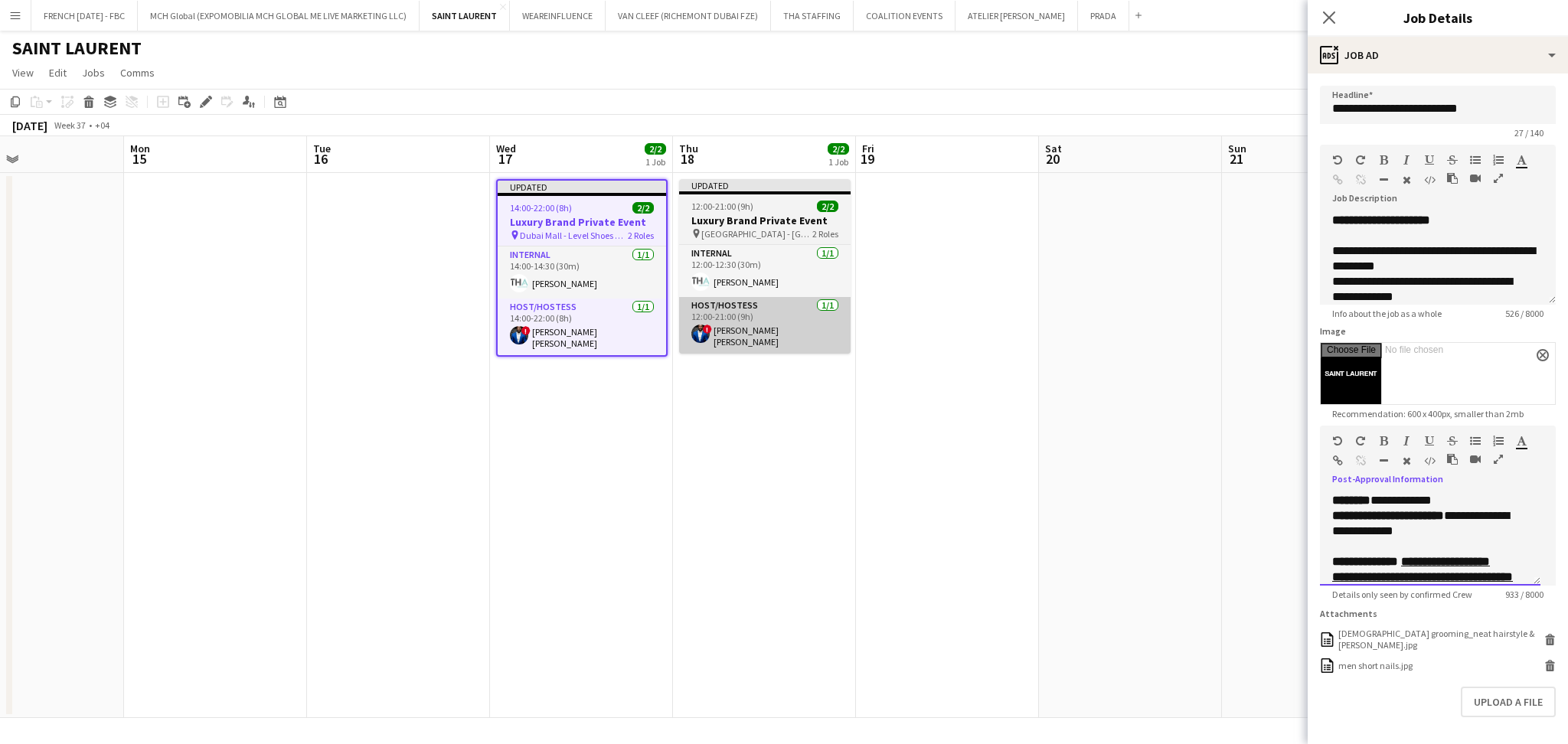
copy p "**********"
click at [758, 221] on h3 "Luxury Brand Private Event" at bounding box center [765, 221] width 172 height 14
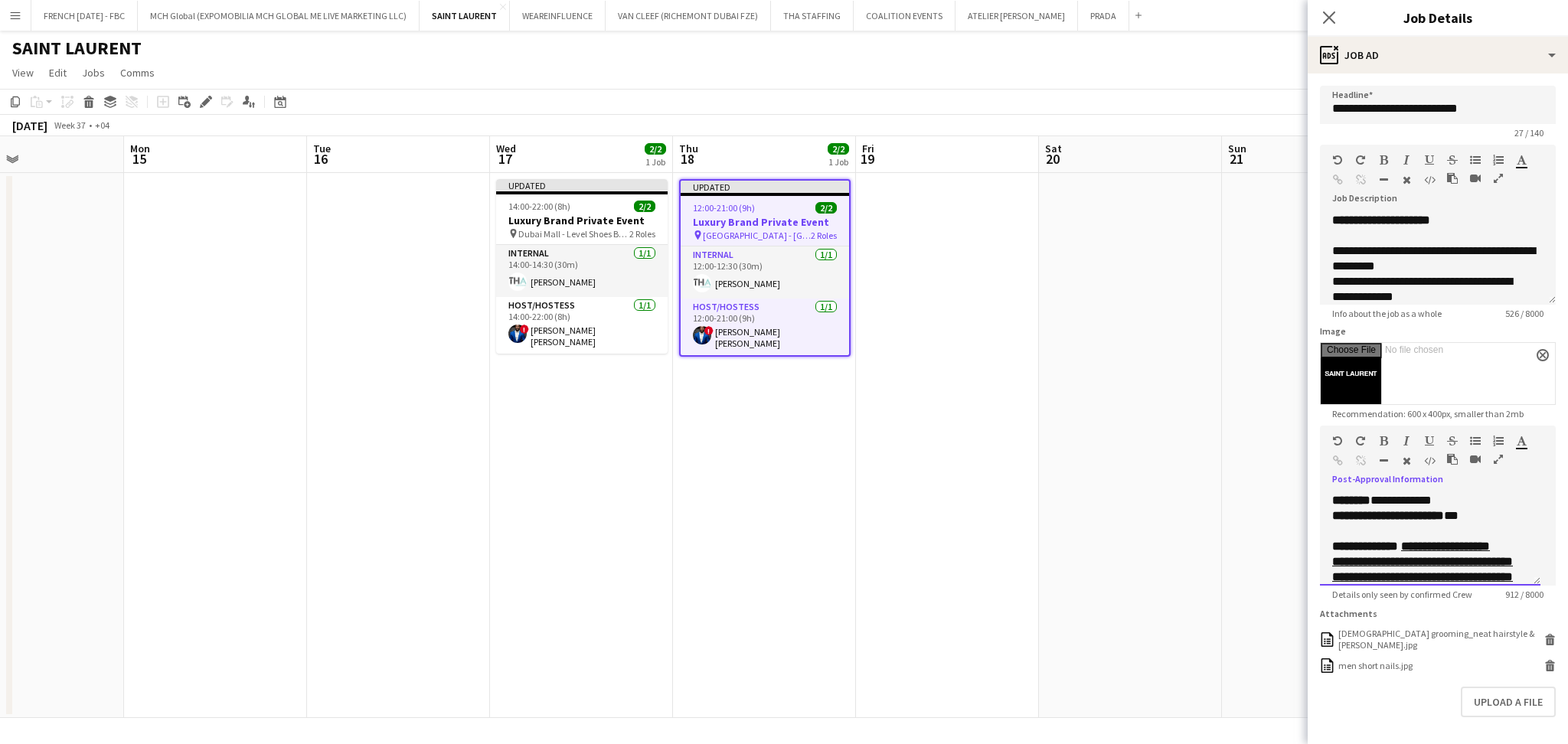
click at [1462, 517] on p "**********" at bounding box center [1422, 516] width 180 height 15
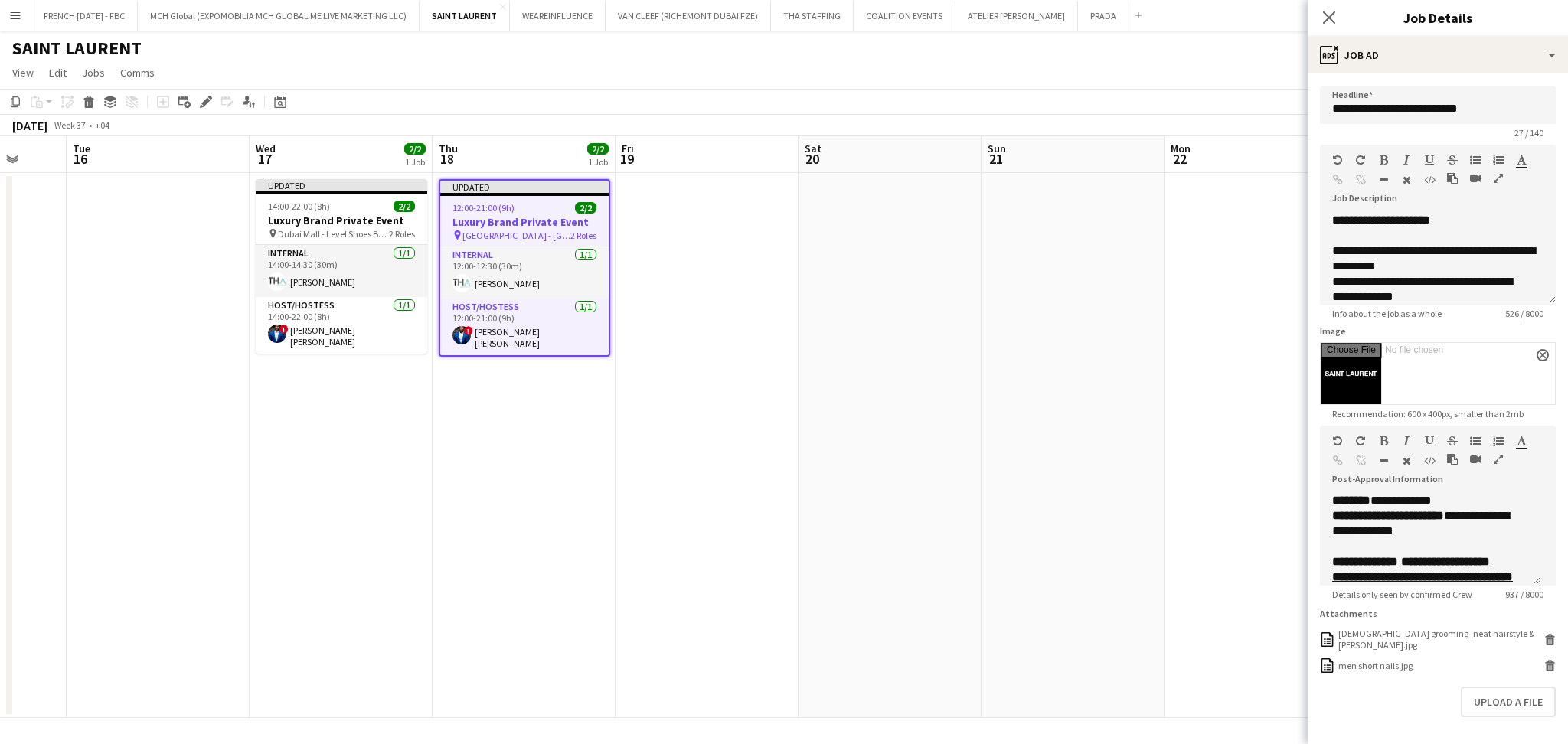
drag, startPoint x: 1155, startPoint y: 336, endPoint x: 613, endPoint y: 393, distance: 545.0
click at [562, 374] on app-calendar-viewport "Fri 12 Sat 13 Sun 14 Mon 15 Tue 16 Wed 17 2/2 1 Job Thu 18 2/2 1 Job Fri 19 Sat…" at bounding box center [784, 427] width 1568 height 582
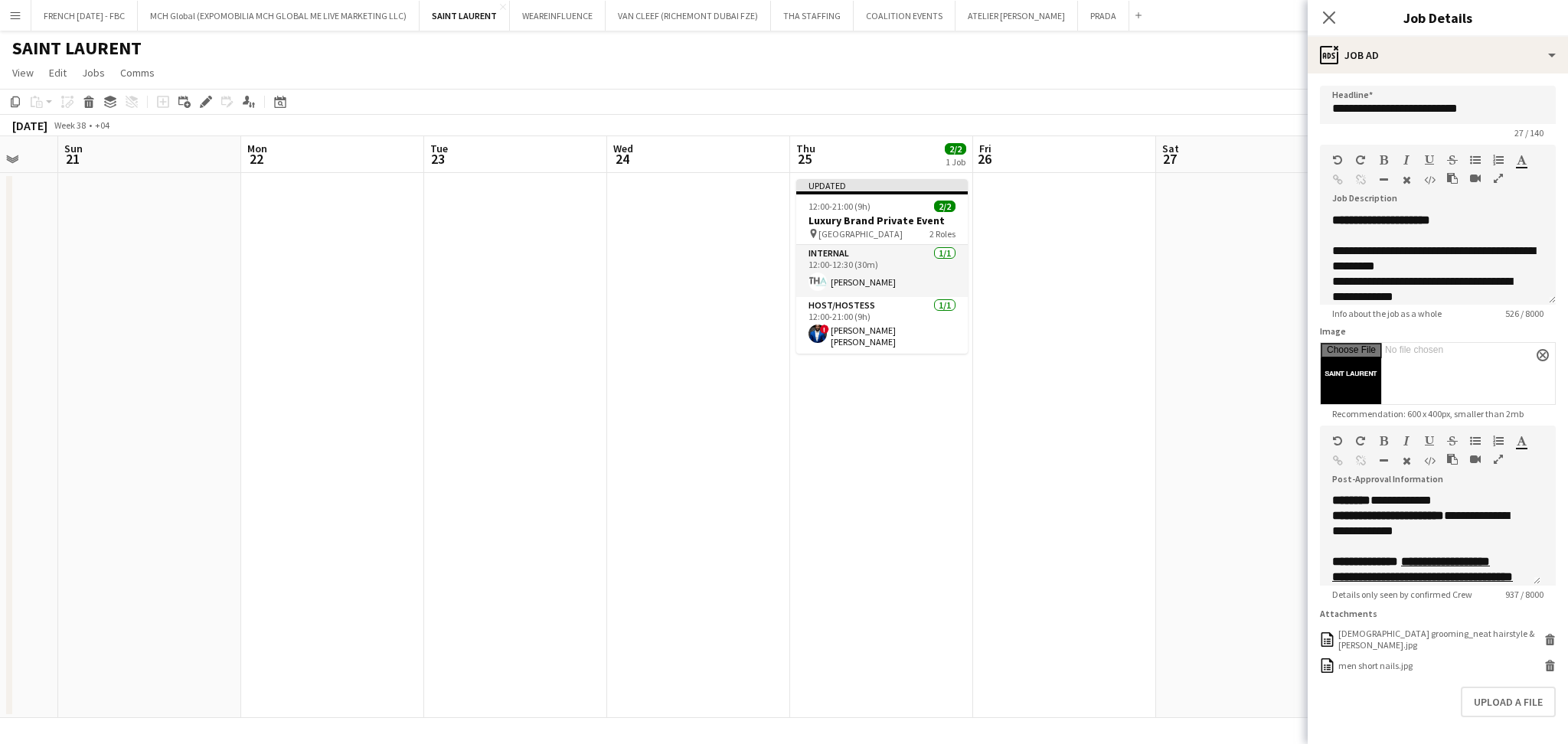
drag, startPoint x: 1024, startPoint y: 495, endPoint x: 450, endPoint y: 460, distance: 575.1
click at [446, 463] on app-calendar-viewport "Wed 17 2/2 1 Job Thu 18 2/2 1 Job Fri 19 Sat 20 Sun 21 Mon 22 Tue 23 Wed 24 Thu…" at bounding box center [784, 427] width 1568 height 582
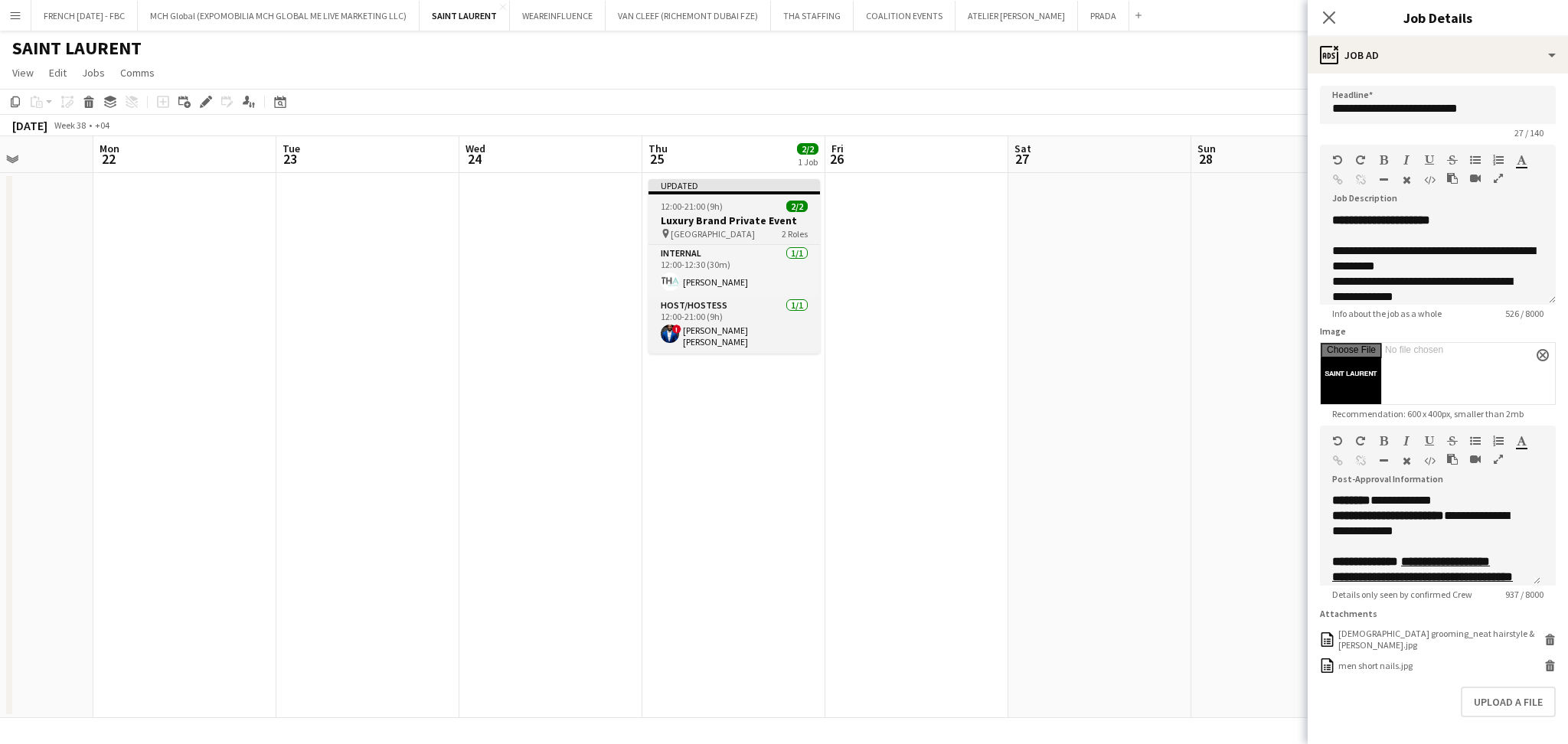
click at [764, 206] on div "12:00-21:00 (9h) 2/2" at bounding box center [734, 207] width 172 height 11
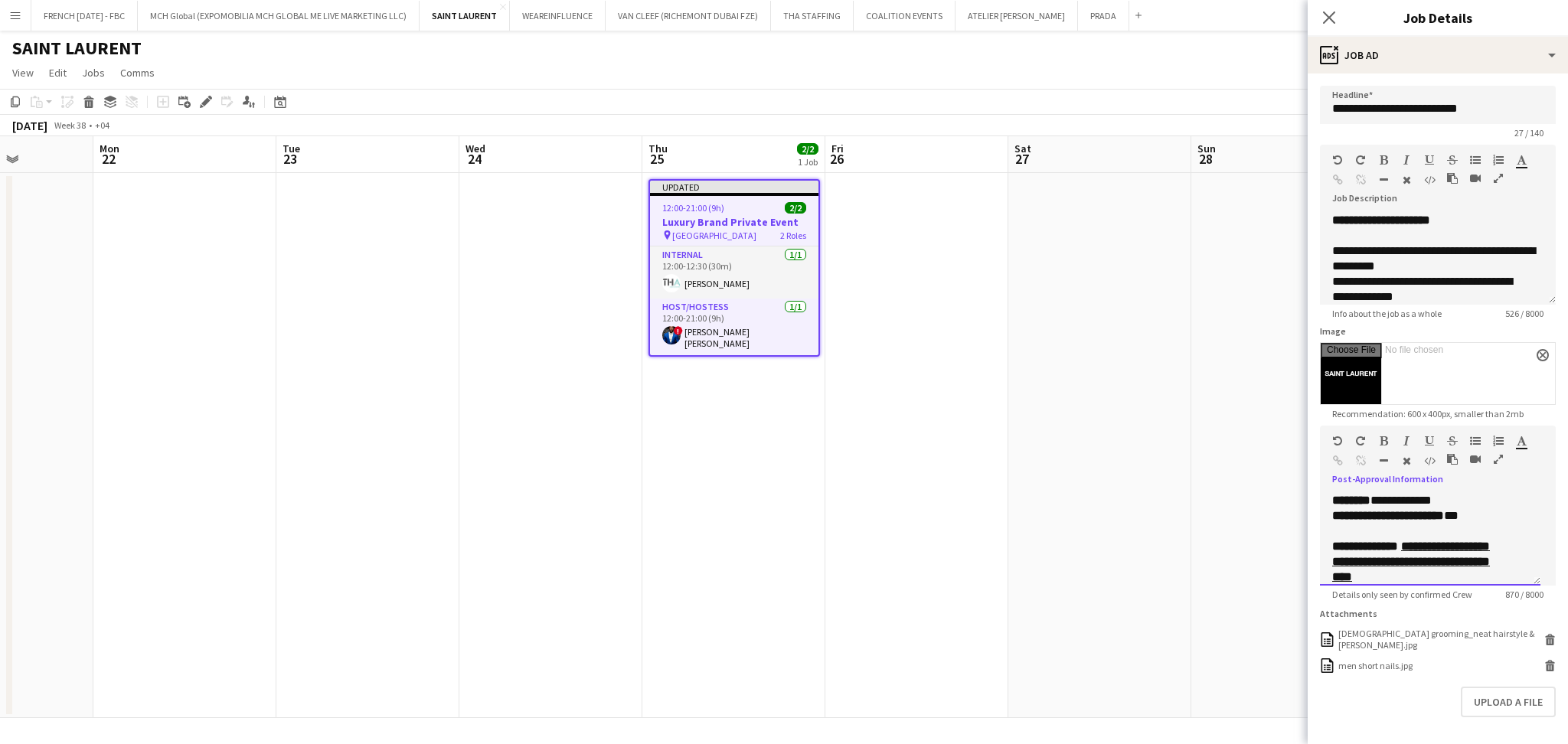
click at [1465, 513] on p "**********" at bounding box center [1422, 516] width 180 height 15
click at [1458, 520] on u "**********" at bounding box center [1411, 536] width 158 height 42
click at [1456, 520] on u "**********" at bounding box center [1411, 536] width 158 height 42
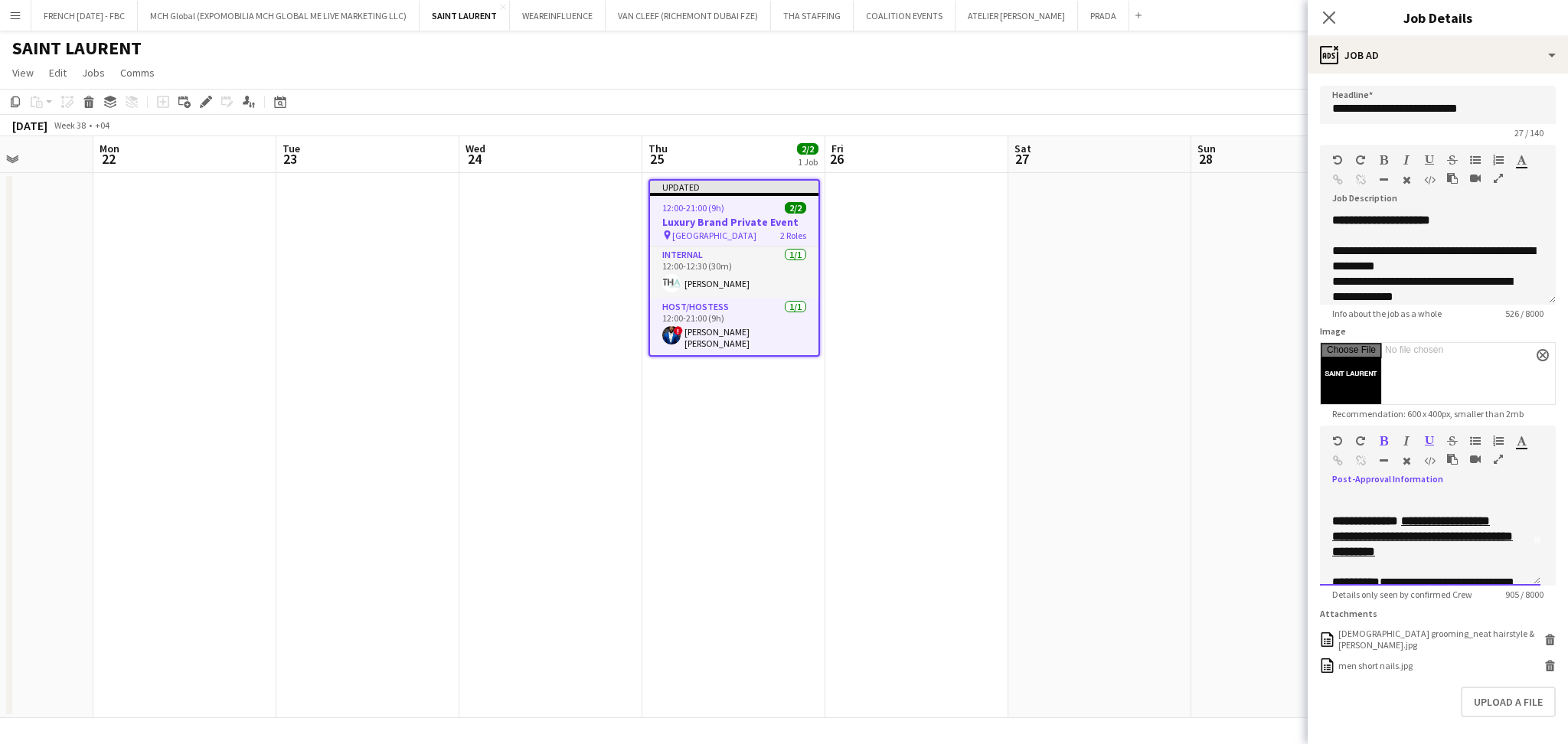
click at [1413, 537] on u "**********" at bounding box center [1422, 536] width 180 height 42
click at [1414, 537] on u "**********" at bounding box center [1422, 536] width 180 height 42
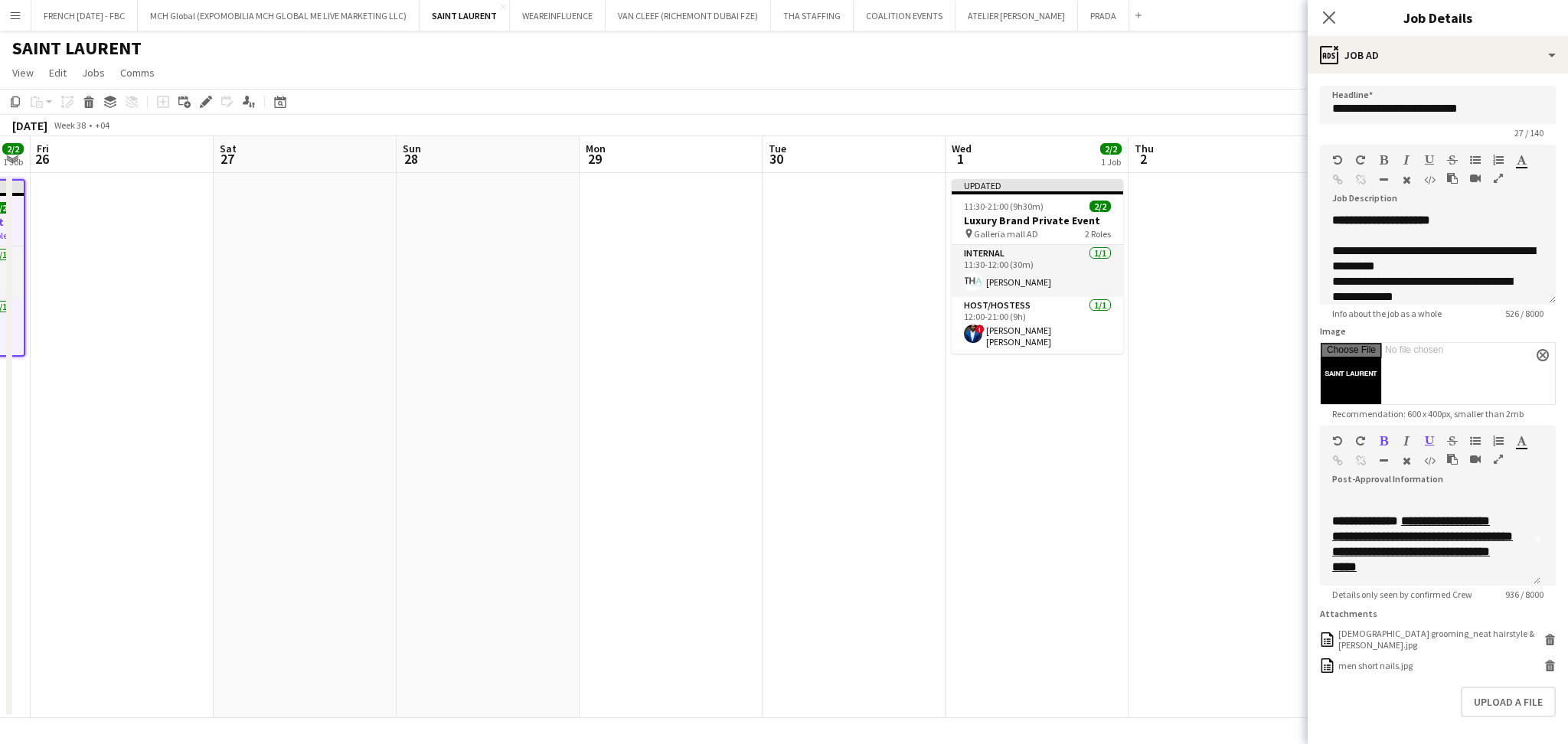
drag, startPoint x: 1062, startPoint y: 396, endPoint x: 599, endPoint y: 448, distance: 465.9
click at [369, 445] on app-calendar-viewport "Tue 23 Wed 24 Thu 25 2/2 1 Job Fri 26 Sat 27 Sun 28 Mon 29 Tue 30 Wed 1 2/2 1 J…" at bounding box center [784, 427] width 1568 height 582
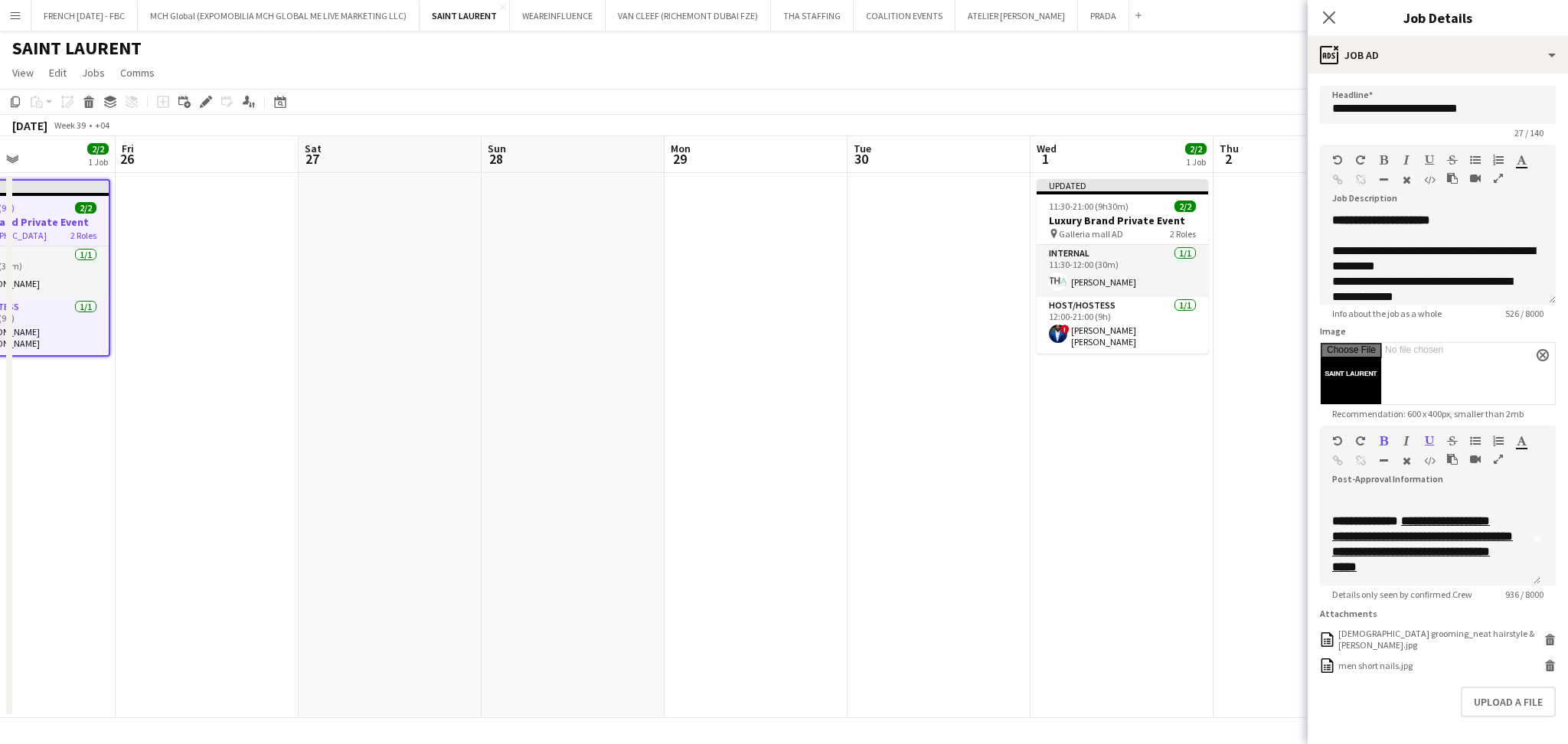
scroll to position [0, 363]
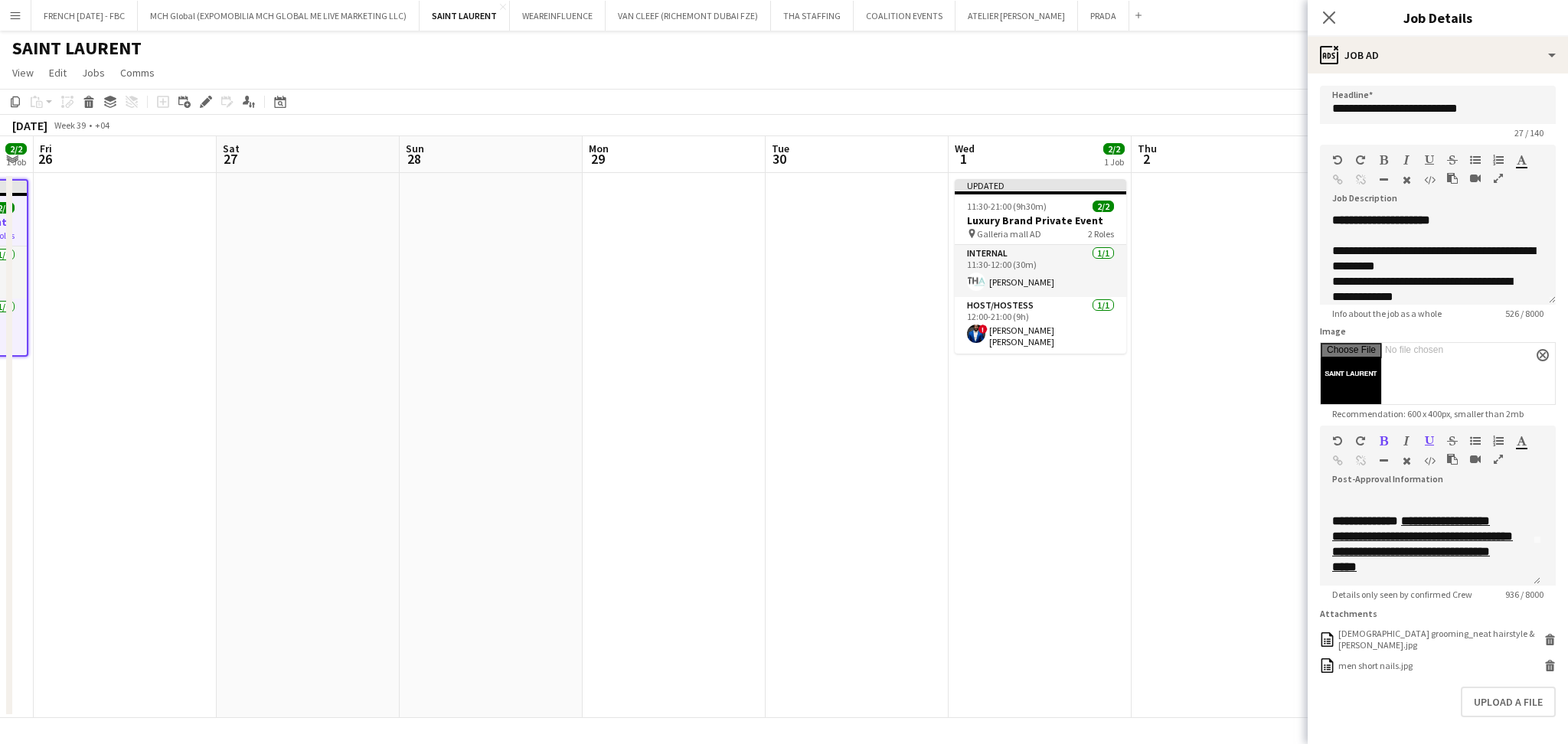
drag, startPoint x: 973, startPoint y: 465, endPoint x: 732, endPoint y: 441, distance: 242.2
click at [714, 453] on app-calendar-viewport "Tue 23 Wed 24 Thu 25 2/2 1 Job Fri 26 Sat 27 Sun 28 Mon 29 Tue 30 Wed 1 2/2 1 J…" at bounding box center [784, 427] width 1568 height 582
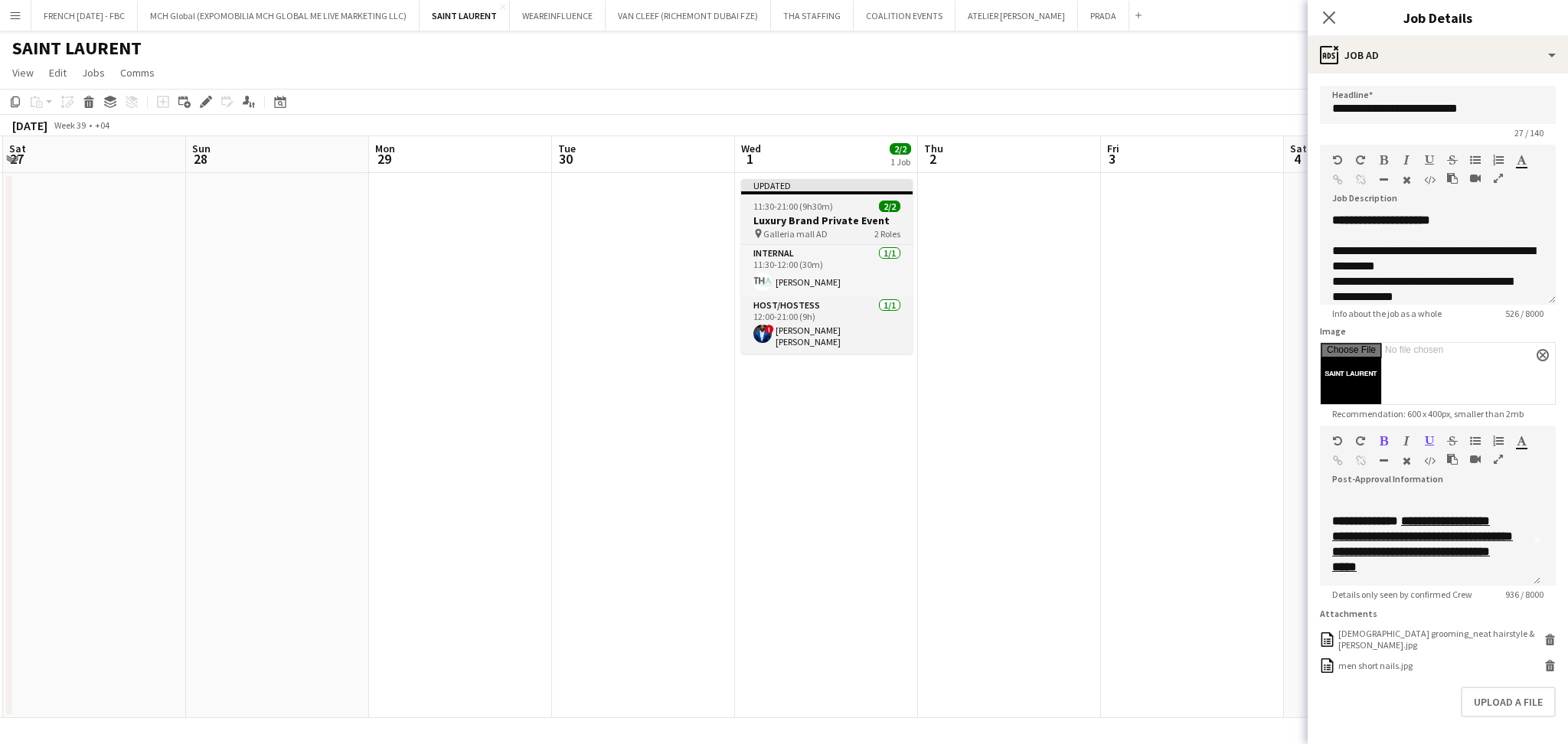
click at [795, 210] on span "11:30-21:00 (9h30m)" at bounding box center [792, 207] width 79 height 11
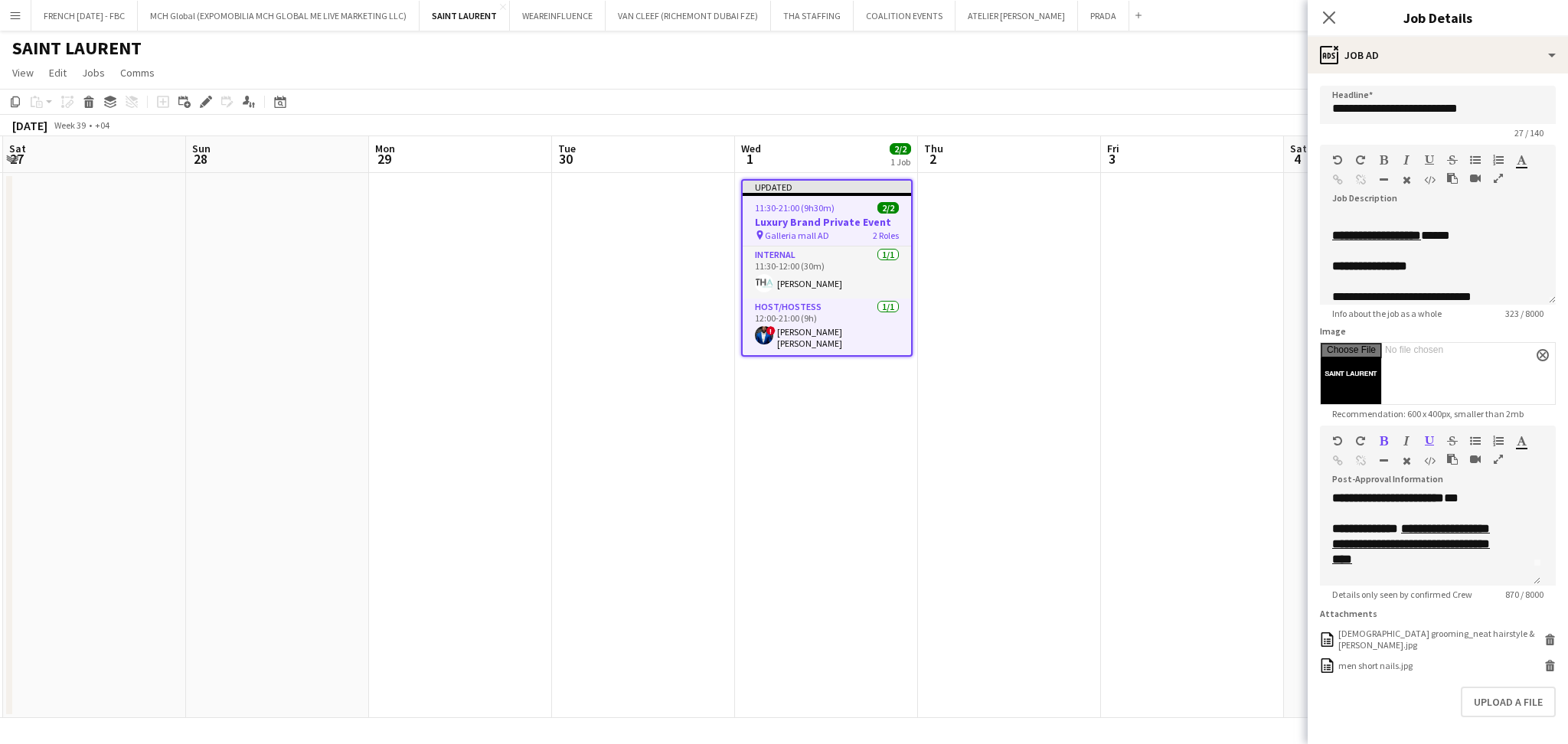
scroll to position [0, 0]
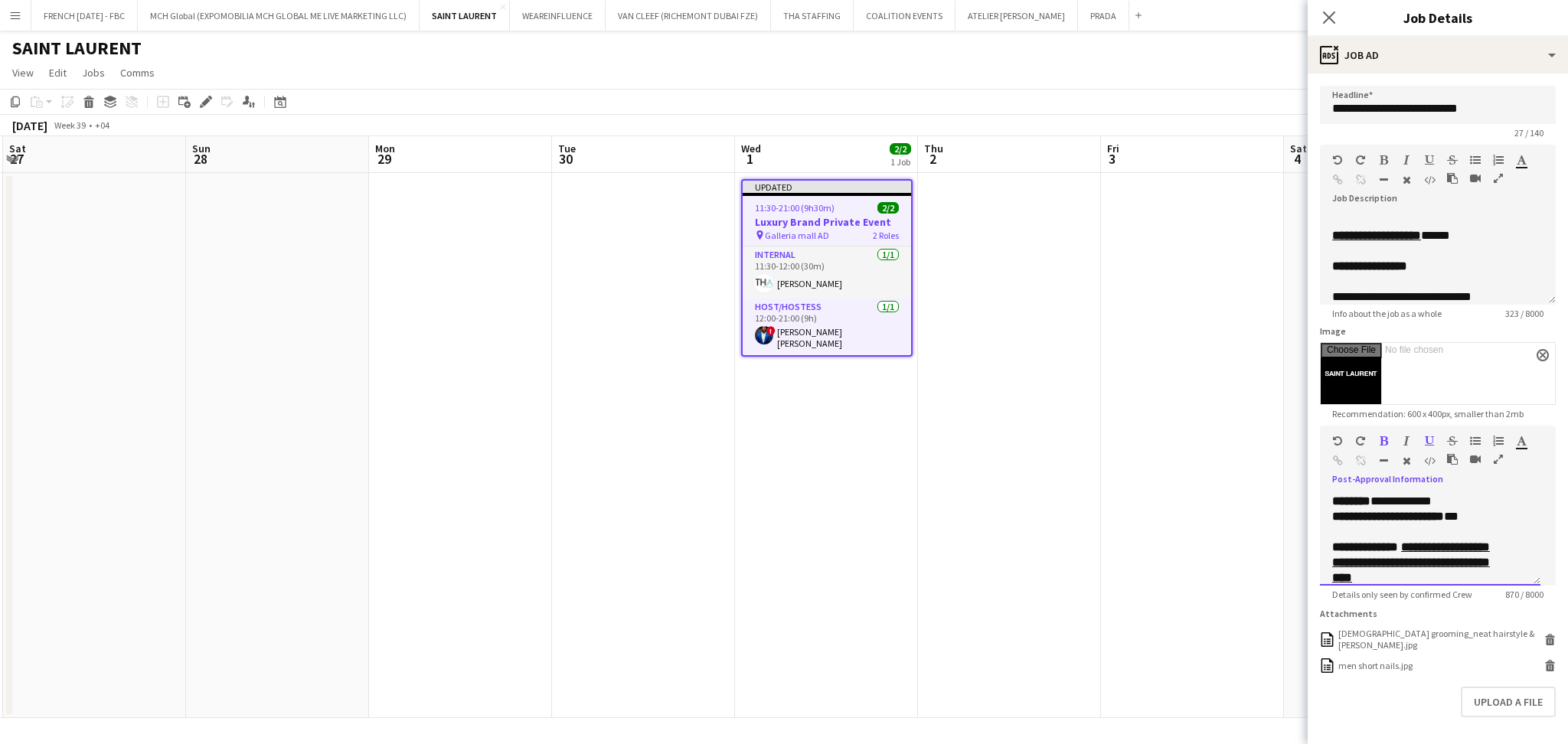
click at [1462, 520] on p "**********" at bounding box center [1422, 517] width 180 height 15
click at [1454, 565] on u "**********" at bounding box center [1411, 578] width 158 height 42
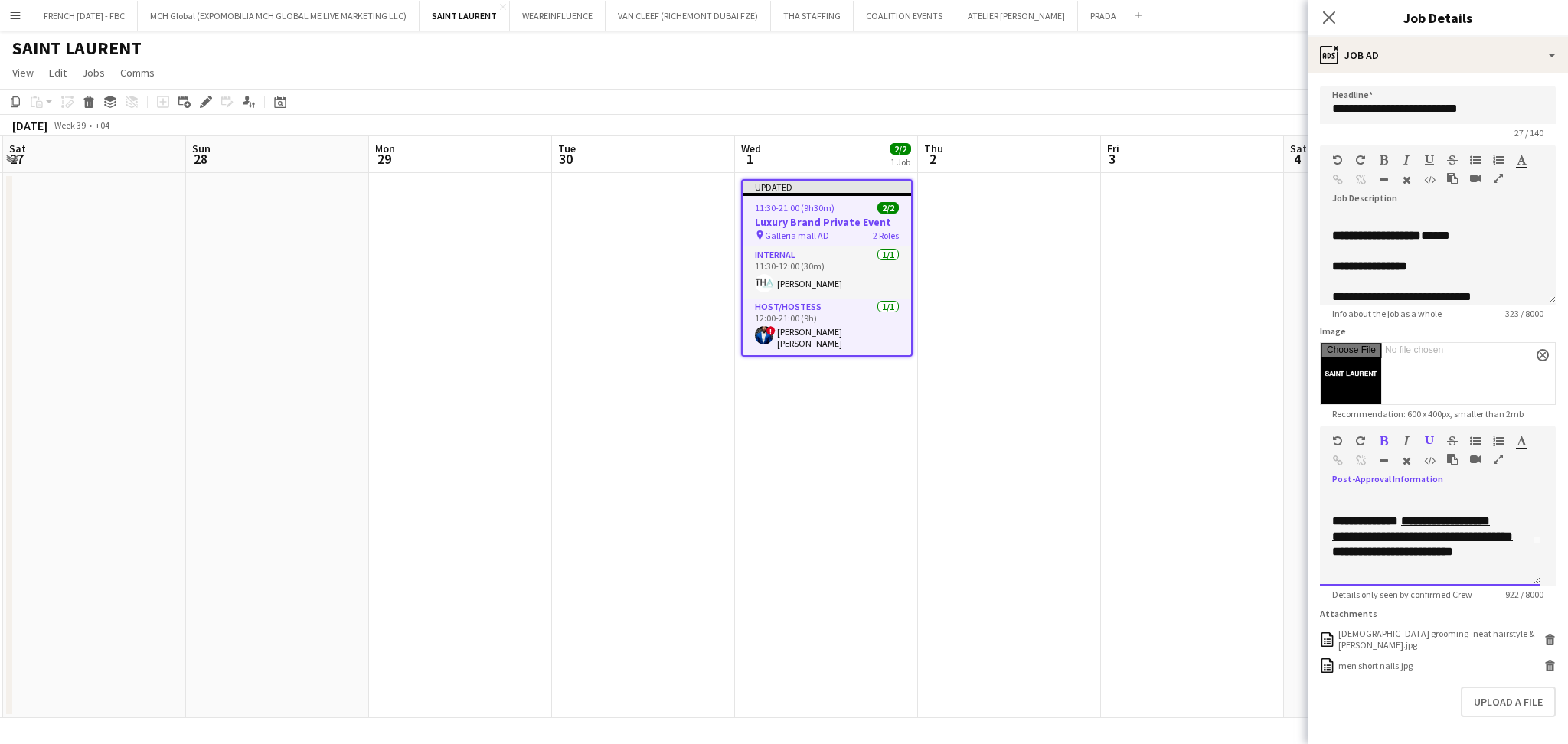
click at [1479, 538] on u "**********" at bounding box center [1422, 536] width 180 height 42
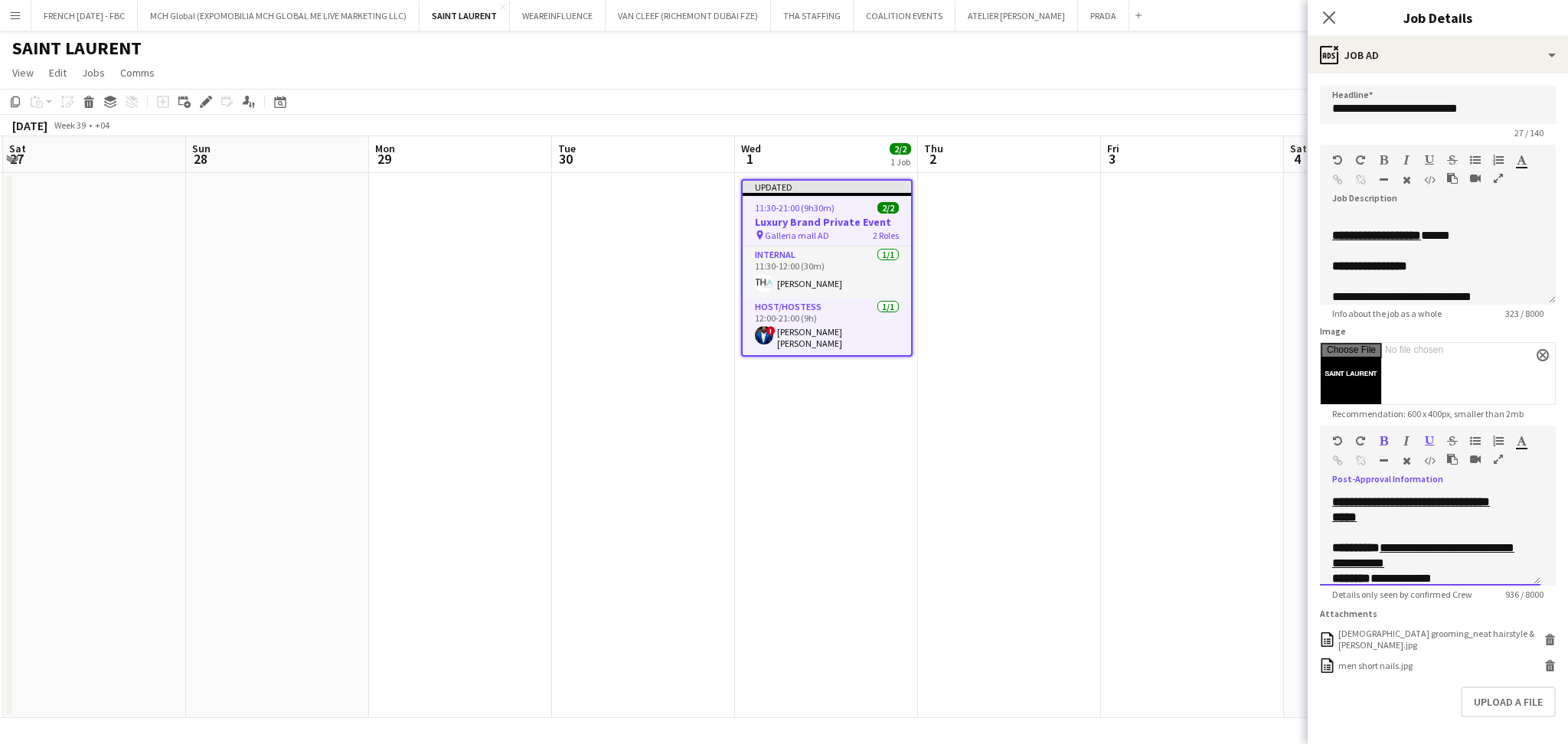
scroll to position [123, 0]
click at [1475, 530] on p "**********" at bounding box center [1431, 523] width 196 height 31
drag, startPoint x: 1507, startPoint y: 564, endPoint x: 1327, endPoint y: 553, distance: 180.3
click at [1327, 553] on div "**********" at bounding box center [1431, 540] width 221 height 92
click at [1523, 442] on icon "button" at bounding box center [1521, 440] width 10 height 10
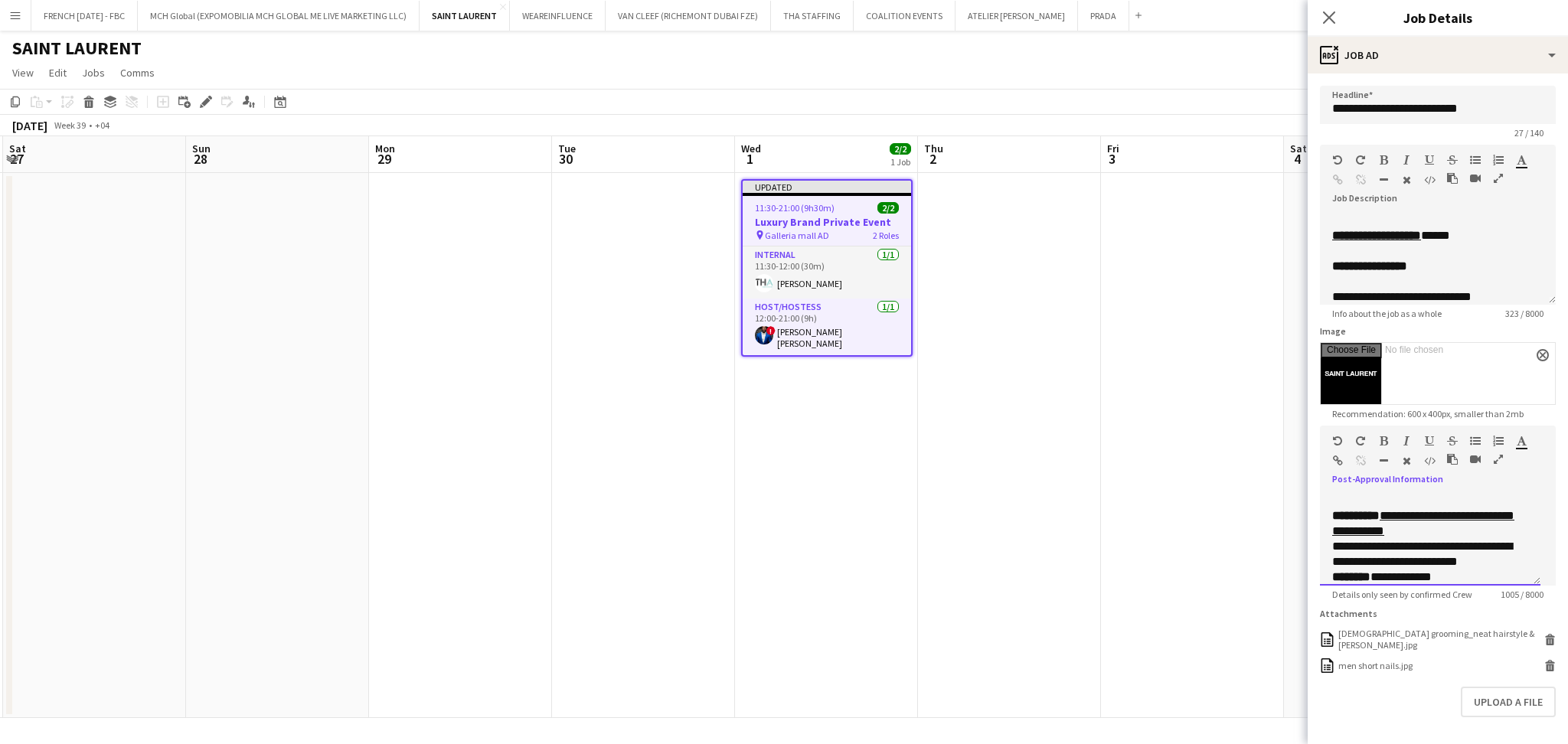
type input "*******"
click at [1522, 507] on div "**********" at bounding box center [1431, 540] width 221 height 92
click at [1495, 565] on font "**********" at bounding box center [1422, 566] width 180 height 27
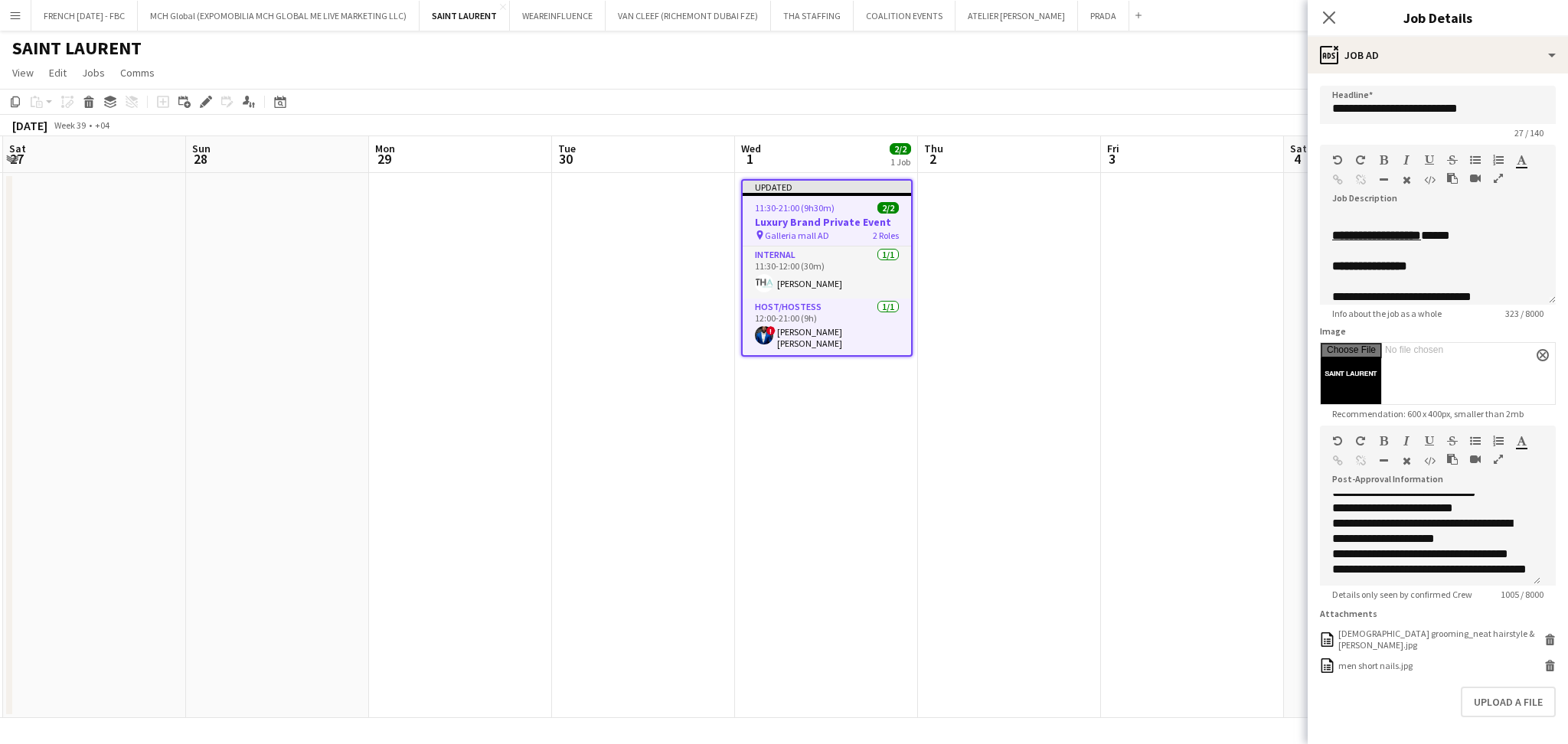
click at [1120, 383] on app-date-cell at bounding box center [1192, 445] width 183 height 545
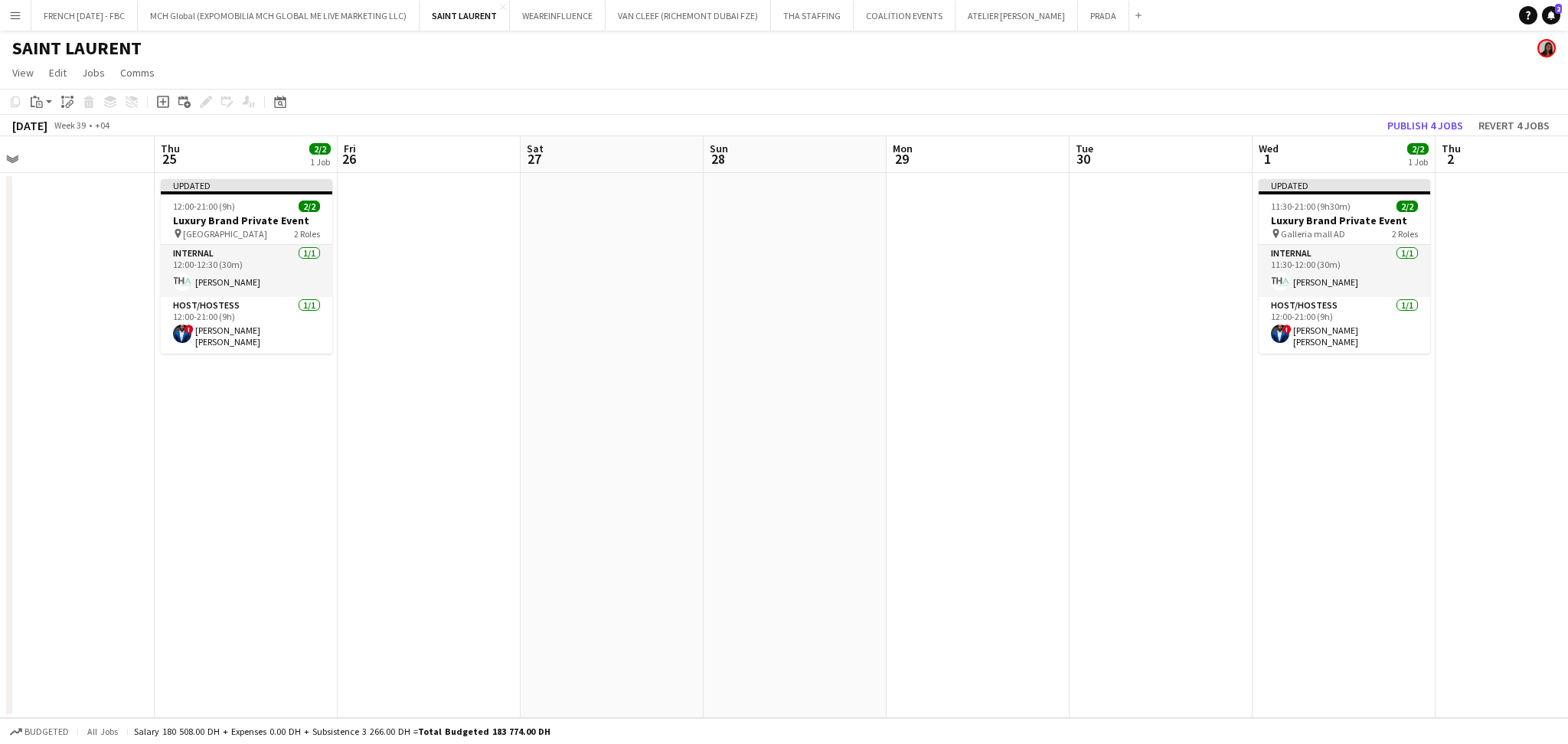
drag, startPoint x: 1205, startPoint y: 432, endPoint x: 1392, endPoint y: 418, distance: 187.5
click at [1567, 418] on app-calendar-viewport "Mon 22 Tue 23 Wed 24 Thu 25 2/2 1 Job Fri 26 Sat 27 Sun 28 Mon 29 Tue 30 Wed 1 …" at bounding box center [784, 427] width 1568 height 582
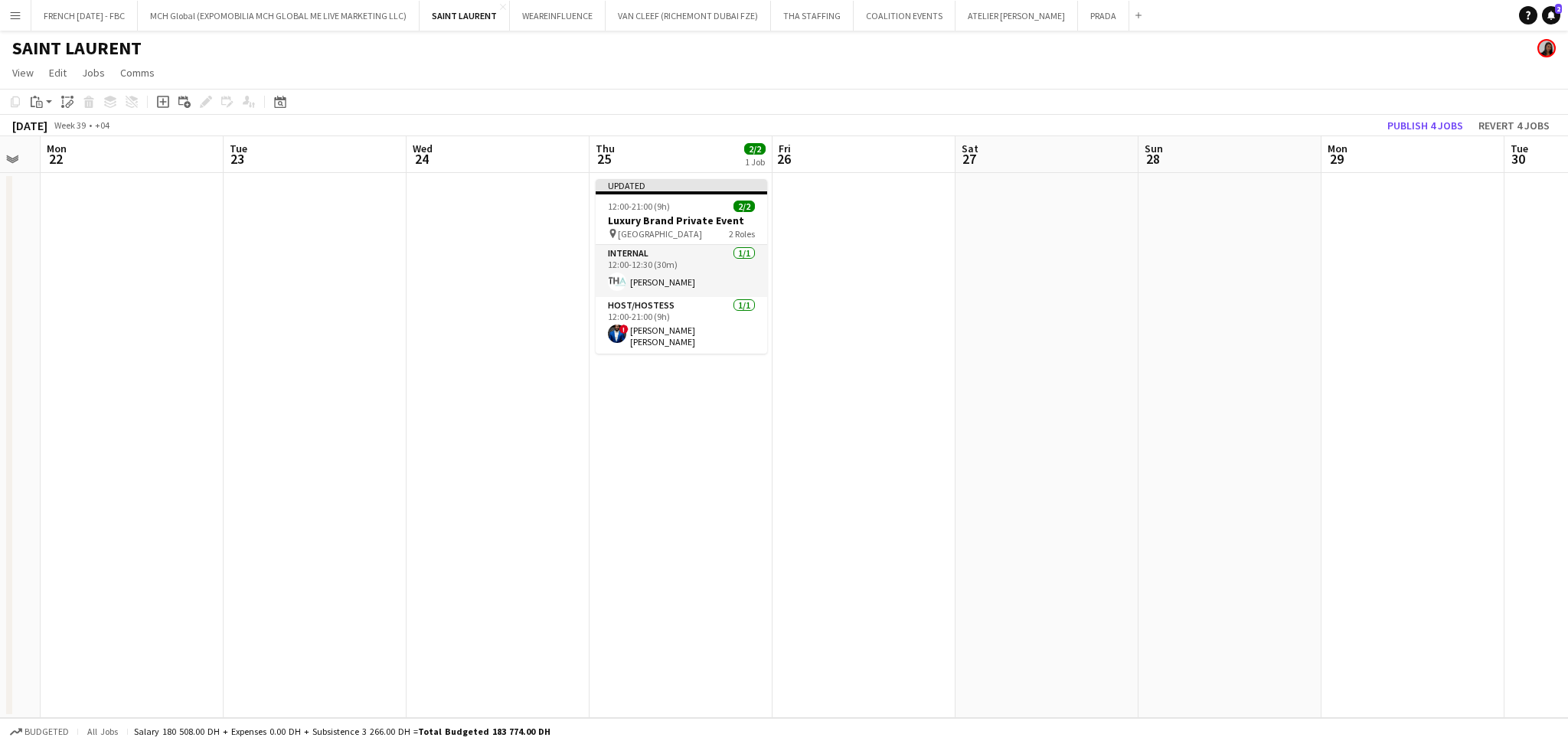
drag, startPoint x: 753, startPoint y: 452, endPoint x: 1219, endPoint y: 448, distance: 466.0
click at [1219, 448] on app-calendar-viewport "Sat 20 Sun 21 Mon 22 Tue 23 Wed 24 Thu 25 2/2 1 Job Fri 26 Sat 27 Sun 28 Mon 29…" at bounding box center [784, 427] width 1568 height 582
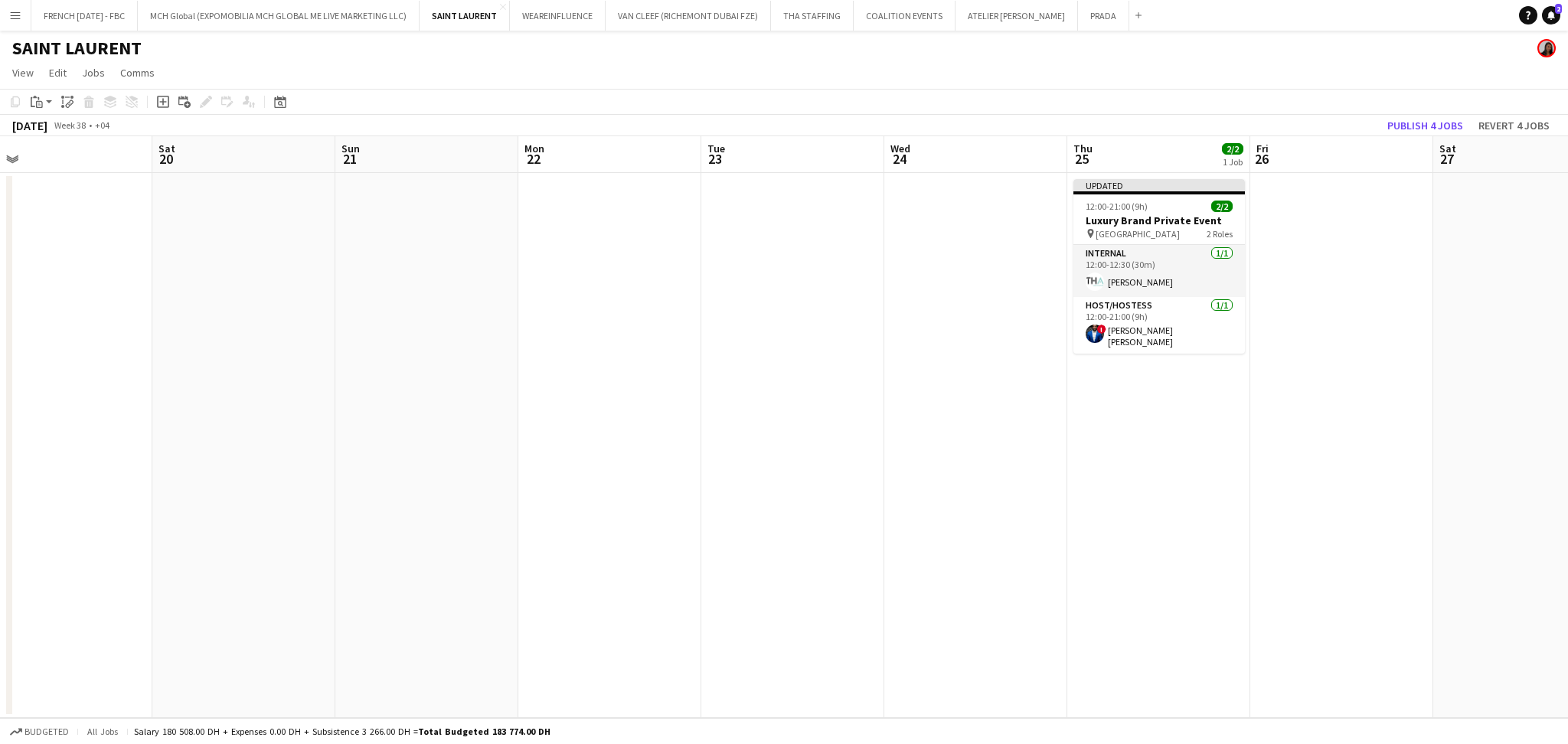
drag, startPoint x: 602, startPoint y: 465, endPoint x: 838, endPoint y: 465, distance: 236.0
click at [1251, 465] on app-calendar-viewport "Wed 17 2/2 1 Job Thu 18 2/2 1 Job Fri 19 Sat 20 Sun 21 Mon 22 Tue 23 Wed 24 Thu…" at bounding box center [784, 427] width 1568 height 582
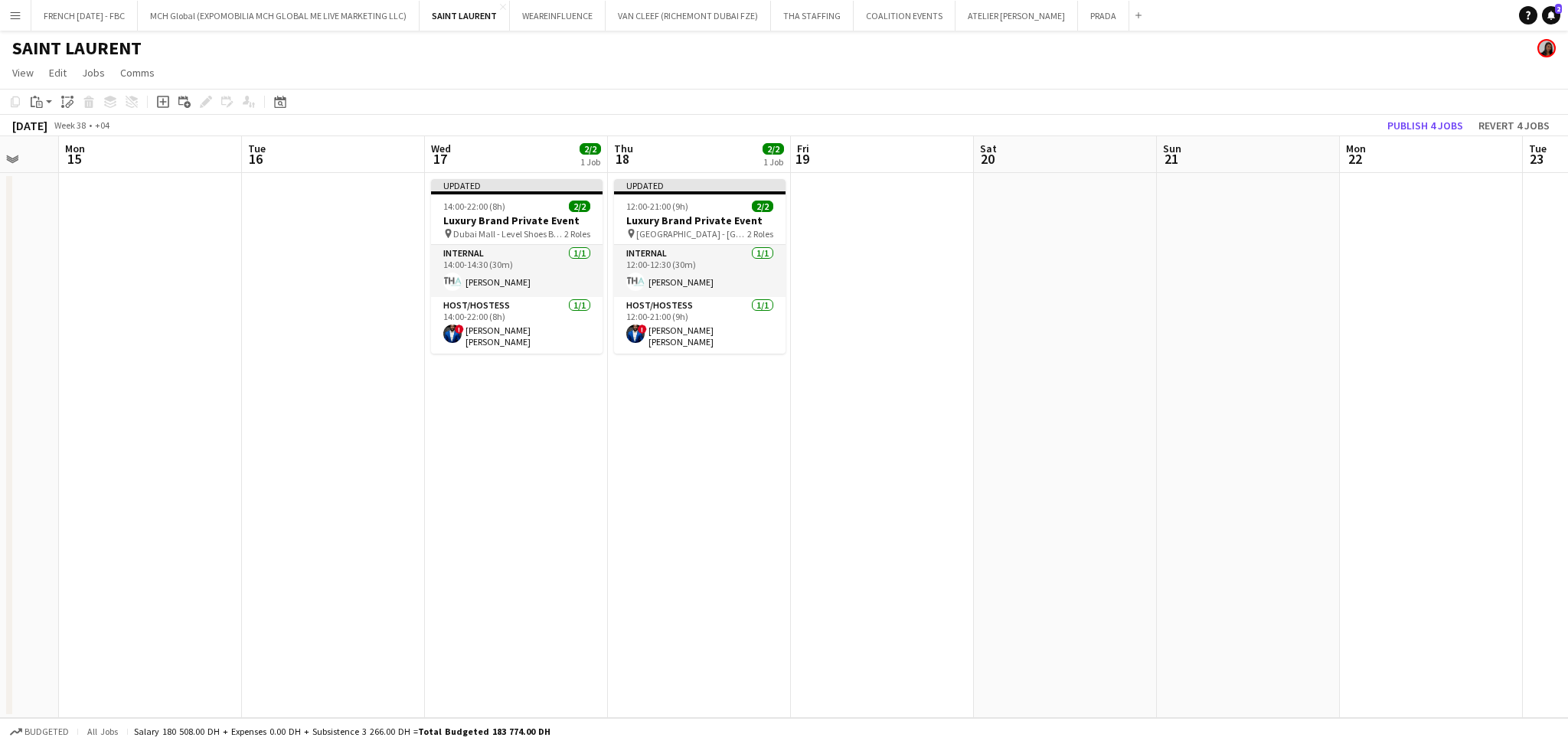
drag, startPoint x: 679, startPoint y: 468, endPoint x: 1091, endPoint y: 433, distance: 413.5
click at [1066, 451] on app-calendar-viewport "Sat 13 Sun 14 Mon 15 Tue 16 Wed 17 2/2 1 Job Thu 18 2/2 1 Job Fri 19 Sat 20 Sun…" at bounding box center [784, 427] width 1568 height 582
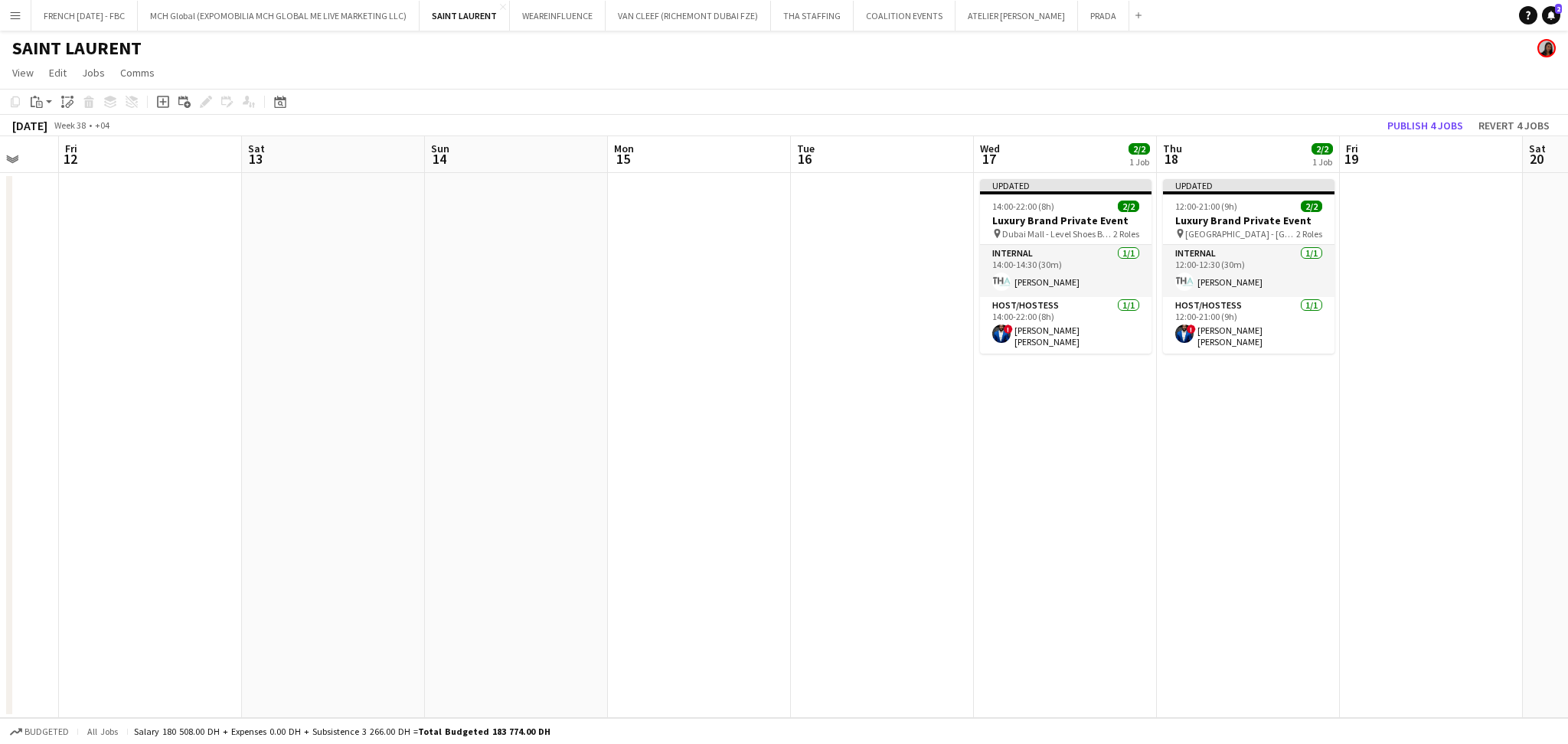
scroll to position [0, 417]
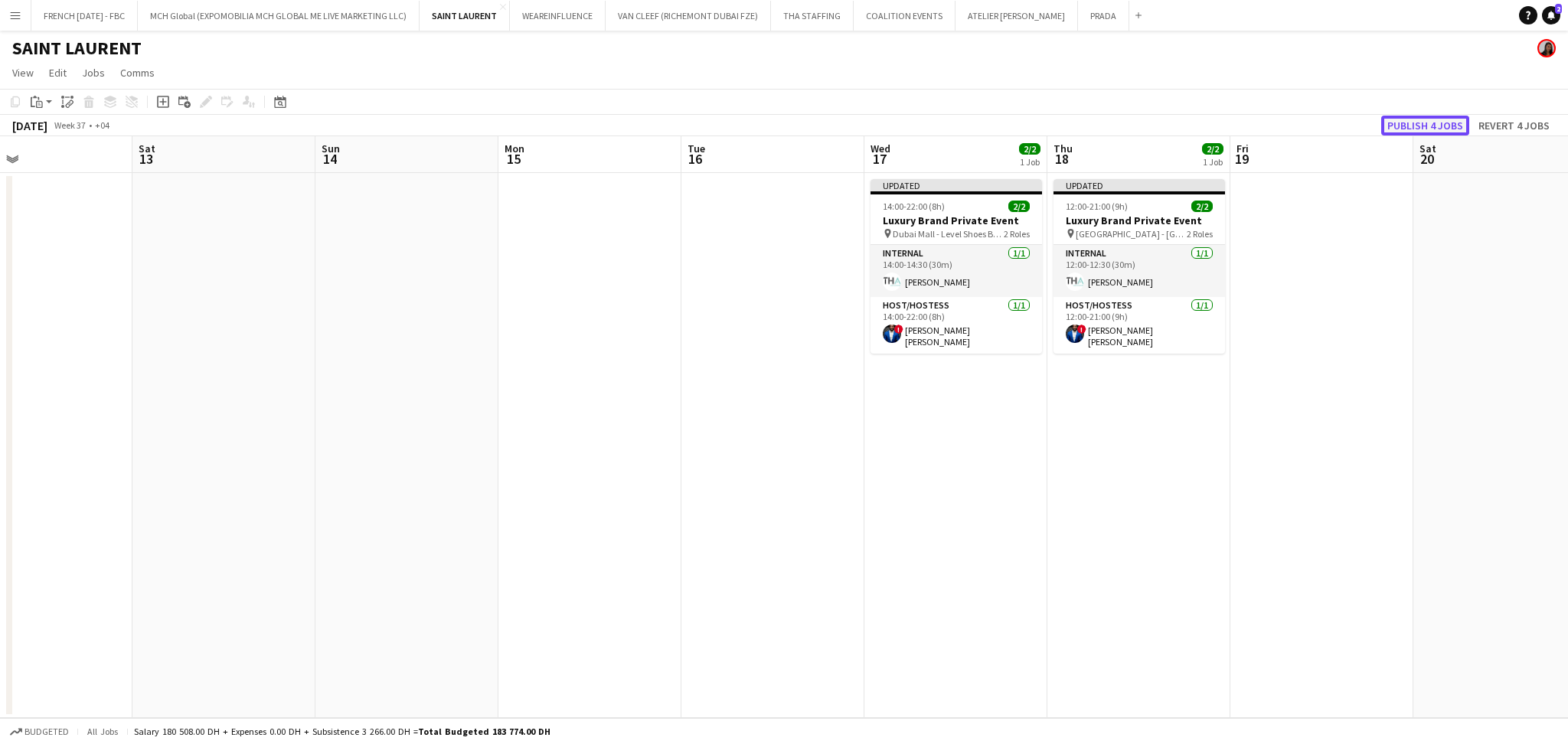
click at [1410, 118] on button "Publish 4 jobs" at bounding box center [1425, 125] width 88 height 20
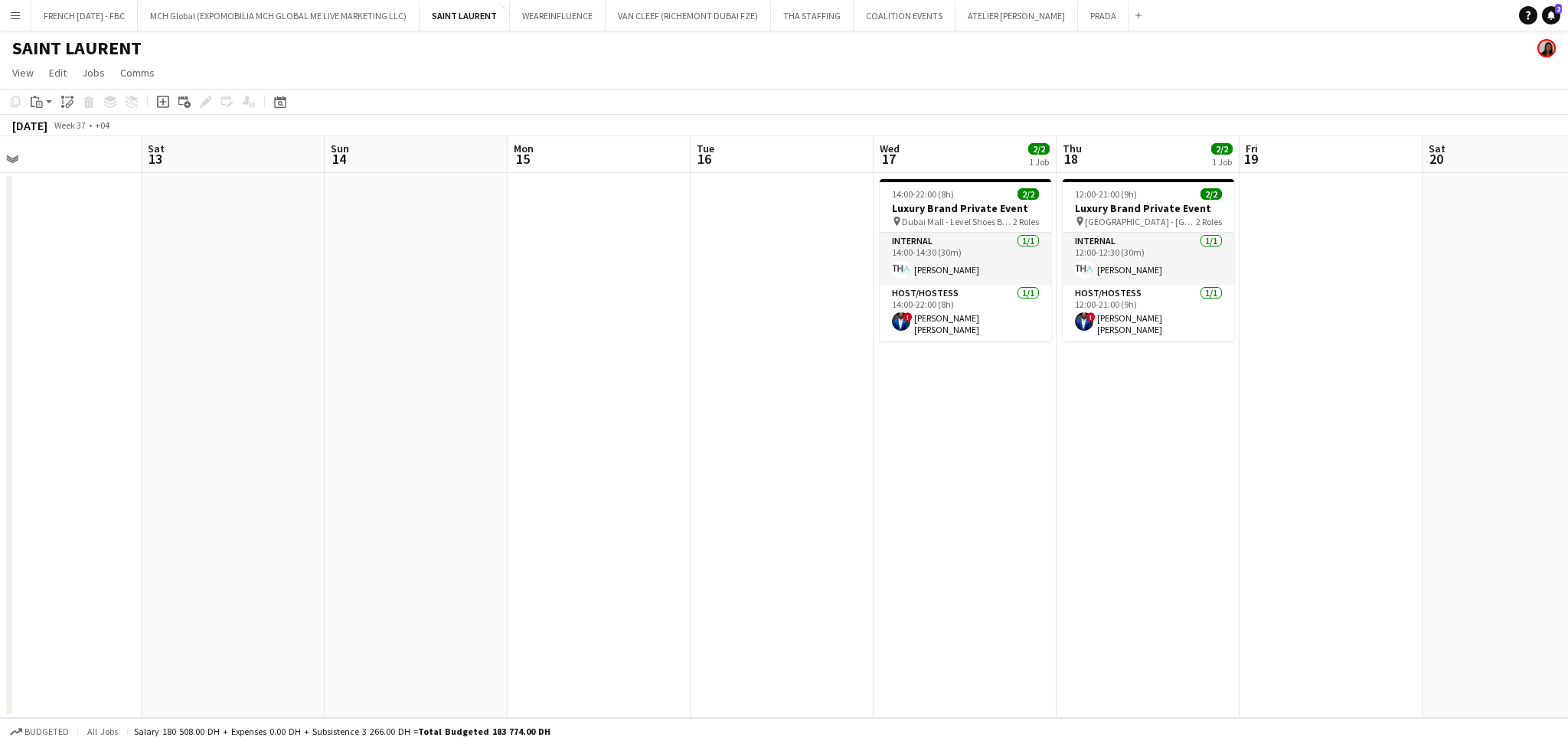
drag, startPoint x: 998, startPoint y: 489, endPoint x: 842, endPoint y: 683, distance: 248.9
click at [837, 537] on app-calendar-viewport "Wed 10 Thu 11 Fri 12 Sat 13 Sun 14 Mon 15 Tue 16 Wed 17 2/2 1 Job Thu 18 2/2 1 …" at bounding box center [784, 427] width 1568 height 582
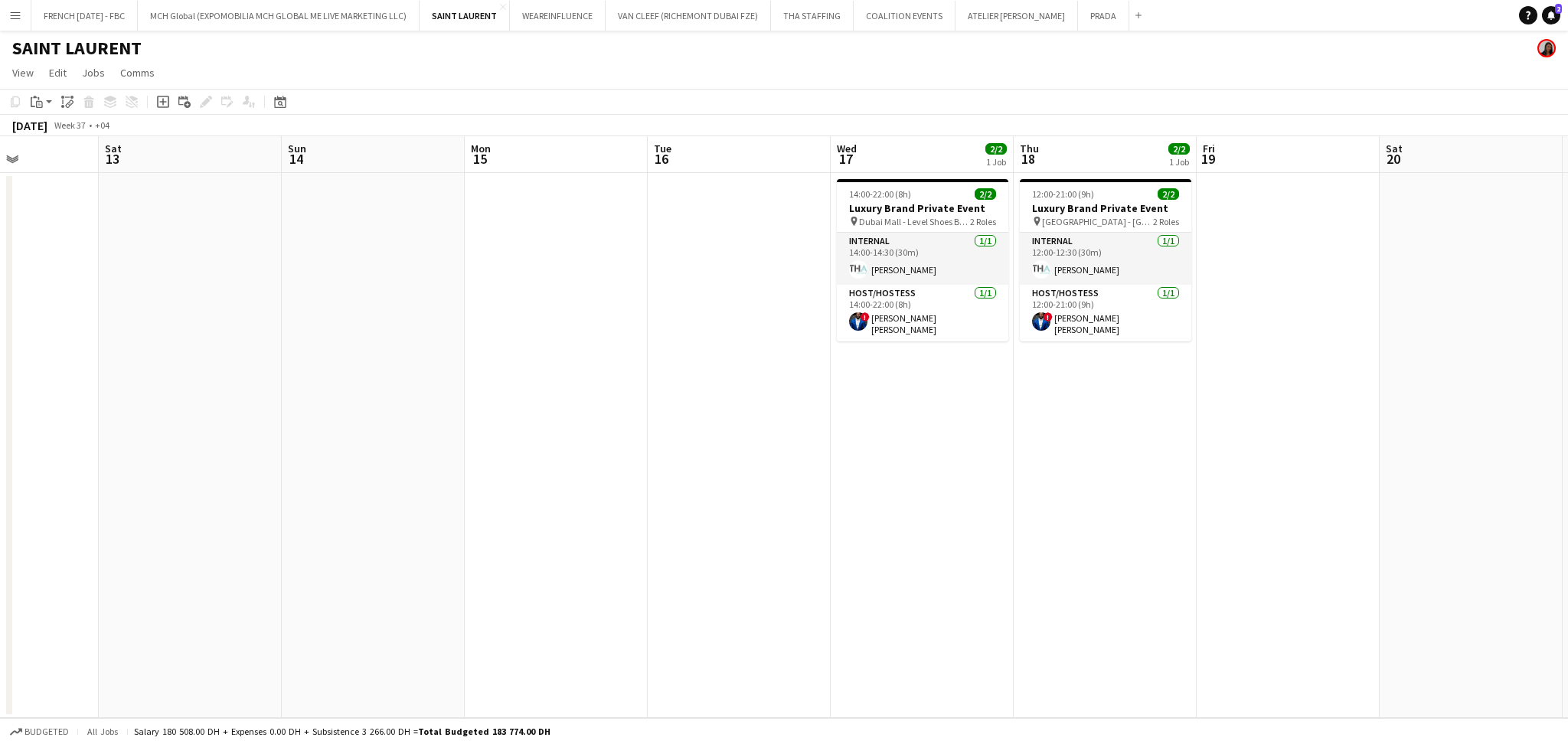
drag, startPoint x: 426, startPoint y: 553, endPoint x: 1127, endPoint y: 553, distance: 701.0
click at [1127, 553] on app-calendar-viewport "Wed 10 Thu 11 Fri 12 Sat 13 Sun 14 Mon 15 Tue 16 Wed 17 2/2 1 Job Thu 18 2/2 1 …" at bounding box center [784, 427] width 1568 height 582
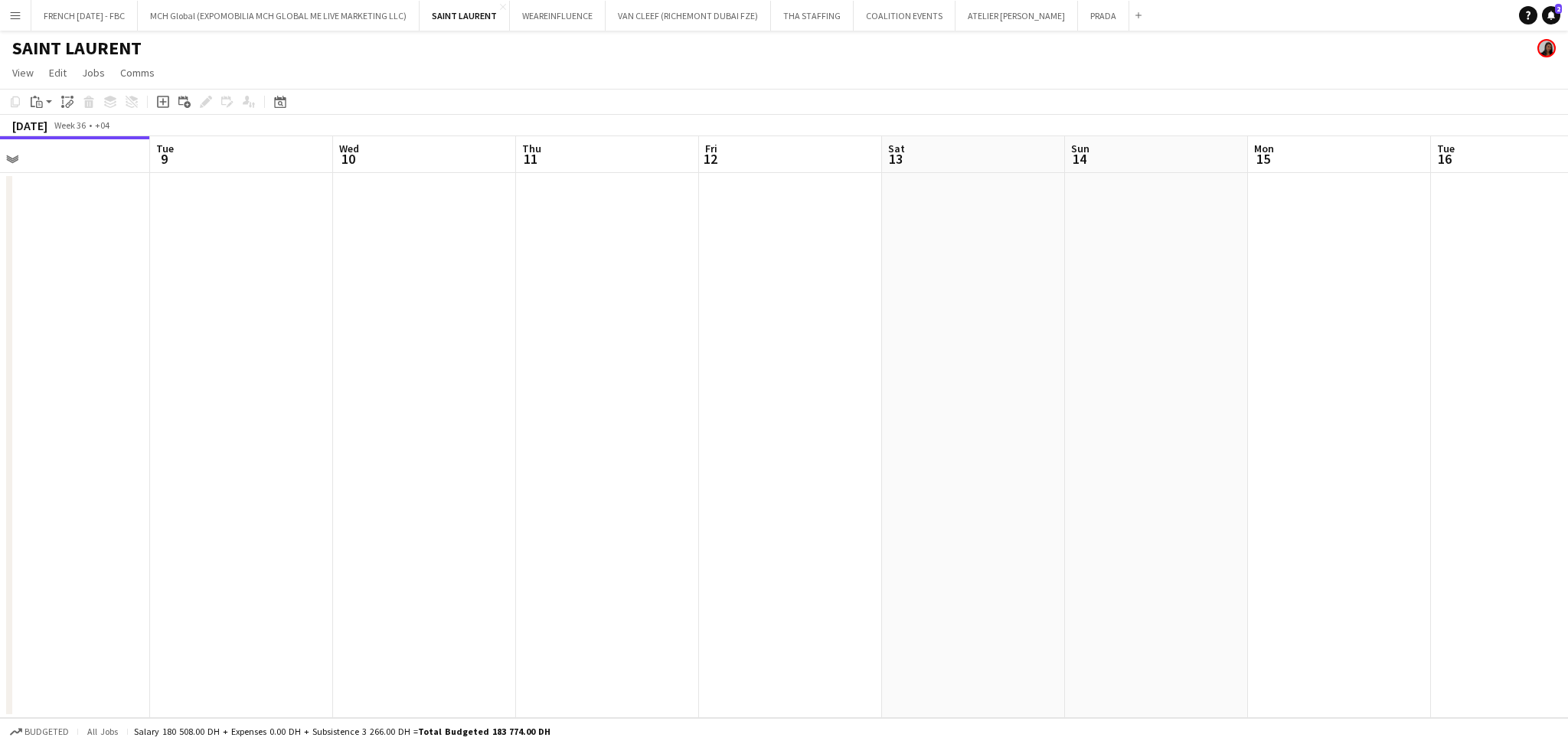
drag, startPoint x: 804, startPoint y: 516, endPoint x: 595, endPoint y: 537, distance: 210.1
click at [214, 537] on app-calendar-viewport "Thu 4 Fri 5 Sat 6 Sun 7 Mon 8 Tue 9 Wed 10 Thu 11 Fri 12 Sat 13 Sun 14 Mon 15 T…" at bounding box center [784, 427] width 1568 height 582
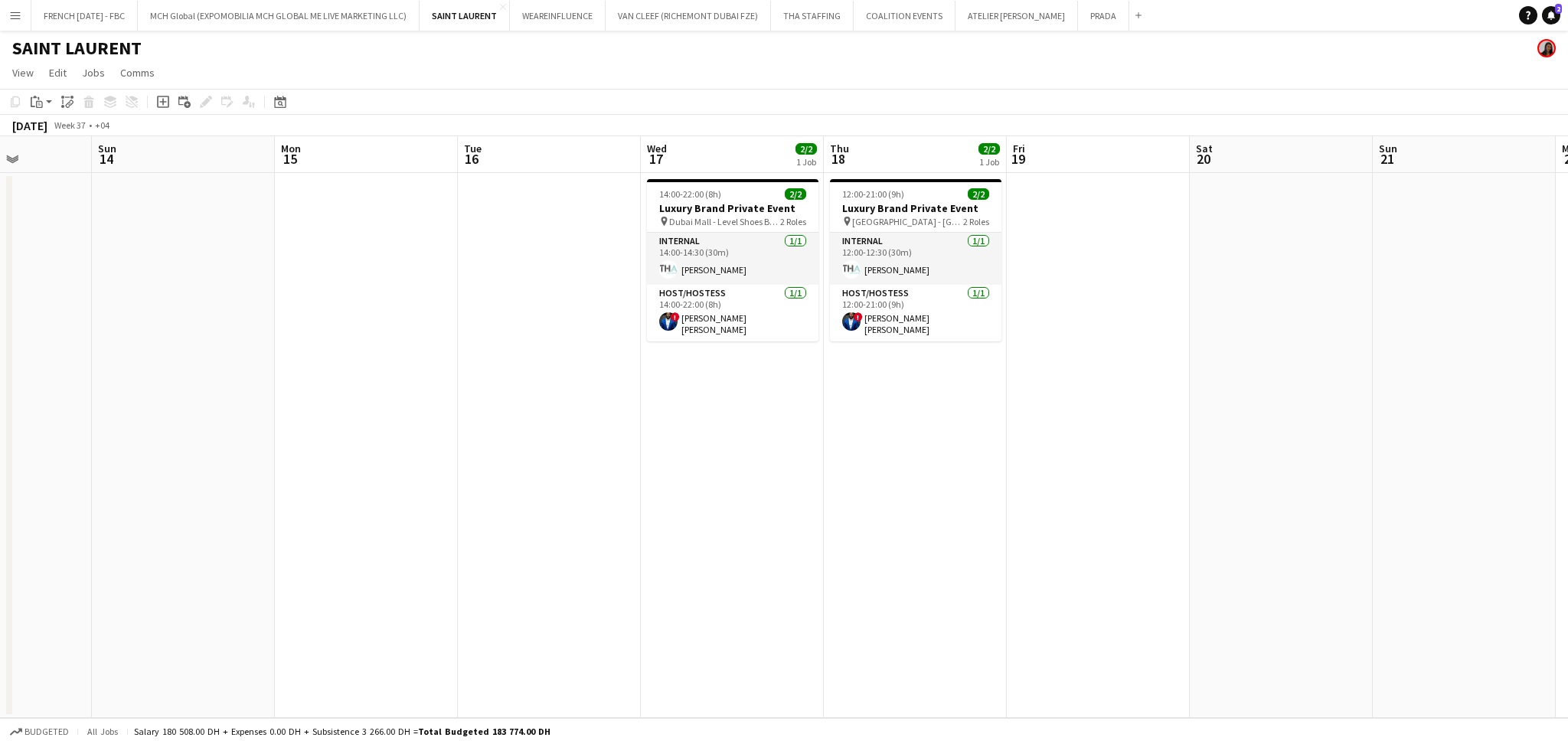
drag, startPoint x: 1037, startPoint y: 545, endPoint x: 770, endPoint y: 552, distance: 267.1
click at [772, 553] on app-calendar-viewport "Thu 11 Fri 12 Sat 13 Sun 14 Mon 15 Tue 16 Wed 17 2/2 1 Job Thu 18 2/2 1 Job Fri…" at bounding box center [784, 427] width 1568 height 582
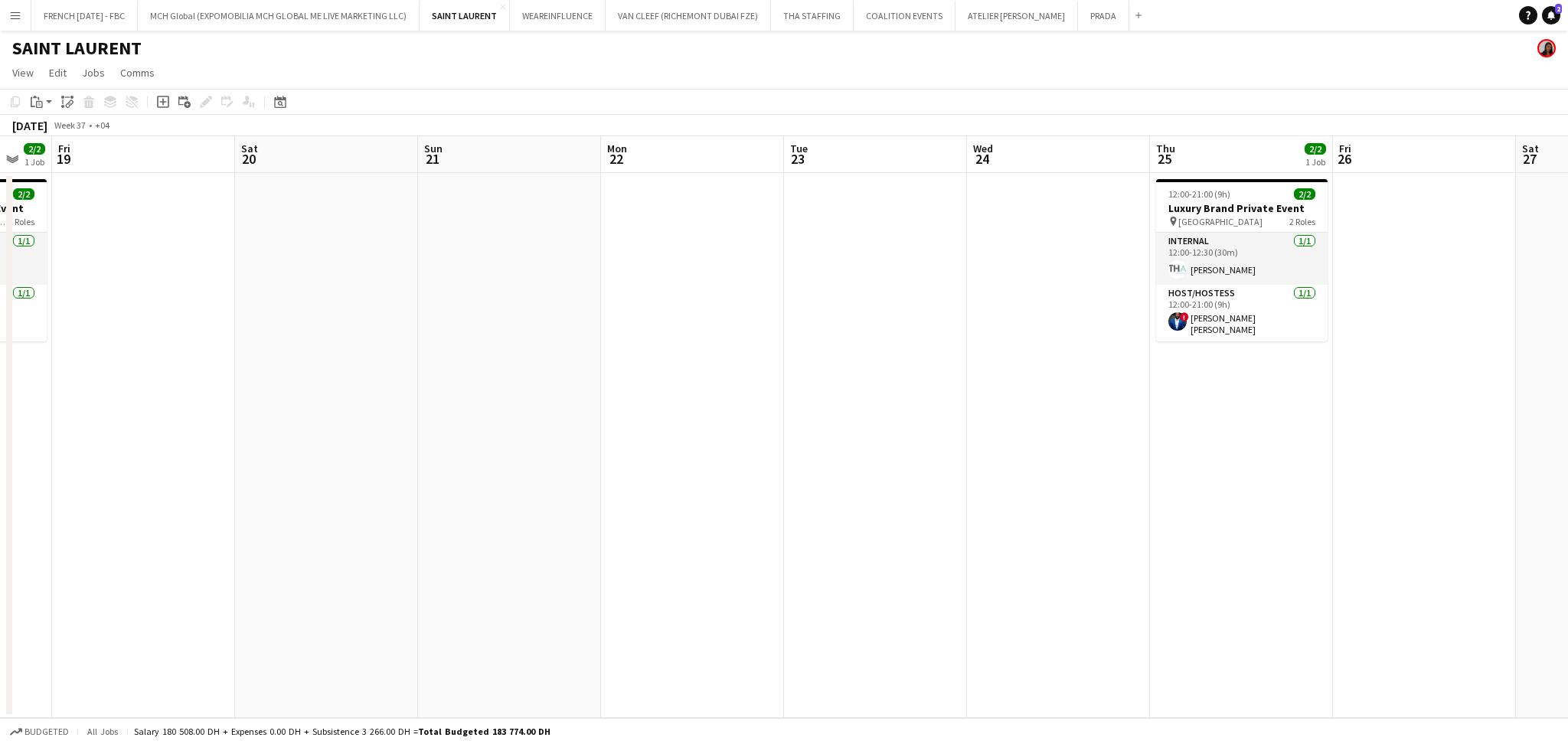
drag, startPoint x: 1247, startPoint y: 360, endPoint x: 387, endPoint y: 570, distance: 885.3
click at [388, 570] on app-calendar-viewport "Tue 16 Wed 17 2/2 1 Job Thu 18 2/2 1 Job Fri 19 Sat 20 Sun 21 Mon 22 Tue 23 Wed…" at bounding box center [784, 427] width 1568 height 582
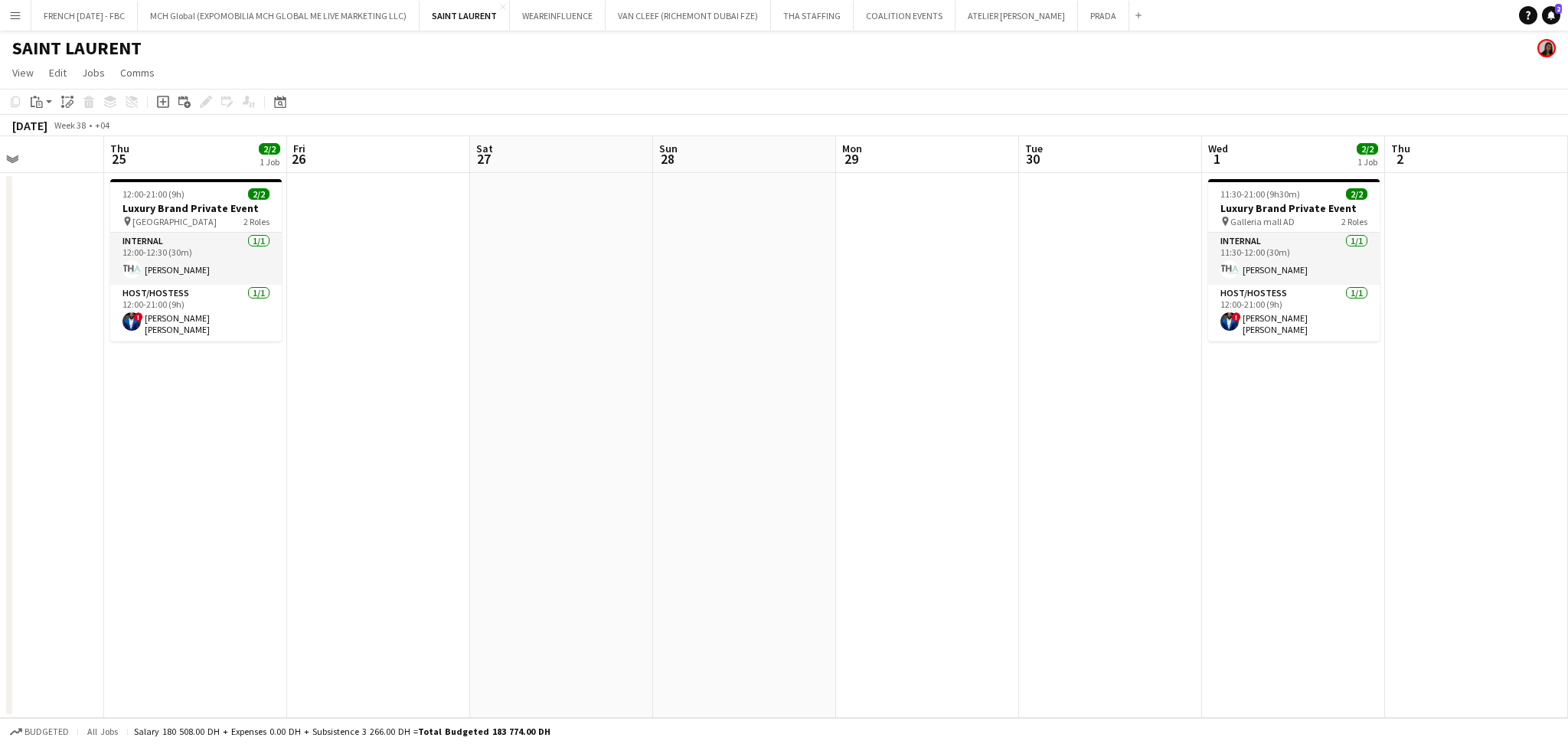
scroll to position [0, 657]
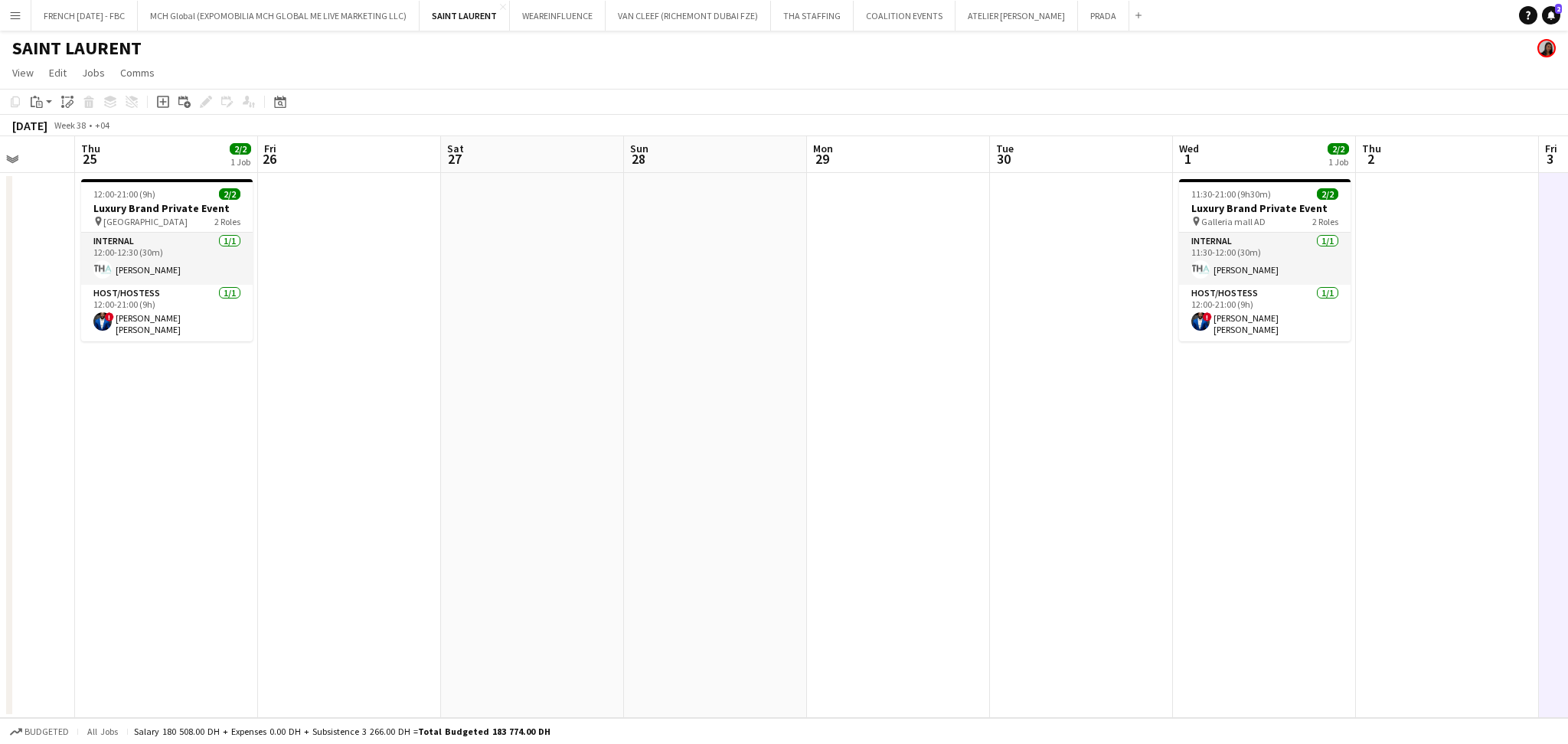
drag, startPoint x: 1129, startPoint y: 496, endPoint x: 352, endPoint y: 558, distance: 779.5
click at [352, 558] on app-calendar-viewport "Sun 21 Mon 22 Tue 23 Wed 24 Thu 25 2/2 1 Job Fri 26 Sat 27 Sun 28 Mon 29 Tue 30…" at bounding box center [784, 427] width 1568 height 582
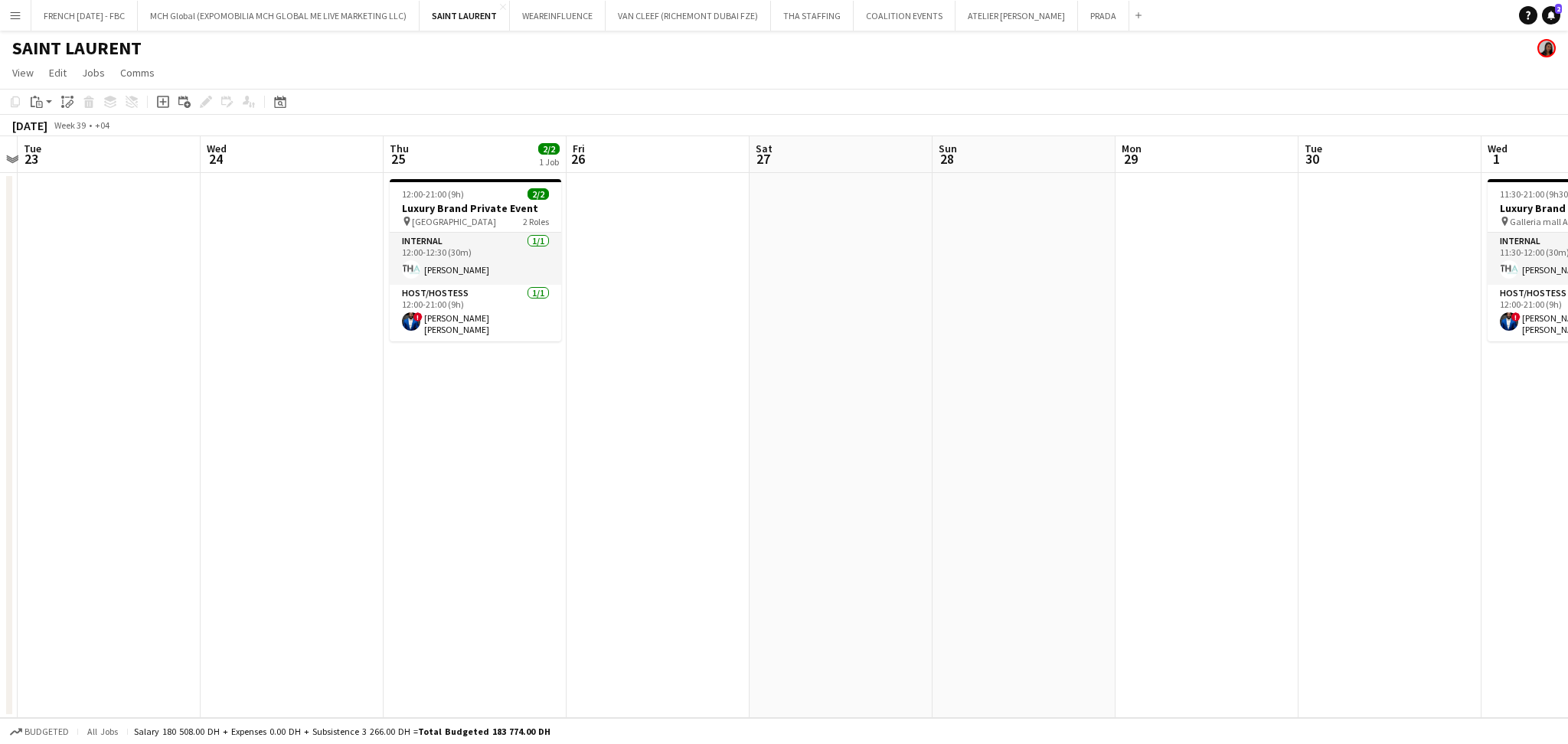
drag, startPoint x: 346, startPoint y: 558, endPoint x: 826, endPoint y: 538, distance: 480.4
click at [1284, 537] on app-calendar-viewport "Sun 21 Mon 22 Tue 23 Wed 24 Thu 25 2/2 1 Job Fri 26 Sat 27 Sun 28 Mon 29 Tue 30…" at bounding box center [784, 427] width 1568 height 582
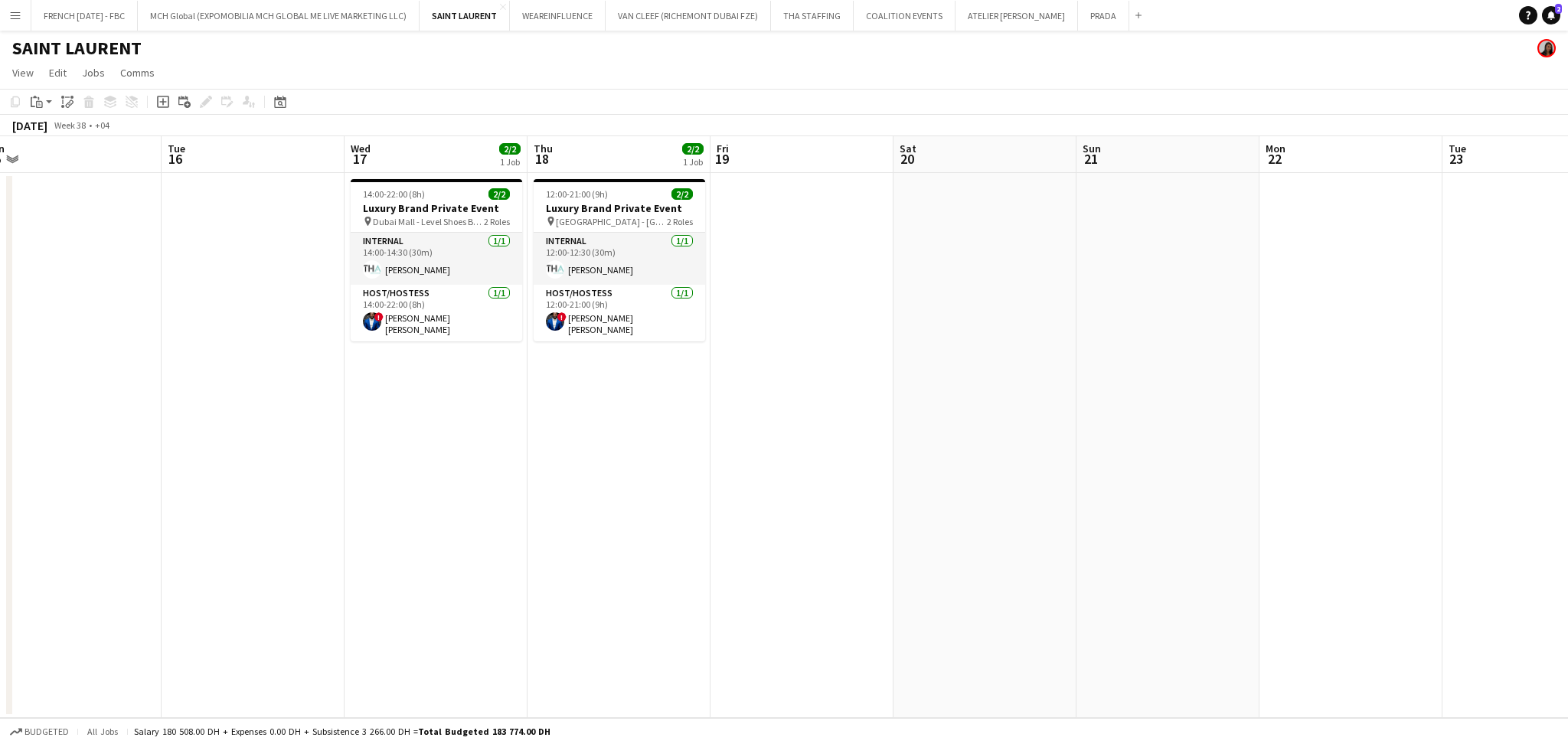
drag, startPoint x: 1049, startPoint y: 547, endPoint x: 1491, endPoint y: 543, distance: 442.0
click at [1544, 543] on app-calendar-viewport "Sat 13 Sun 14 Mon 15 Tue 16 Wed 17 2/2 1 Job Thu 18 2/2 1 Job Fri 19 Sat 20 Sun…" at bounding box center [784, 427] width 1568 height 582
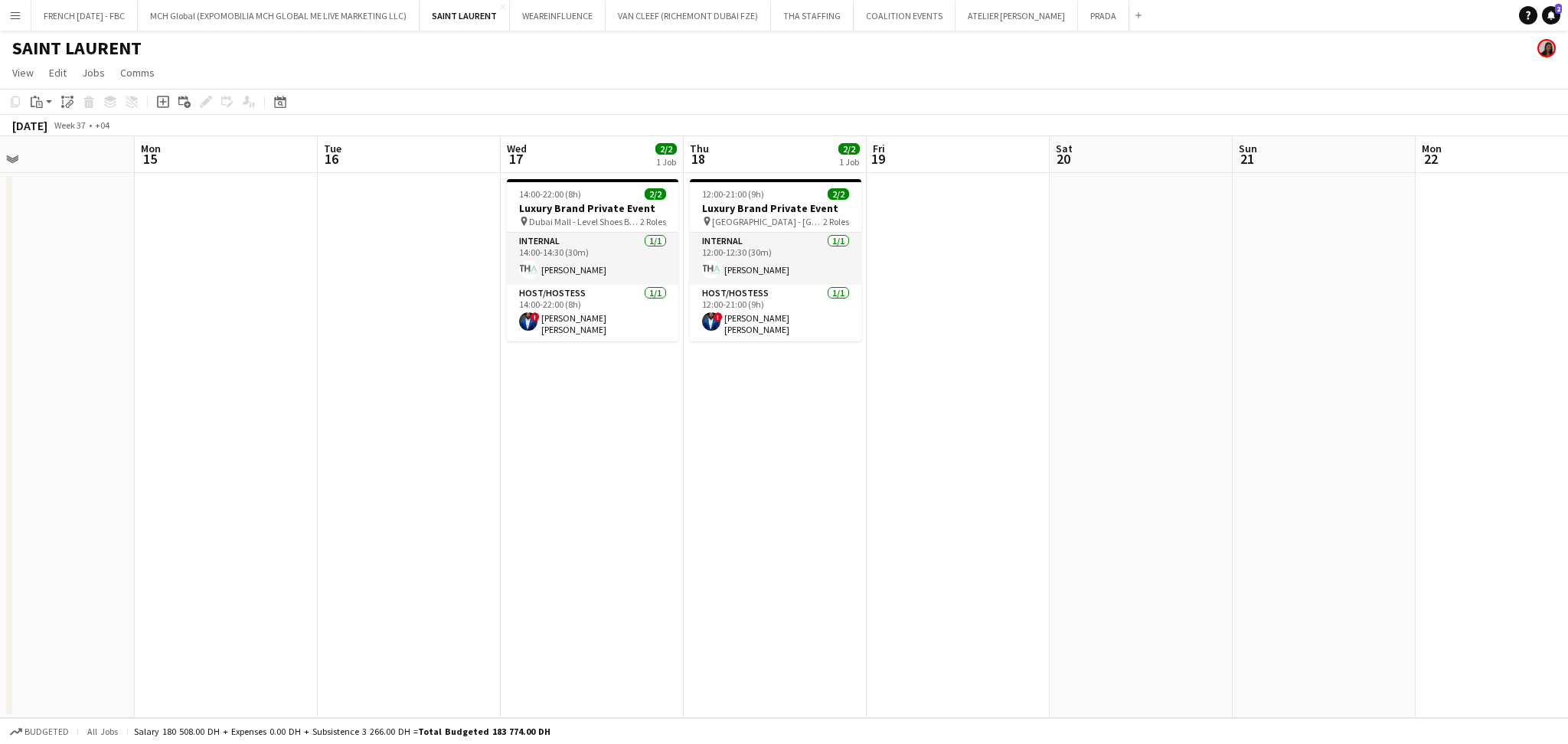
drag, startPoint x: 784, startPoint y: 530, endPoint x: 651, endPoint y: 508, distance: 134.8
click at [653, 522] on app-calendar-viewport "Thu 11 Fri 12 Sat 13 Sun 14 Mon 15 Tue 16 Wed 17 2/2 1 Job Thu 18 2/2 1 Job Fri…" at bounding box center [784, 427] width 1568 height 582
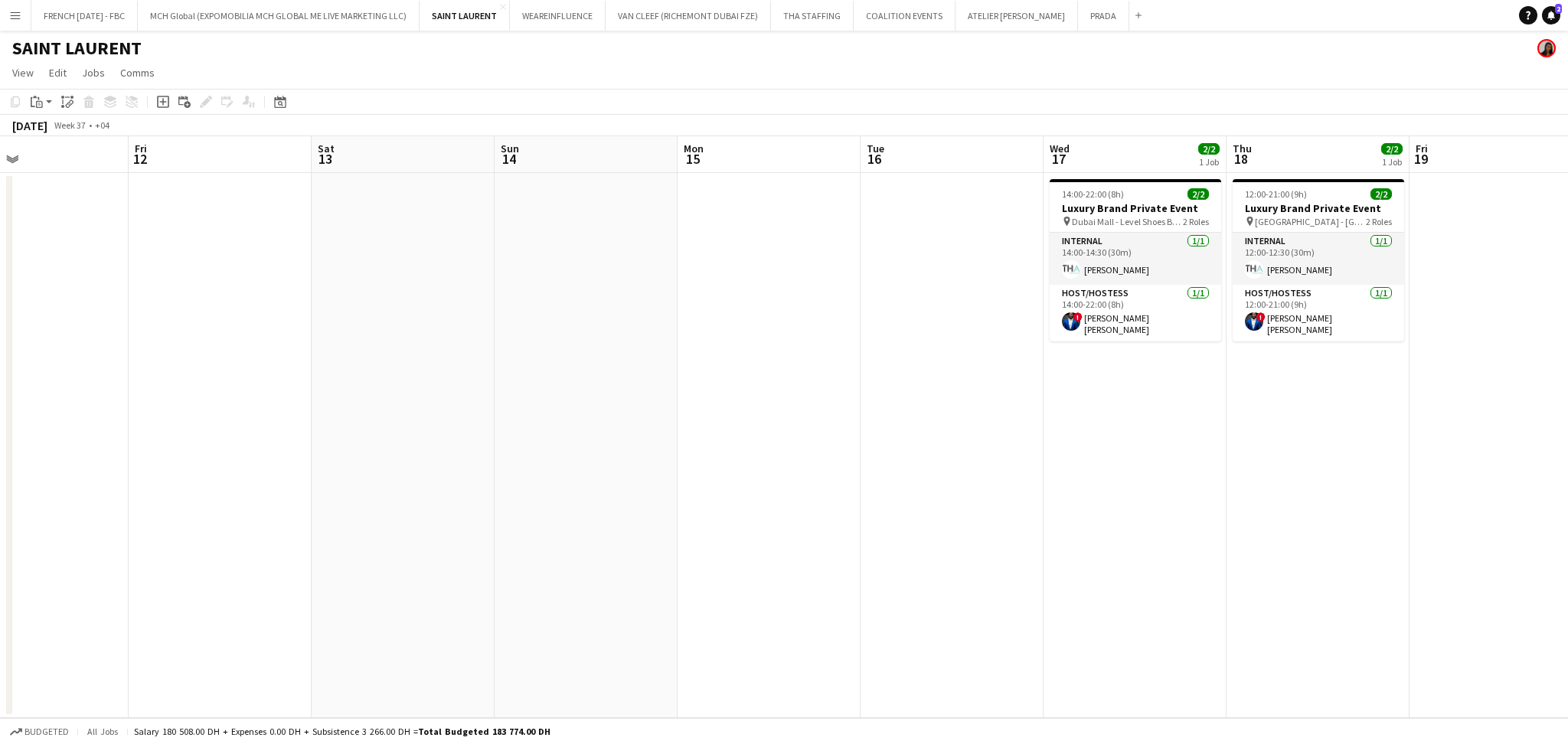
drag, startPoint x: 449, startPoint y: 445, endPoint x: 1001, endPoint y: 449, distance: 552.0
click at [1001, 449] on app-calendar-viewport "Tue 9 Wed 10 Thu 11 Fri 12 Sat 13 Sun 14 Mon 15 Tue 16 Wed 17 2/2 1 Job Thu 18 …" at bounding box center [784, 427] width 1568 height 582
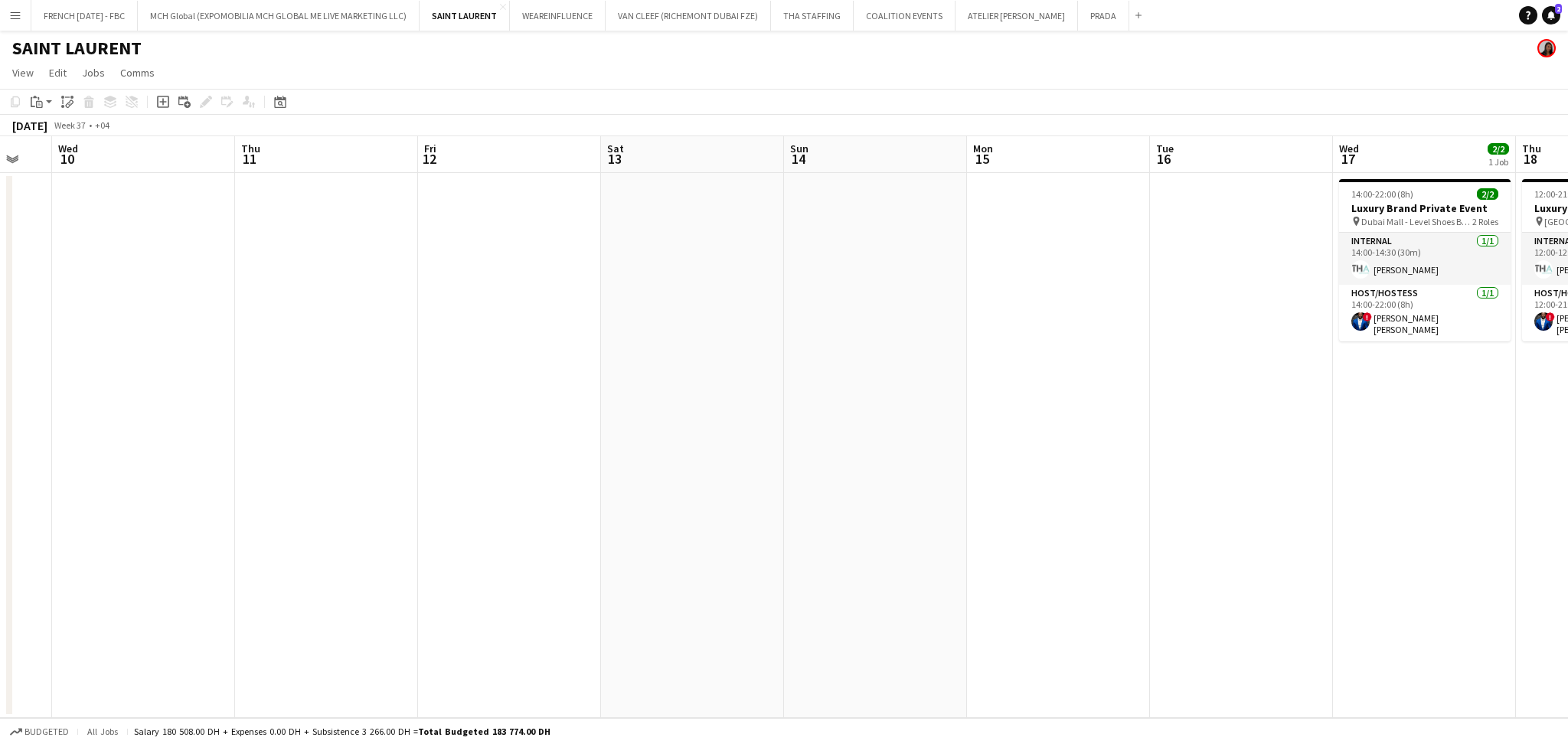
drag, startPoint x: 725, startPoint y: 476, endPoint x: 922, endPoint y: 473, distance: 197.0
click at [922, 473] on app-calendar-viewport "Mon 8 Tue 9 Wed 10 Thu 11 Fri 12 Sat 13 Sun 14 Mon 15 Tue 16 Wed 17 2/2 1 Job T…" at bounding box center [784, 427] width 1568 height 582
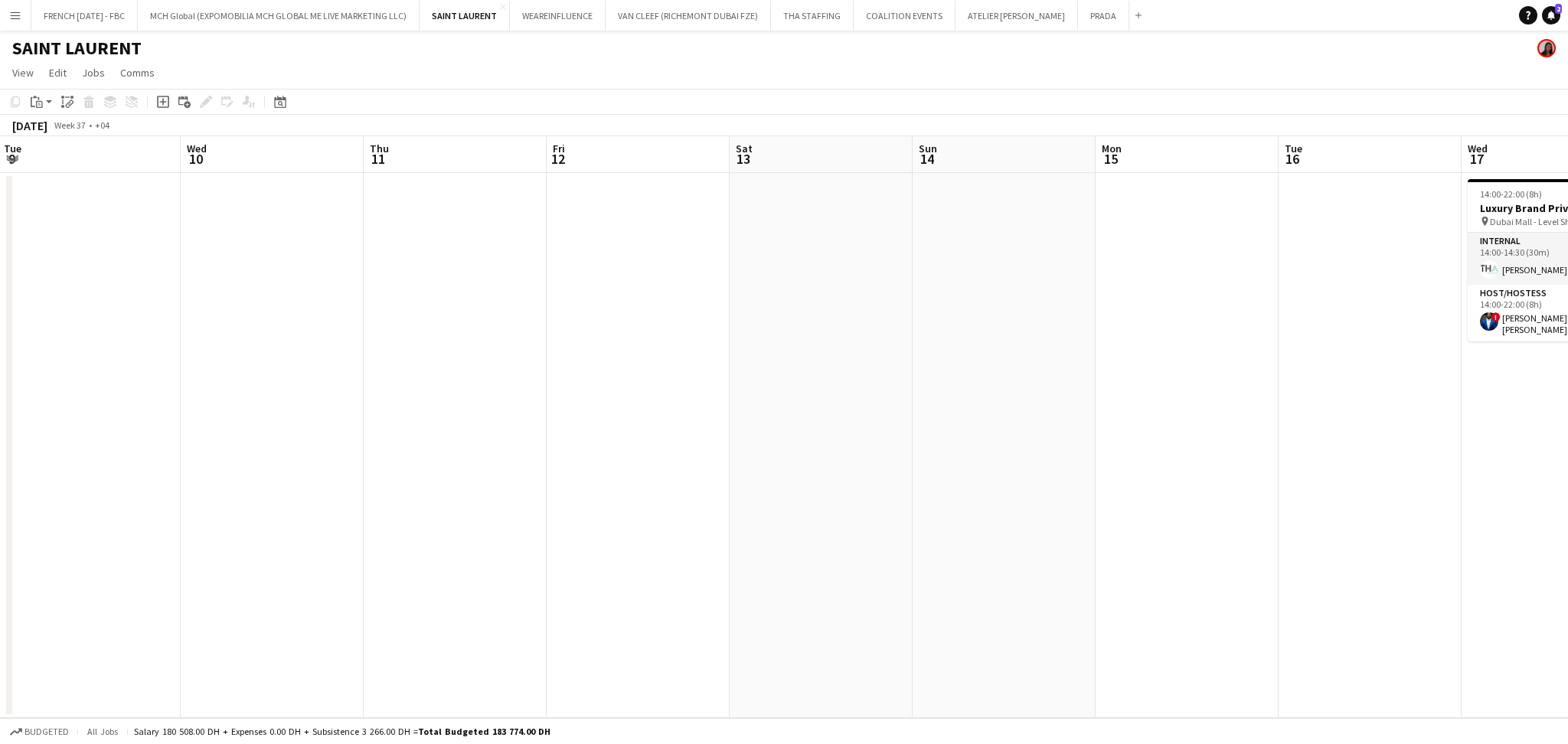
scroll to position [0, 483]
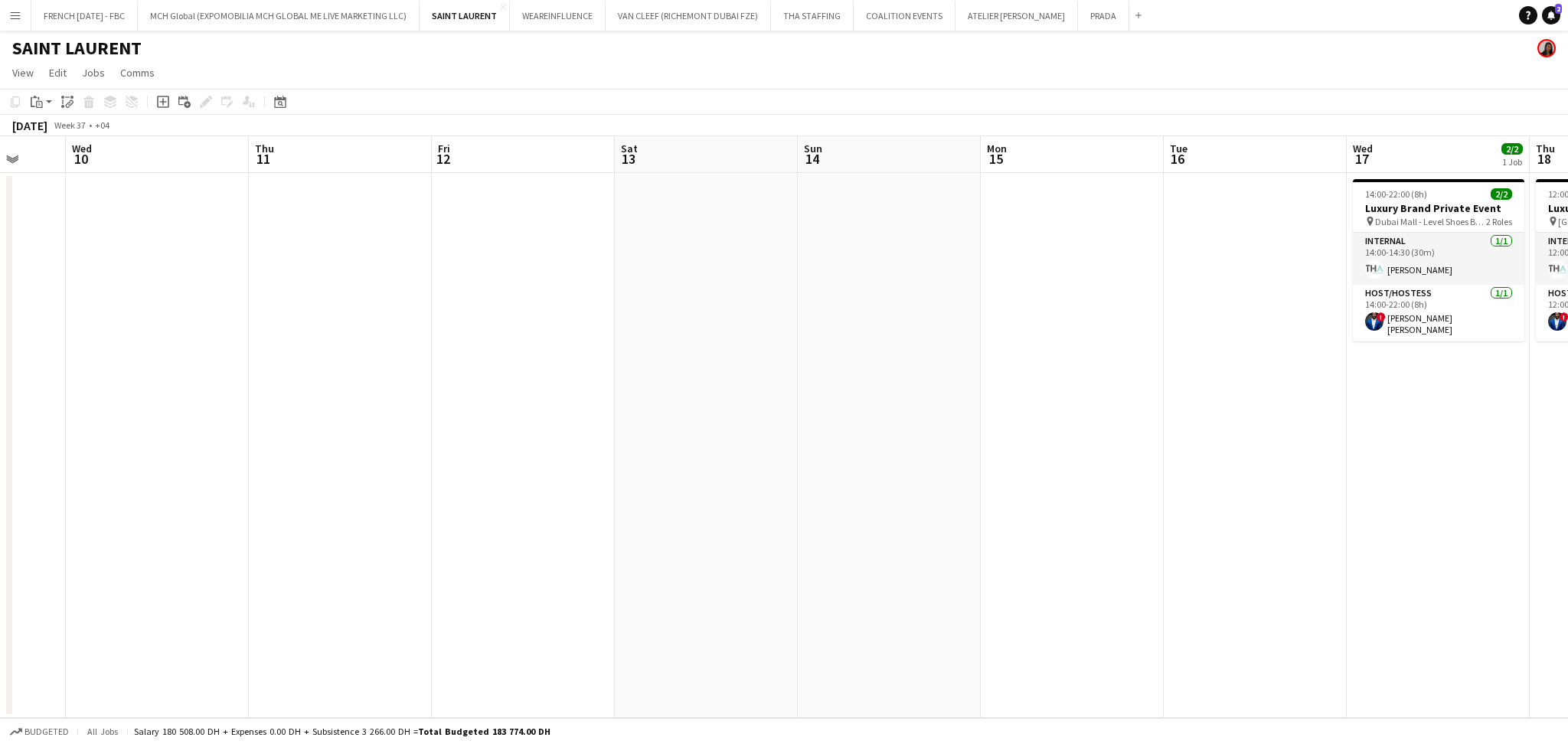
drag, startPoint x: 584, startPoint y: 537, endPoint x: 918, endPoint y: 526, distance: 334.2
click at [918, 526] on app-calendar-viewport "Sun 7 Mon 8 Tue 9 Wed 10 Thu 11 Fri 12 Sat 13 Sun 14 Mon 15 Tue 16 Wed 17 2/2 1…" at bounding box center [784, 427] width 1568 height 582
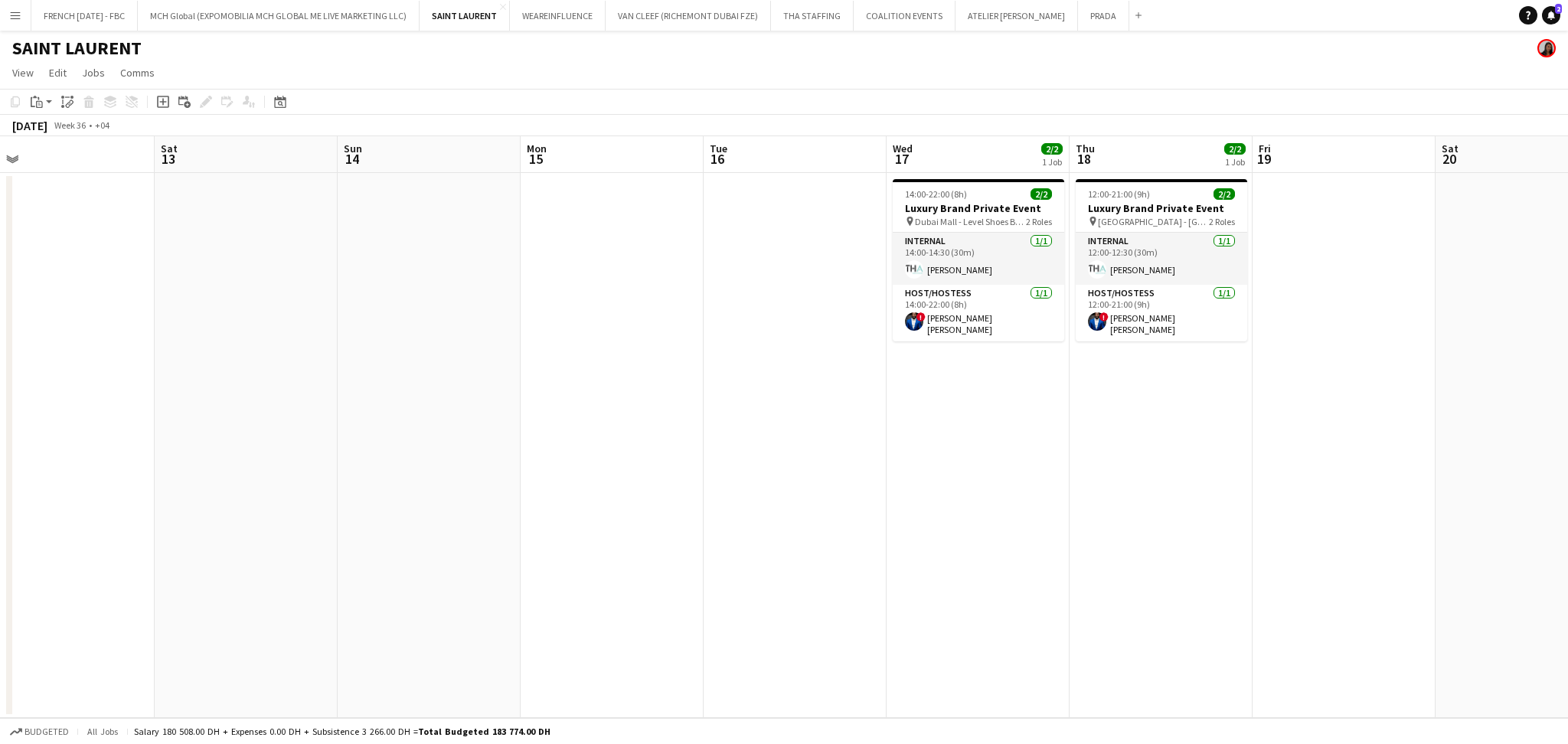
scroll to position [0, 545]
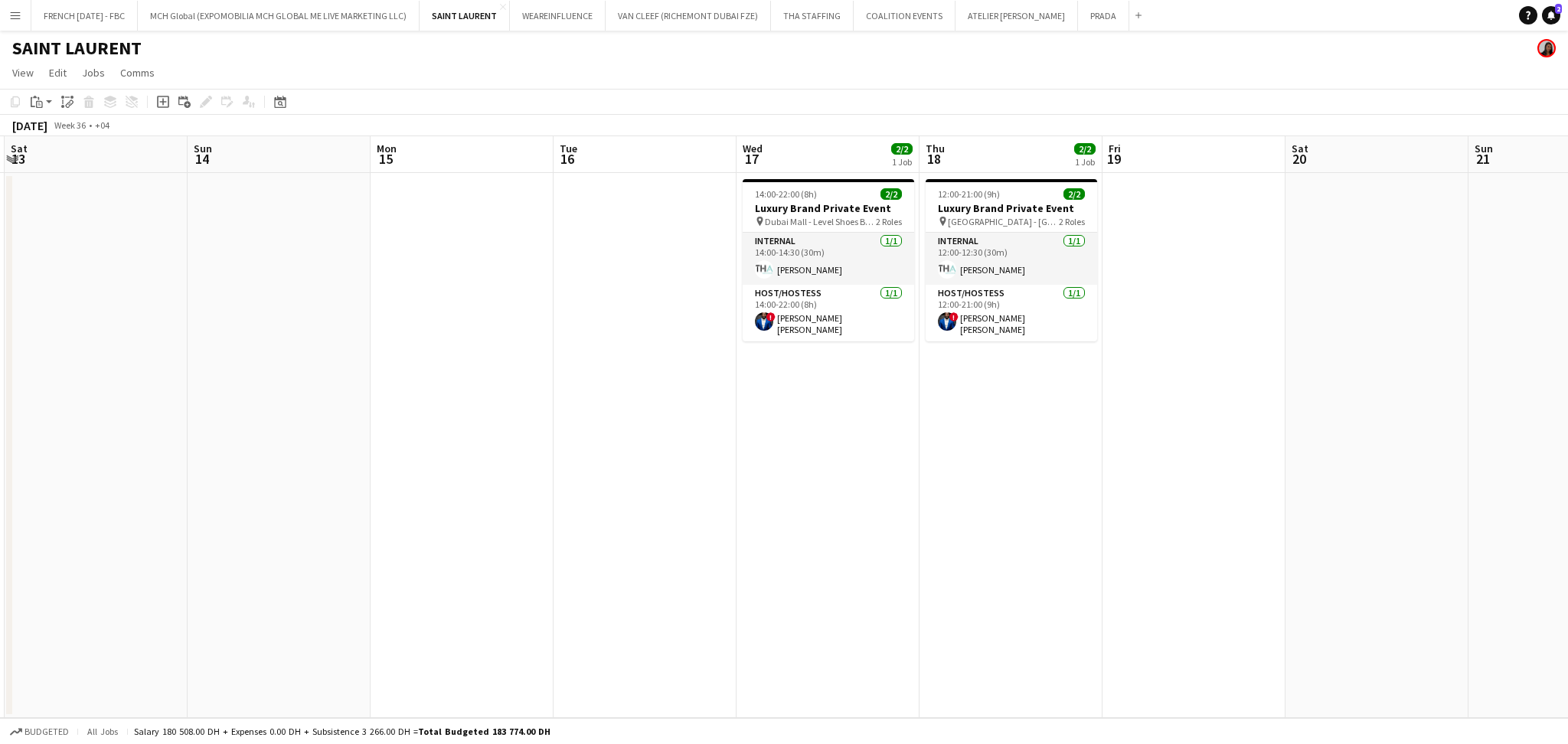
drag, startPoint x: 1060, startPoint y: 447, endPoint x: 458, endPoint y: 478, distance: 602.8
click at [458, 478] on app-calendar-viewport "Wed 10 Thu 11 Fri 12 Sat 13 Sun 14 Mon 15 Tue 16 Wed 17 2/2 1 Job Thu 18 2/2 1 …" at bounding box center [784, 427] width 1568 height 582
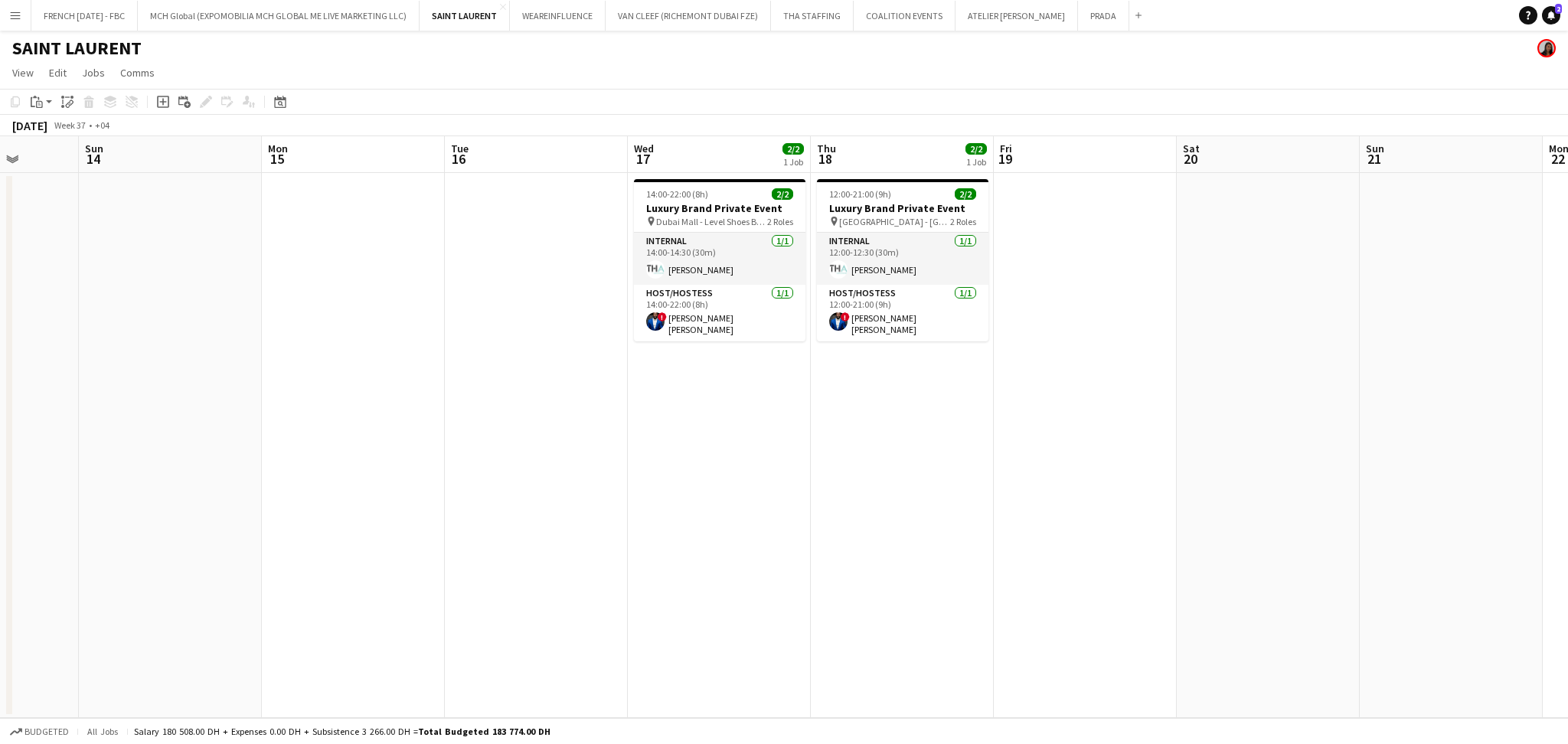
click at [919, 533] on app-calendar-viewport "Wed 10 Thu 11 Fri 12 Sat 13 Sun 14 Mon 15 Tue 16 Wed 17 2/2 1 Job Thu 18 2/2 1 …" at bounding box center [784, 427] width 1568 height 582
